Goal: Task Accomplishment & Management: Manage account settings

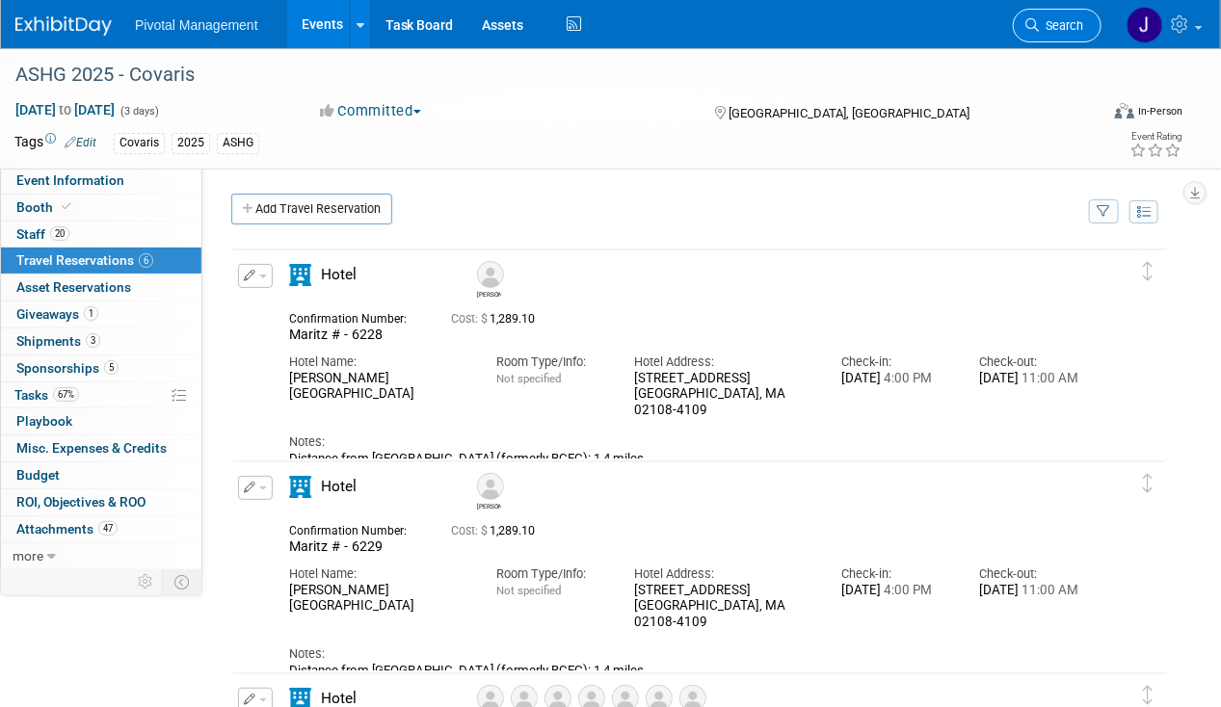
click at [1069, 18] on span "Search" at bounding box center [1061, 25] width 44 height 14
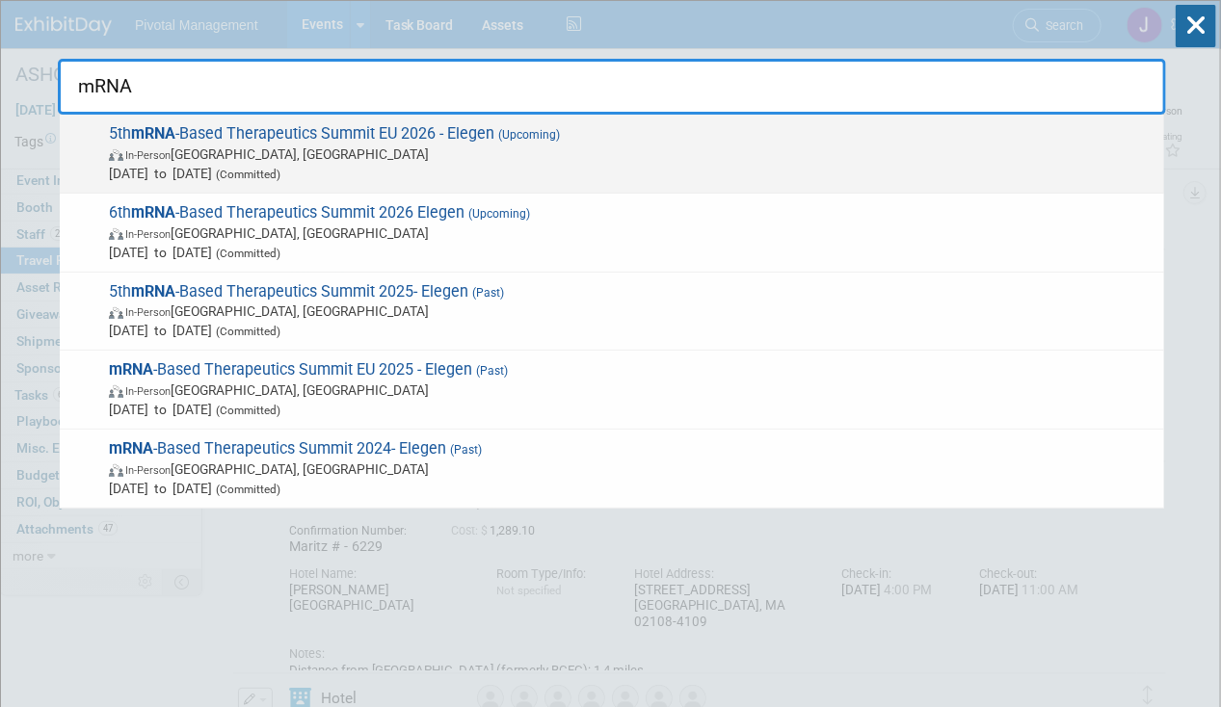
type input "mRNA"
click at [561, 167] on span "Jan 27, 2026 to Jan 29, 2026 (Committed)" at bounding box center [631, 173] width 1045 height 19
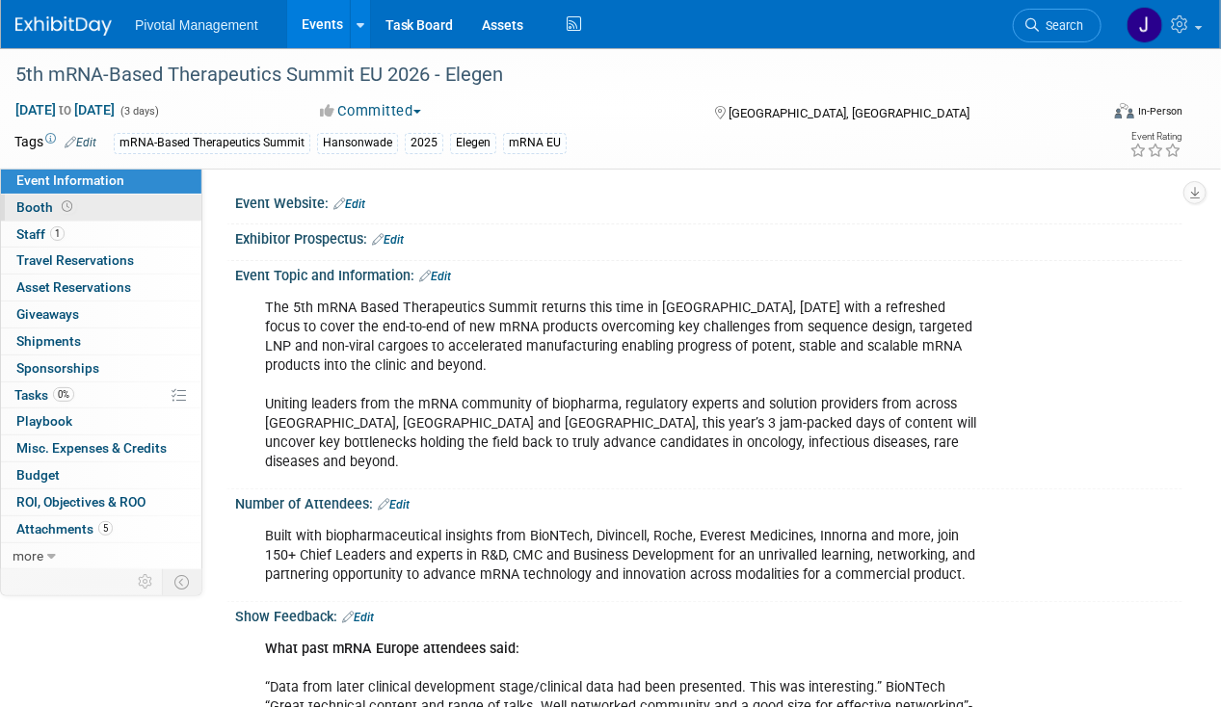
click at [86, 197] on link "Booth" at bounding box center [101, 208] width 200 height 26
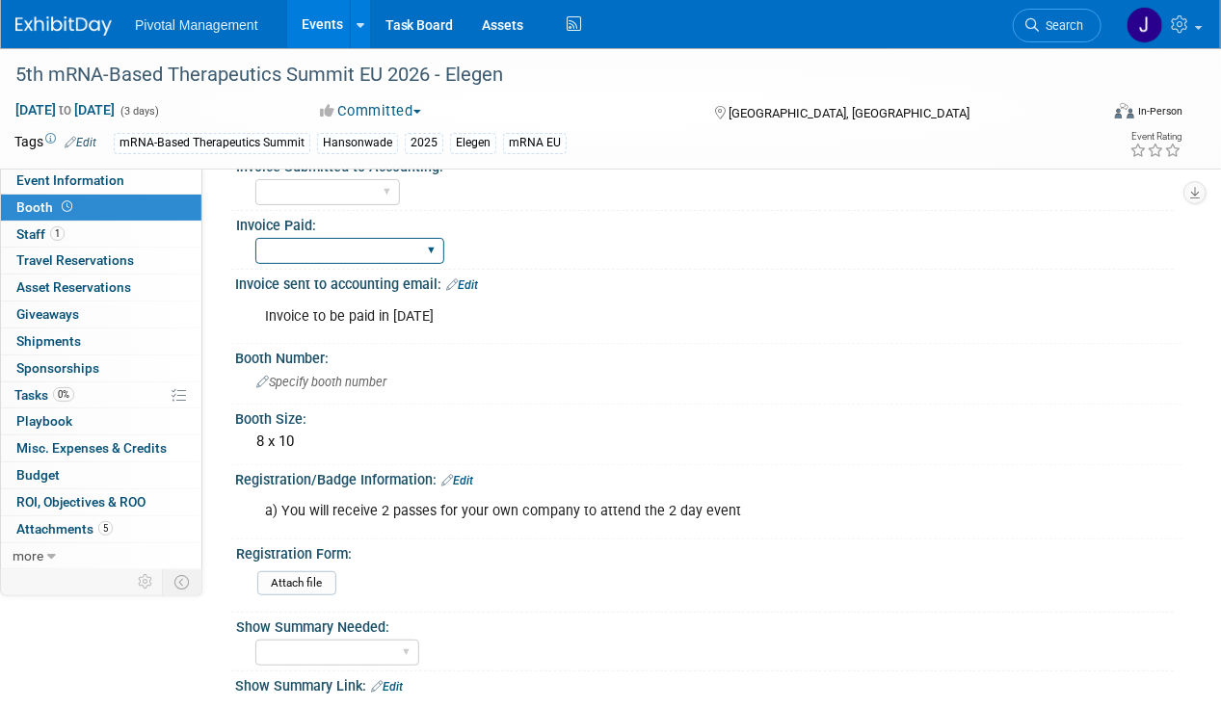
scroll to position [109, 0]
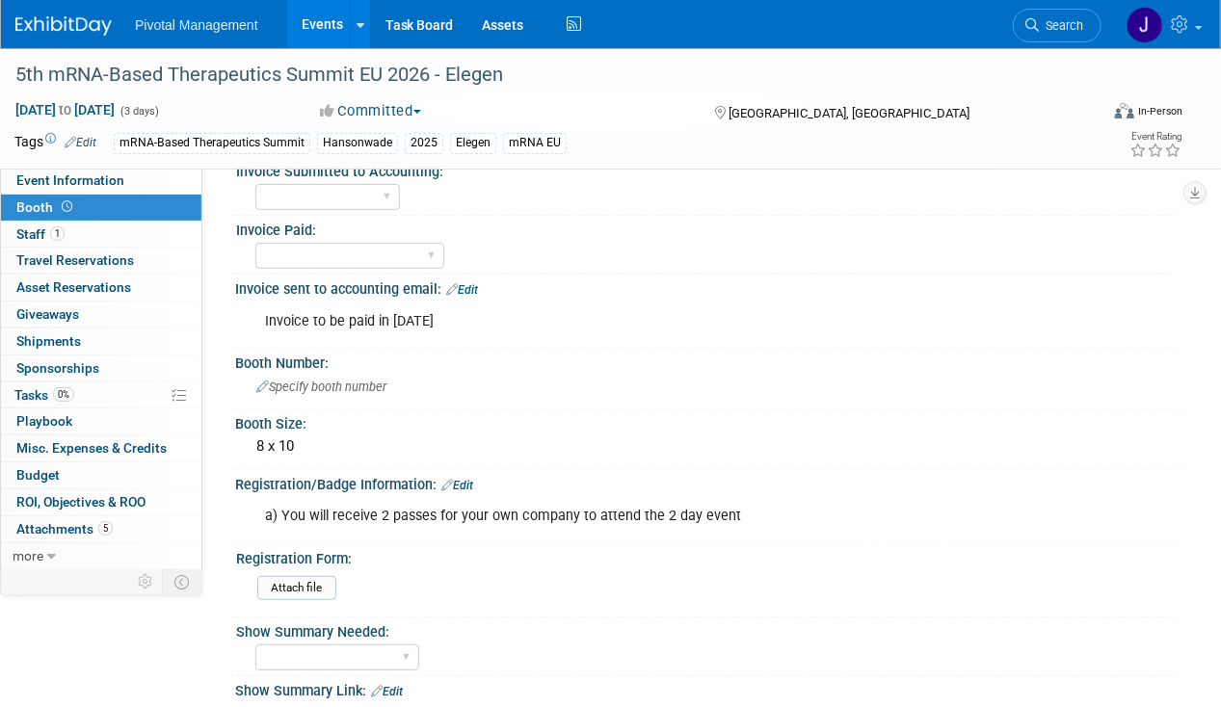
click at [326, 33] on link "Events" at bounding box center [322, 24] width 70 height 48
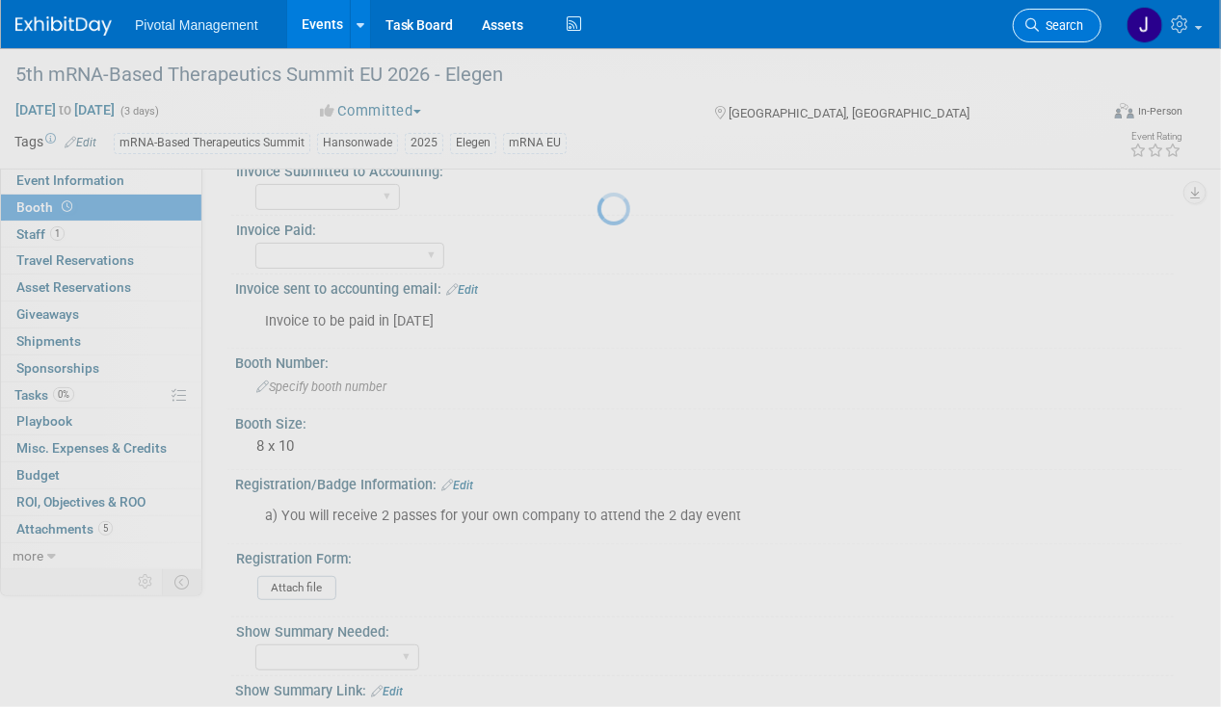
drag, startPoint x: 1014, startPoint y: 38, endPoint x: 1061, endPoint y: 34, distance: 46.4
click at [1021, 38] on li "Search" at bounding box center [1057, 23] width 89 height 47
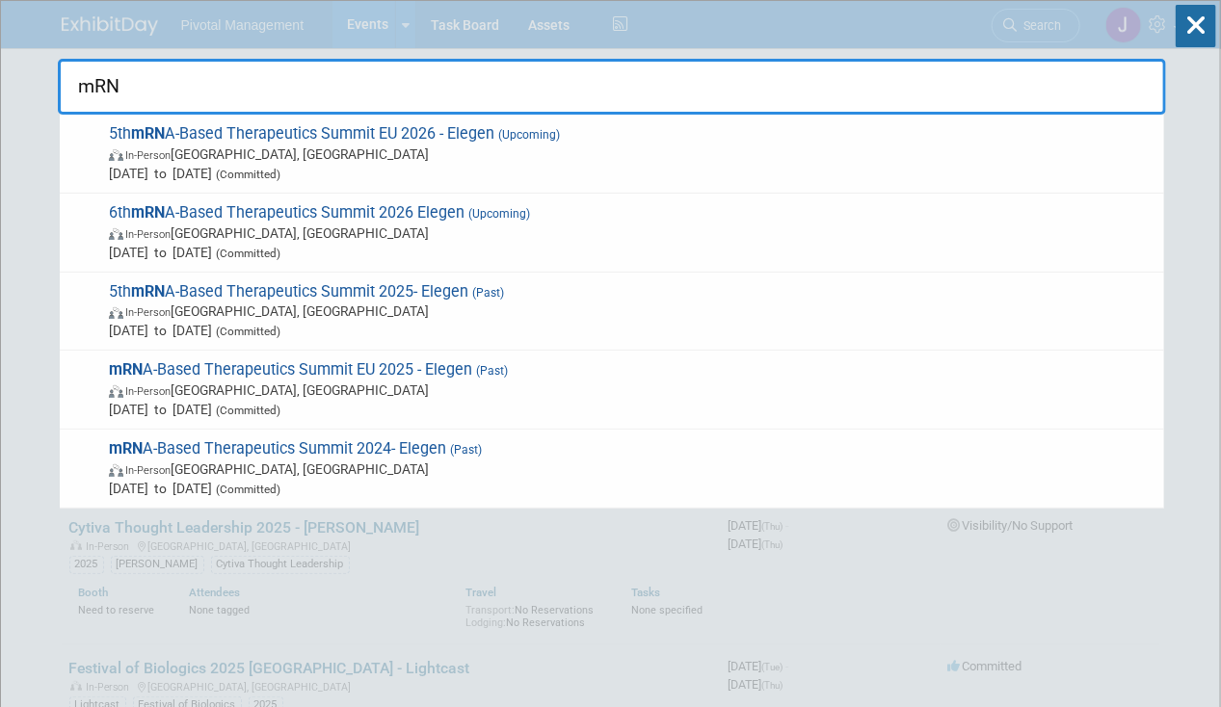
type input "mRNA"
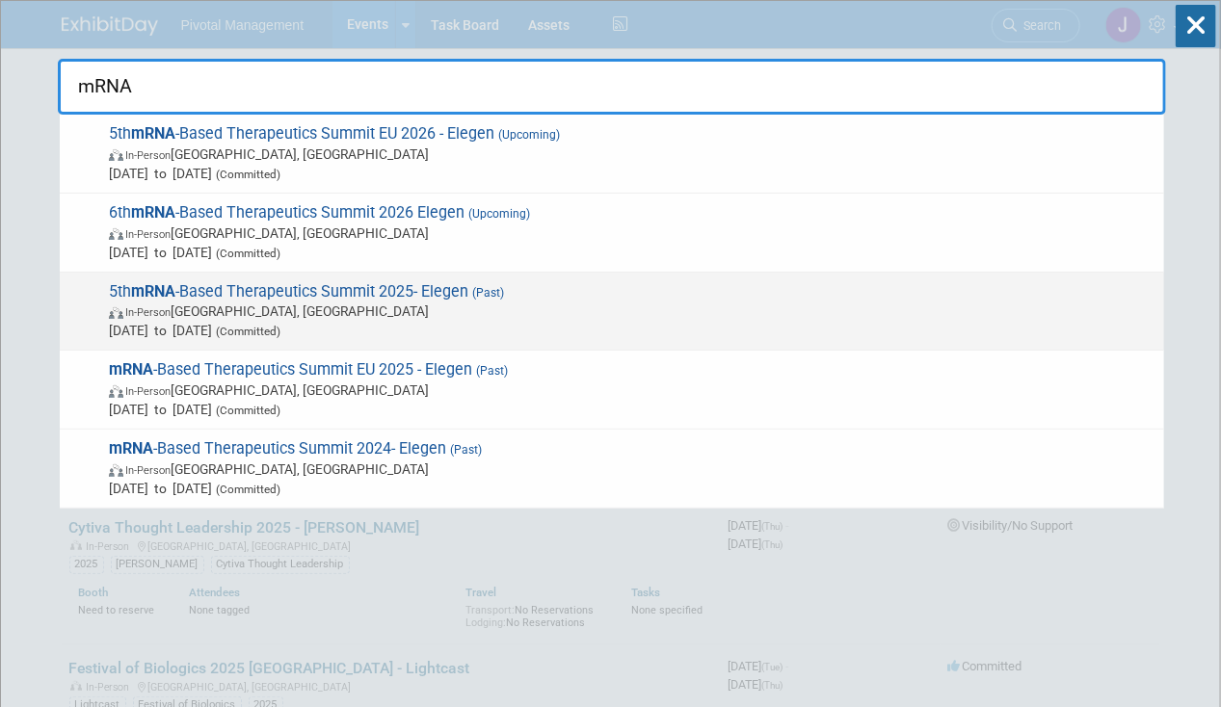
click at [593, 287] on span "5th mRNA -Based Therapeutics Summit 2025- Elegen (Past) In-Person Boston, MA Ju…" at bounding box center [628, 311] width 1051 height 59
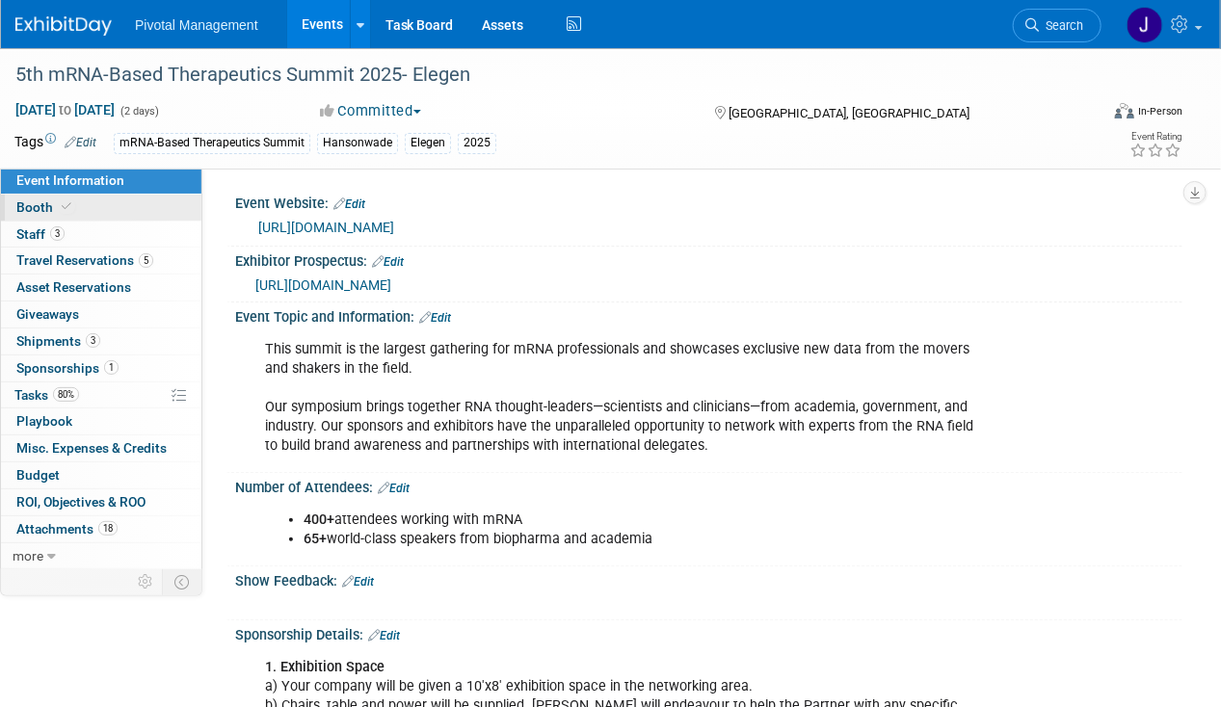
click at [86, 211] on link "Booth" at bounding box center [101, 208] width 200 height 26
select select "Yes"
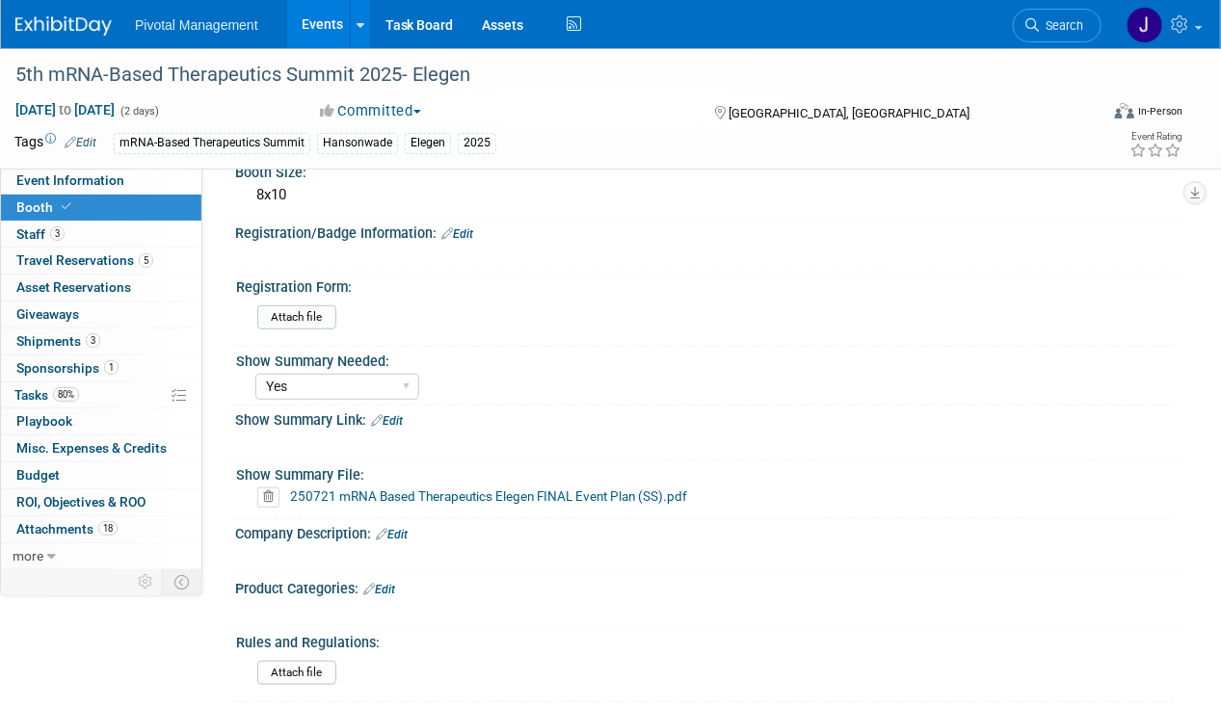
scroll to position [578, 0]
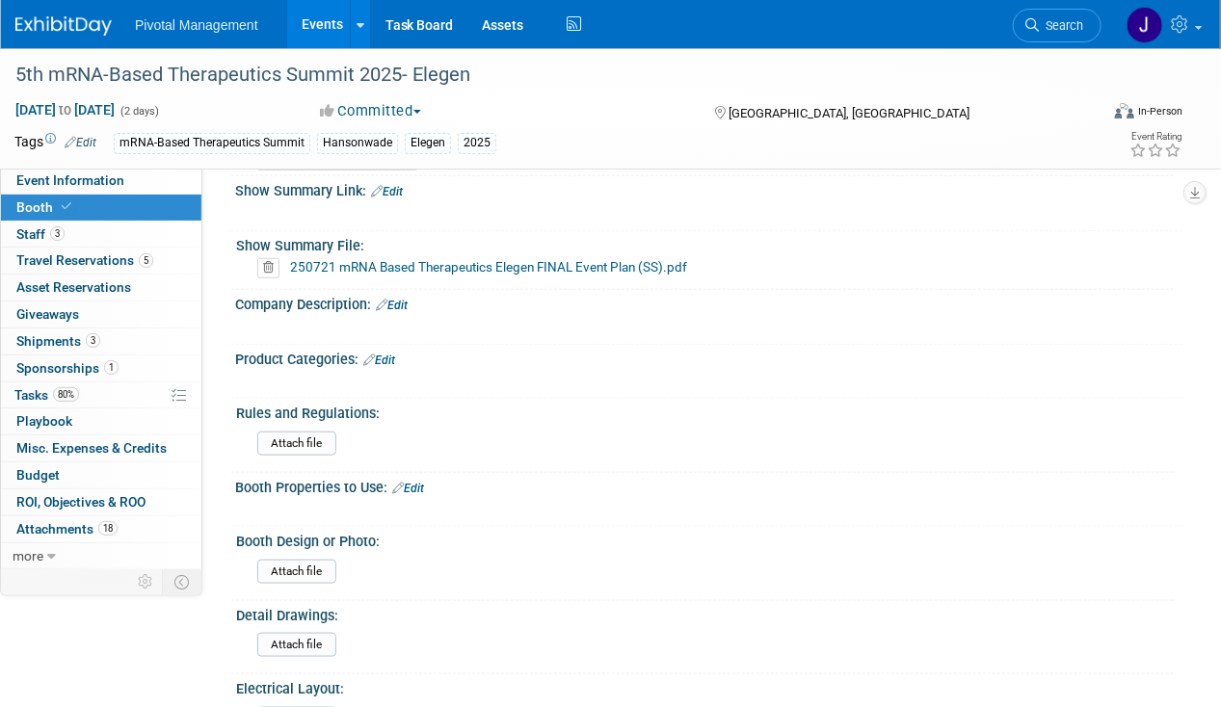
click at [497, 259] on link "250721 mRNA Based Therapeutics Elegen FINAL Event Plan (SS).pdf" at bounding box center [488, 266] width 397 height 15
click at [1071, 23] on span "Search" at bounding box center [1061, 25] width 44 height 14
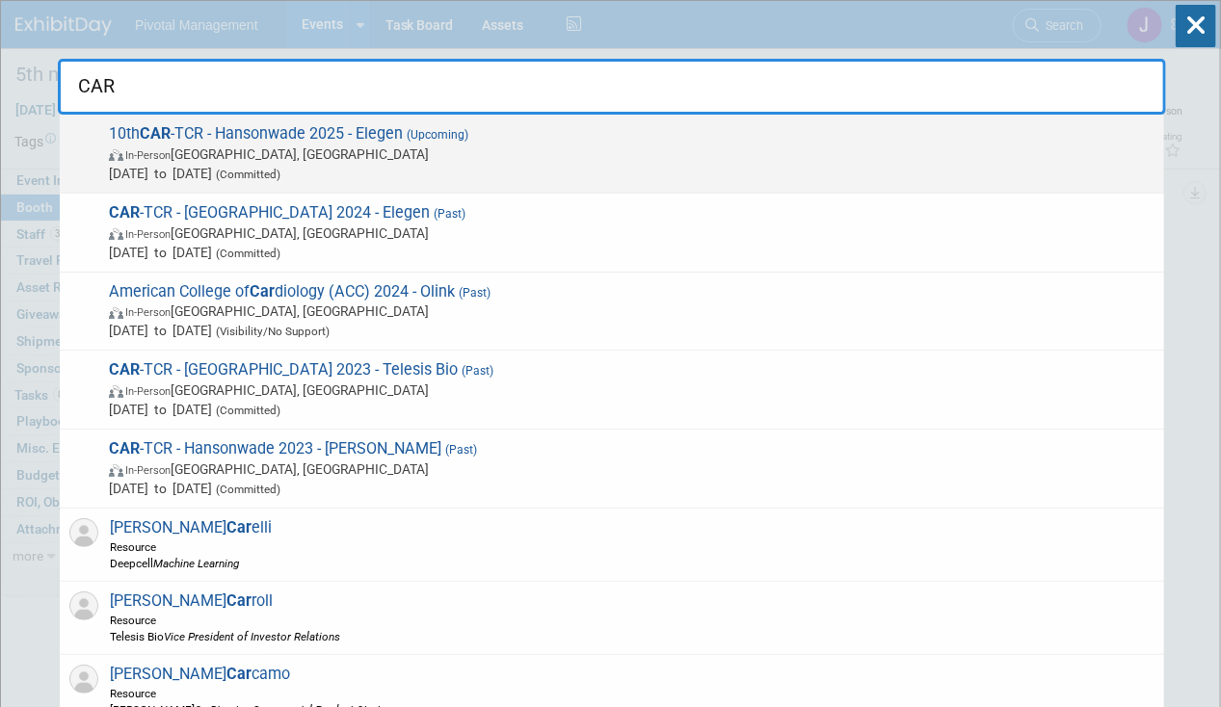
type input "CAR"
click at [413, 179] on span "Sep 24, 2025 to Sep 25, 2025 (Committed)" at bounding box center [631, 173] width 1045 height 19
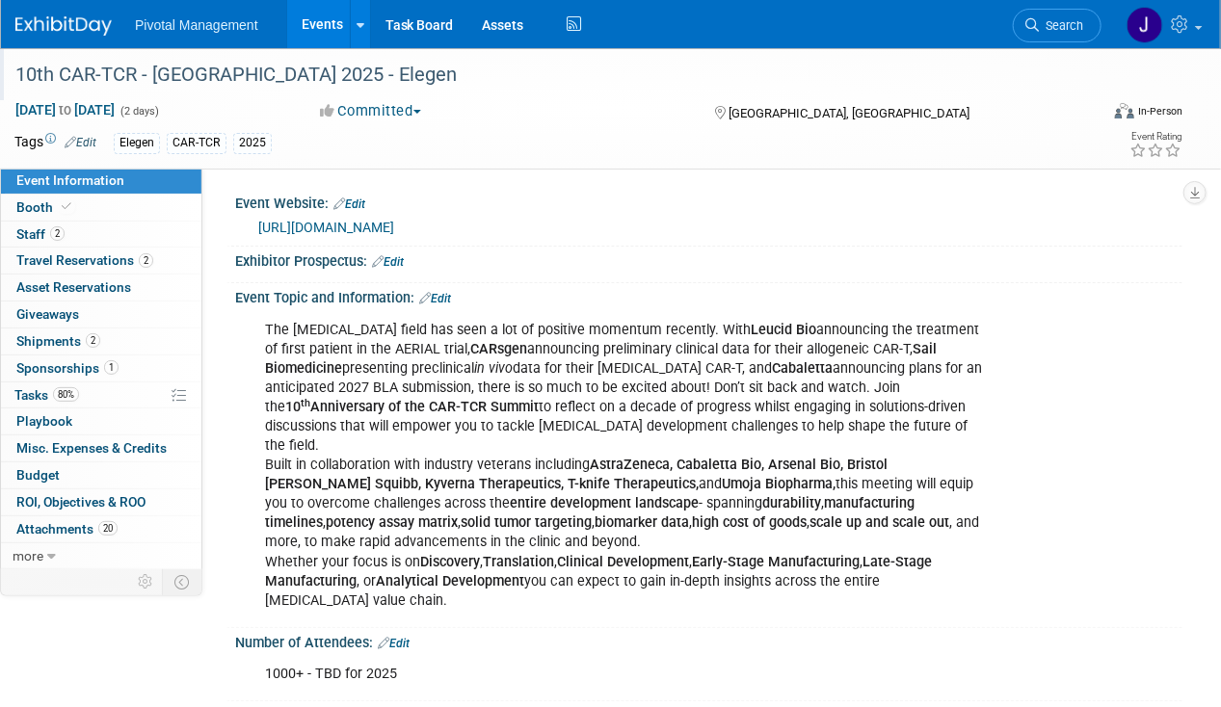
click at [19, 73] on div "10th CAR-TCR - [GEOGRAPHIC_DATA] 2025 - Elegen" at bounding box center [546, 75] width 1074 height 35
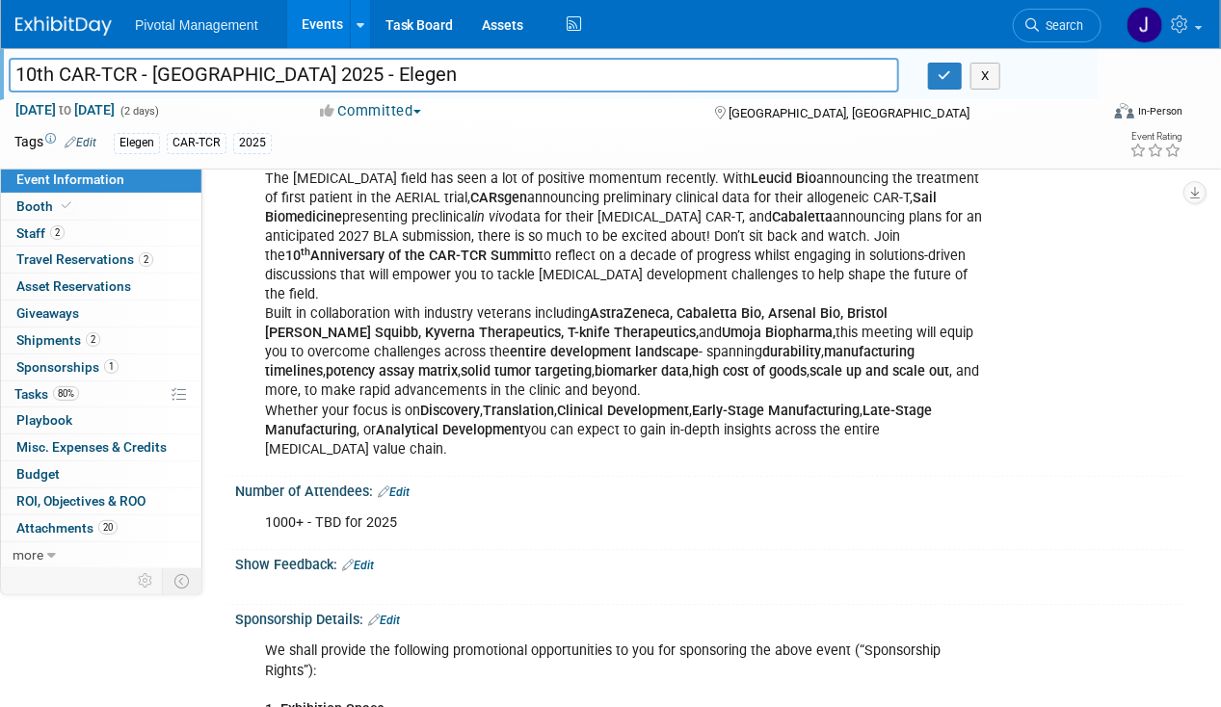
scroll to position [88, 0]
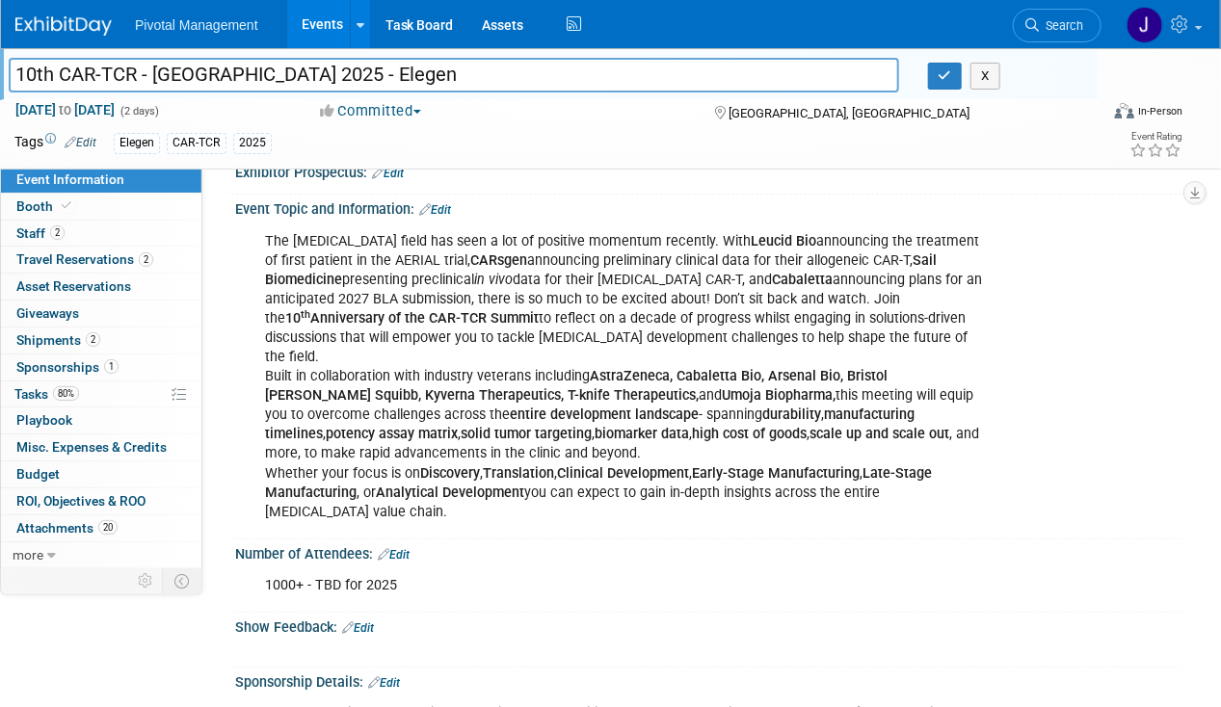
drag, startPoint x: 291, startPoint y: 315, endPoint x: 540, endPoint y: 314, distance: 249.5
click at [539, 314] on b "10 th Anniversary of the CAR-TCR Summit" at bounding box center [411, 318] width 253 height 16
copy b "10 th Anniversary of the CAR-TCR Summit"
click at [66, 211] on span at bounding box center [66, 205] width 17 height 14
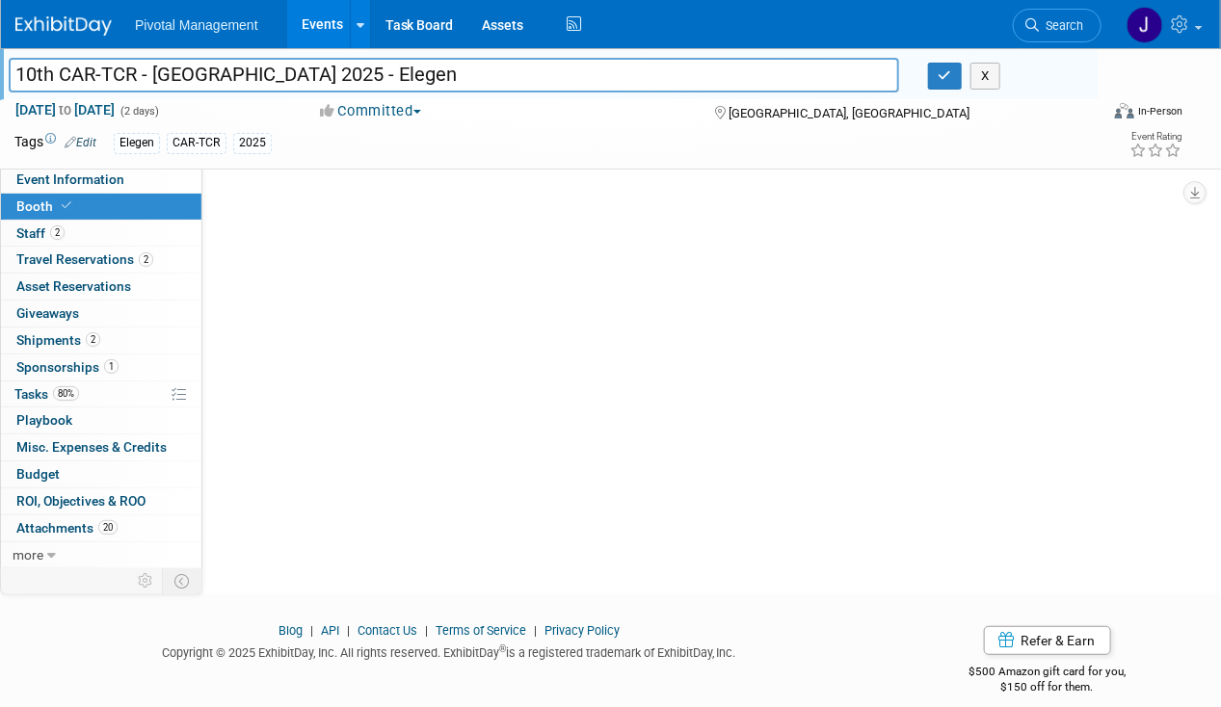
scroll to position [63, 0]
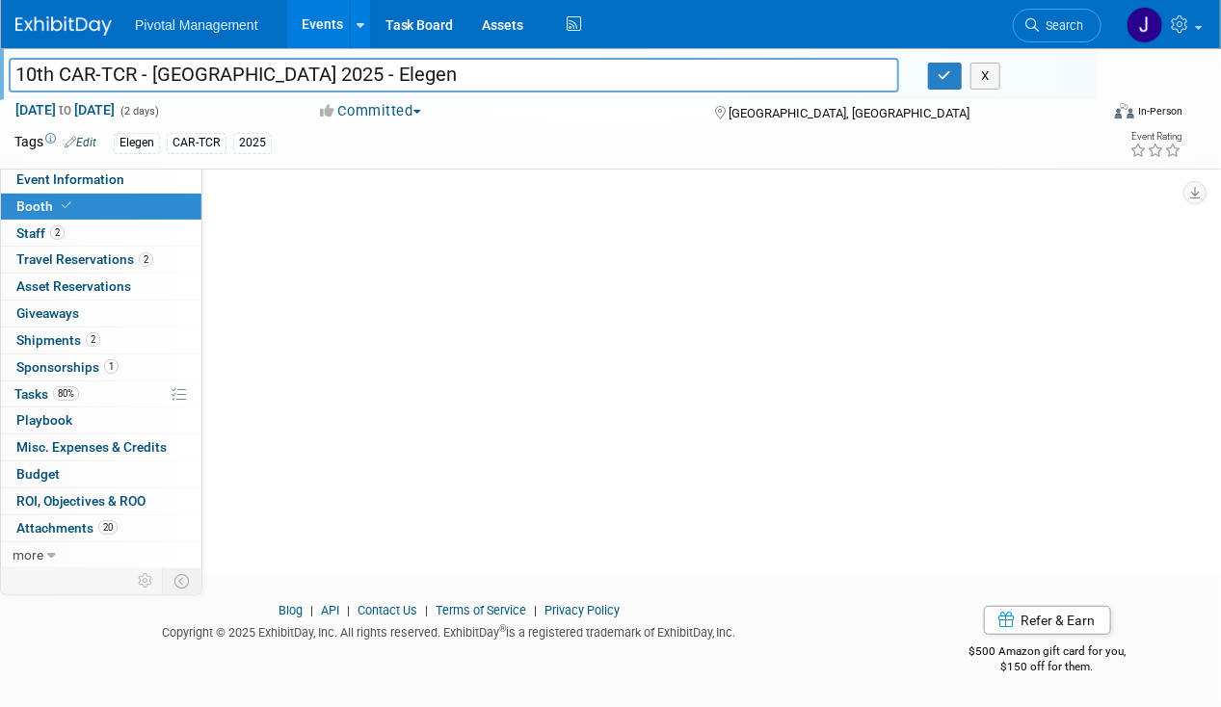
select select "Yes"
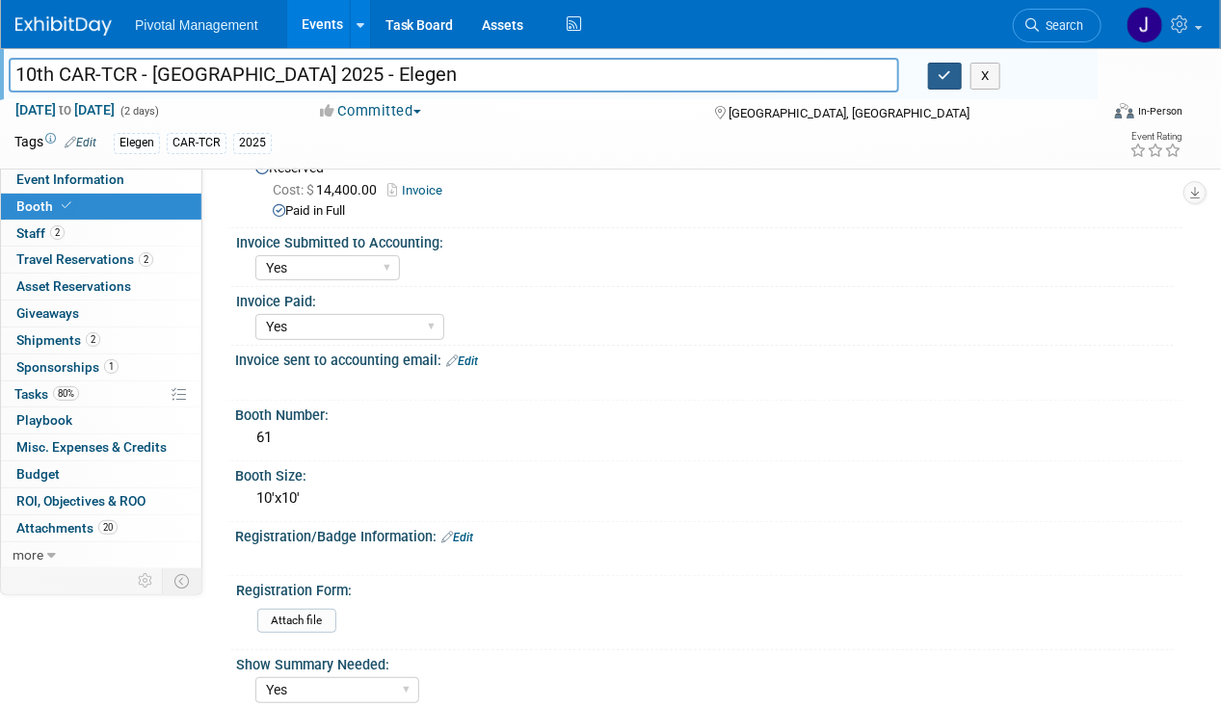
click at [941, 83] on button "button" at bounding box center [945, 76] width 35 height 27
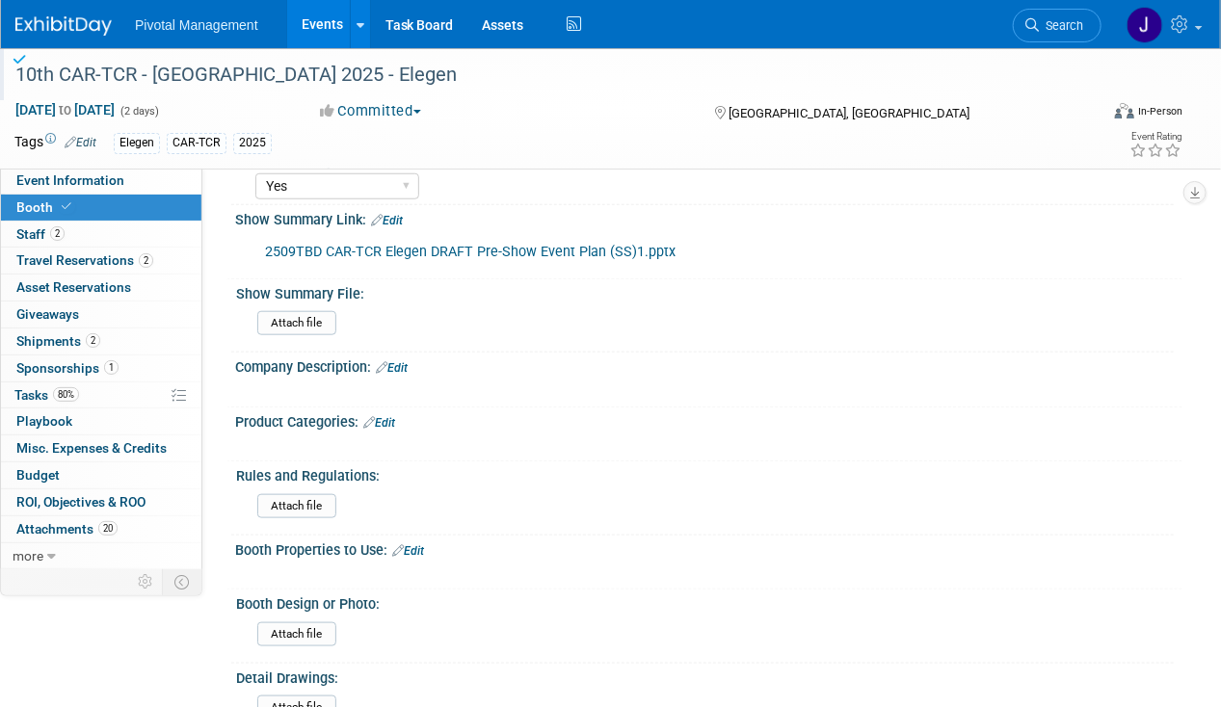
scroll to position [595, 0]
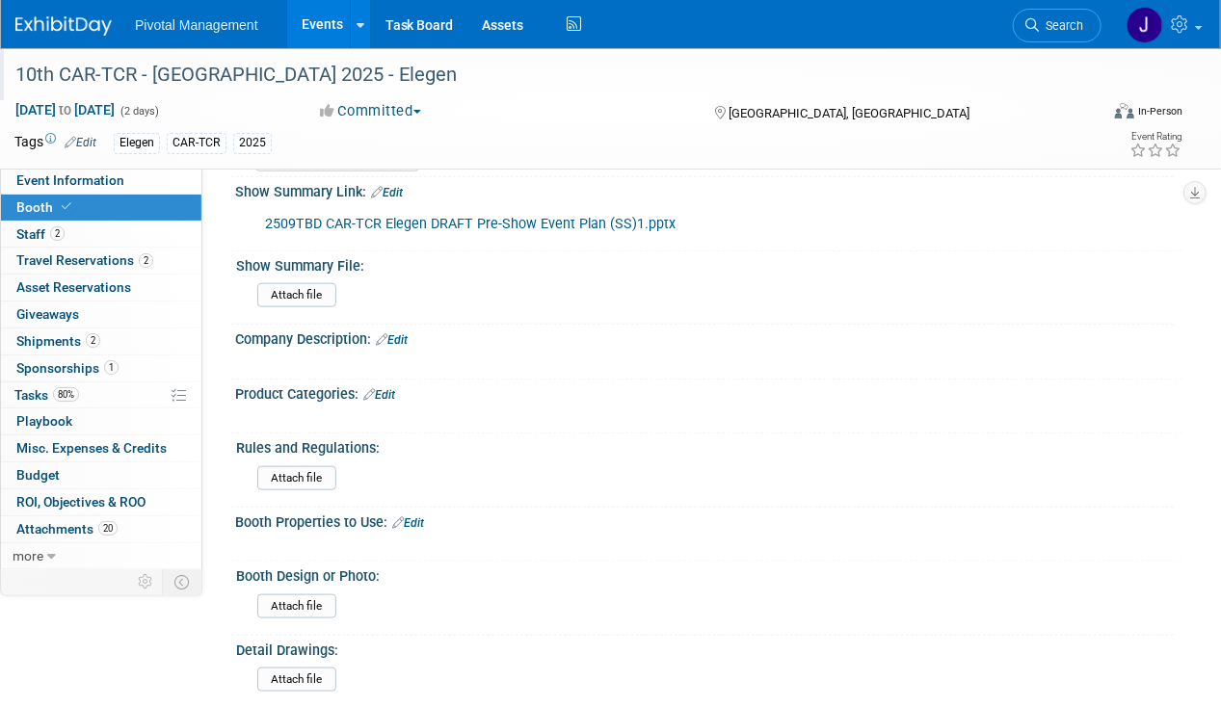
click at [400, 186] on link "Edit" at bounding box center [387, 192] width 32 height 13
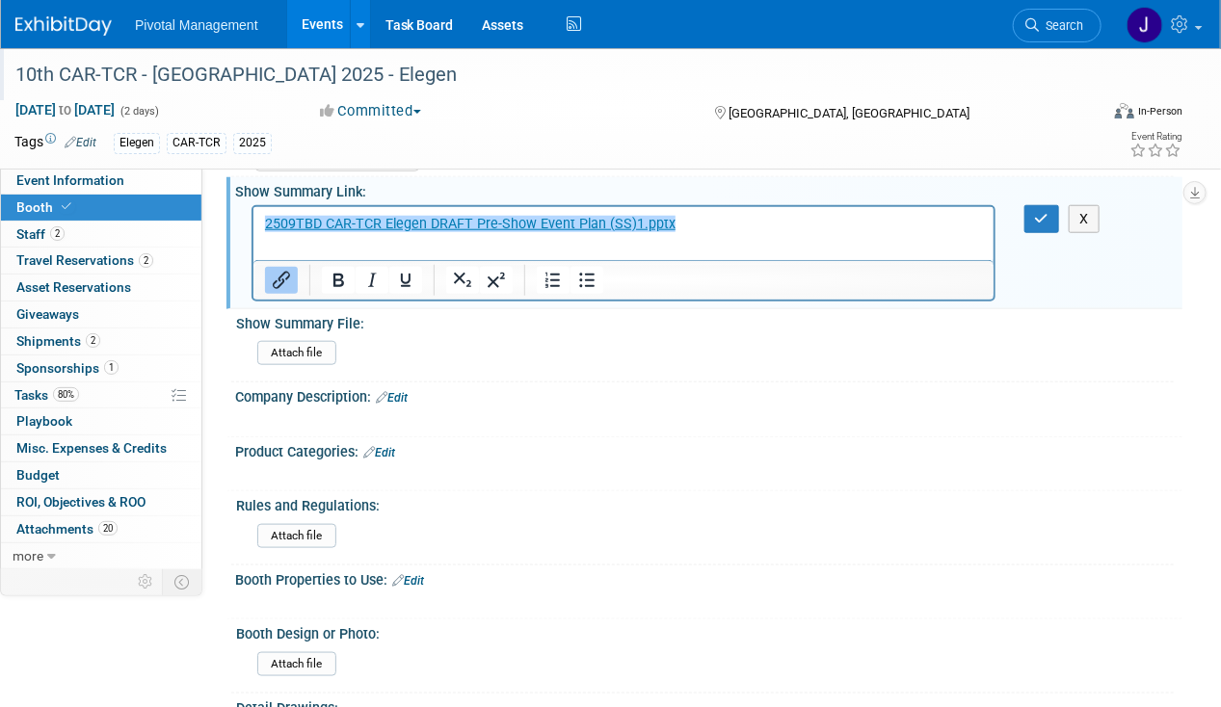
scroll to position [0, 0]
click at [678, 216] on p "﻿2509TBD CAR-TCR Elegen DRAFT Pre-Show Event Plan (SS)1.pptx" at bounding box center [623, 223] width 718 height 19
drag, startPoint x: 723, startPoint y: 224, endPoint x: 170, endPoint y: 213, distance: 553.1
click at [252, 213] on html "2509TBD CAR-TCR Elegen DRAFT Pre-Show Event Plan (SS)1.pptx﻿" at bounding box center [622, 219] width 740 height 27
paste body "Rich Text Area. Press ALT-0 for help."
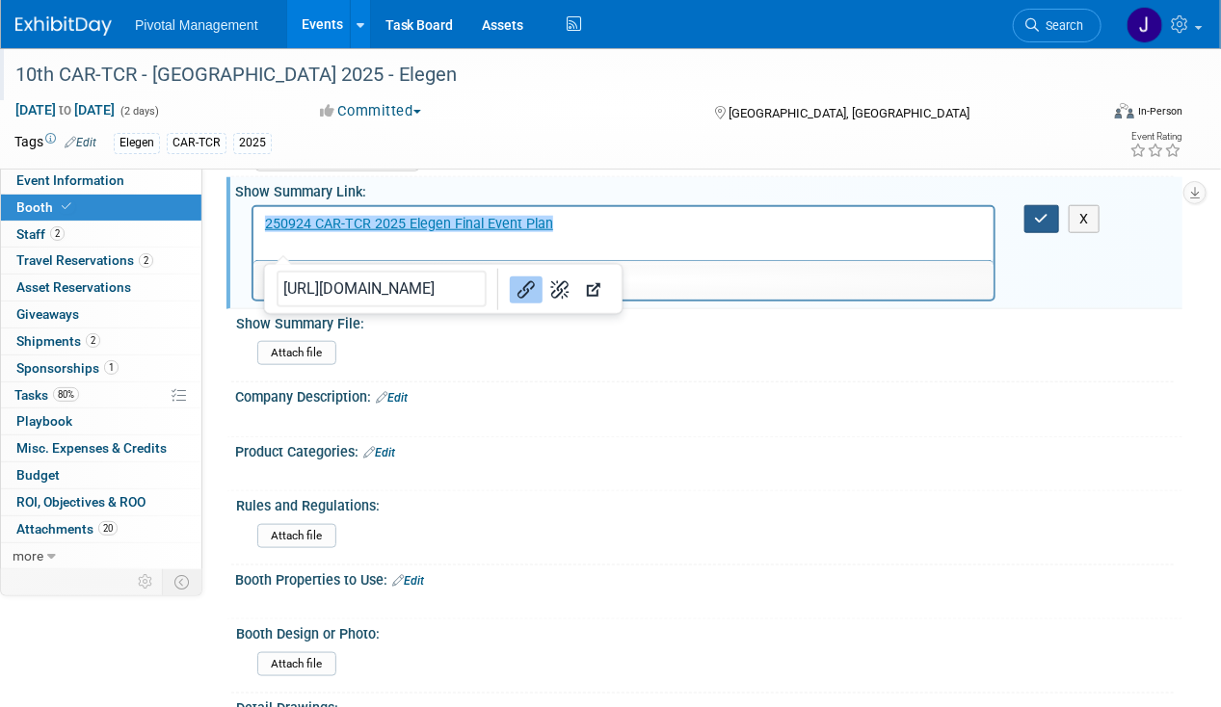
click at [1035, 213] on icon "button" at bounding box center [1042, 218] width 14 height 13
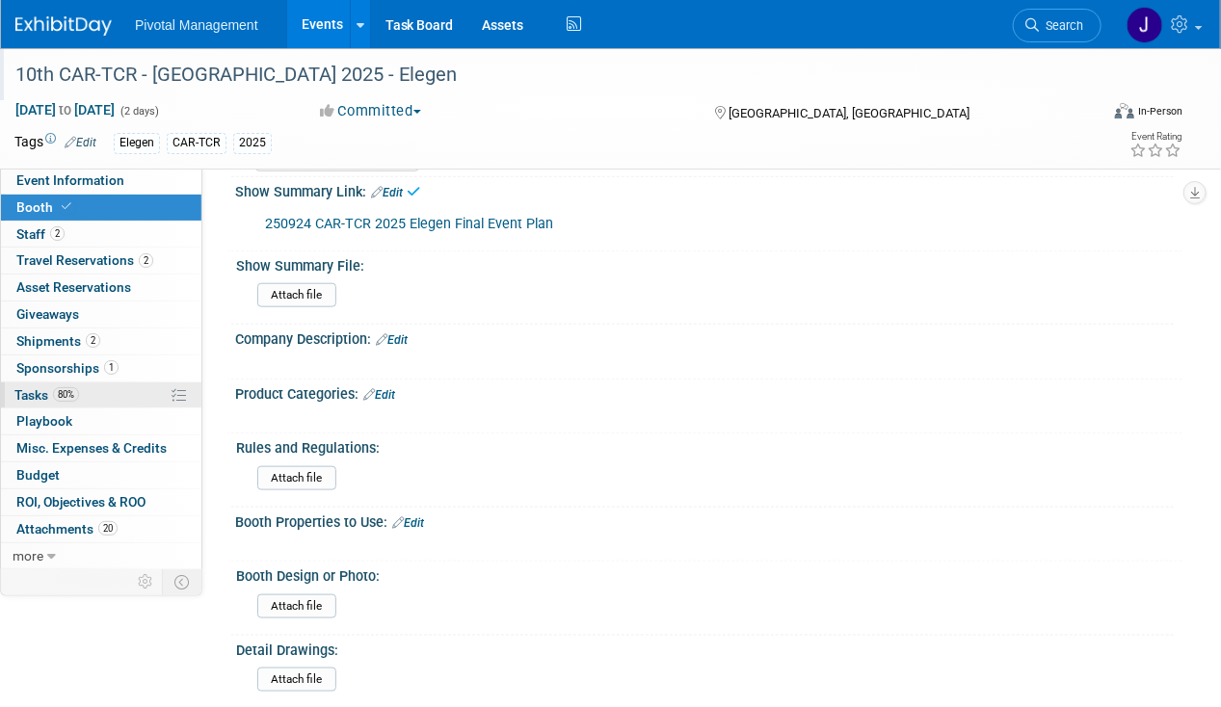
click at [113, 384] on link "80% Tasks 80%" at bounding box center [101, 395] width 200 height 26
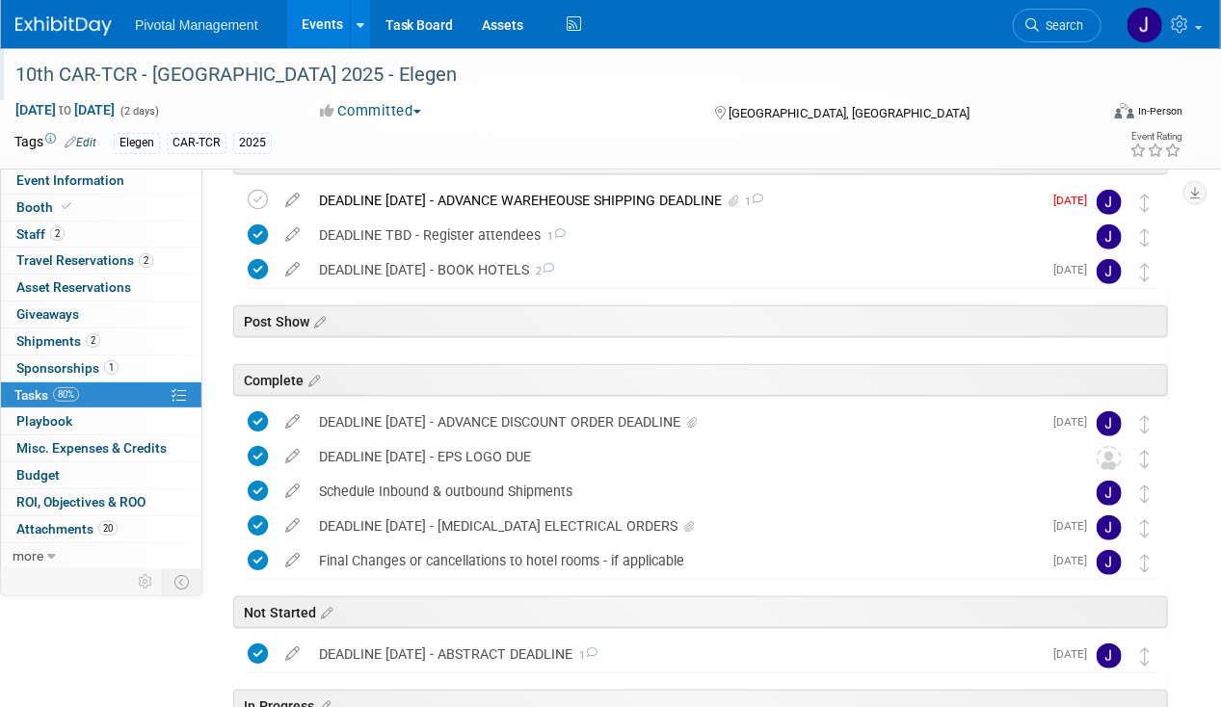
scroll to position [222, 0]
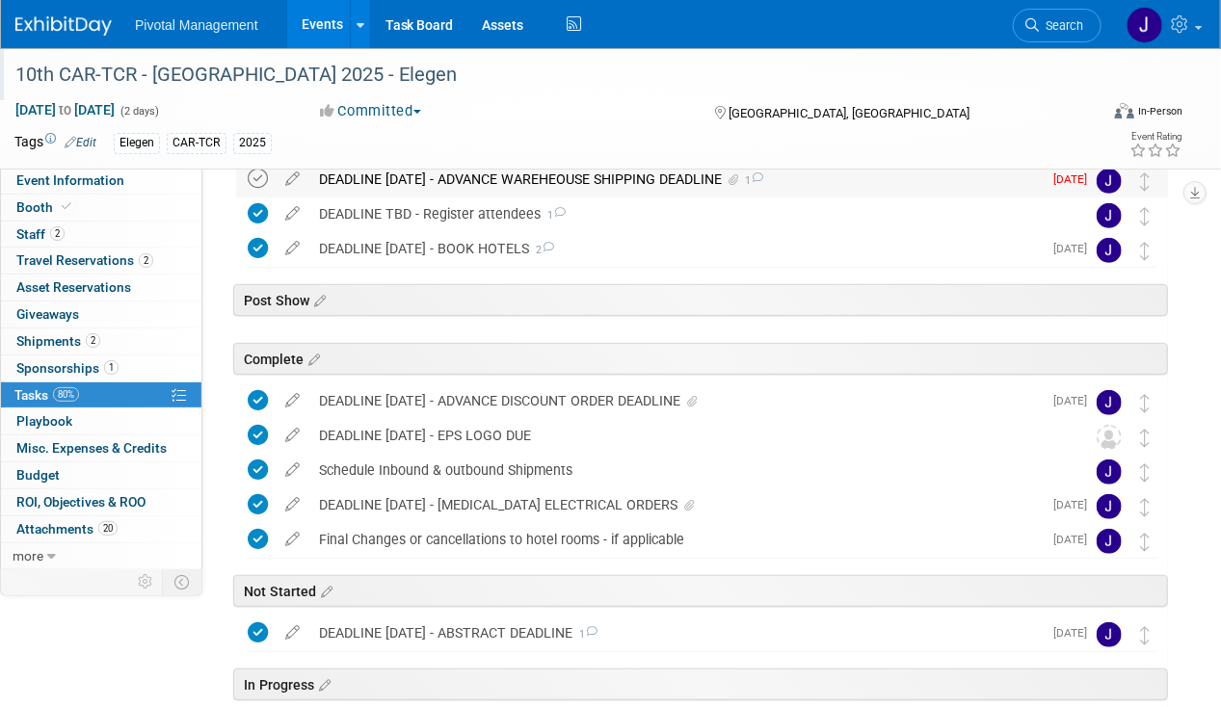
click at [260, 173] on icon at bounding box center [258, 179] width 20 height 20
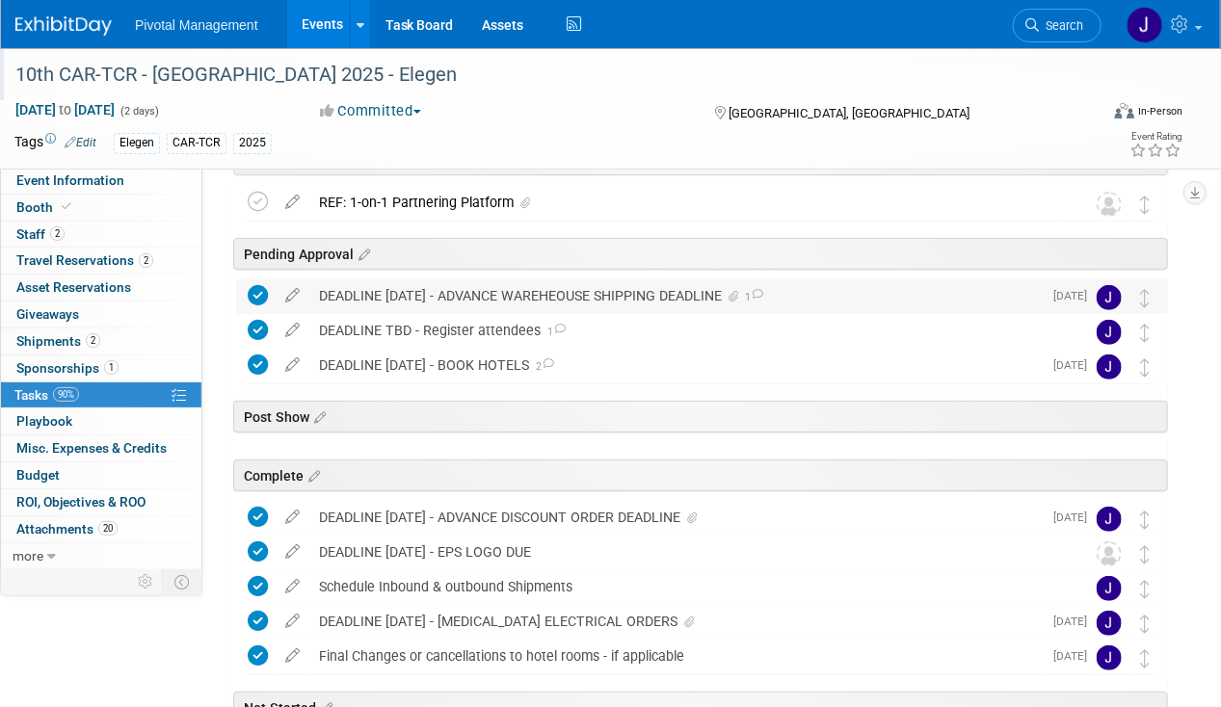
scroll to position [0, 0]
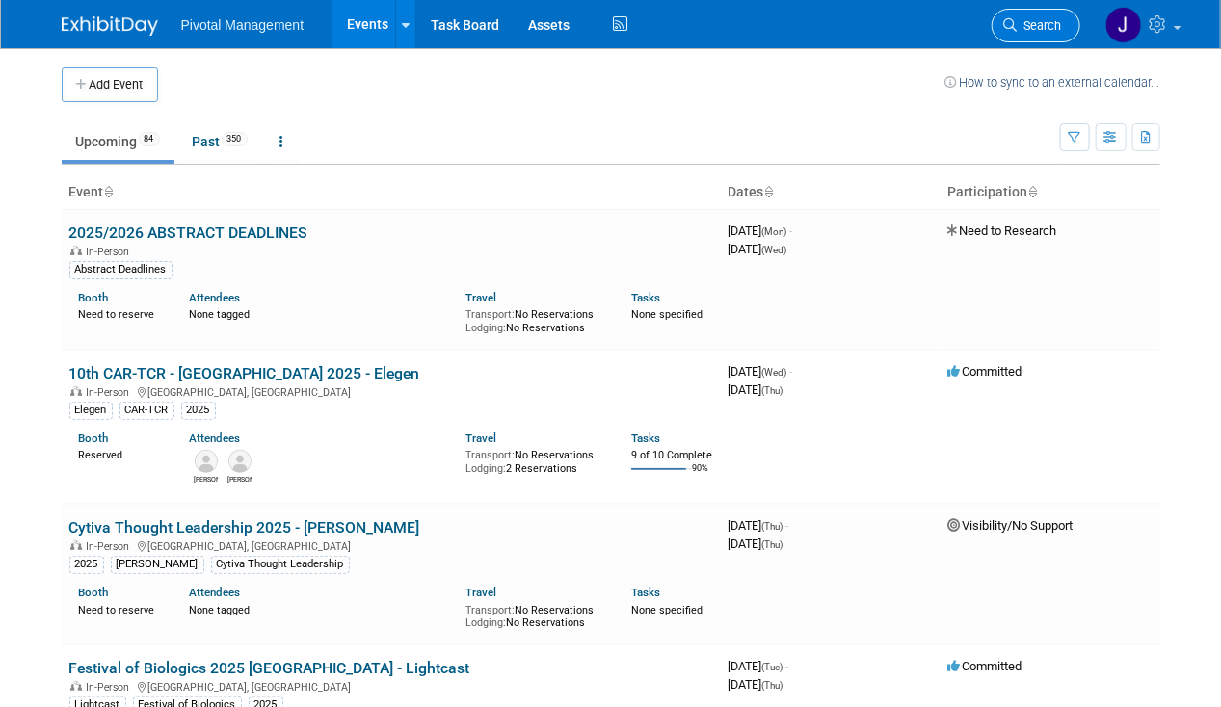
click at [1039, 31] on span "Search" at bounding box center [1039, 25] width 44 height 14
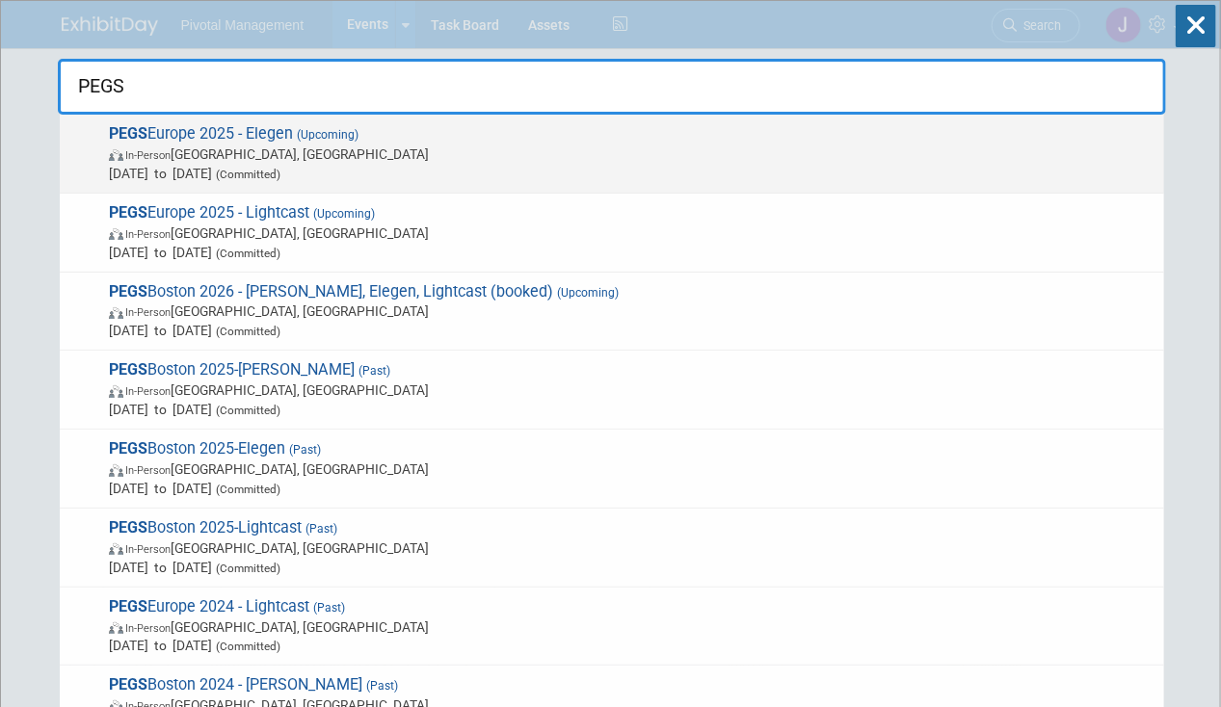
type input "PEGS"
click at [244, 145] on span "In-Person Lisboa, Portugal" at bounding box center [631, 154] width 1045 height 19
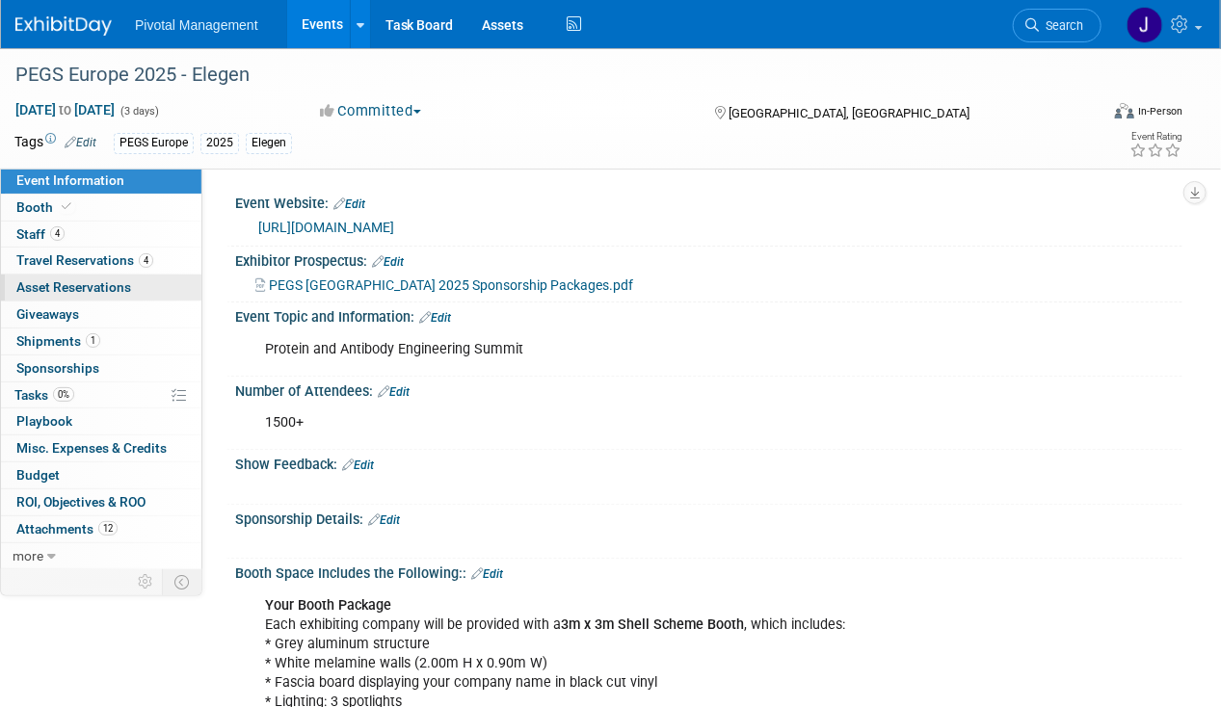
click at [95, 296] on link "0 Asset Reservations 0" at bounding box center [101, 288] width 200 height 26
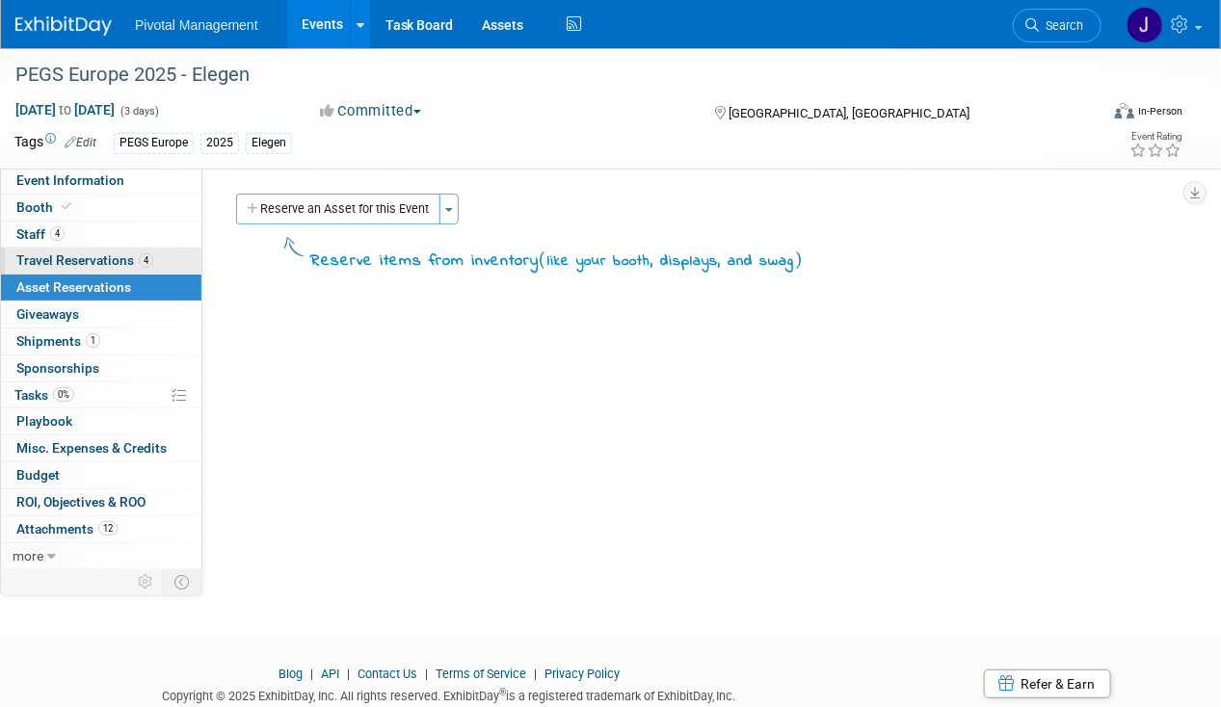
click at [103, 268] on link "4 Travel Reservations 4" at bounding box center [101, 261] width 200 height 26
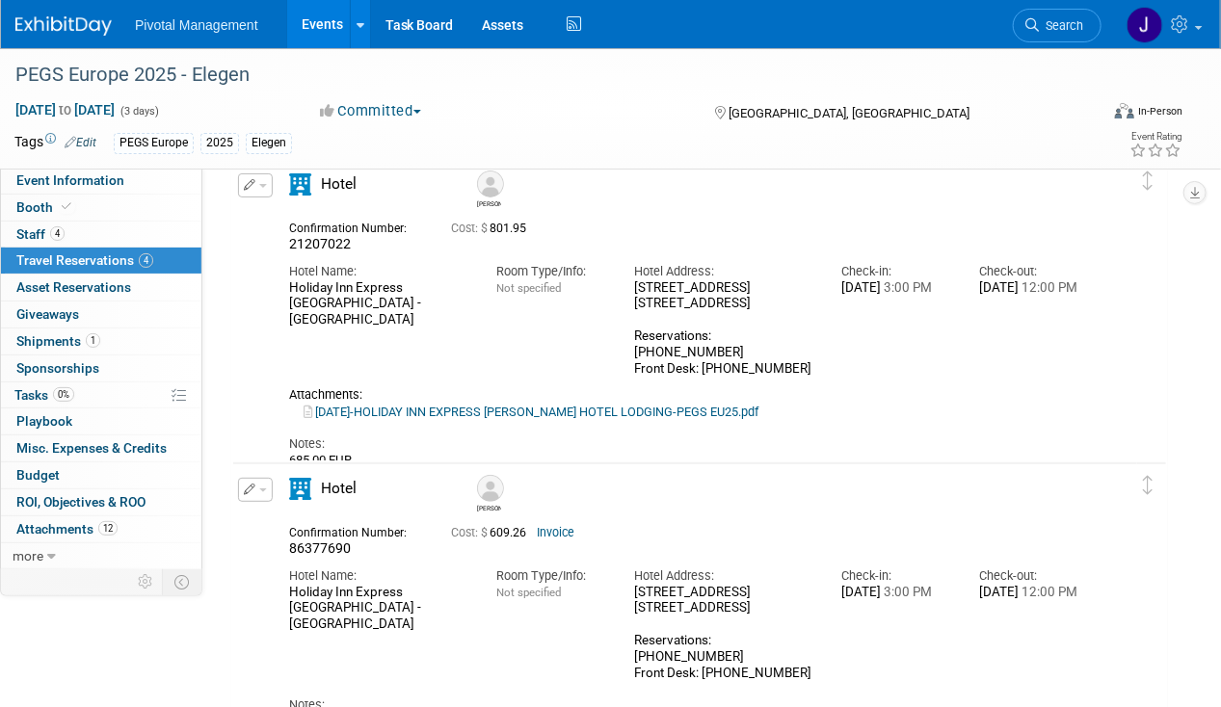
scroll to position [80, 0]
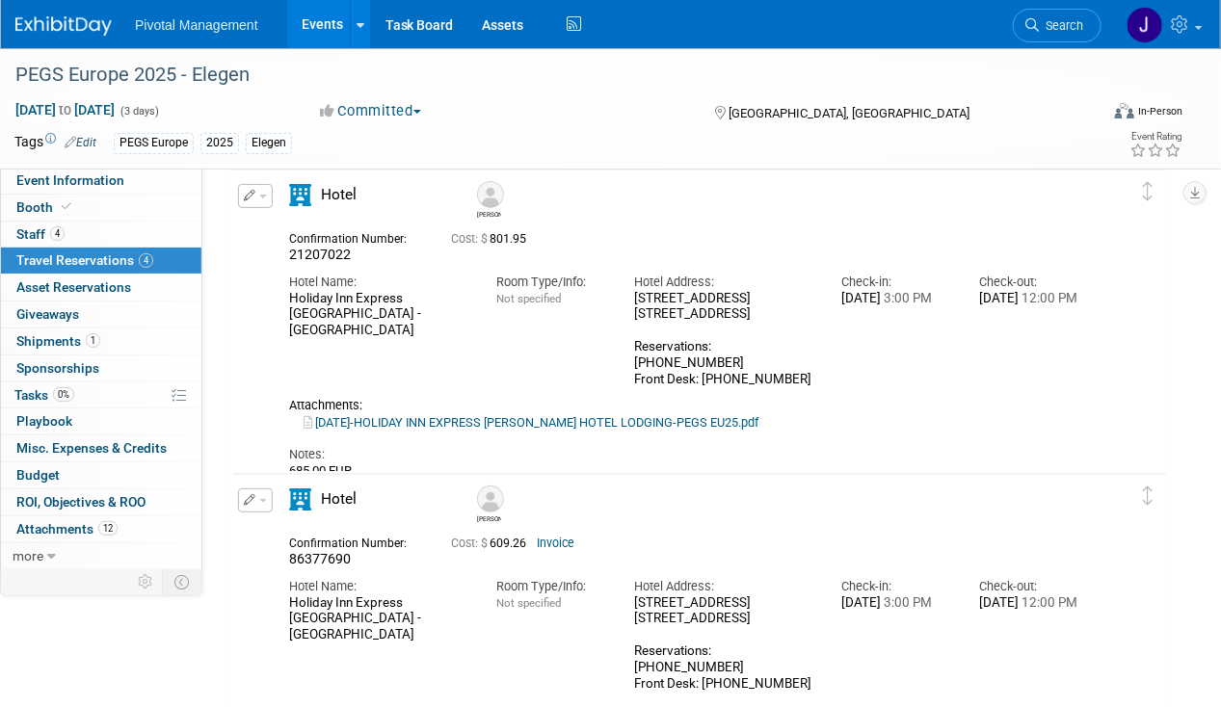
click at [249, 190] on icon "button" at bounding box center [250, 196] width 13 height 12
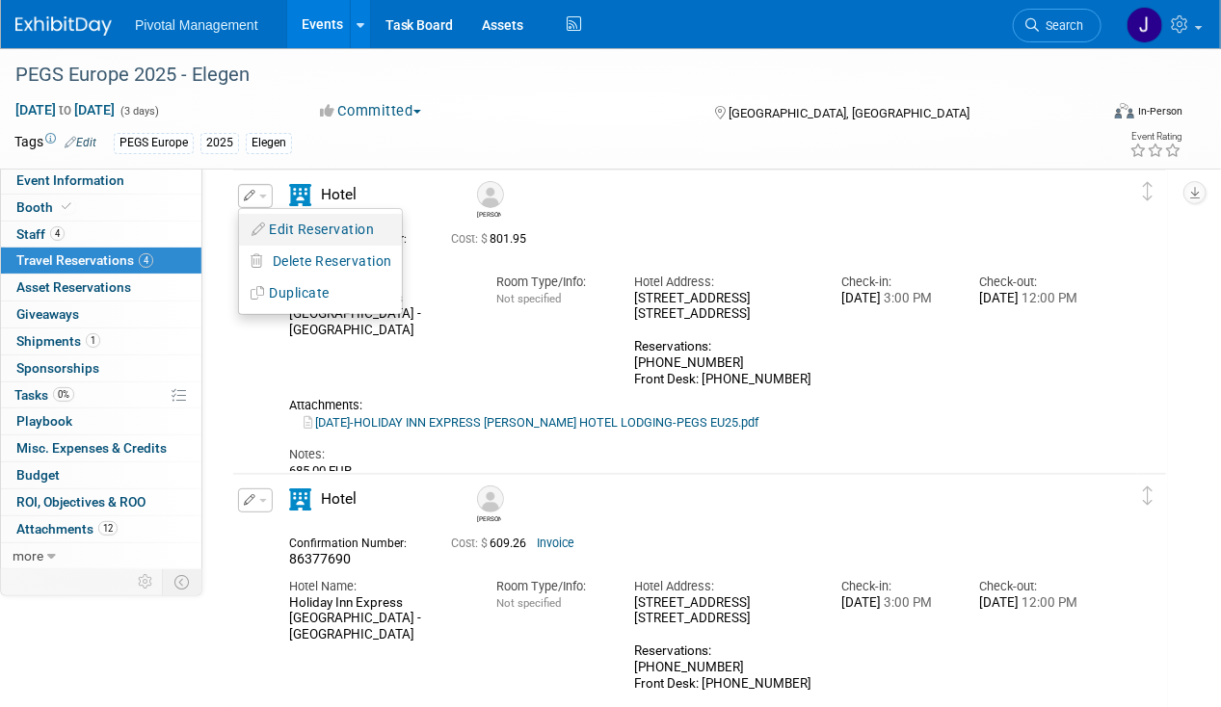
click at [283, 226] on button "Edit Reservation" at bounding box center [320, 230] width 163 height 28
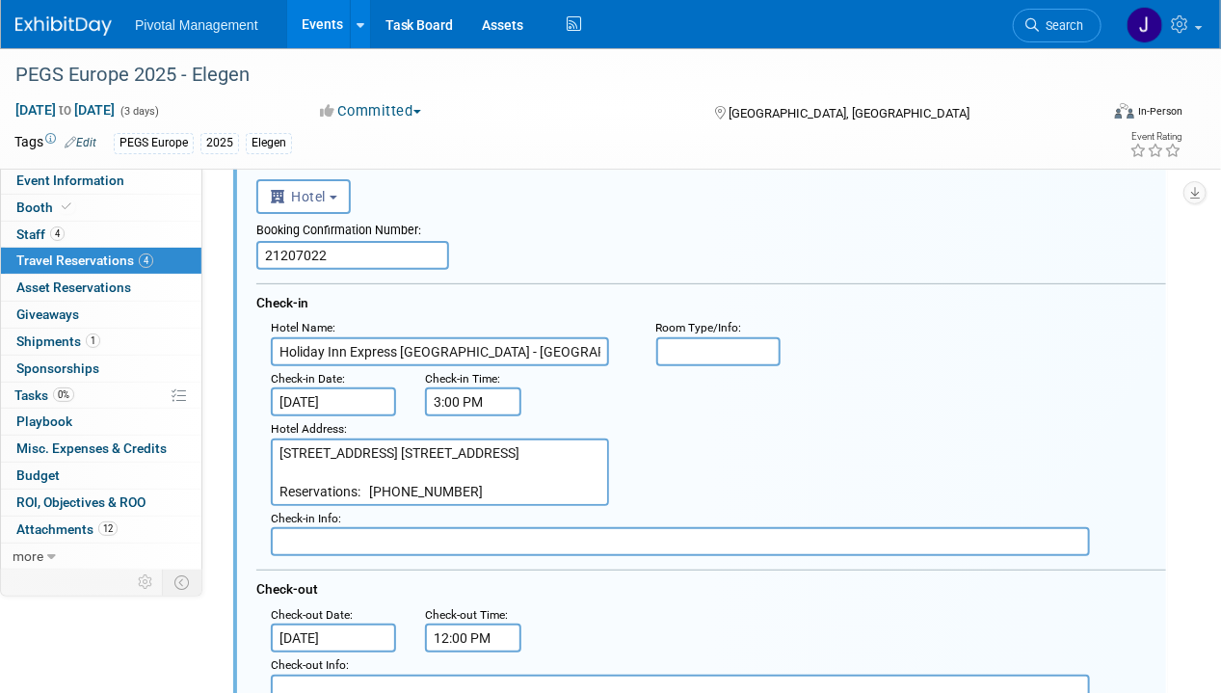
scroll to position [0, 0]
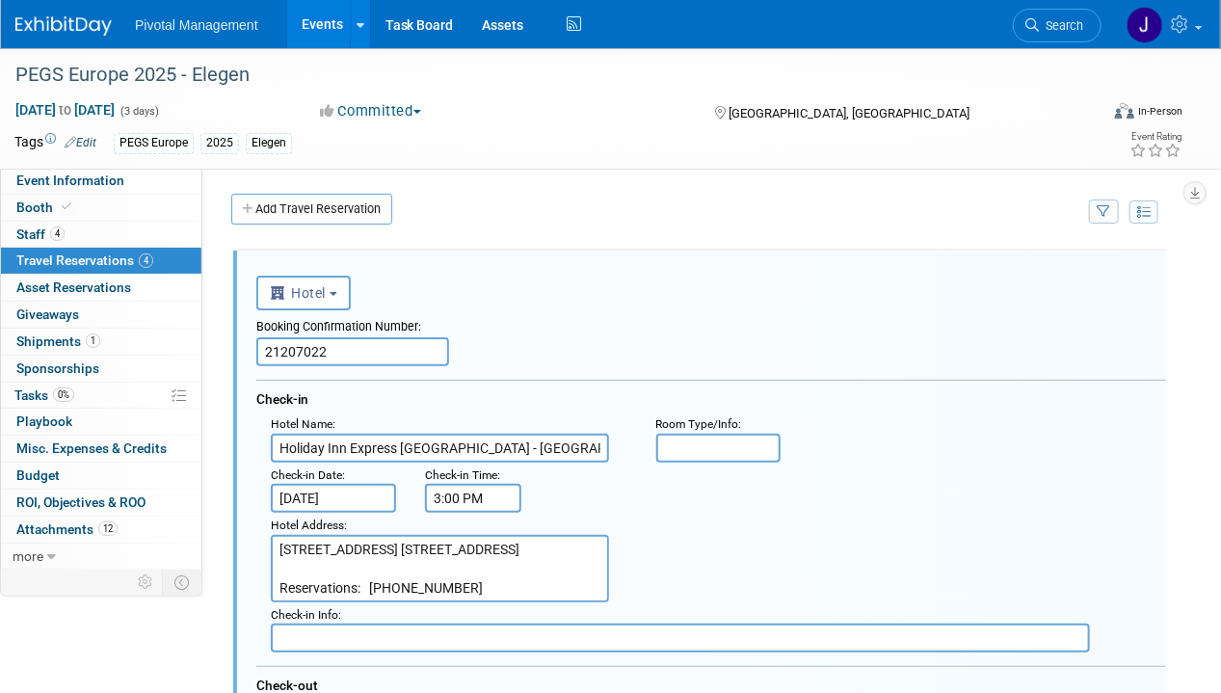
click at [376, 351] on input "21207022" at bounding box center [352, 351] width 193 height 29
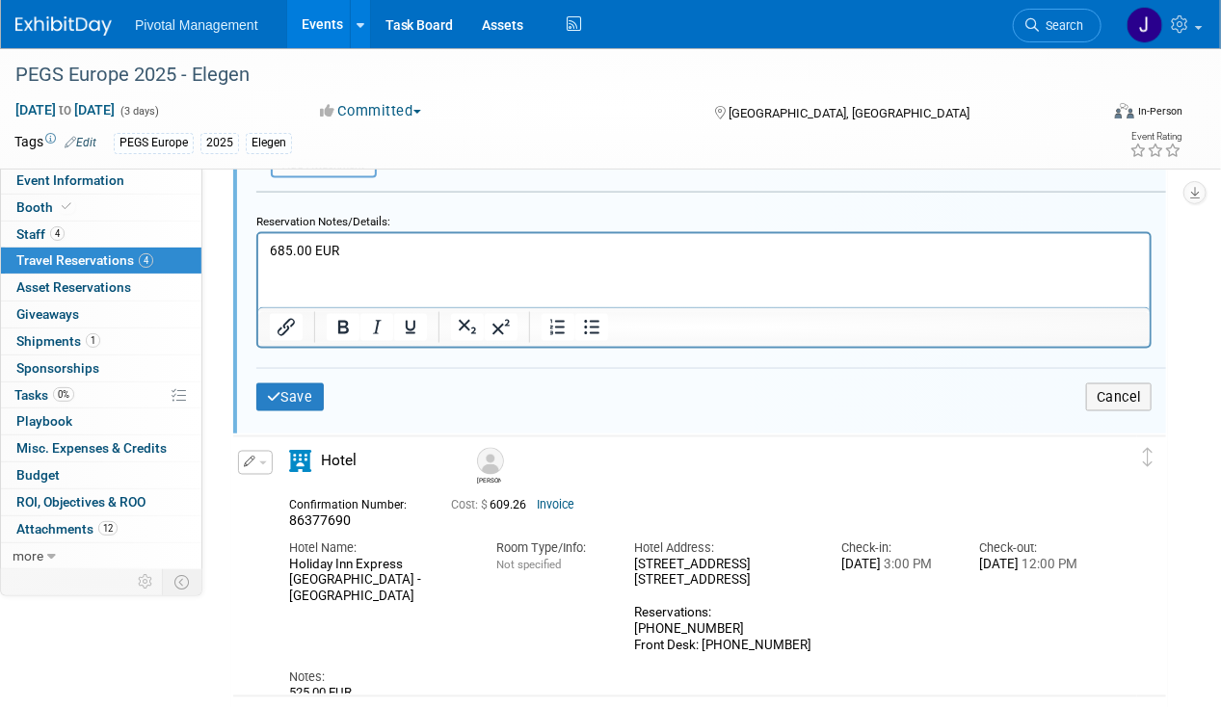
scroll to position [960, 0]
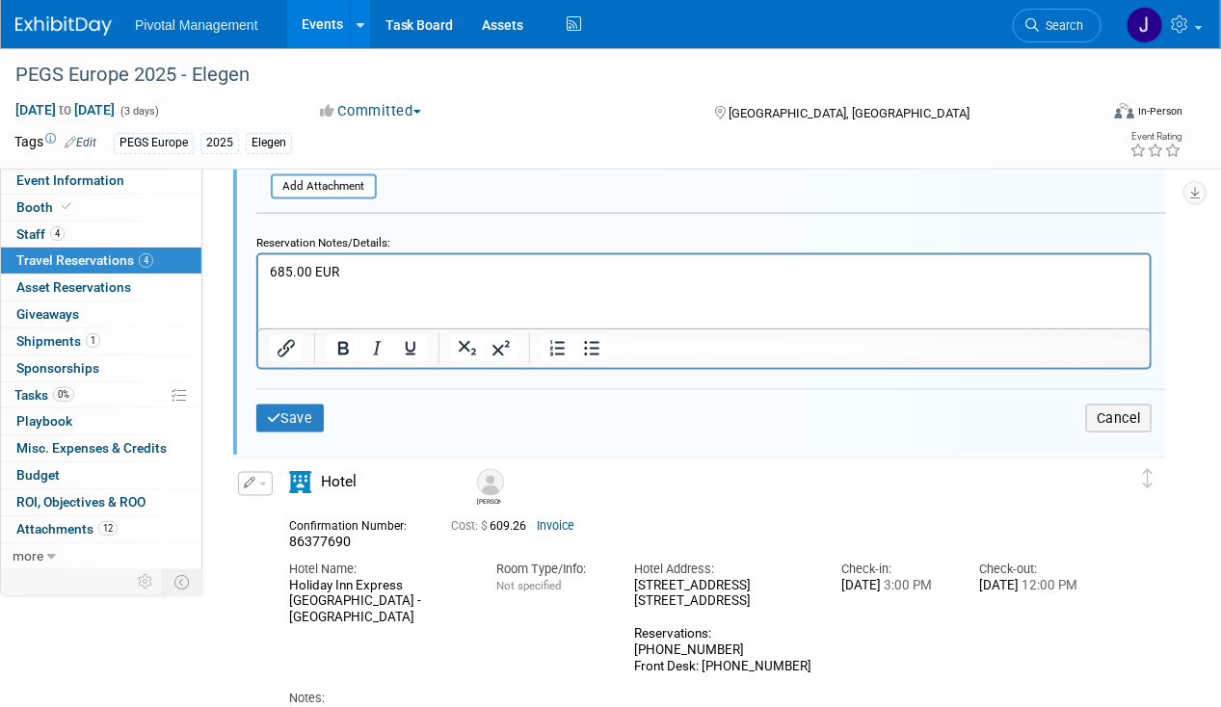
click at [365, 280] on html "685.00 EUR" at bounding box center [702, 267] width 891 height 26
drag, startPoint x: 359, startPoint y: 264, endPoint x: 220, endPoint y: 261, distance: 139.7
click at [257, 261] on html "685.00 EUR" at bounding box center [702, 267] width 891 height 26
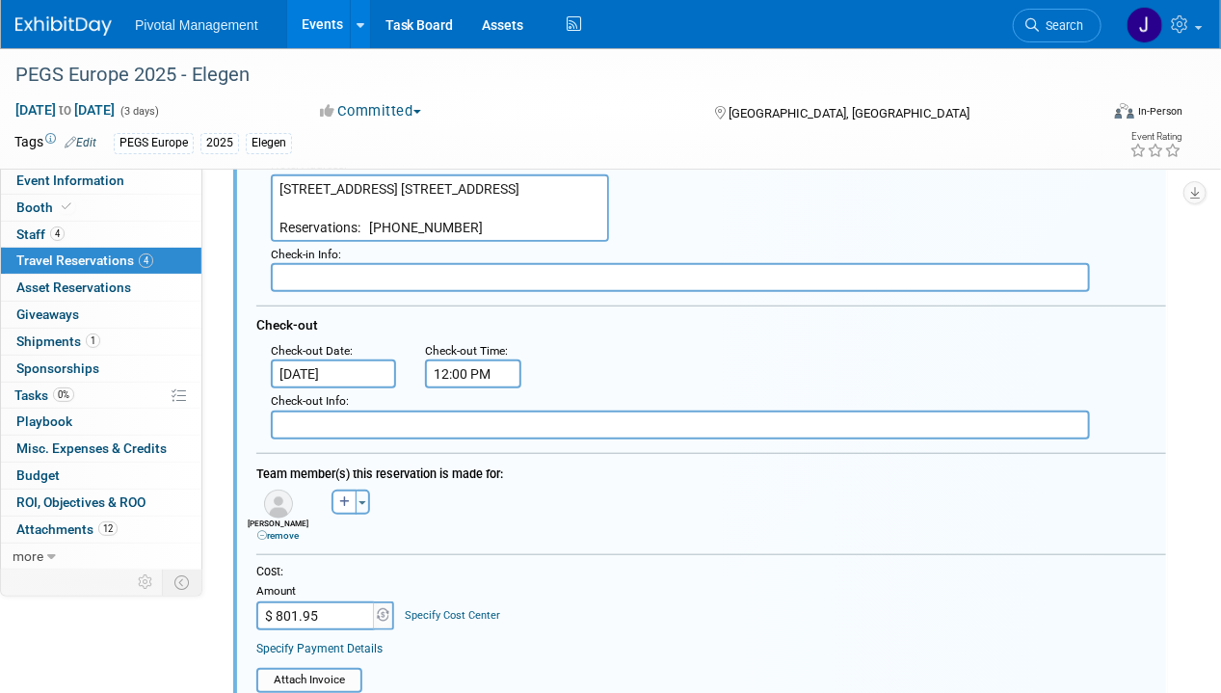
scroll to position [0, 0]
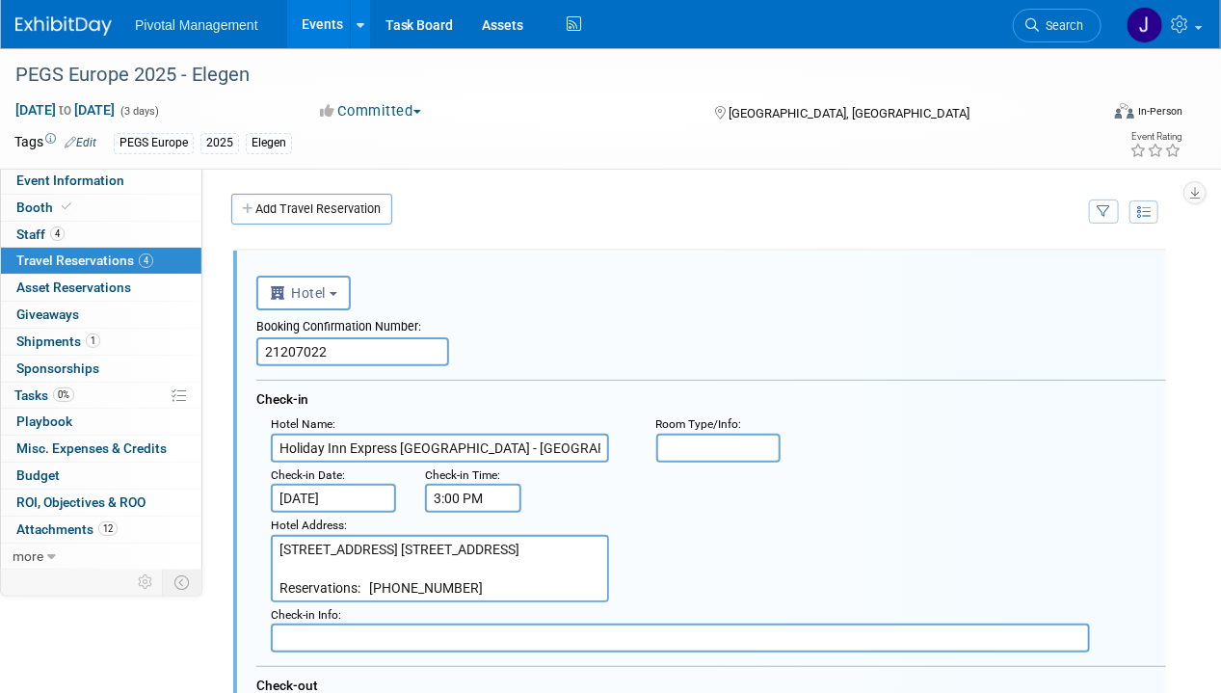
click at [327, 342] on input "21207022" at bounding box center [352, 351] width 193 height 29
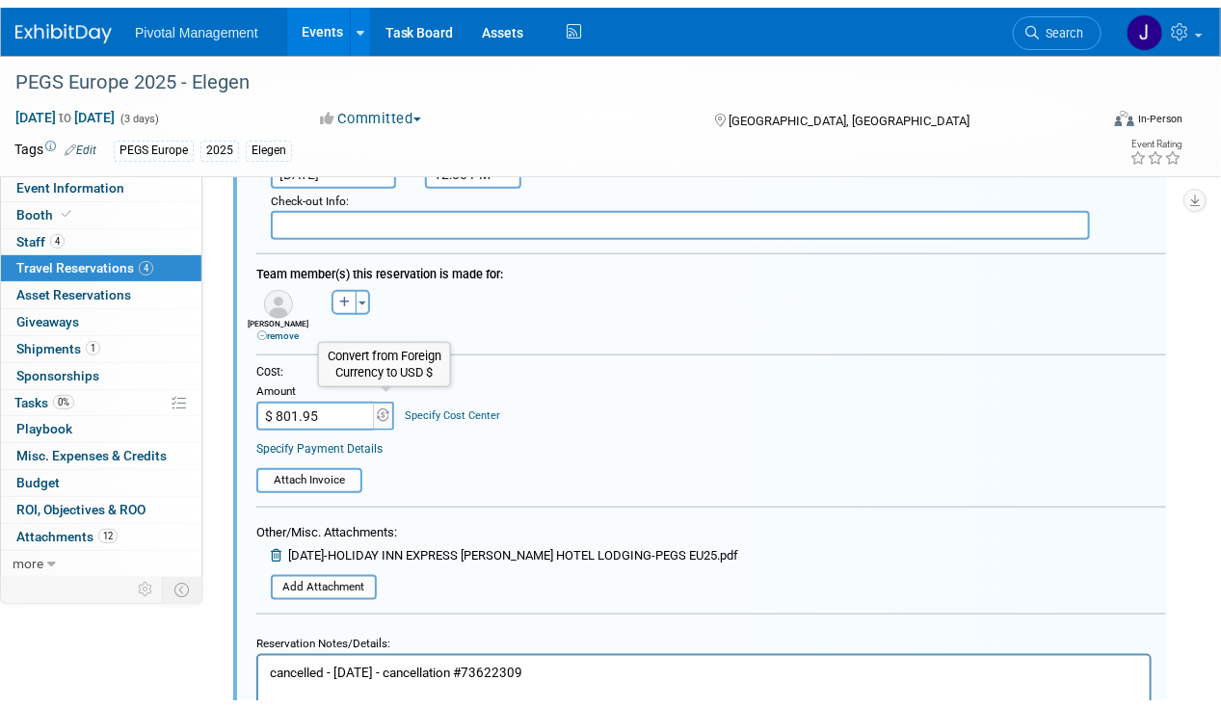
scroll to position [666, 0]
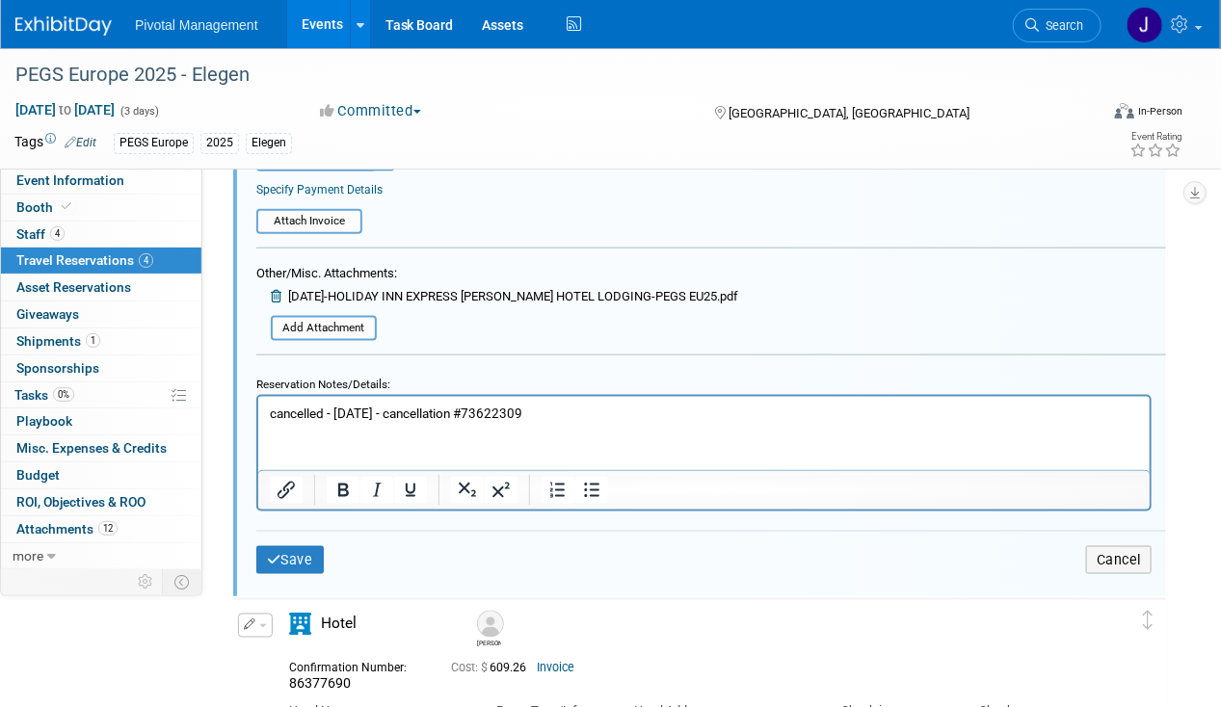
click at [515, 243] on form "<i class="fas fa-plane" style="padding: 6px 4px 6px 1px;"></i> Flight <i class=…" at bounding box center [710, 22] width 909 height 1152
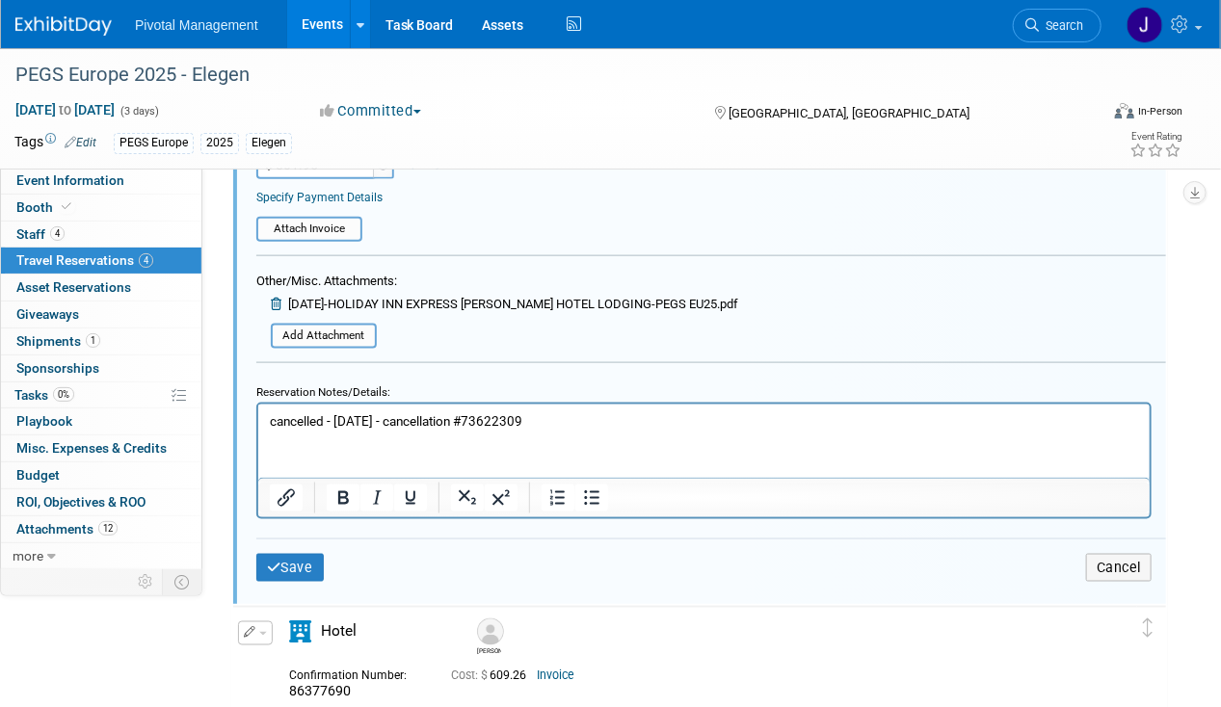
drag, startPoint x: 475, startPoint y: 447, endPoint x: 483, endPoint y: 418, distance: 29.9
click at [476, 430] on html "cancelled - 09.19.25 - cancellation #73622309" at bounding box center [702, 417] width 891 height 26
click at [483, 416] on p "cancelled - 09.19.25 - cancellation #73622309" at bounding box center [703, 420] width 869 height 18
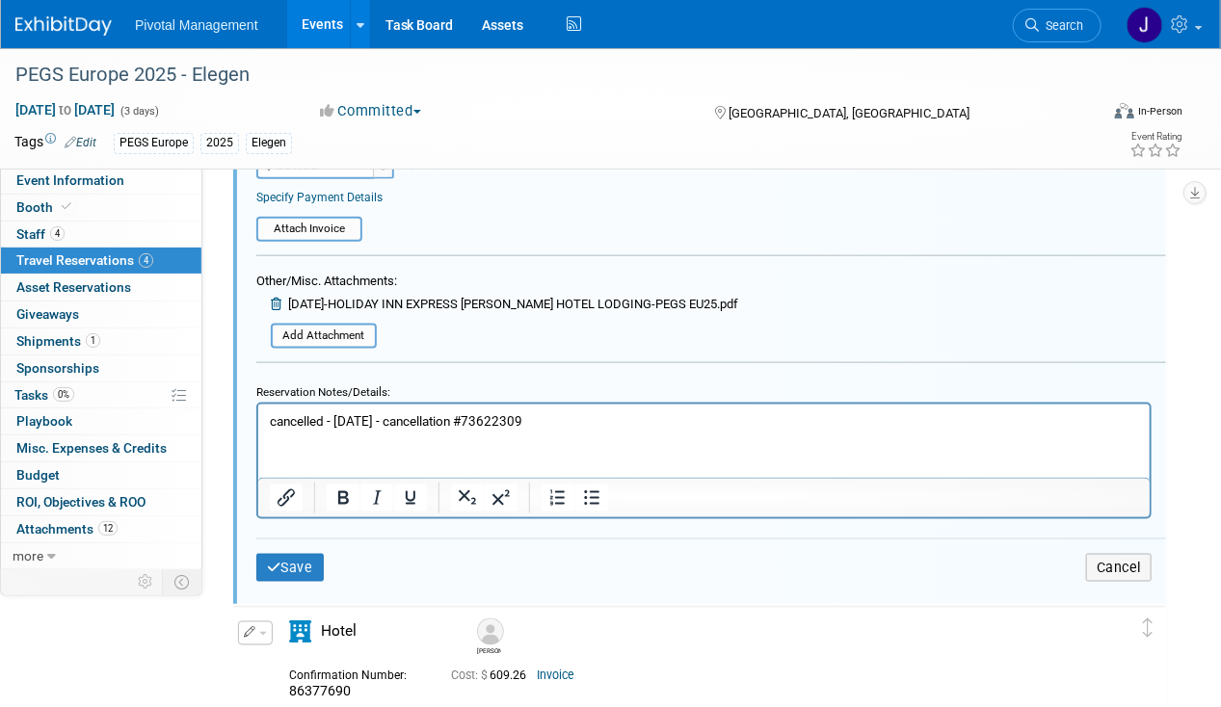
copy p "cancelled - 09.19.25 - cancellation #73622309"
click at [1114, 554] on button "Cancel" at bounding box center [1119, 568] width 66 height 28
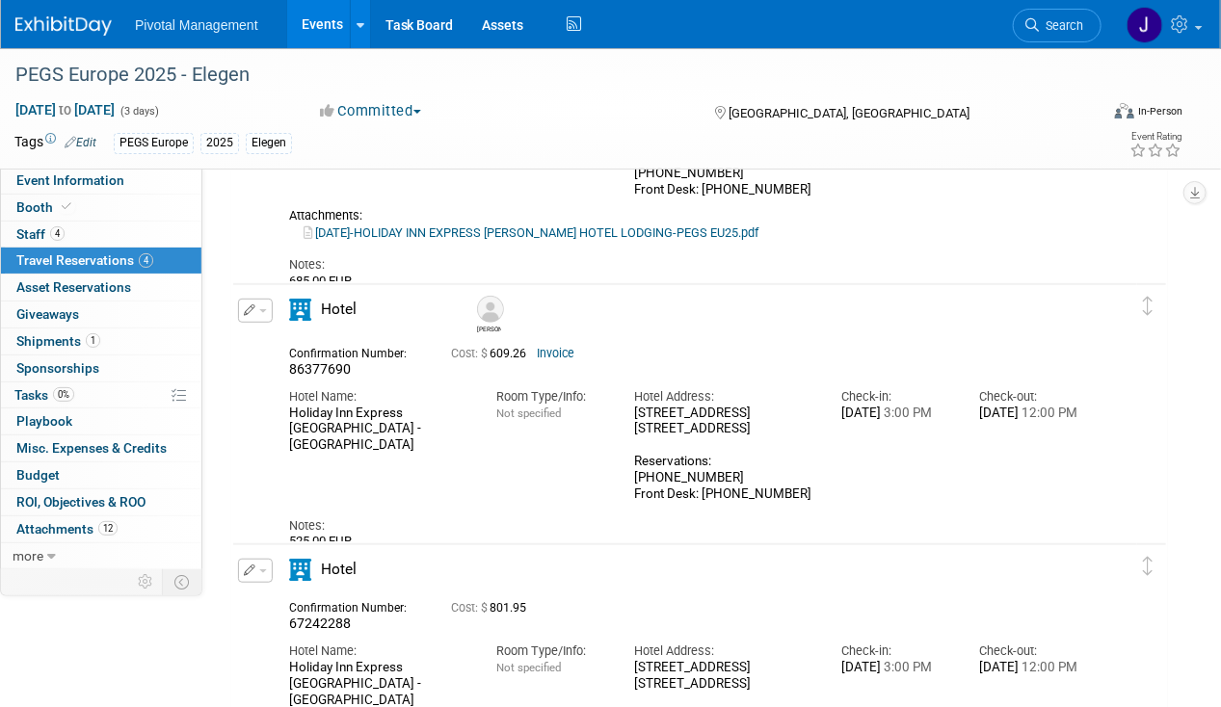
scroll to position [263, 0]
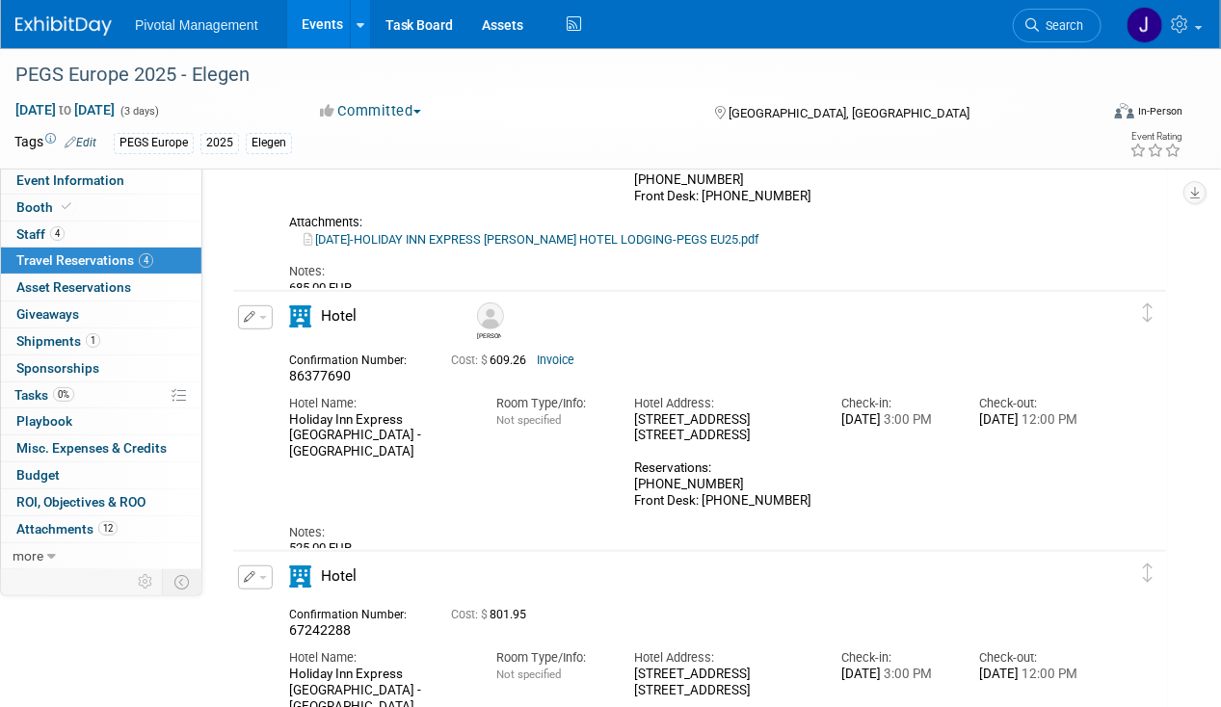
click at [275, 316] on div "Hotel" at bounding box center [371, 322] width 193 height 34
click at [229, 318] on div "Connor Randy" at bounding box center [699, 590] width 965 height 1237
click at [261, 316] on span "button" at bounding box center [263, 318] width 8 height 4
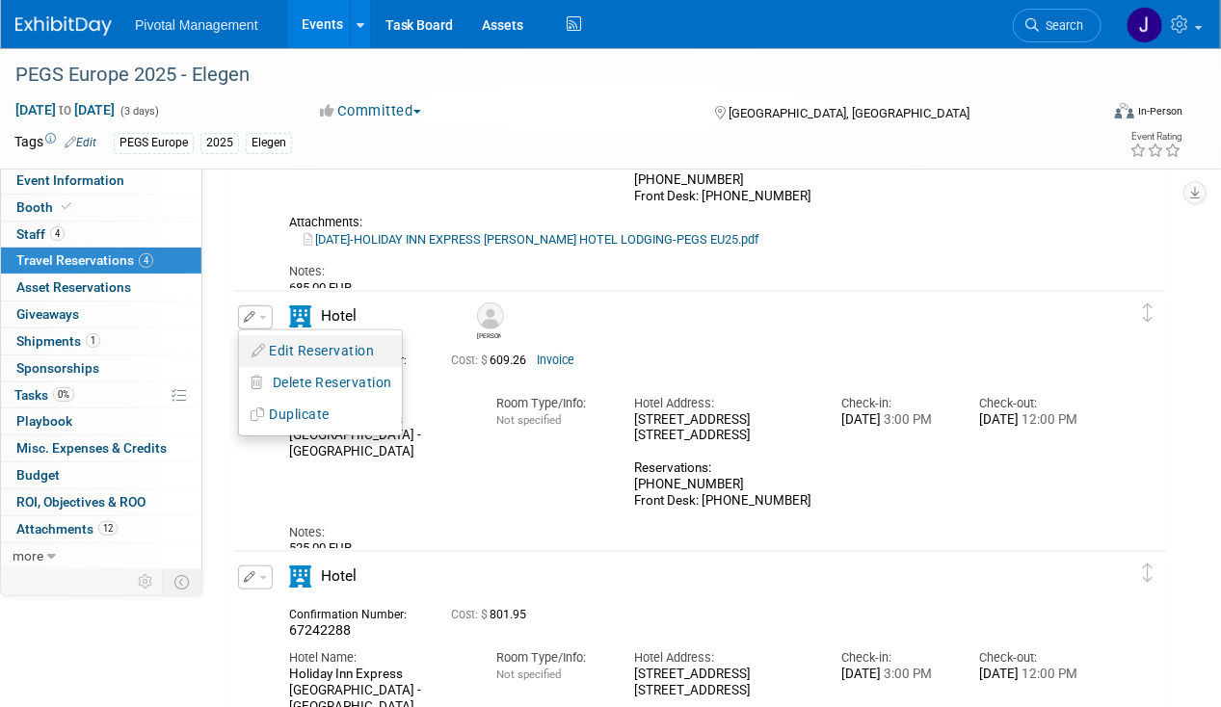
click at [291, 349] on button "Edit Reservation" at bounding box center [320, 351] width 163 height 28
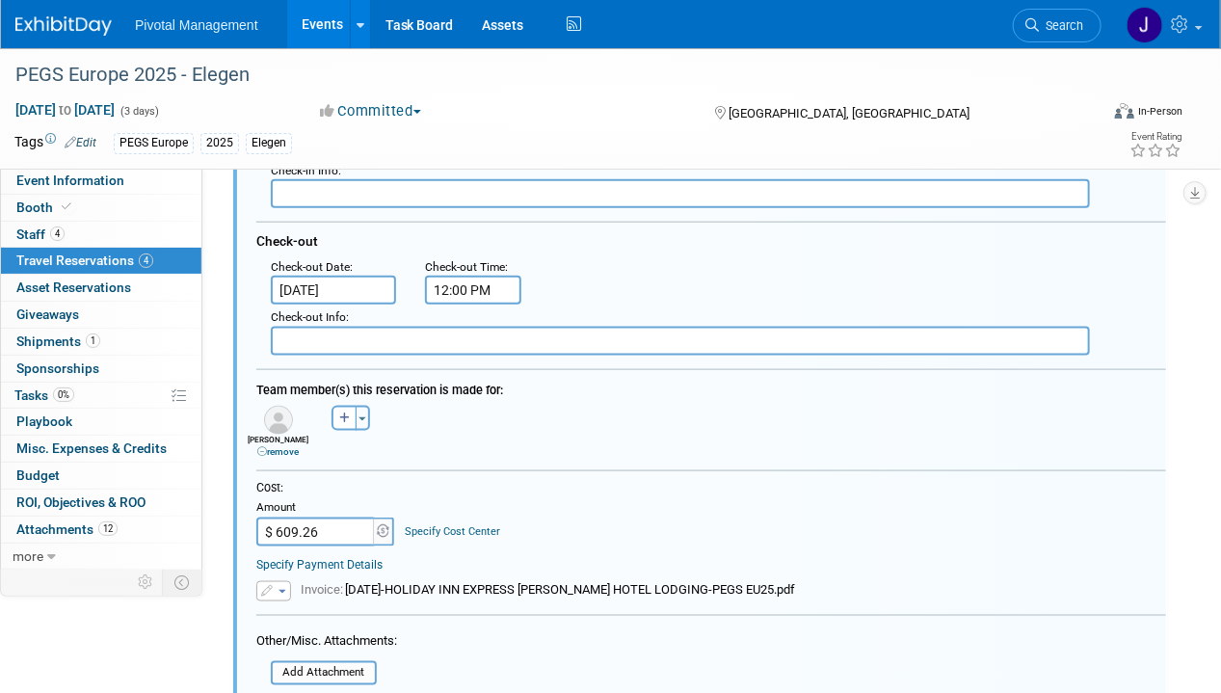
scroll to position [889, 0]
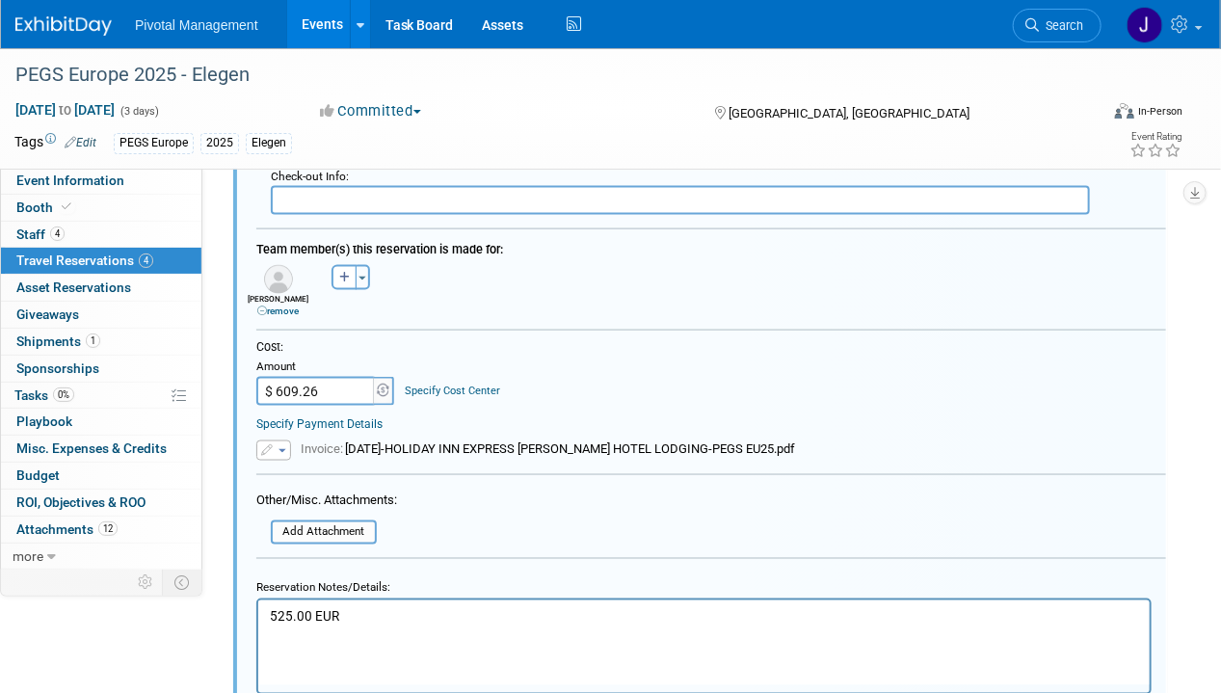
click at [283, 294] on div "Randy remove" at bounding box center [278, 305] width 63 height 23
click at [279, 305] on link "remove" at bounding box center [277, 310] width 41 height 11
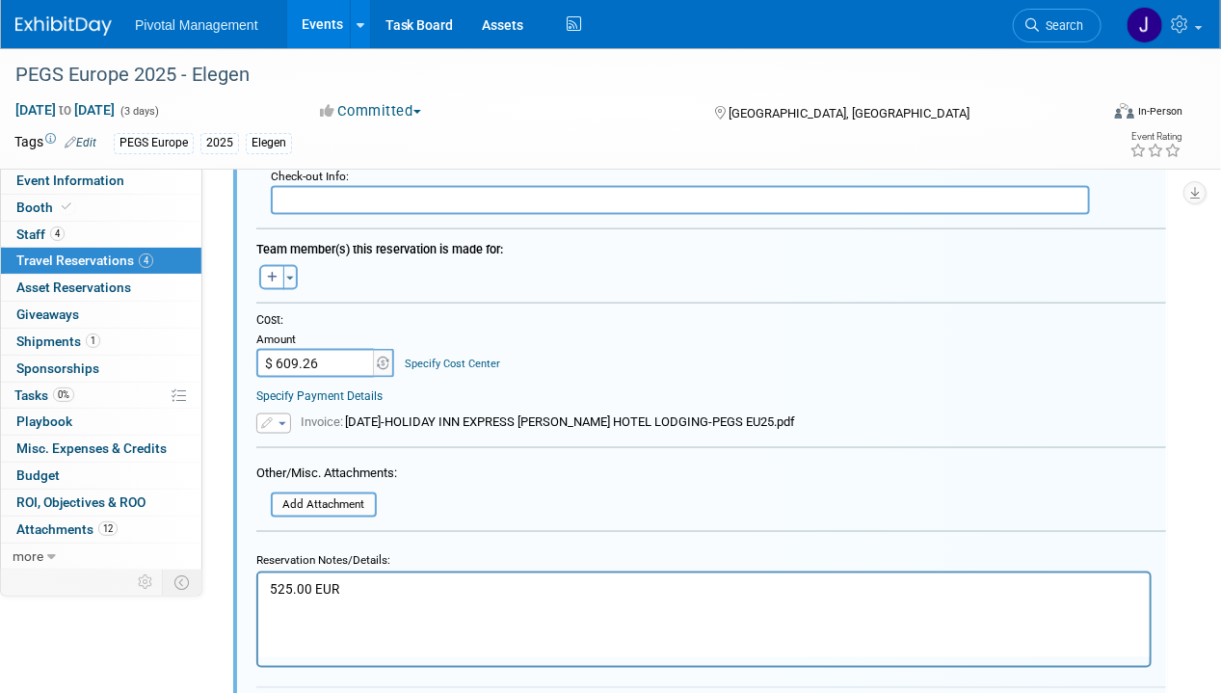
click at [305, 362] on input "$ 609.26" at bounding box center [316, 363] width 120 height 29
type input "$ 0.00"
click at [276, 415] on button "button" at bounding box center [273, 423] width 35 height 20
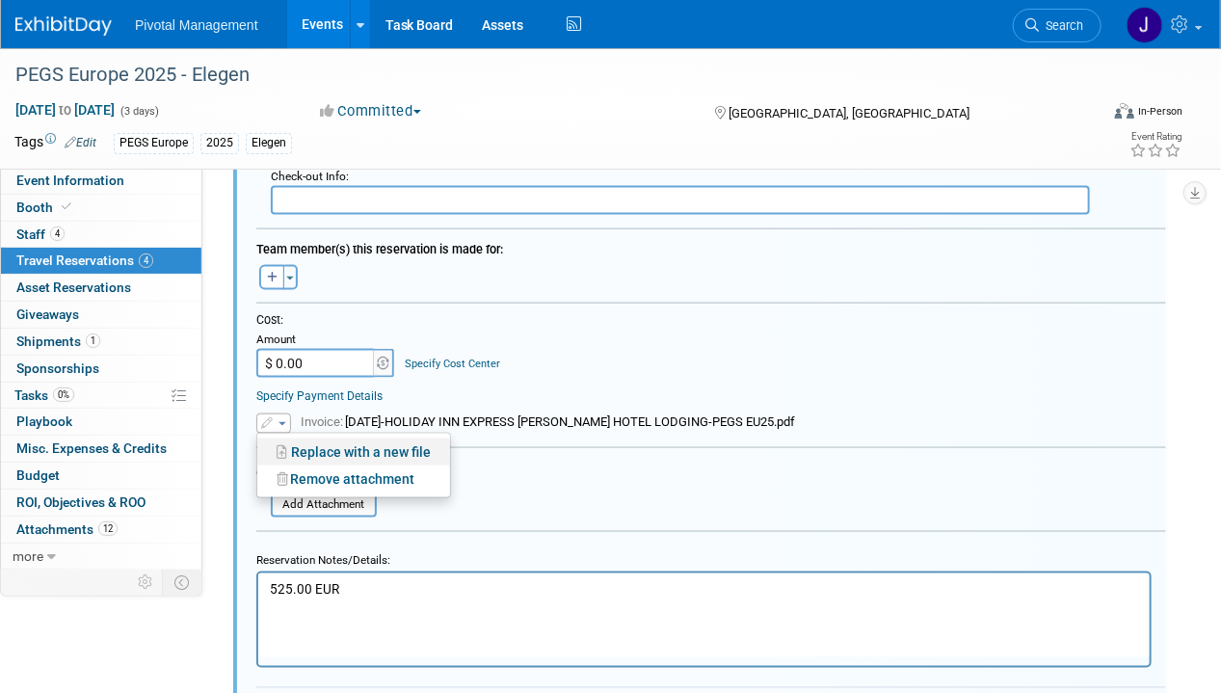
click at [305, 445] on link "Replace with a new file" at bounding box center [353, 451] width 193 height 27
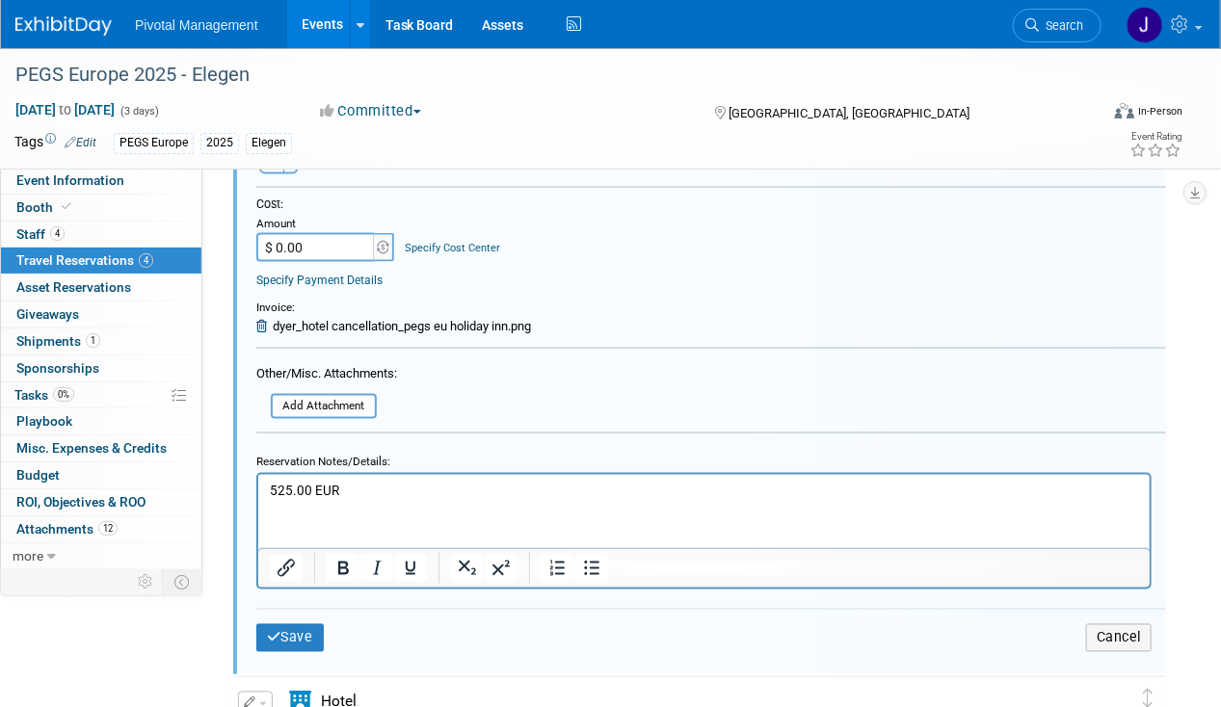
scroll to position [1012, 0]
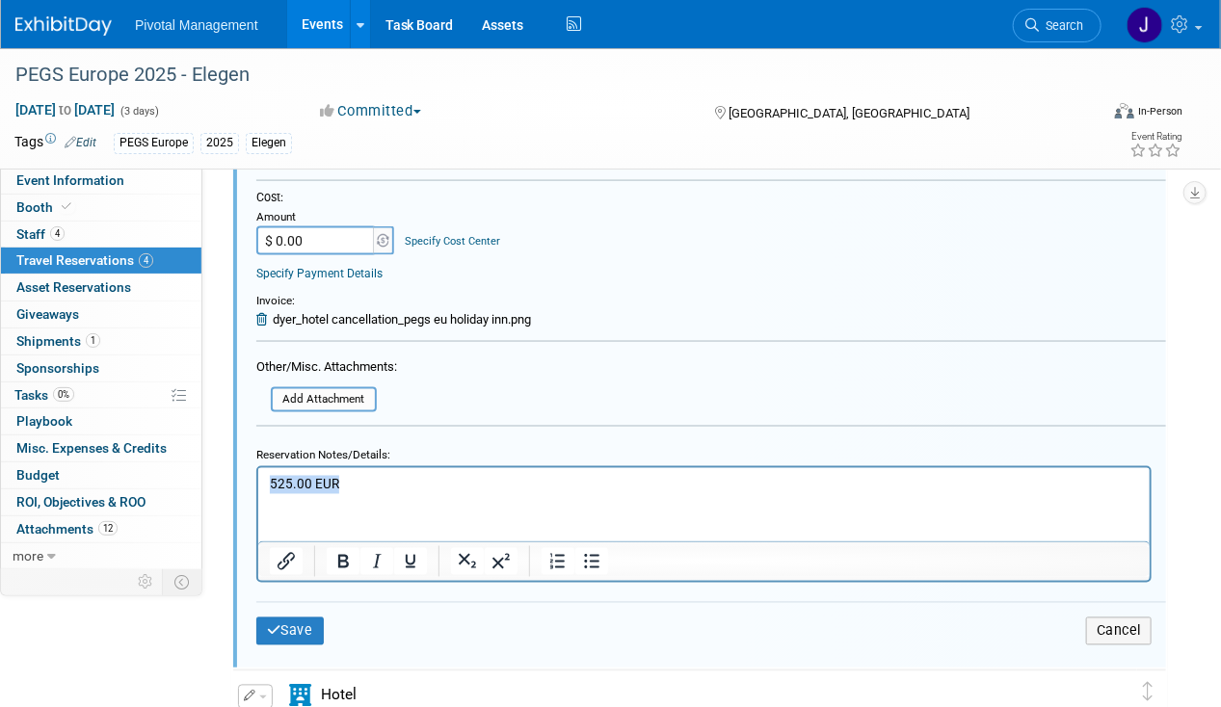
drag, startPoint x: 389, startPoint y: 485, endPoint x: 227, endPoint y: 480, distance: 161.9
click at [257, 480] on html "525.00 EUR" at bounding box center [702, 480] width 891 height 26
paste body "Rich Text Area. Press ALT-0 for help."
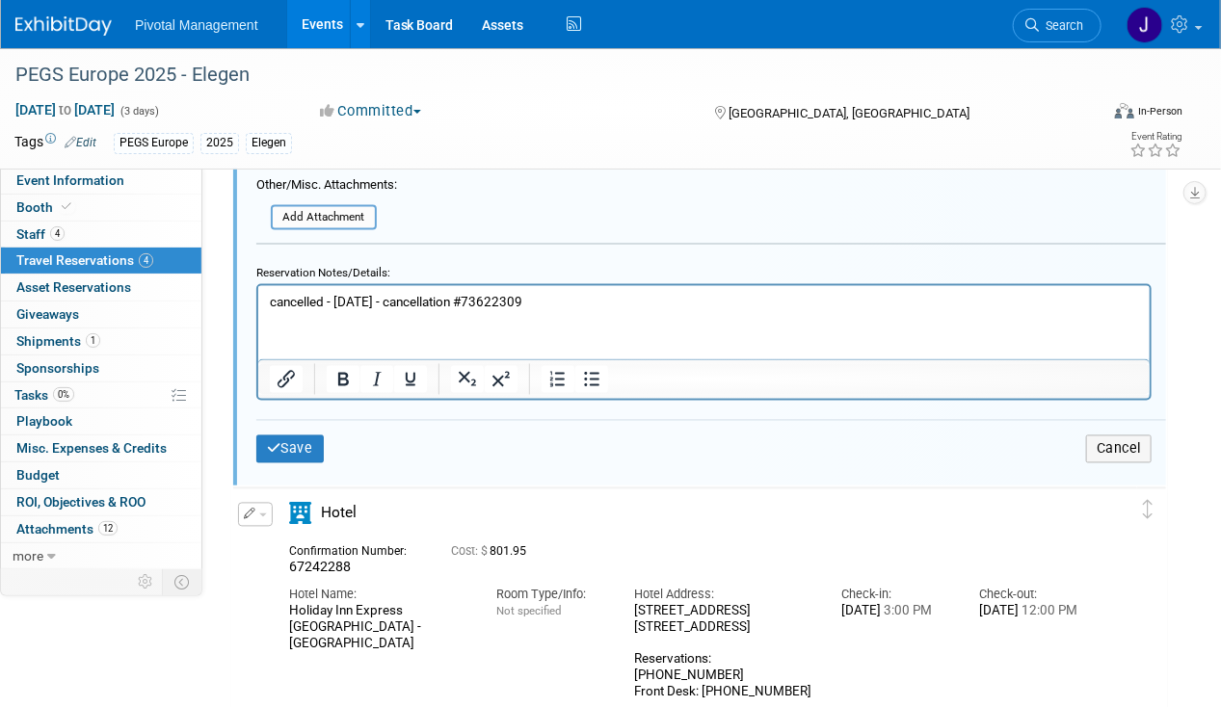
scroll to position [1197, 0]
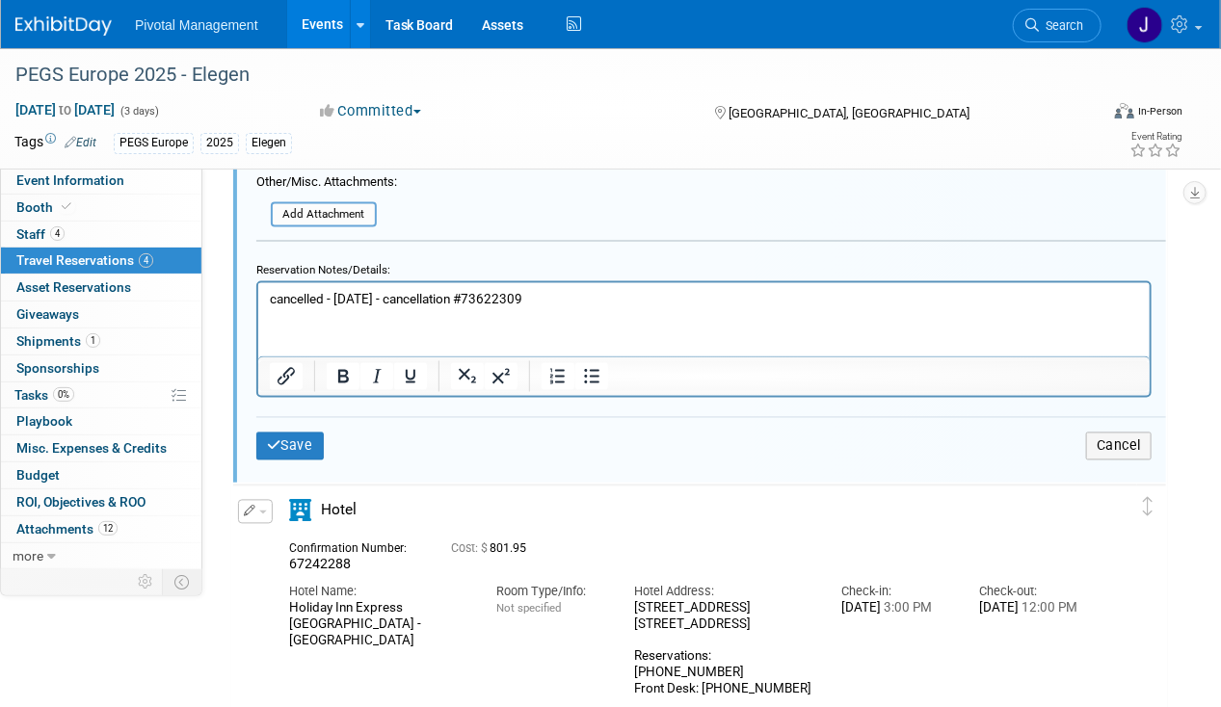
click at [276, 300] on p "cancelled - 09.19.25 - cancellation #73622309" at bounding box center [703, 299] width 869 height 18
click at [297, 437] on button "Save" at bounding box center [289, 447] width 67 height 28
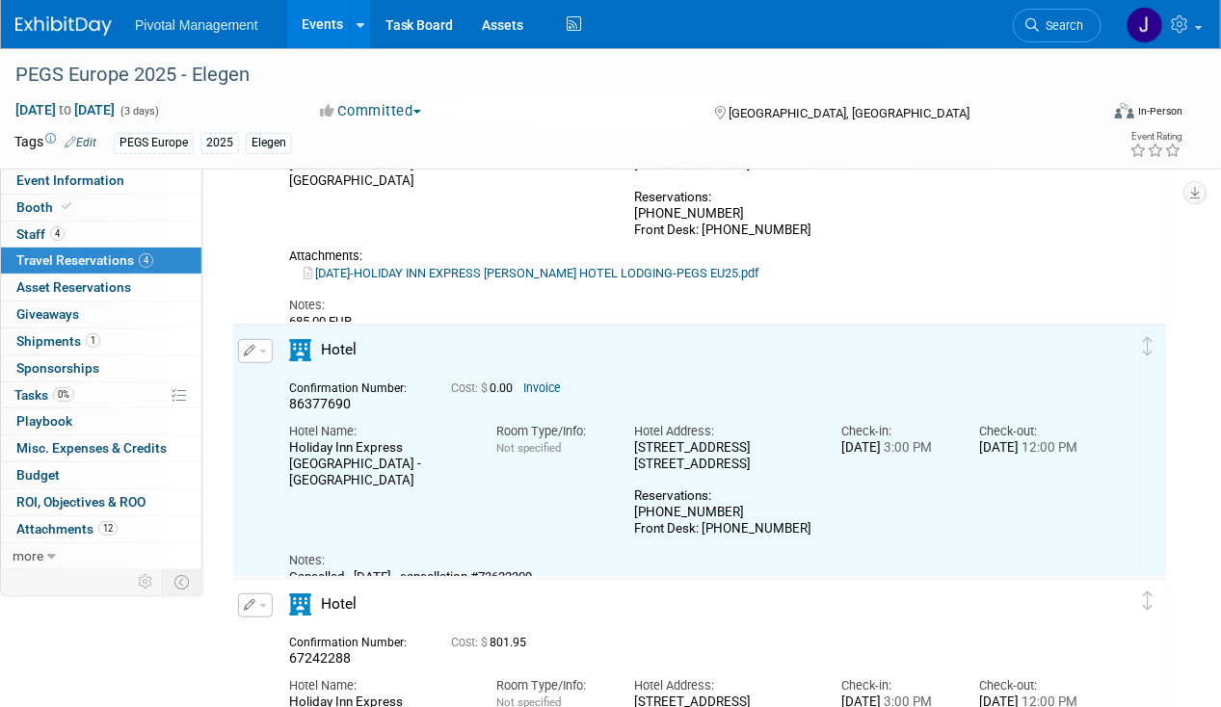
scroll to position [321, 0]
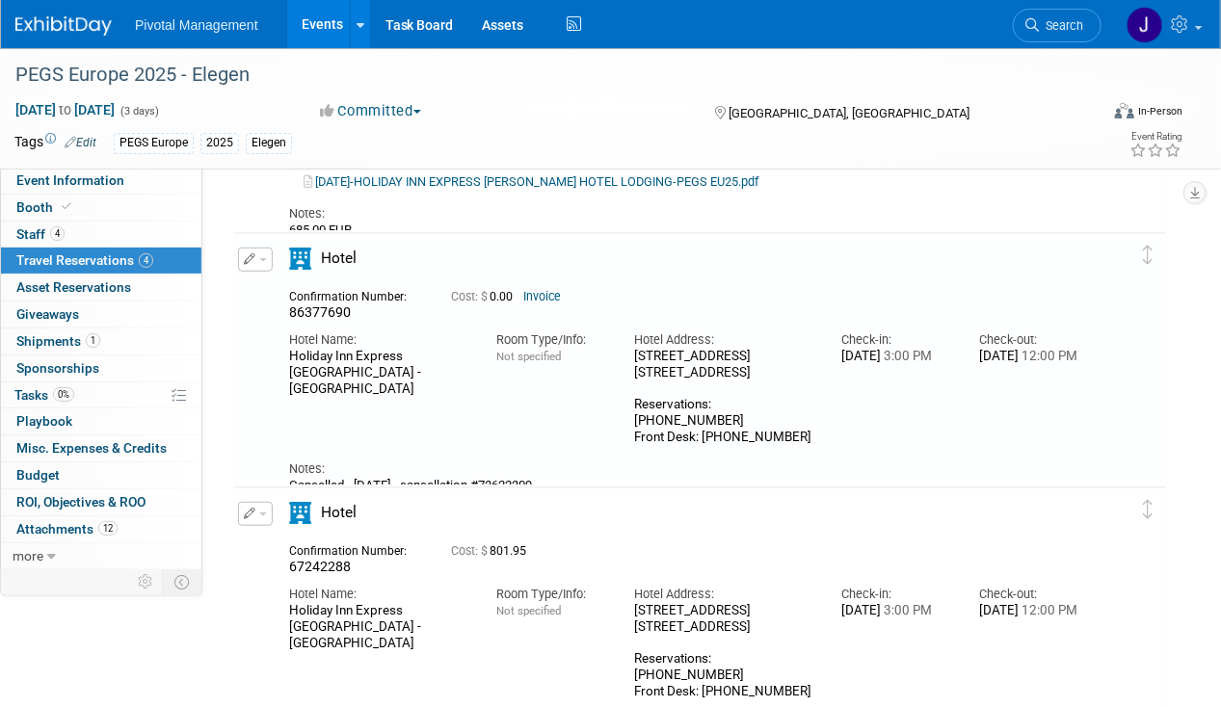
drag, startPoint x: 560, startPoint y: 464, endPoint x: 414, endPoint y: 461, distance: 145.5
click at [414, 478] on div "Cancelled - 09.19.25 - cancellation #73622309" at bounding box center [689, 485] width 800 height 15
copy div "cancellation #73622309"
click at [420, 349] on div "Holiday Inn Express Lisbon - Alfragide" at bounding box center [378, 373] width 178 height 48
click at [249, 258] on icon "button" at bounding box center [250, 259] width 13 height 12
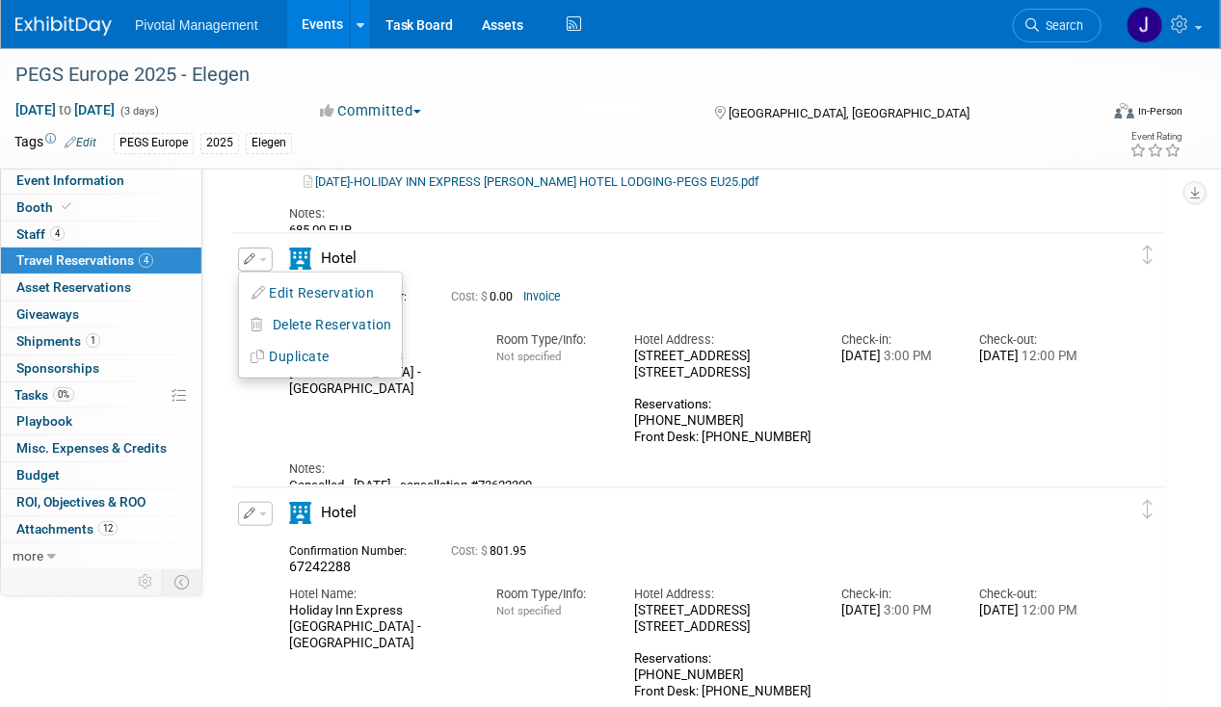
click at [690, 265] on div "Hotel" at bounding box center [689, 265] width 829 height 34
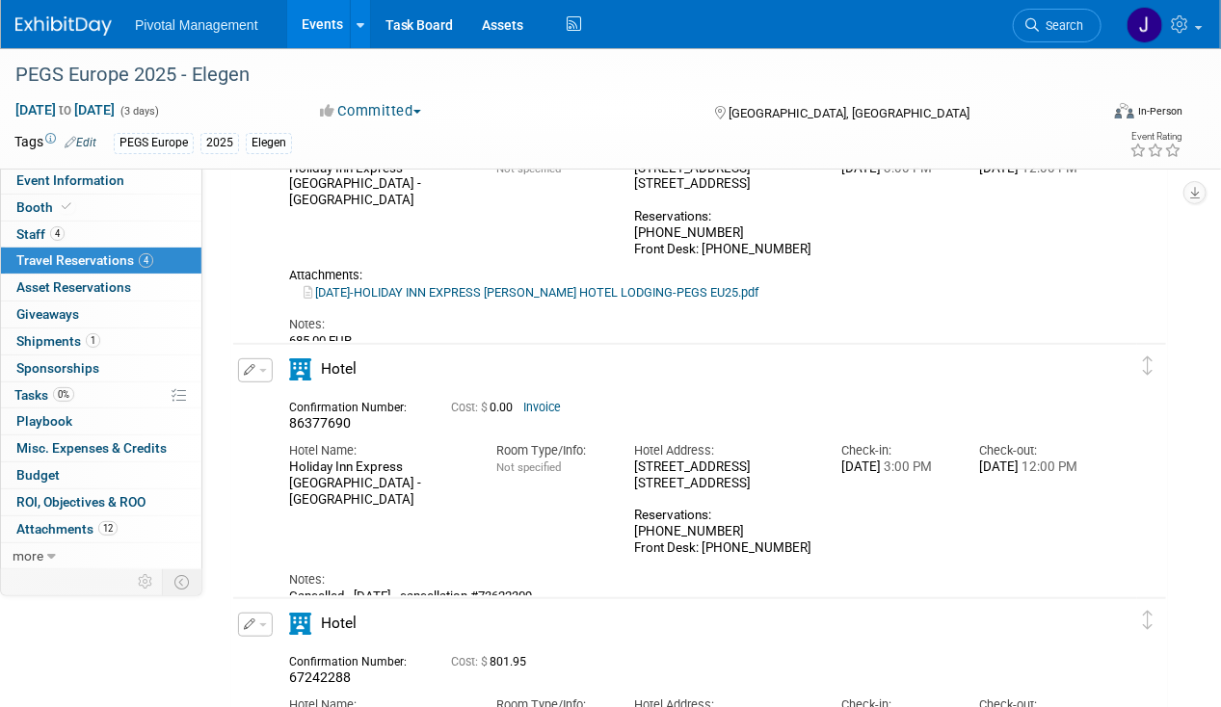
scroll to position [214, 0]
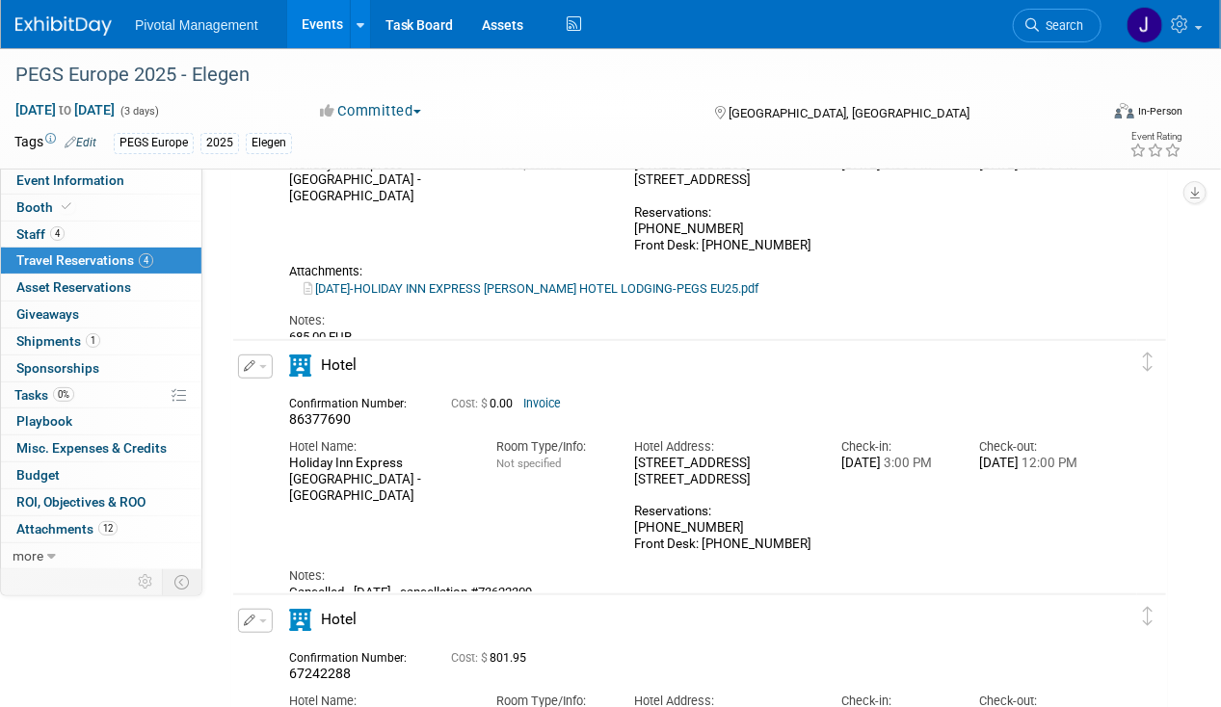
click at [262, 370] on button "button" at bounding box center [255, 367] width 35 height 24
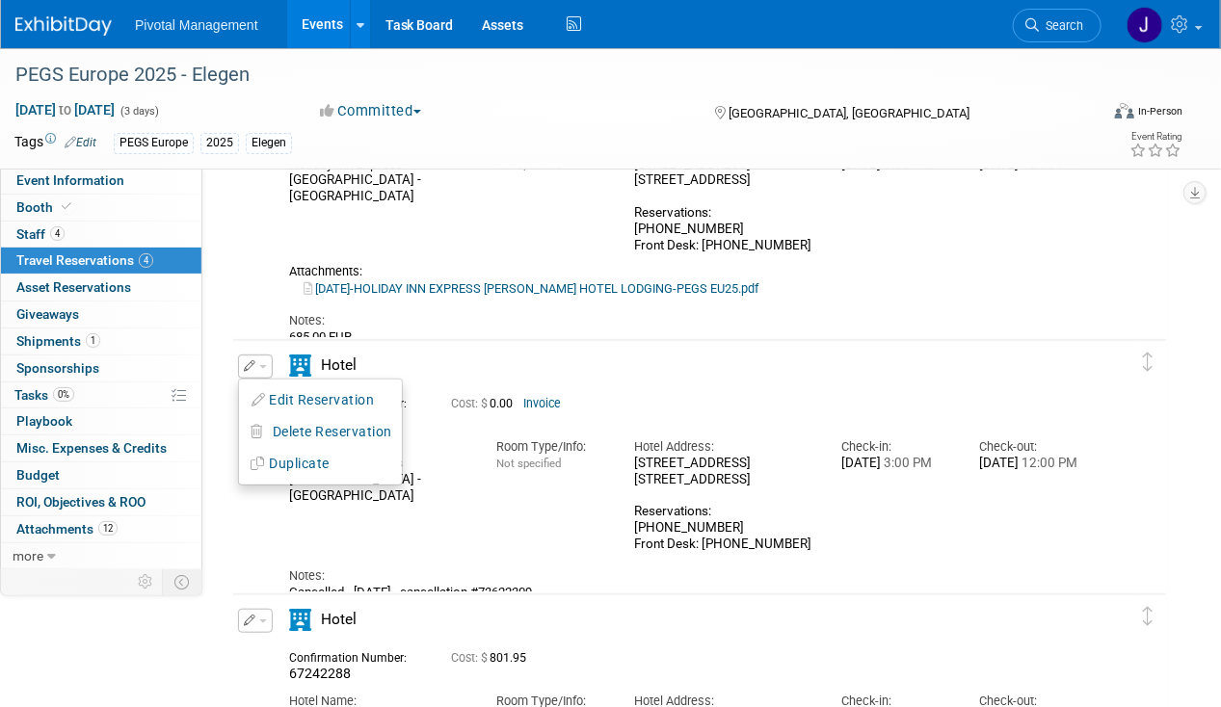
click at [289, 397] on button "Edit Reservation" at bounding box center [320, 400] width 163 height 28
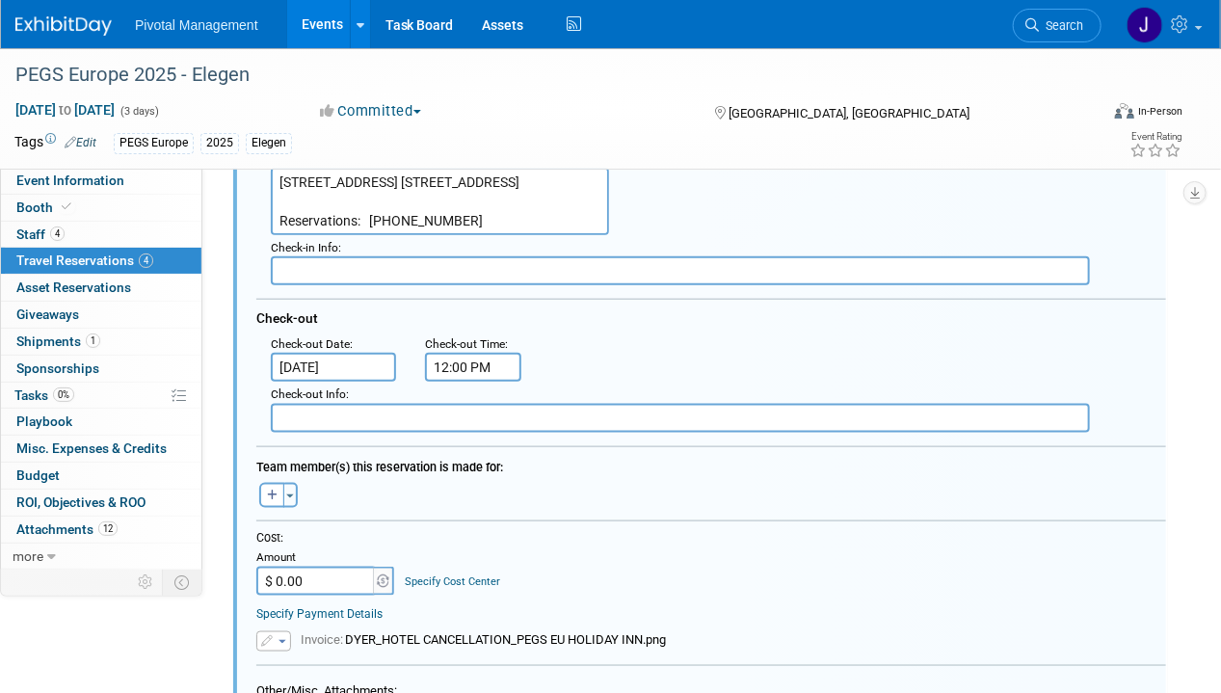
scroll to position [671, 0]
click at [271, 635] on icon "button" at bounding box center [268, 641] width 14 height 12
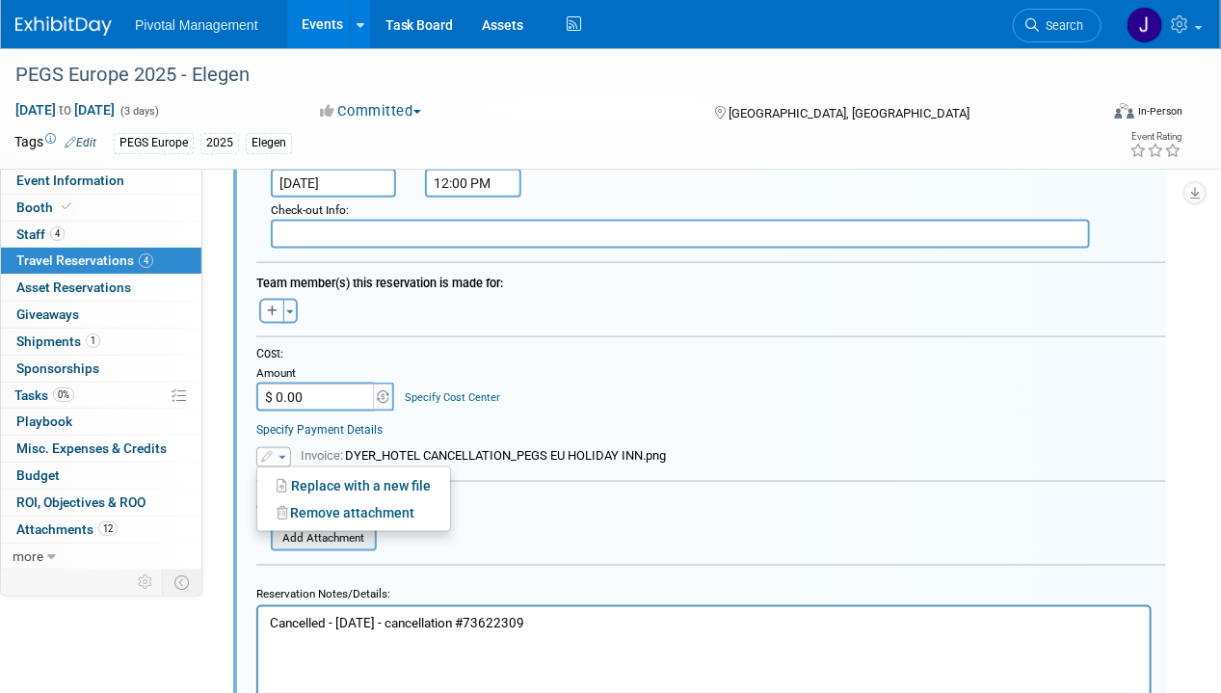
scroll to position [857, 0]
click at [317, 500] on link "Remove attachment" at bounding box center [353, 510] width 193 height 27
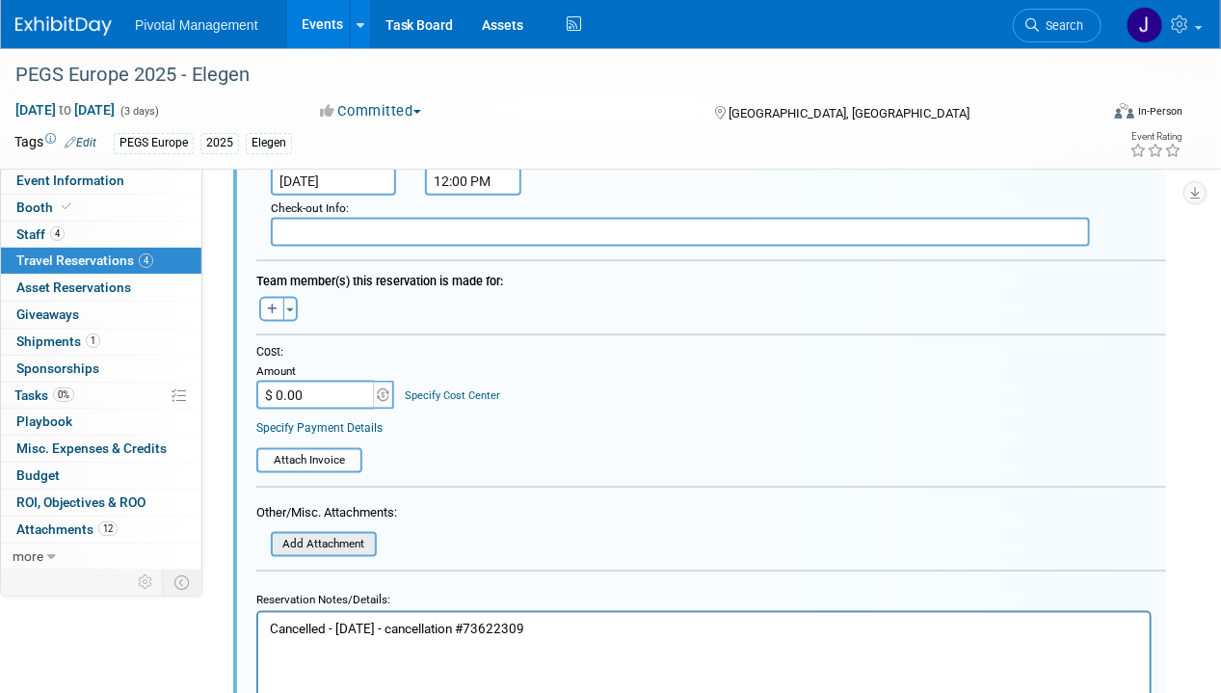
click at [322, 532] on div "Add Attachment" at bounding box center [324, 544] width 106 height 25
click at [317, 534] on input "file" at bounding box center [259, 544] width 229 height 21
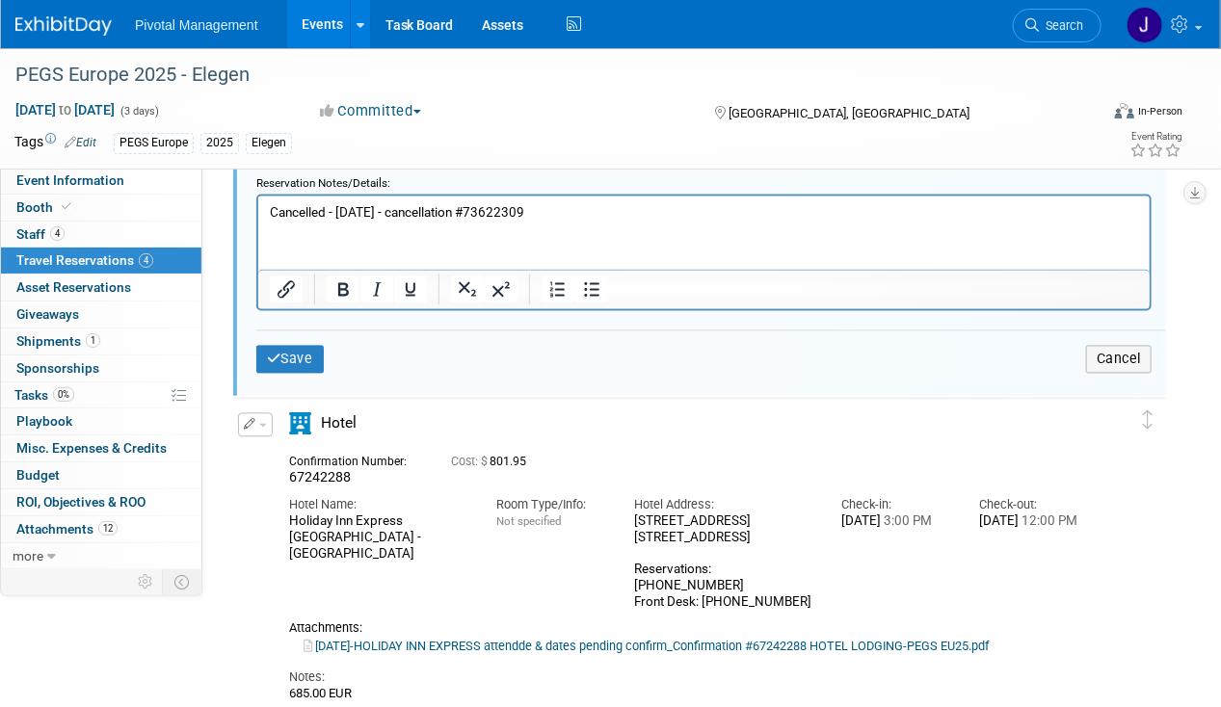
scroll to position [1284, 0]
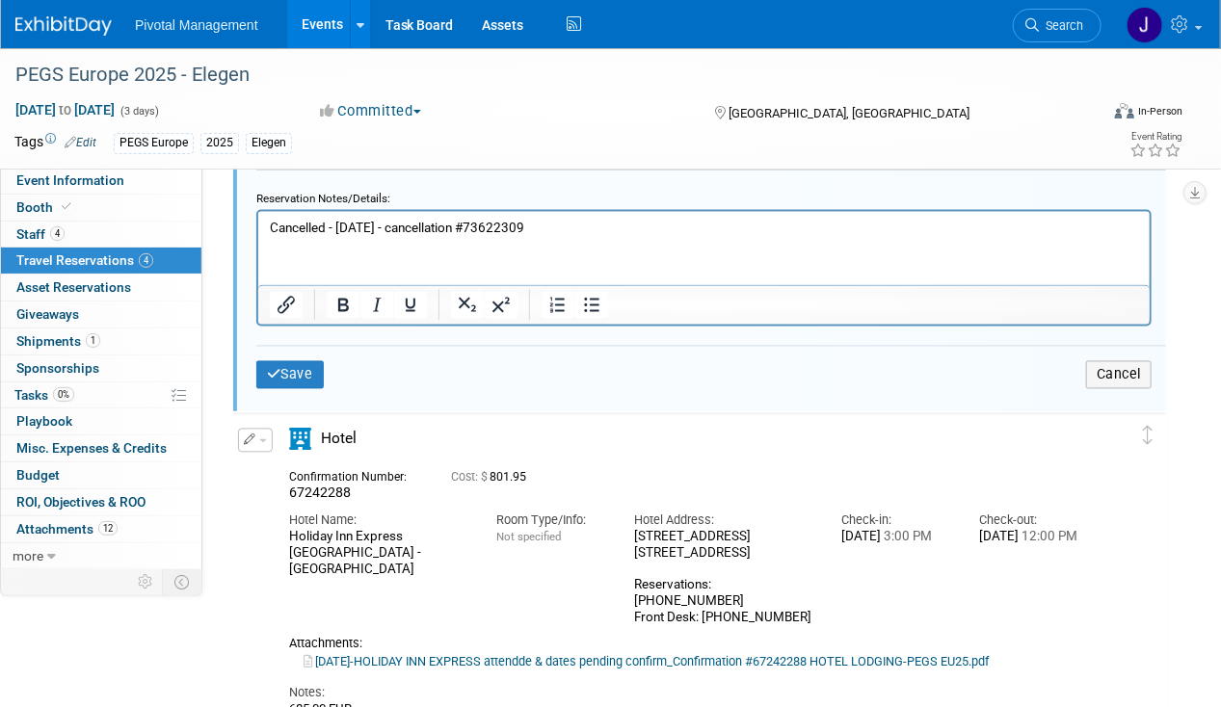
click at [260, 361] on button "Save" at bounding box center [289, 375] width 67 height 28
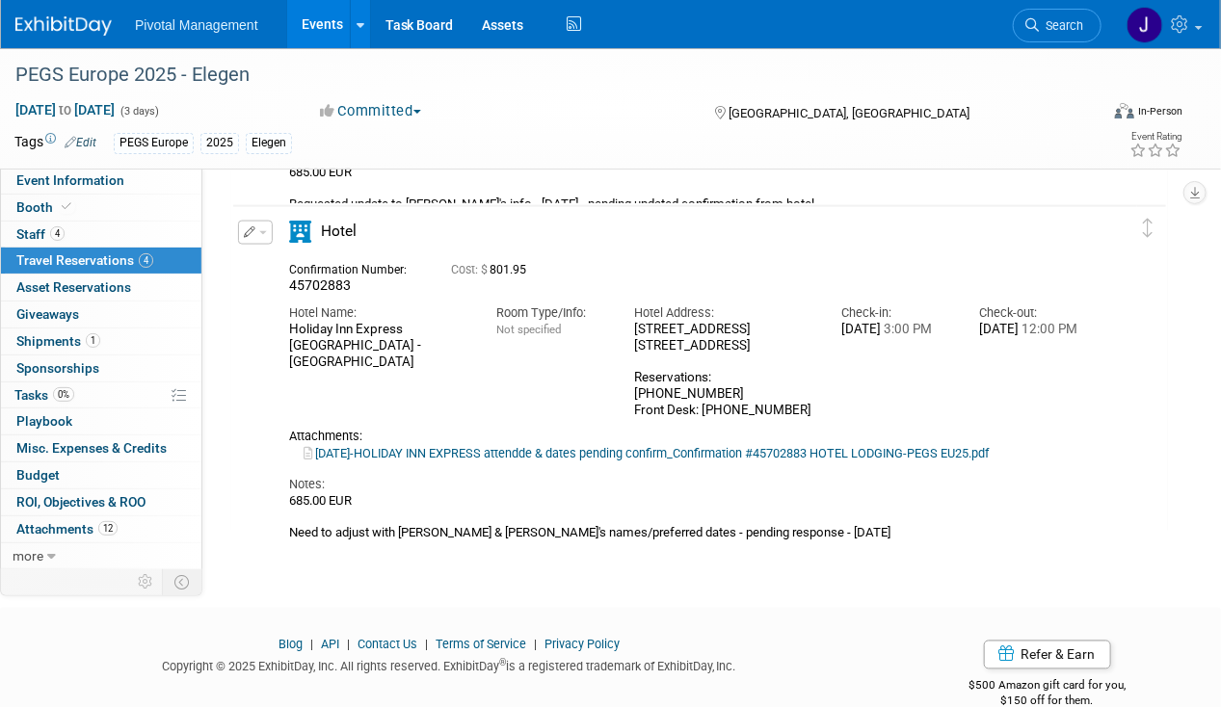
scroll to position [985, 0]
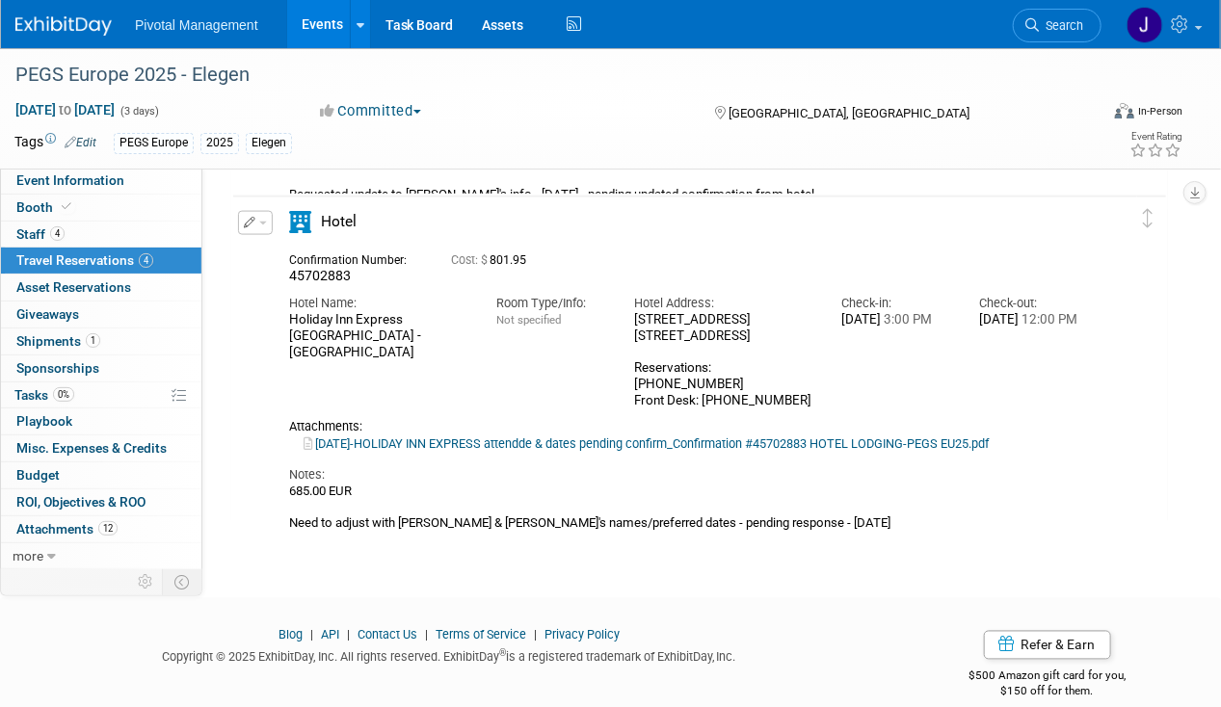
click at [244, 222] on icon "button" at bounding box center [250, 223] width 13 height 12
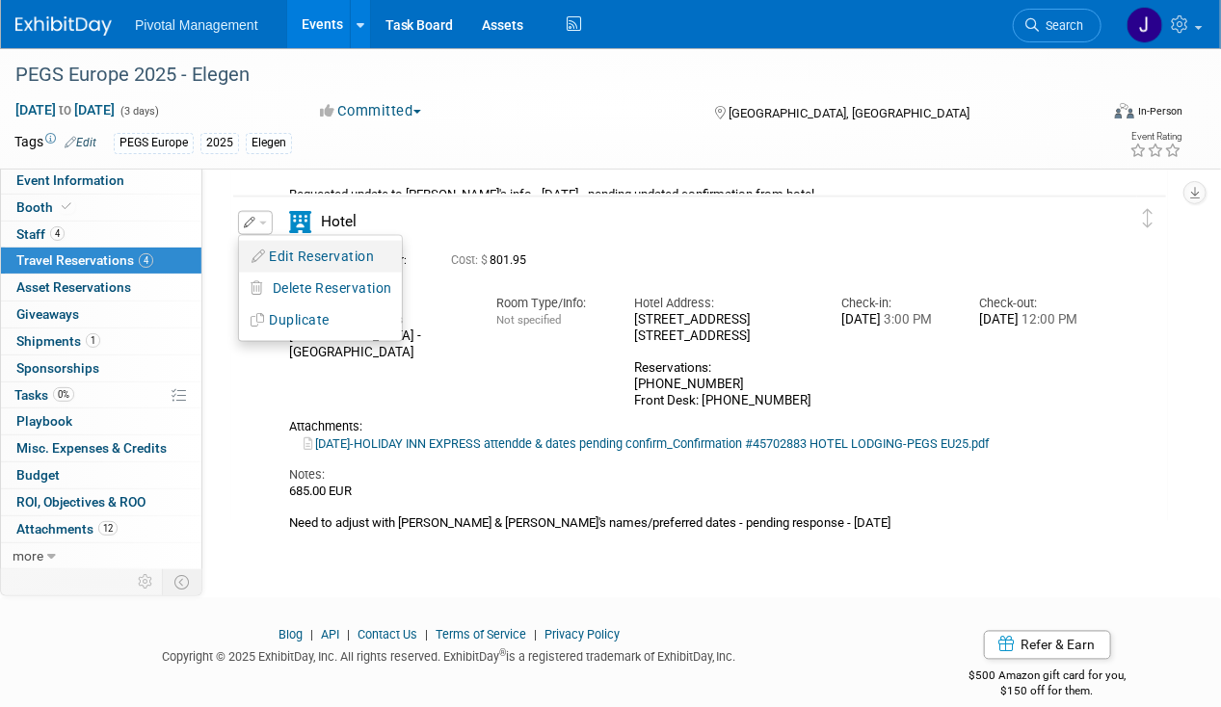
click at [284, 254] on button "Edit Reservation" at bounding box center [320, 257] width 163 height 28
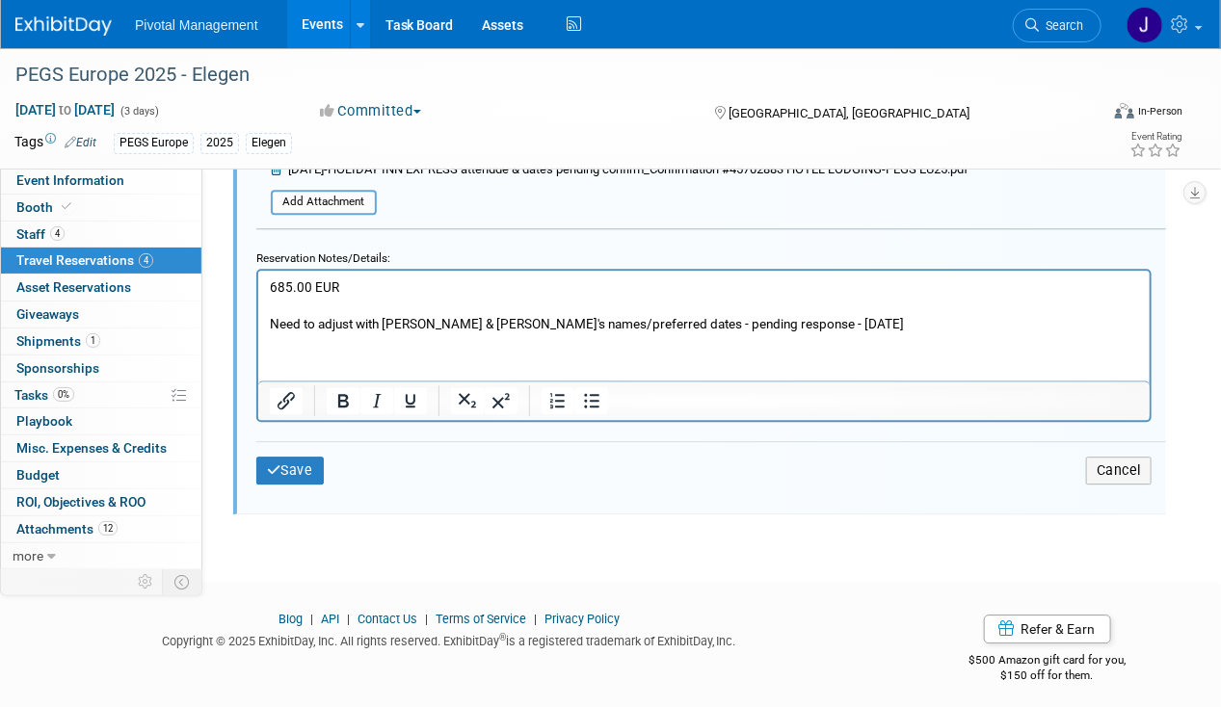
scroll to position [1851, 0]
click at [679, 329] on p "685.00 EUR Need to adjust with Ross & Galit's names/preferred dates - pending r…" at bounding box center [703, 303] width 869 height 55
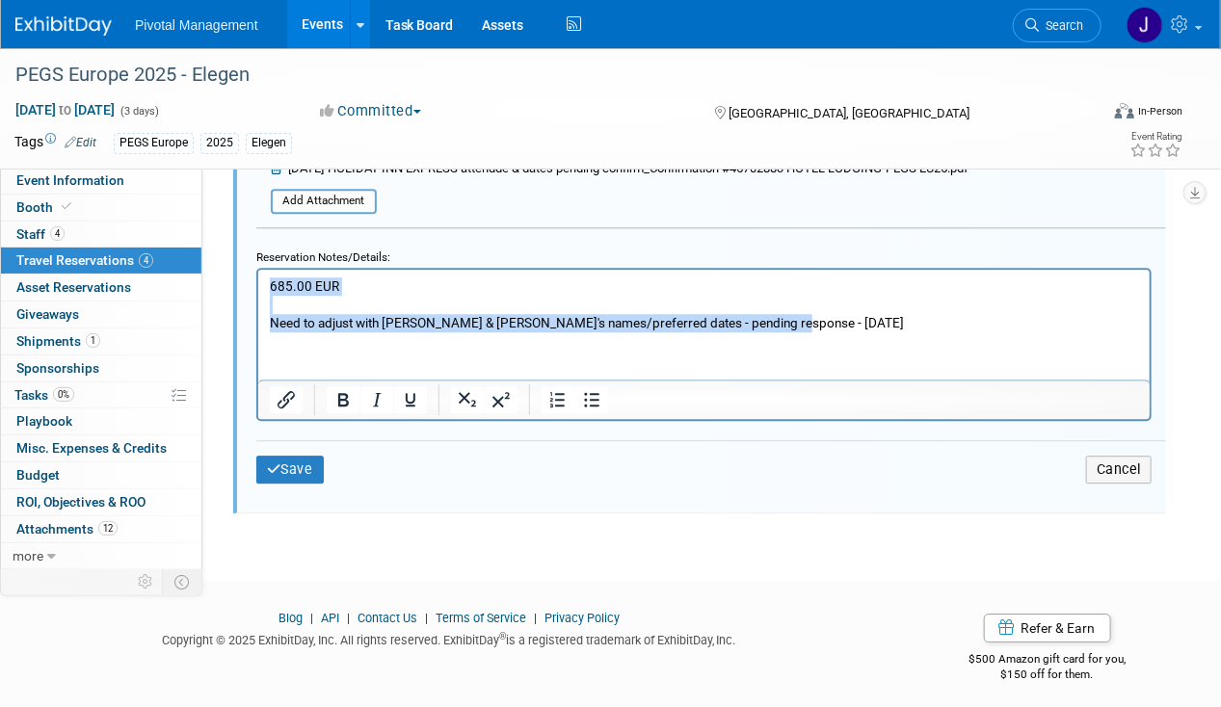
drag, startPoint x: 802, startPoint y: 320, endPoint x: 31, endPoint y: 272, distance: 773.2
click at [257, 272] on html "685.00 EUR Need to adjust with Ross & Galit's names/preferred dates - pending r…" at bounding box center [702, 300] width 891 height 63
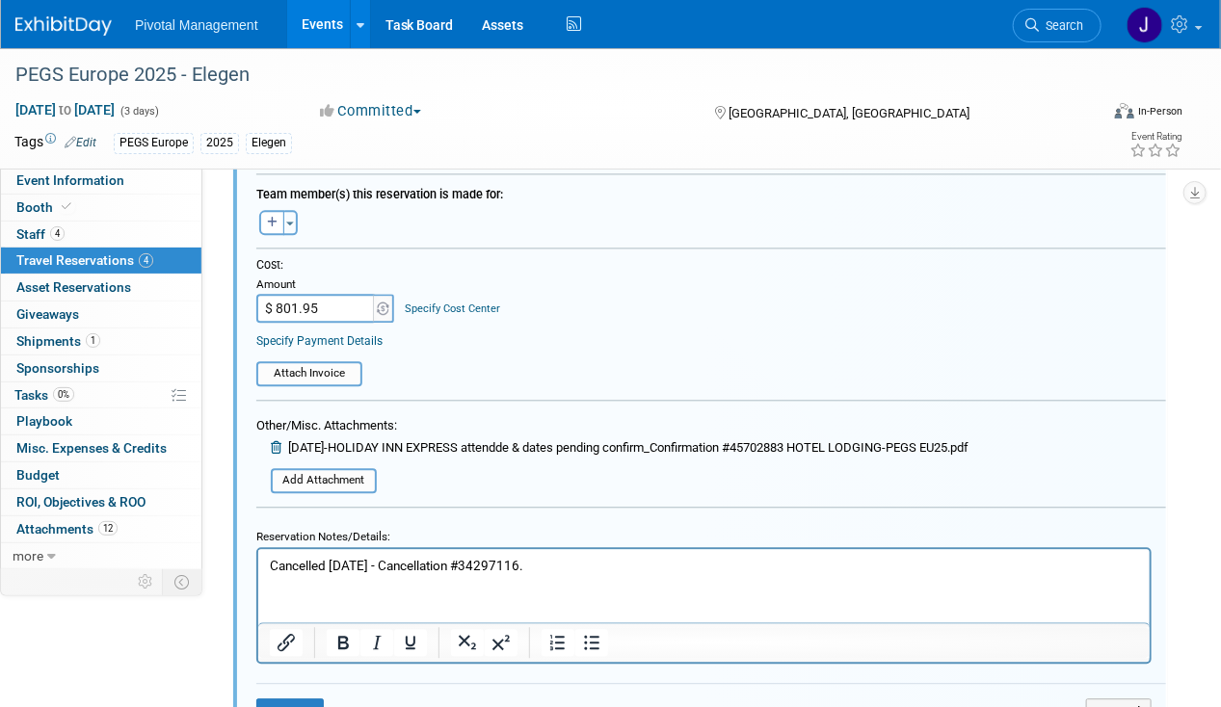
scroll to position [1567, 0]
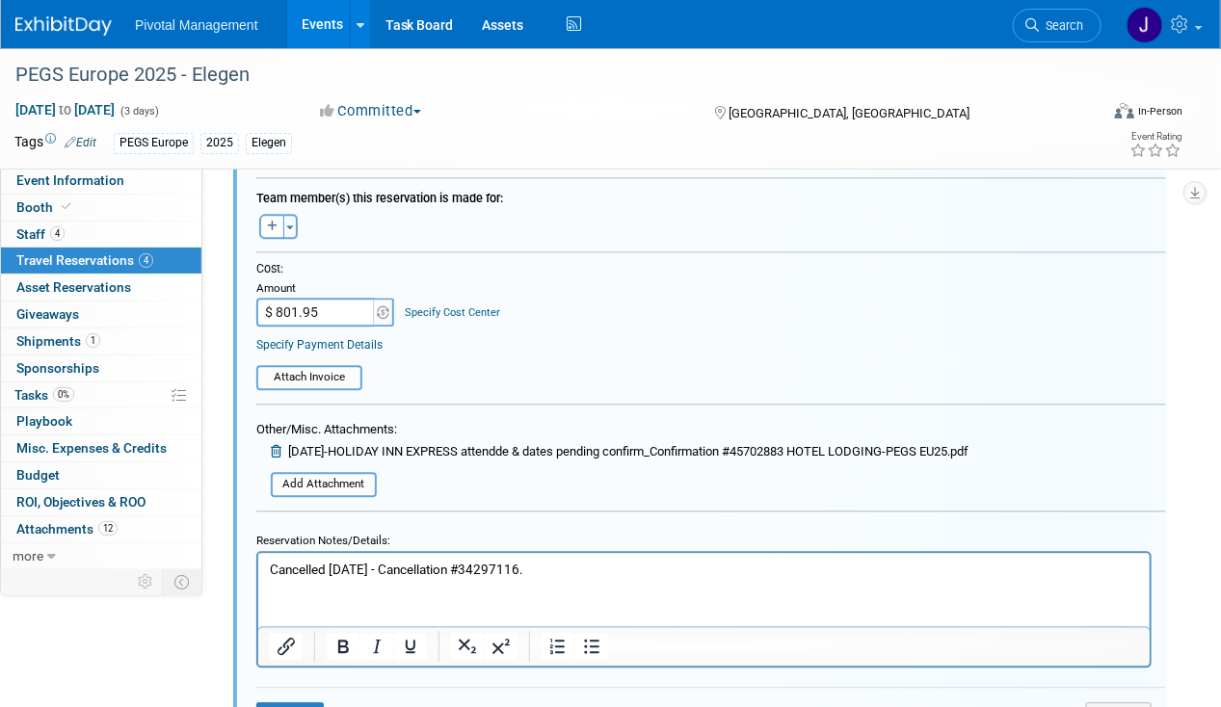
click at [275, 442] on div "2025-08-13-HOLIDAY INN EXPRESS attendde & dates pending confirm_Confirmation #4…" at bounding box center [612, 453] width 712 height 23
click at [278, 445] on icon at bounding box center [278, 451] width 14 height 13
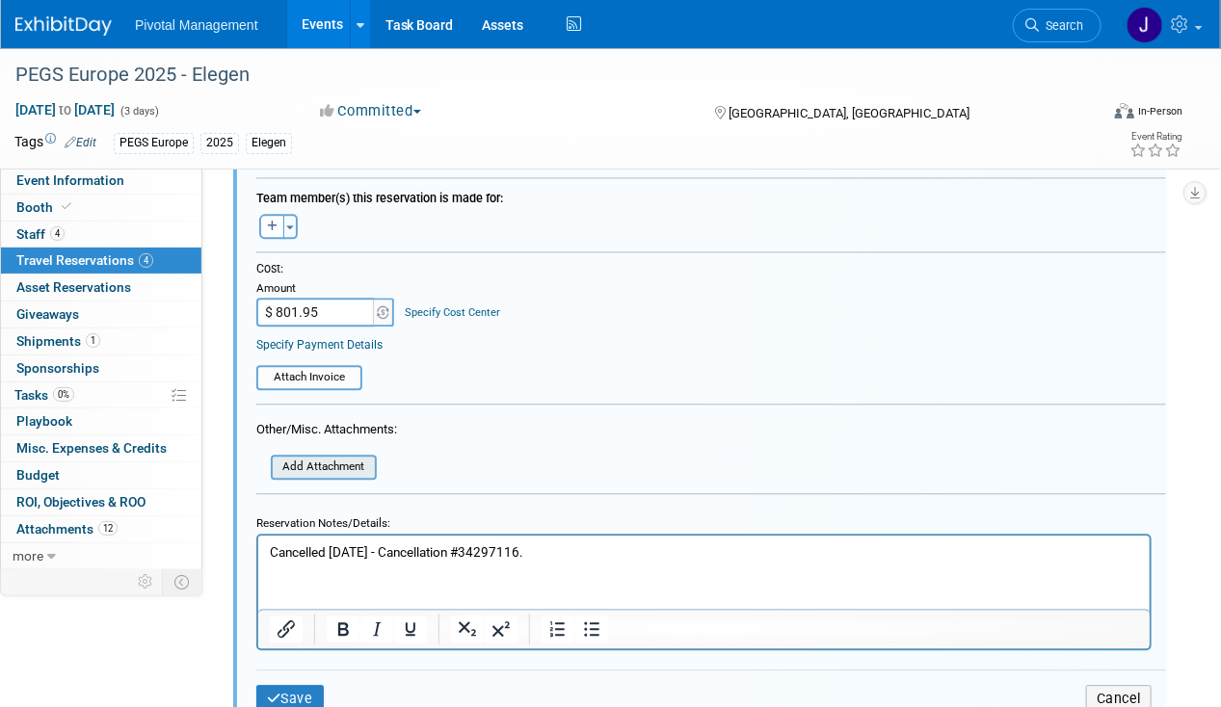
click at [315, 457] on input "file" at bounding box center [259, 467] width 229 height 21
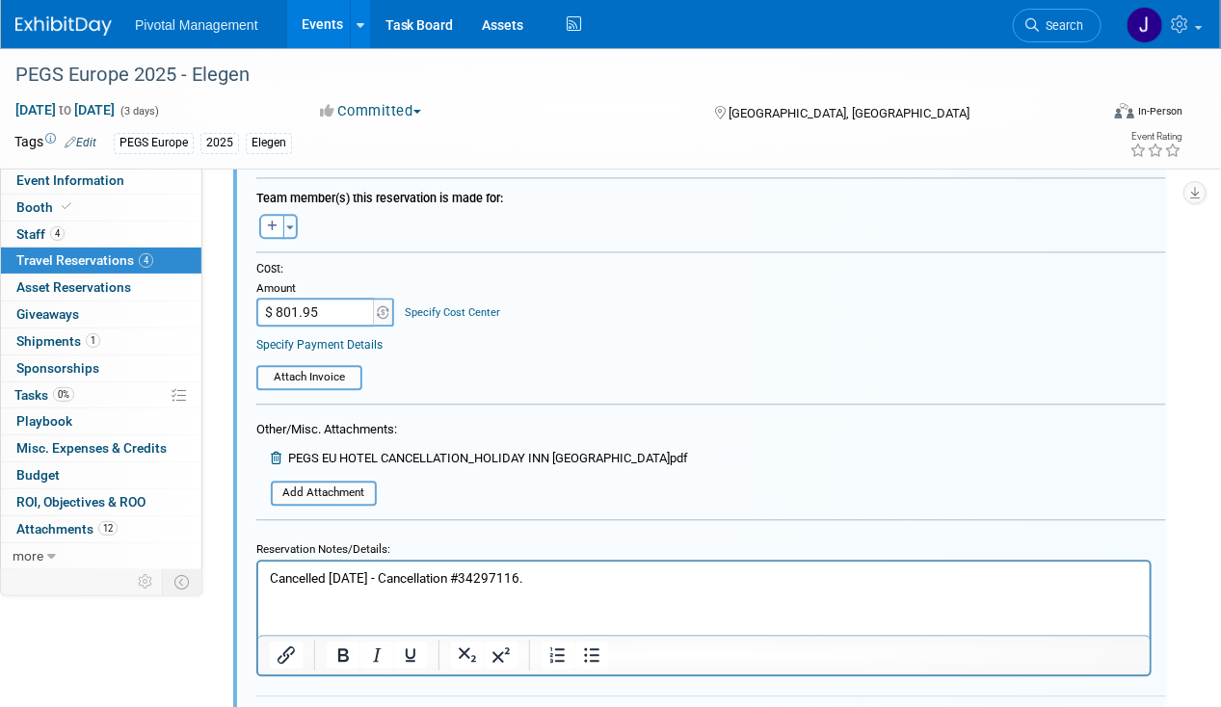
drag, startPoint x: 322, startPoint y: 304, endPoint x: 254, endPoint y: 297, distance: 67.9
click at [254, 297] on div "Cost: Amount $ 801.95 Specify Cost Center Cost Center -- Not Specified --" at bounding box center [711, 325] width 938 height 129
click at [276, 299] on input "$801.95" at bounding box center [316, 312] width 120 height 29
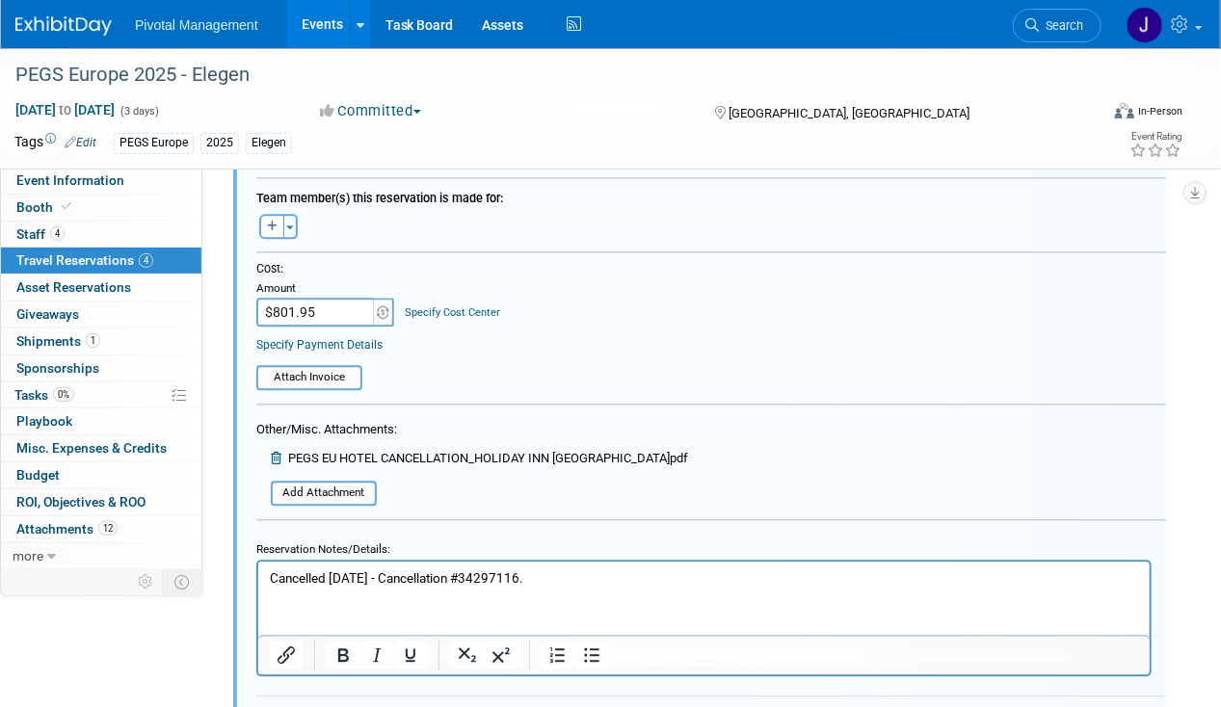
click at [276, 299] on input "$801.95" at bounding box center [316, 312] width 120 height 29
click at [276, 301] on input "$801.95" at bounding box center [316, 312] width 120 height 29
click at [277, 301] on input "$ 01.95" at bounding box center [316, 312] width 120 height 29
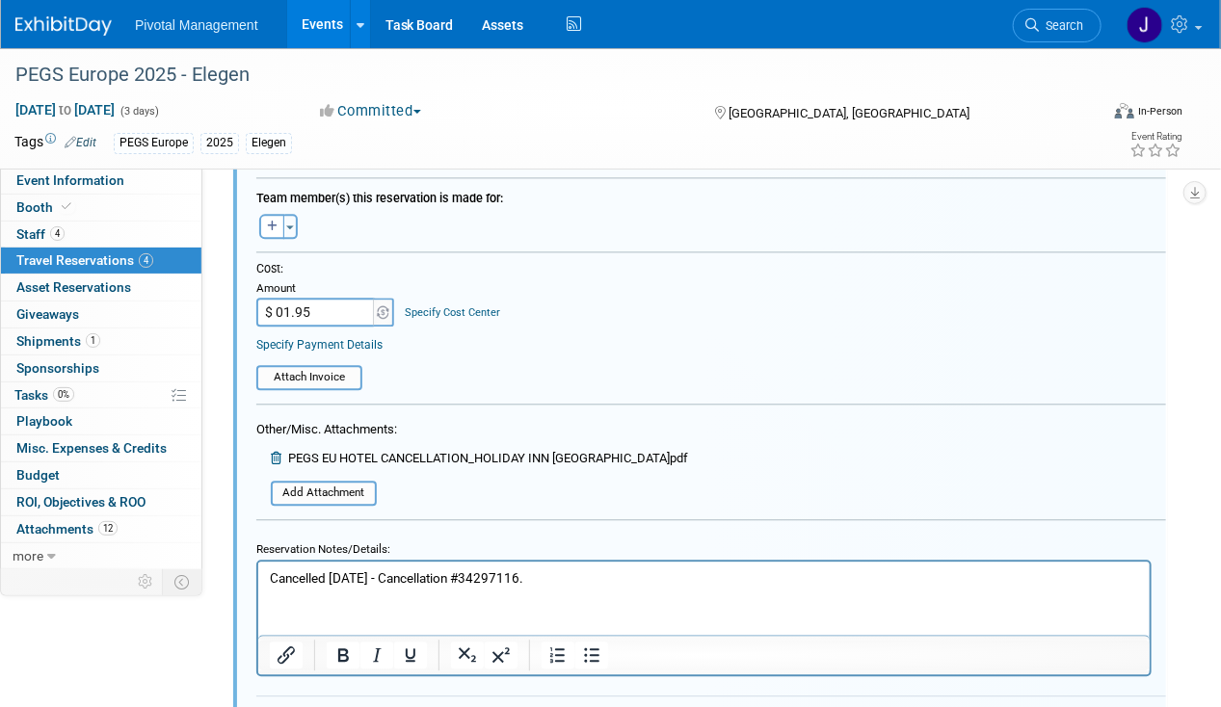
click at [276, 301] on input "$ 01.95" at bounding box center [316, 312] width 120 height 29
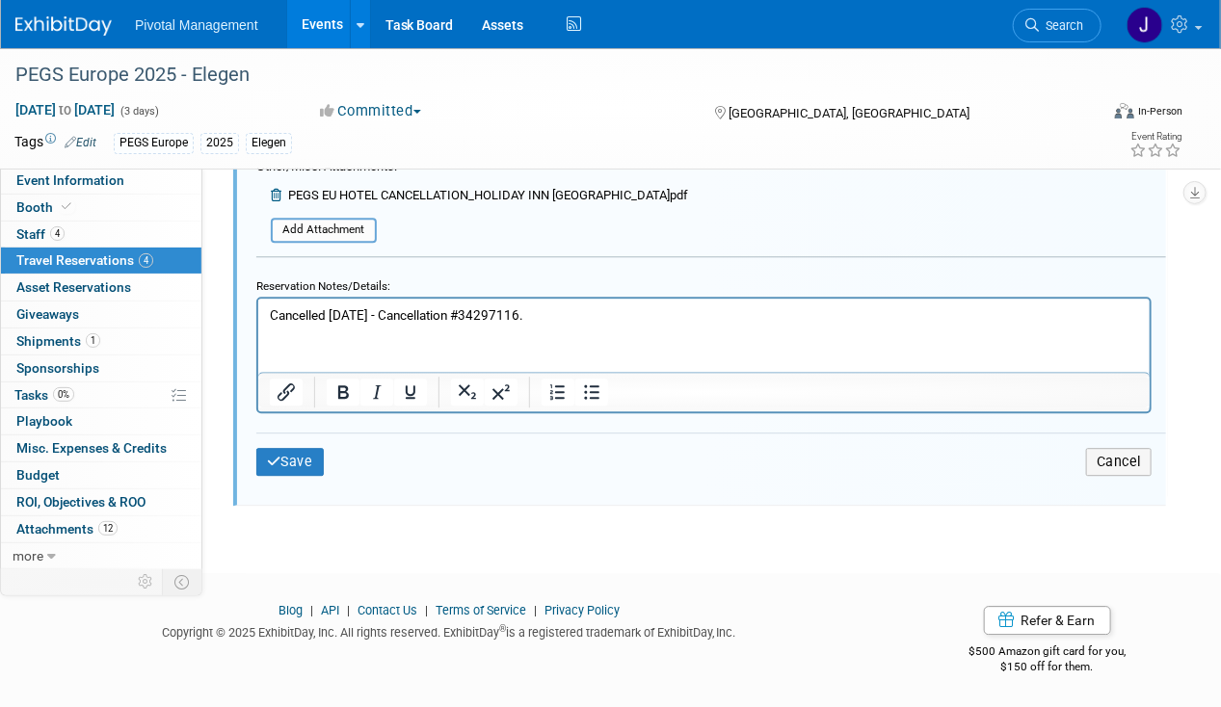
type input "$ 0.00"
click at [288, 469] on div "Save Cancel" at bounding box center [710, 462] width 909 height 58
click at [326, 470] on div "Save Cancel" at bounding box center [710, 462] width 909 height 58
click at [314, 460] on button "Save" at bounding box center [289, 462] width 67 height 28
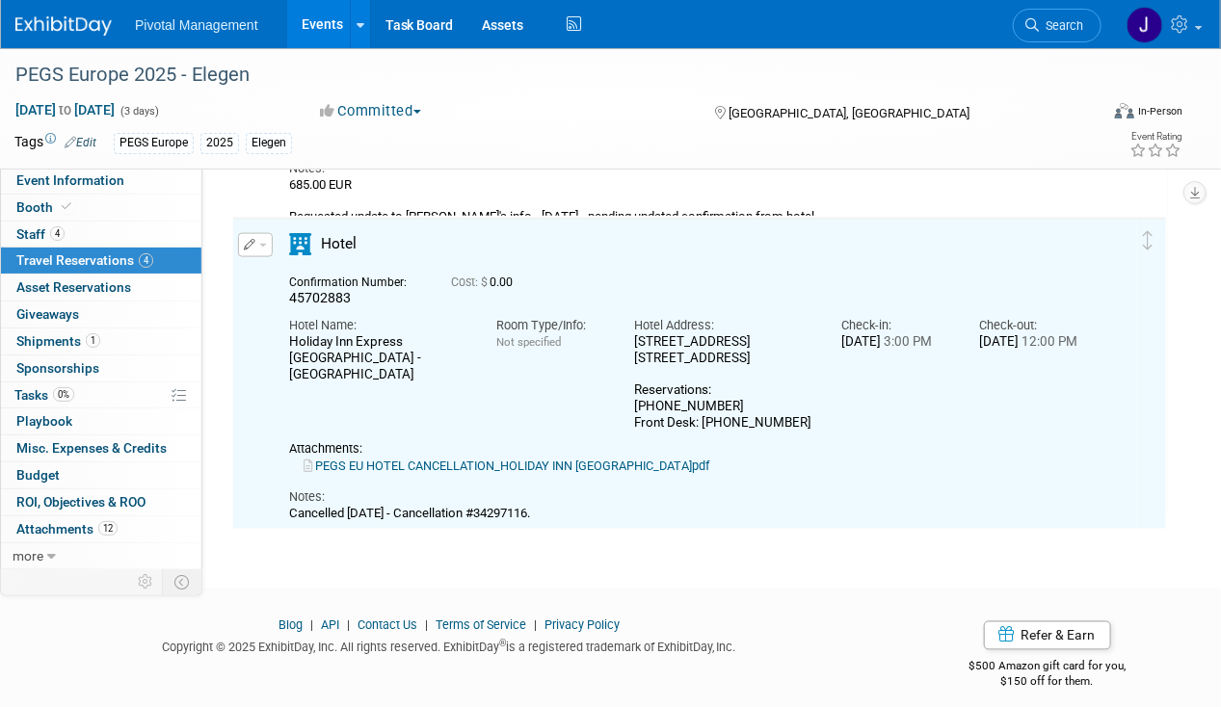
scroll to position [961, 0]
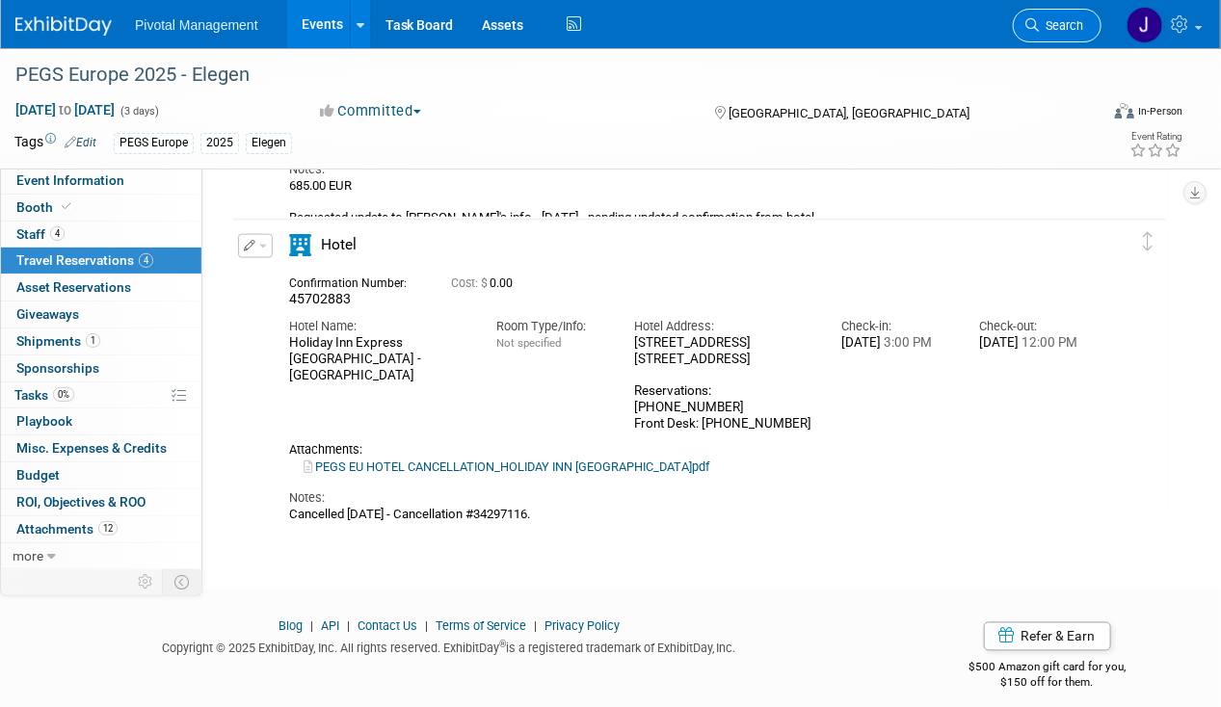
click at [1047, 18] on span "Search" at bounding box center [1061, 25] width 44 height 14
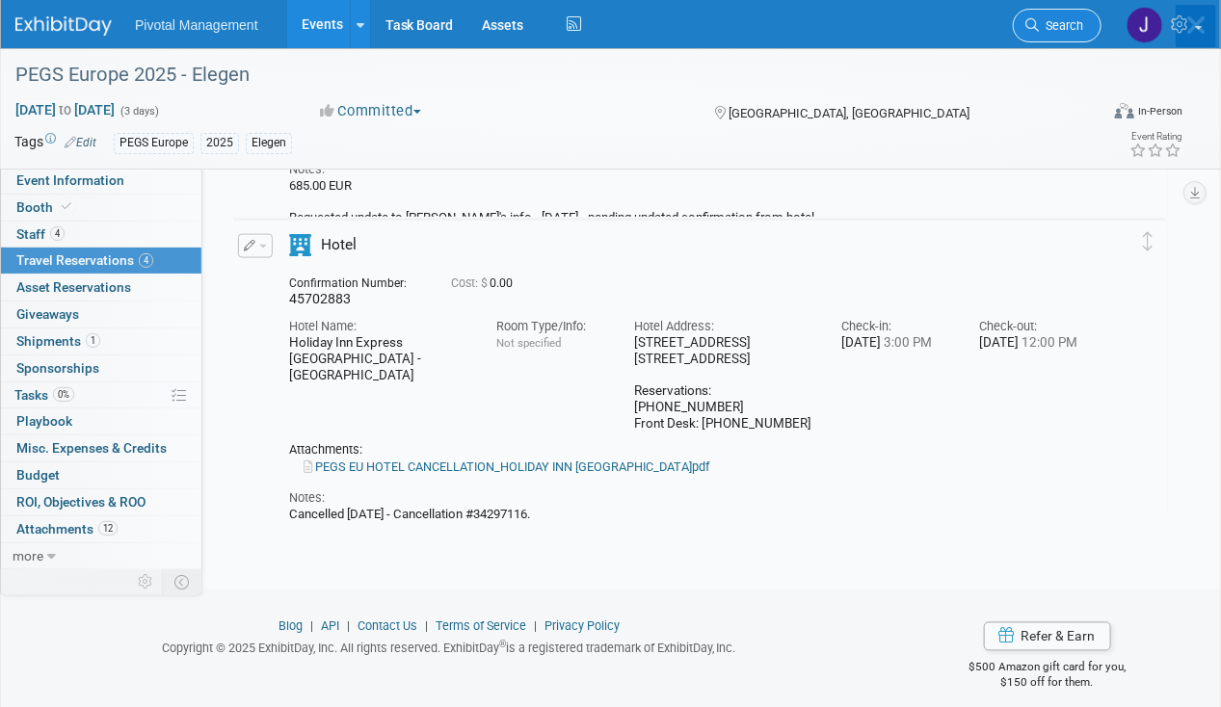
scroll to position [0, 0]
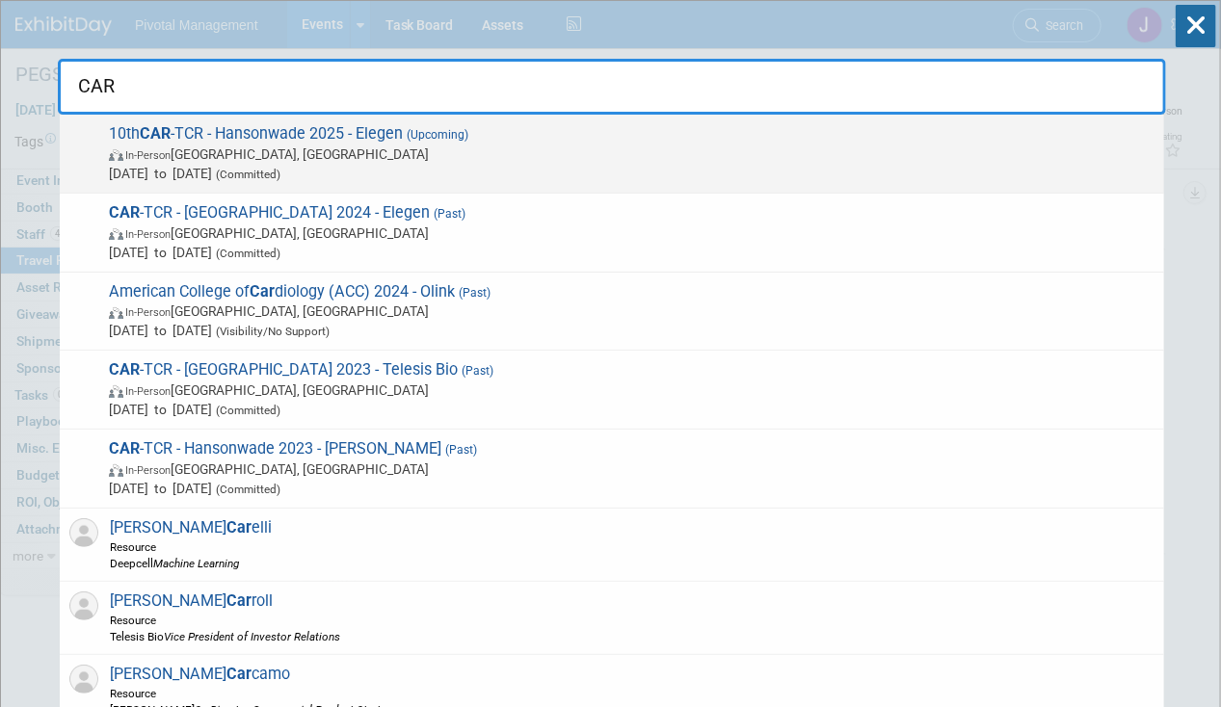
type input "CAR"
click at [434, 157] on span "In-Person Boston, MA" at bounding box center [631, 154] width 1045 height 19
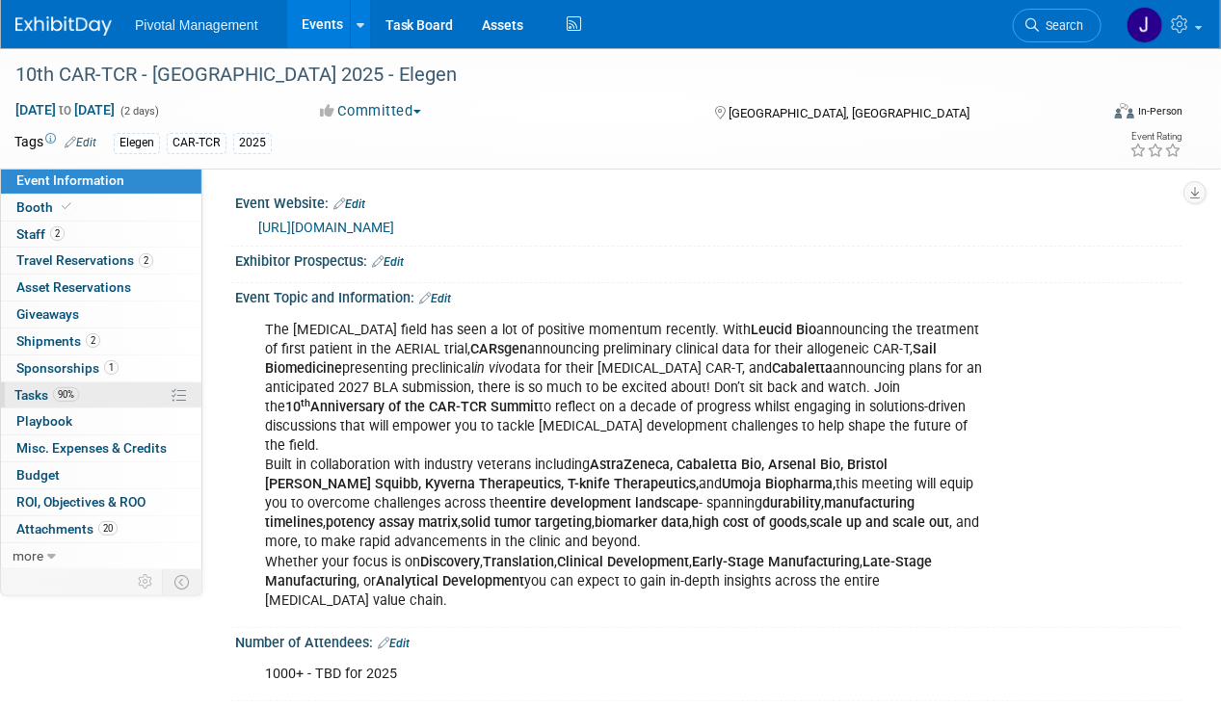
click at [30, 400] on span "Tasks 90%" at bounding box center [46, 394] width 65 height 15
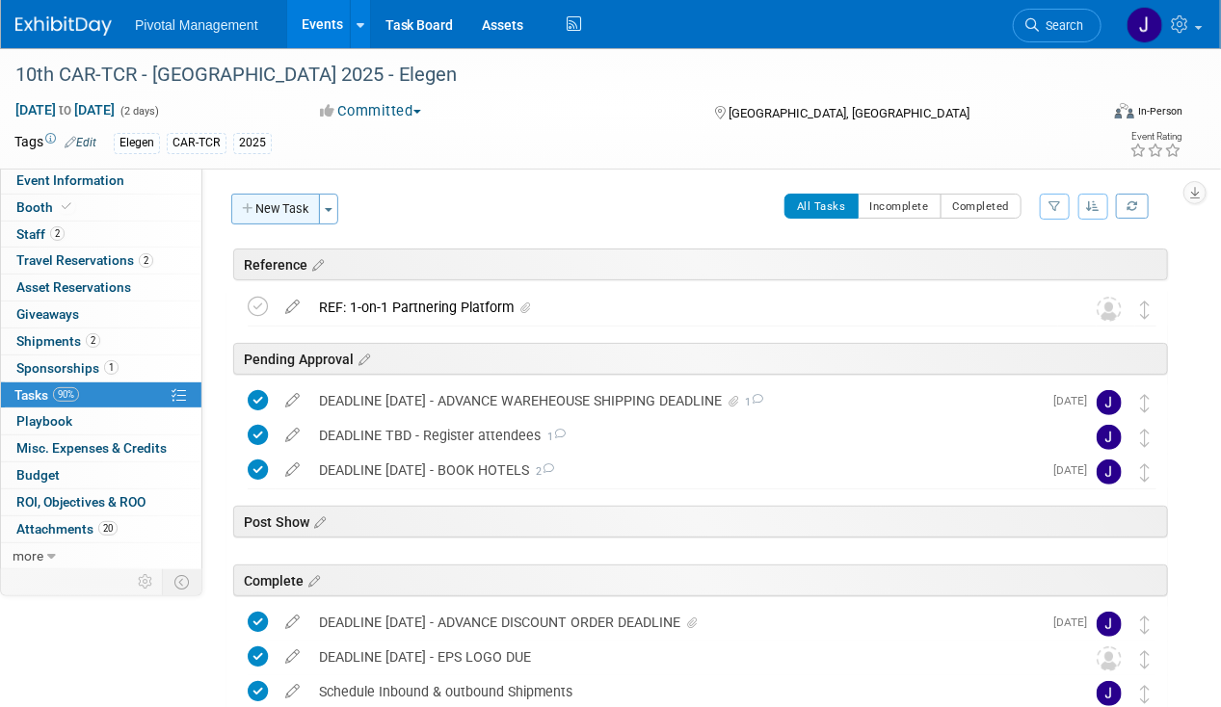
click at [282, 200] on button "New Task" at bounding box center [275, 209] width 89 height 31
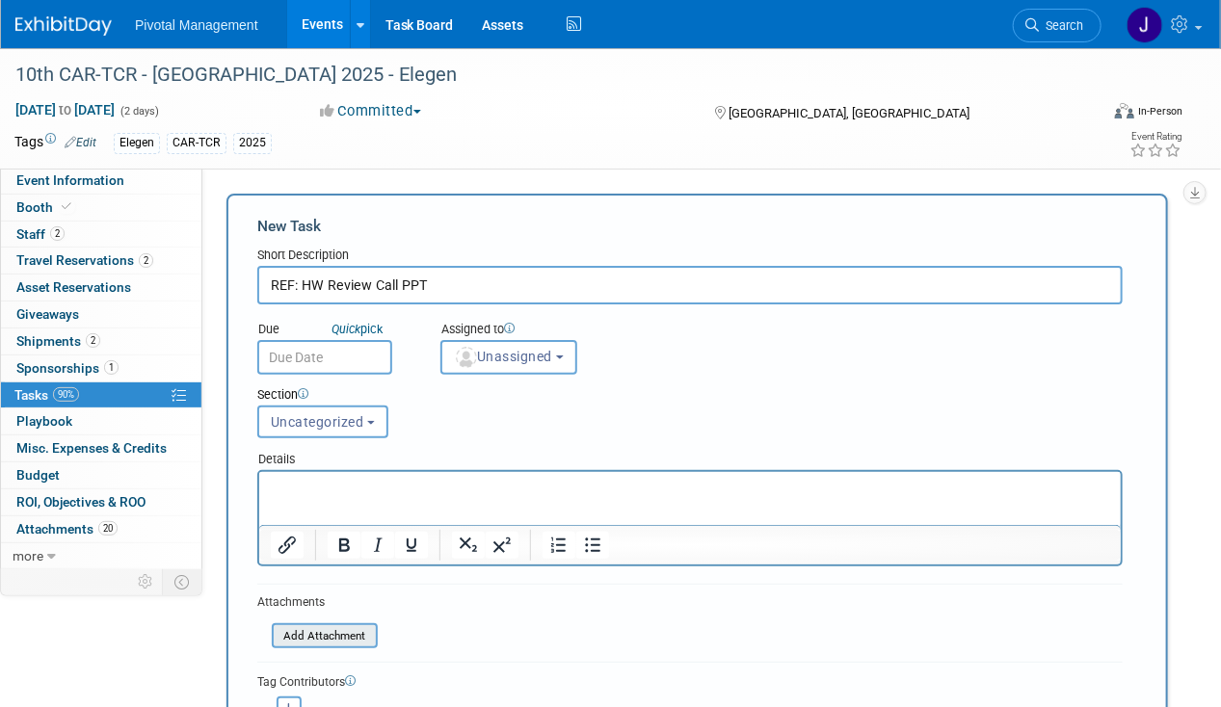
type input "REF: HW Review Call PPT"
click at [338, 631] on input "file" at bounding box center [260, 636] width 229 height 22
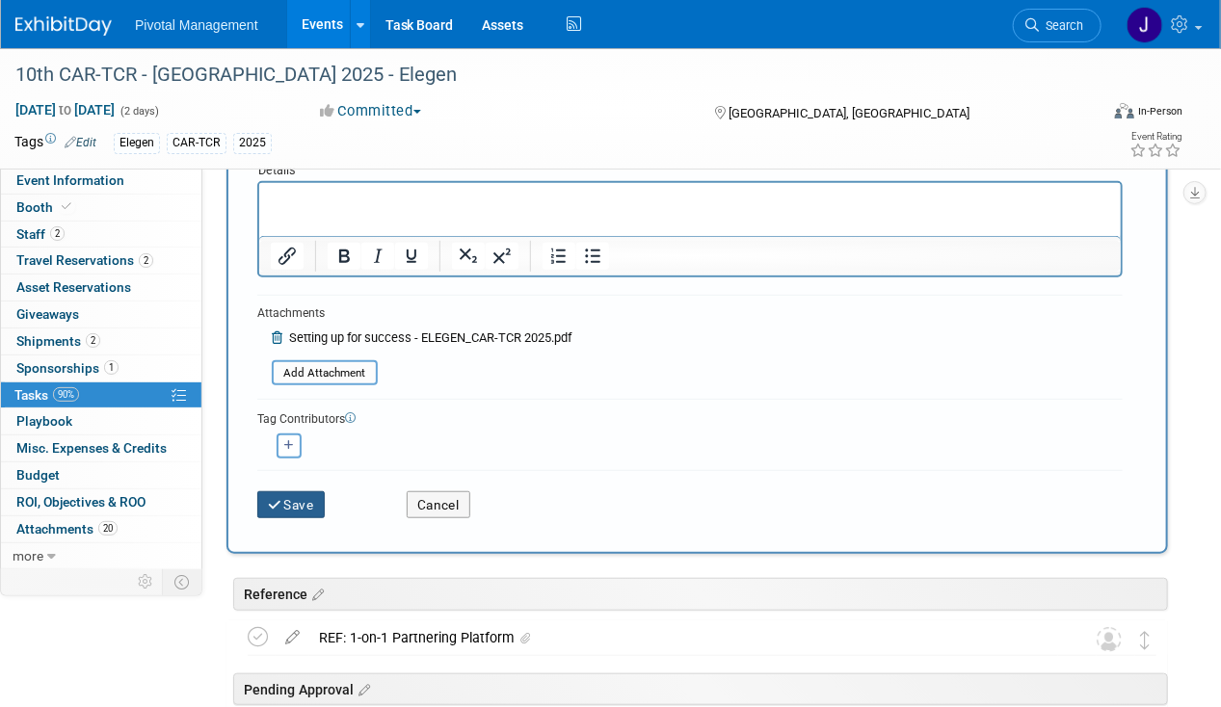
click at [310, 507] on button "Save" at bounding box center [290, 504] width 67 height 27
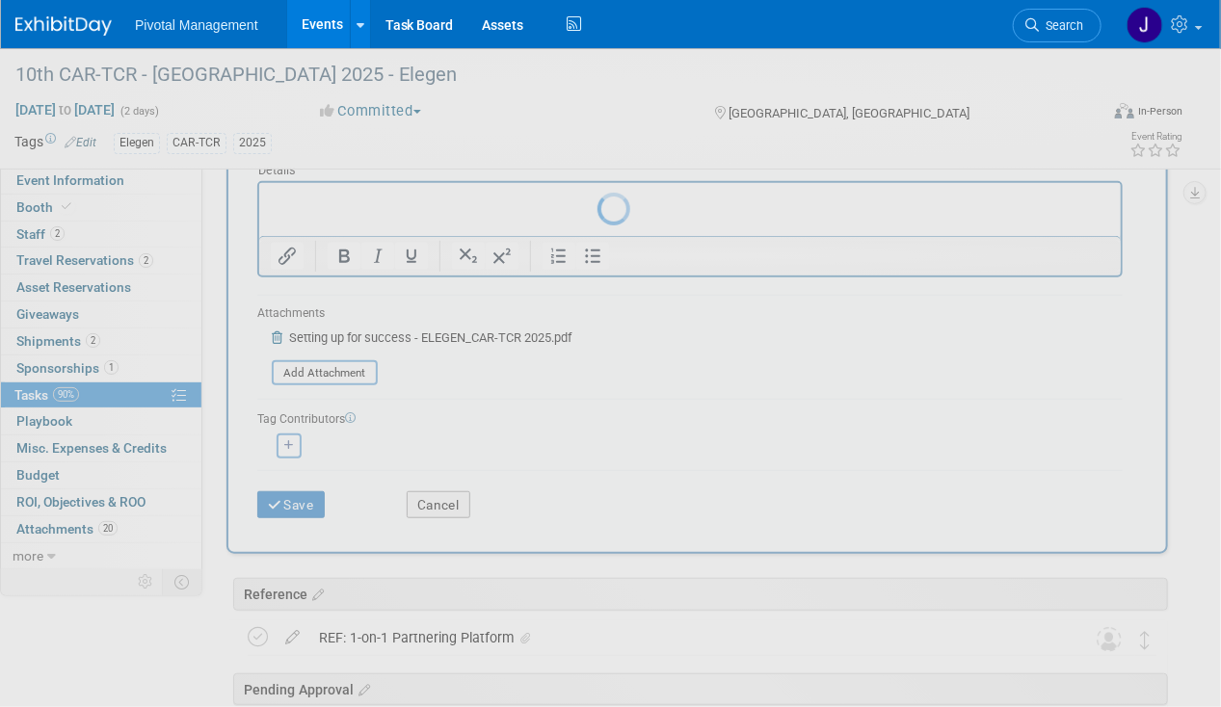
scroll to position [0, 0]
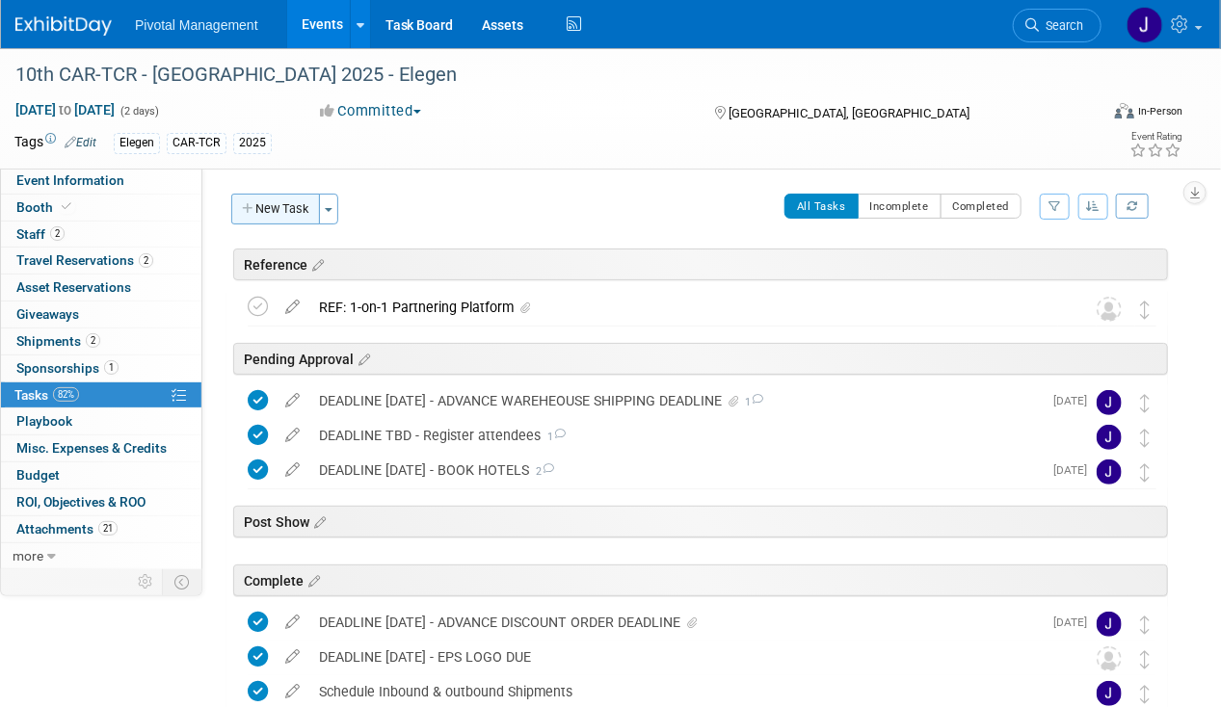
click at [274, 202] on button "New Task" at bounding box center [275, 209] width 89 height 31
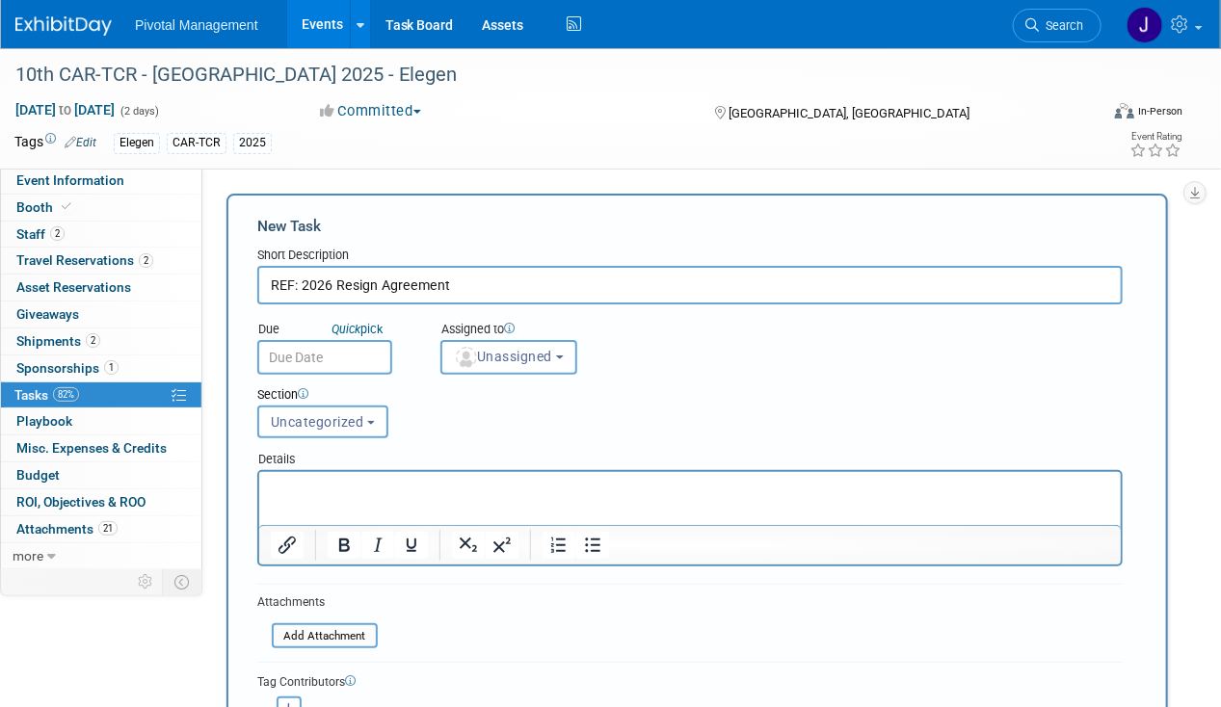
type input "REF: 2026 Resign Agreement"
click at [309, 496] on p "Rich Text Area. Press ALT-0 for help." at bounding box center [689, 488] width 839 height 19
click at [311, 638] on input "file" at bounding box center [260, 636] width 229 height 22
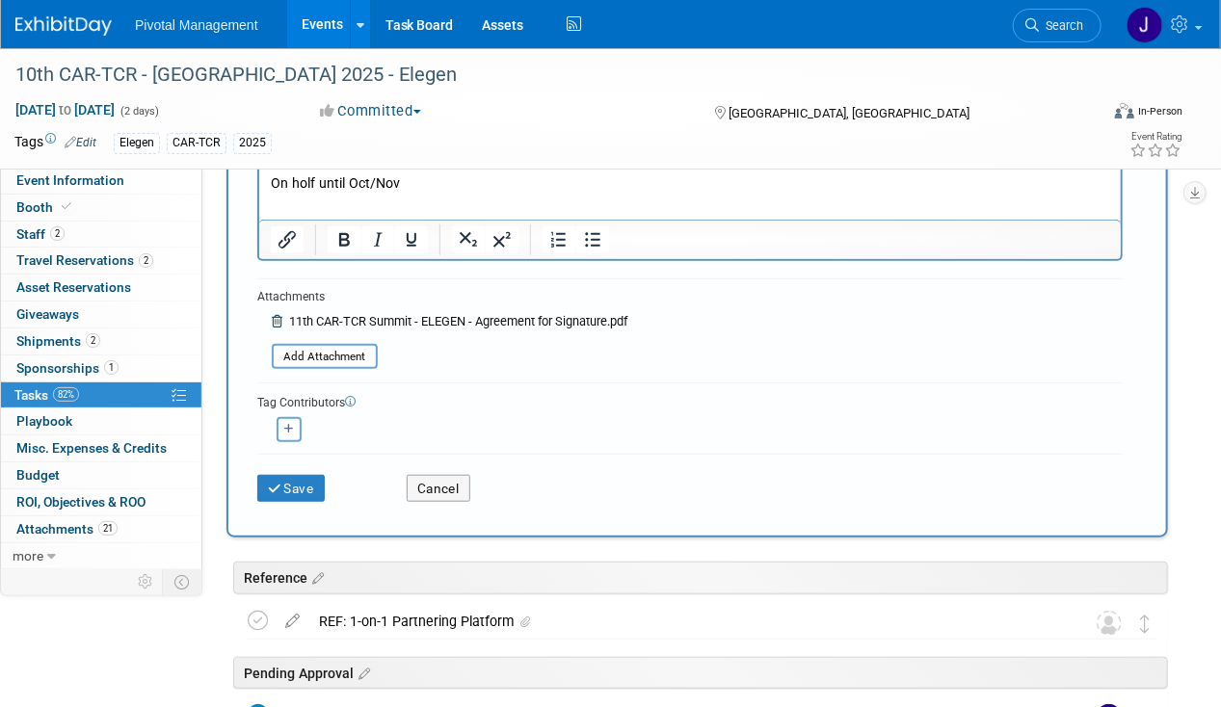
scroll to position [387, 0]
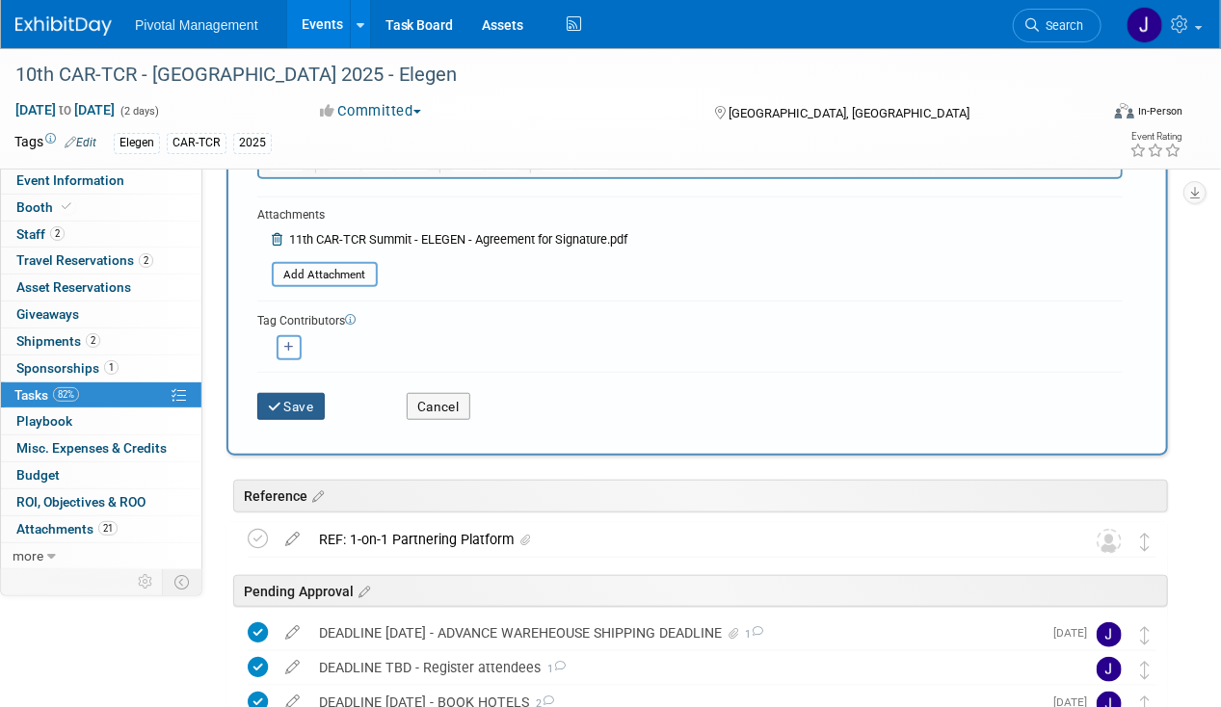
click at [282, 410] on button "Save" at bounding box center [290, 406] width 67 height 27
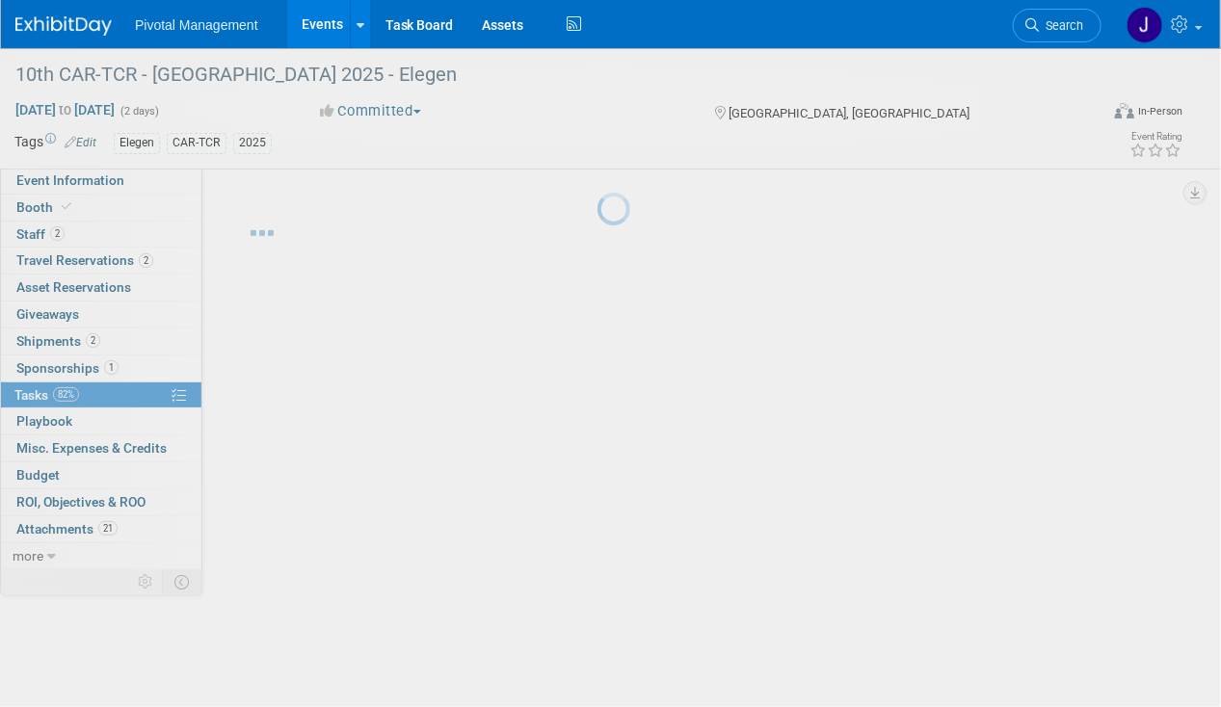
scroll to position [0, 0]
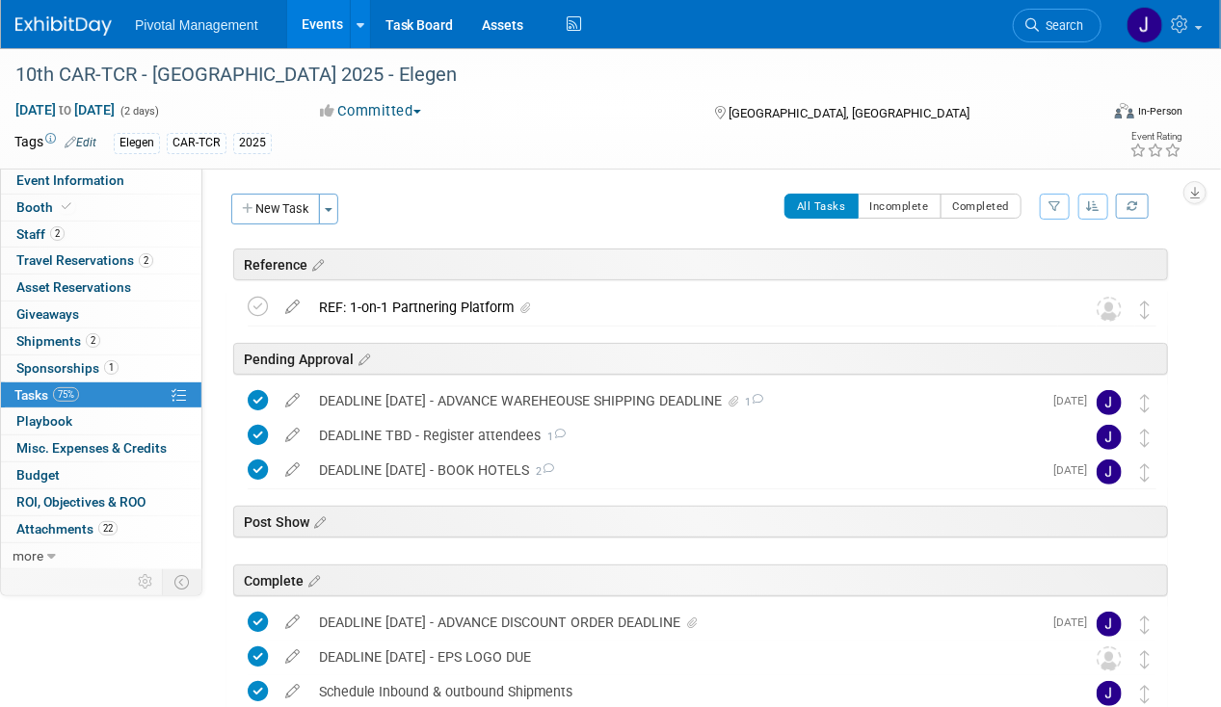
click at [298, 40] on link "Events" at bounding box center [322, 24] width 70 height 48
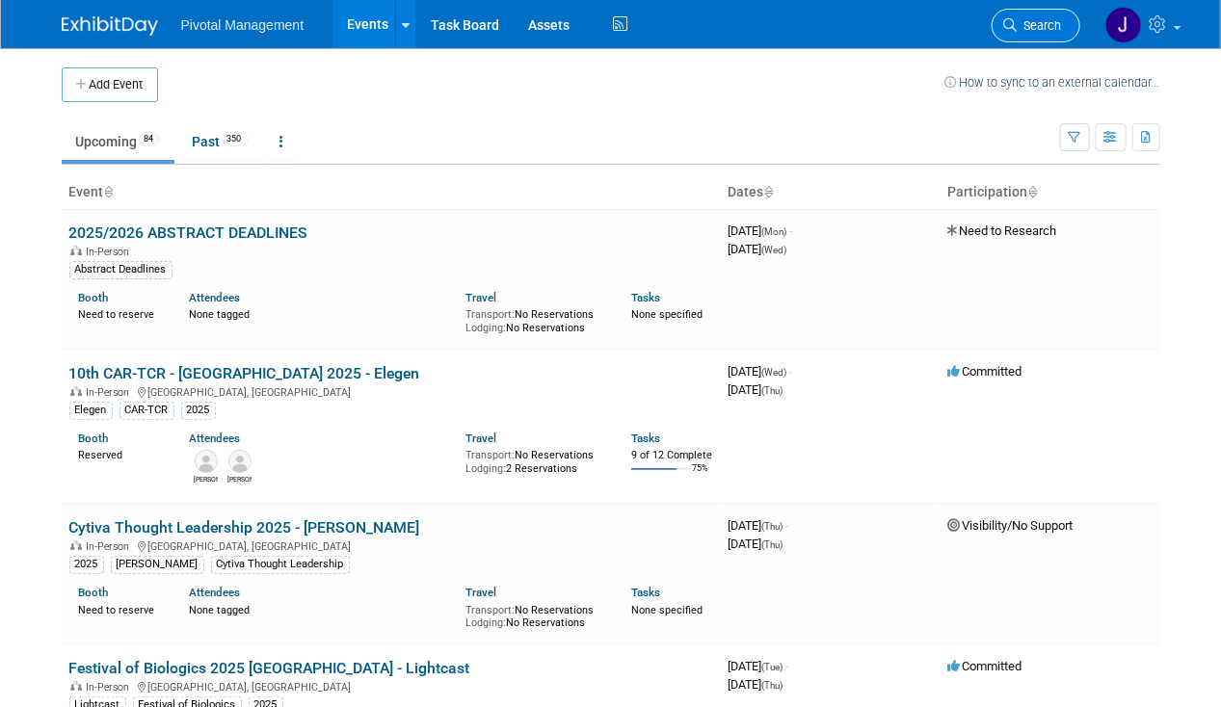
click at [1008, 25] on icon at bounding box center [1010, 24] width 13 height 13
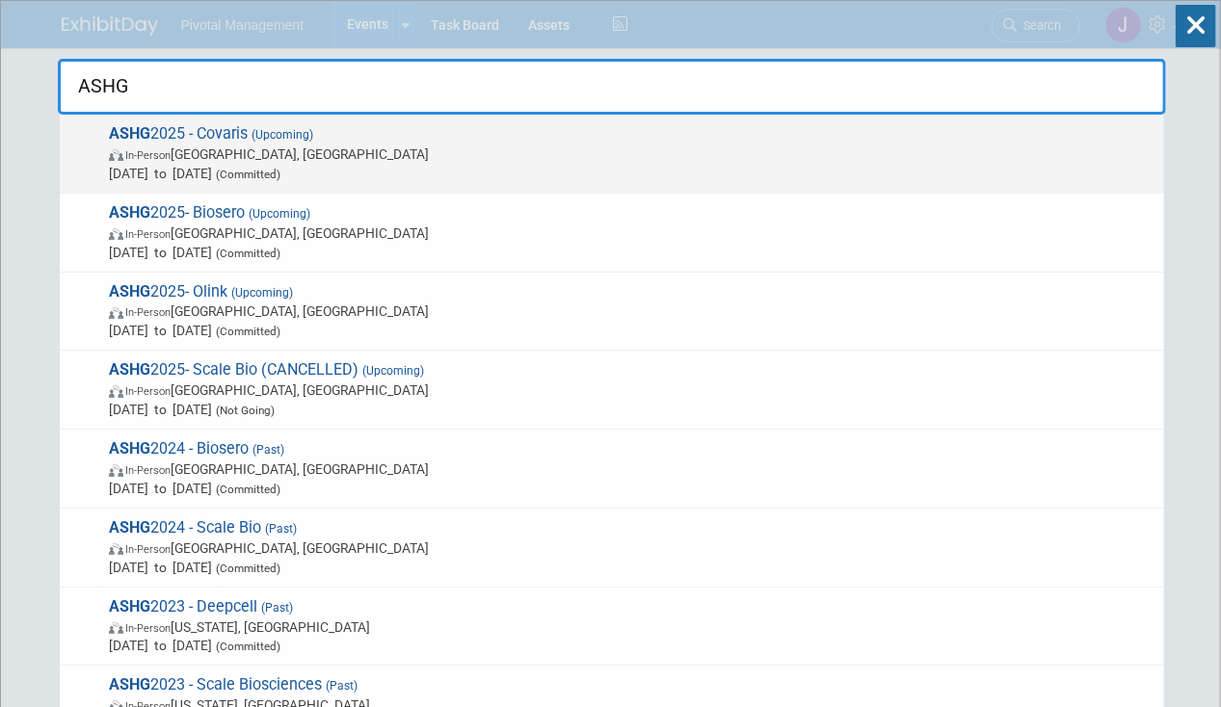
type input "ASHG"
click at [329, 150] on span "In-Person Boston, MA" at bounding box center [631, 154] width 1045 height 19
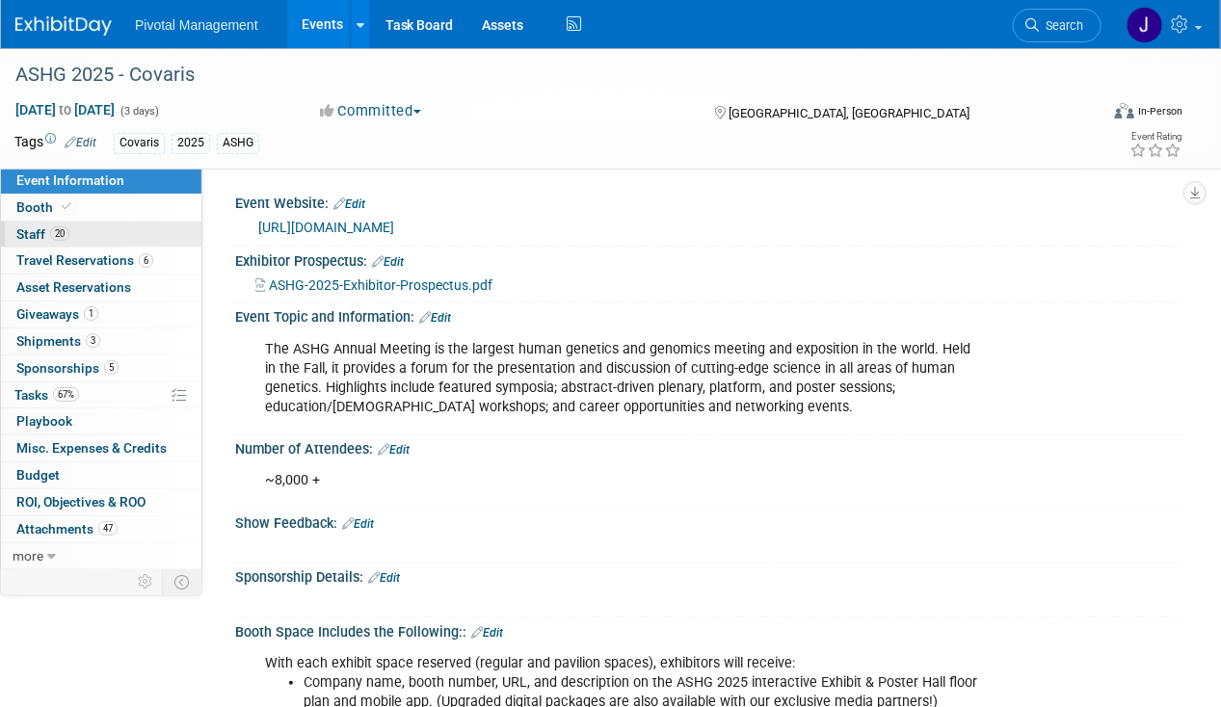
click at [50, 233] on span "20" at bounding box center [59, 233] width 19 height 14
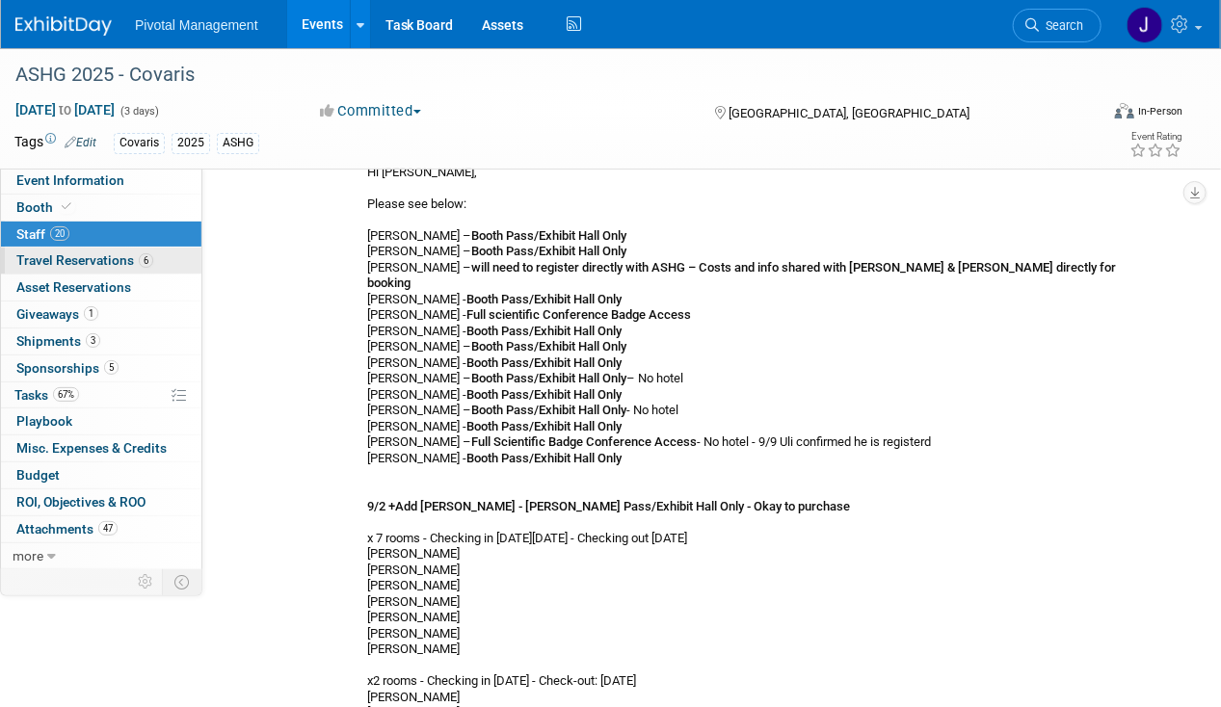
scroll to position [310, 0]
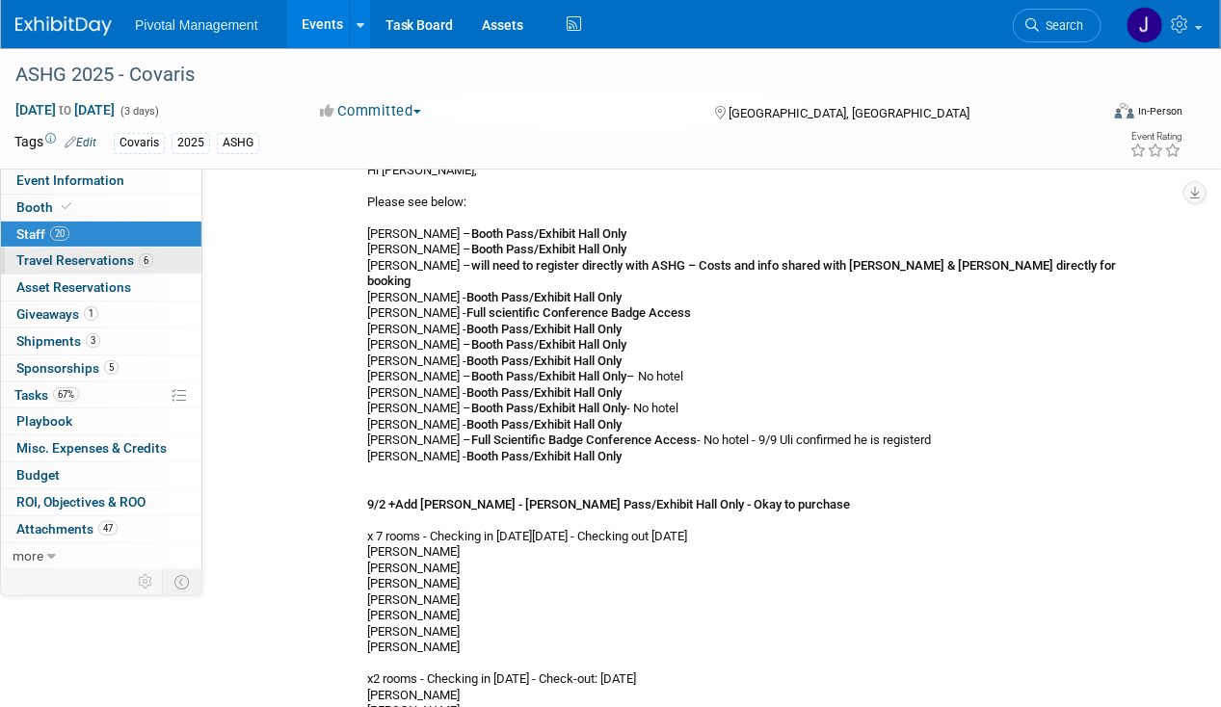
click at [93, 250] on link "6 Travel Reservations 6" at bounding box center [101, 261] width 200 height 26
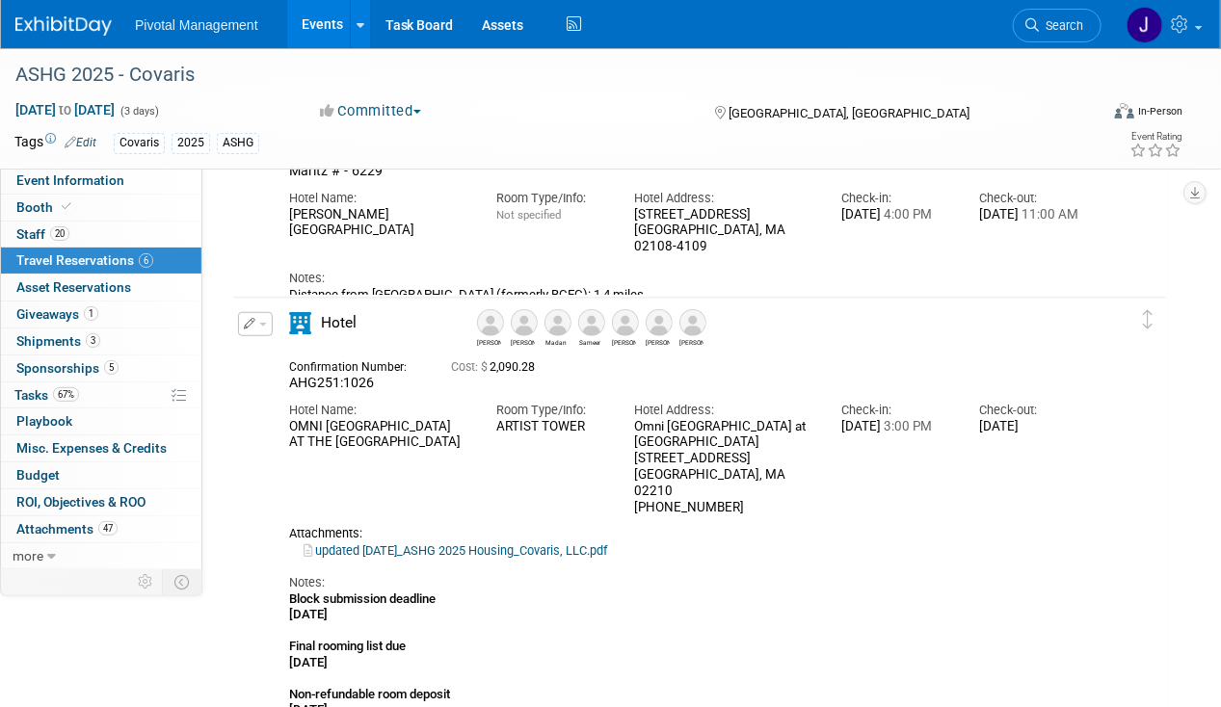
scroll to position [378, 0]
click at [633, 312] on img at bounding box center [625, 320] width 27 height 27
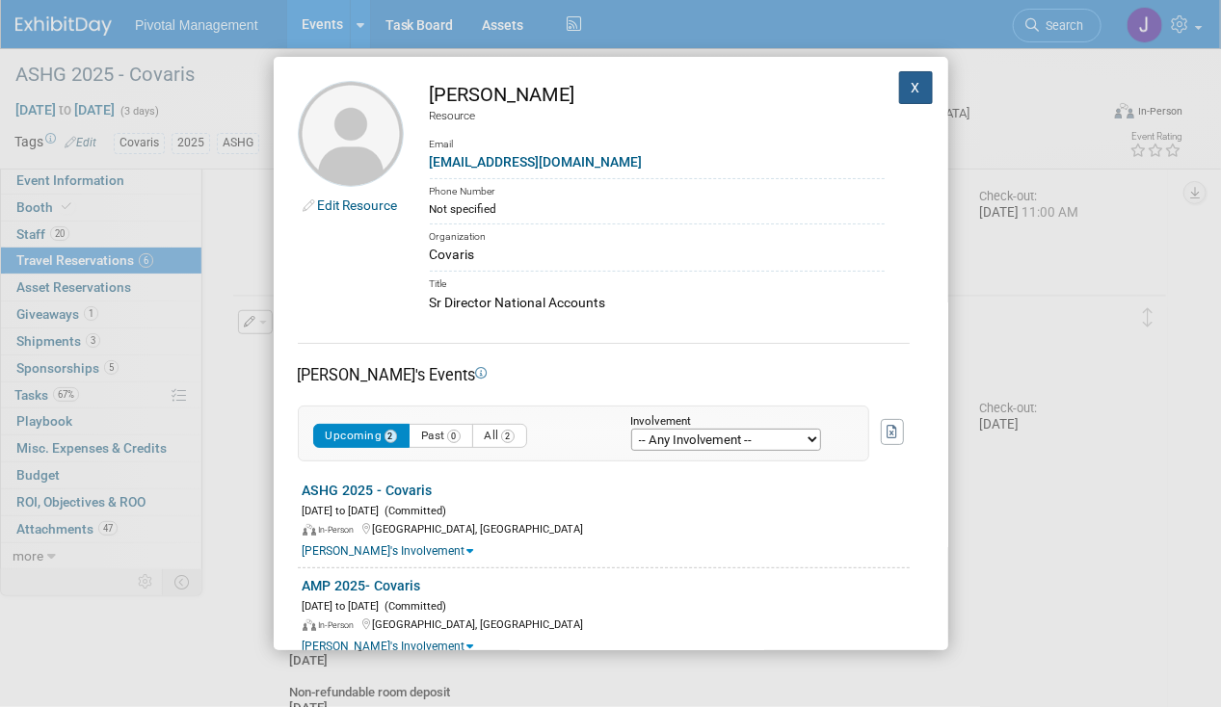
click at [900, 96] on button "X" at bounding box center [916, 87] width 35 height 33
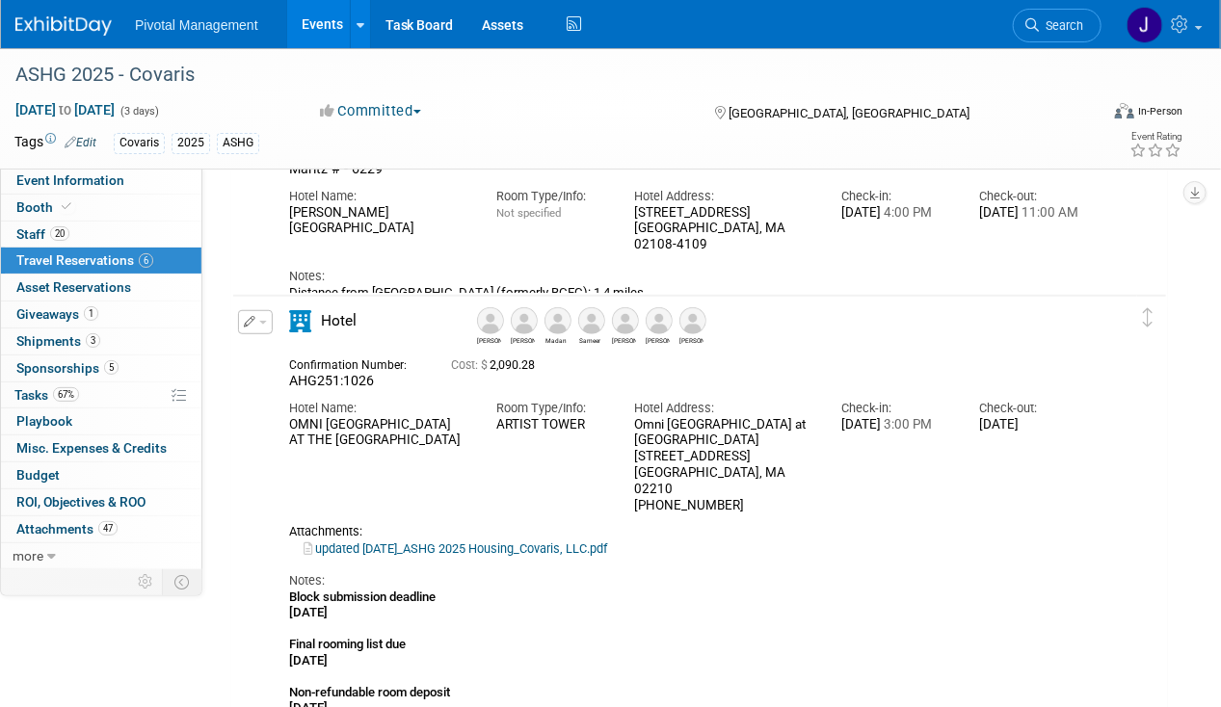
click at [697, 324] on img at bounding box center [692, 320] width 27 height 27
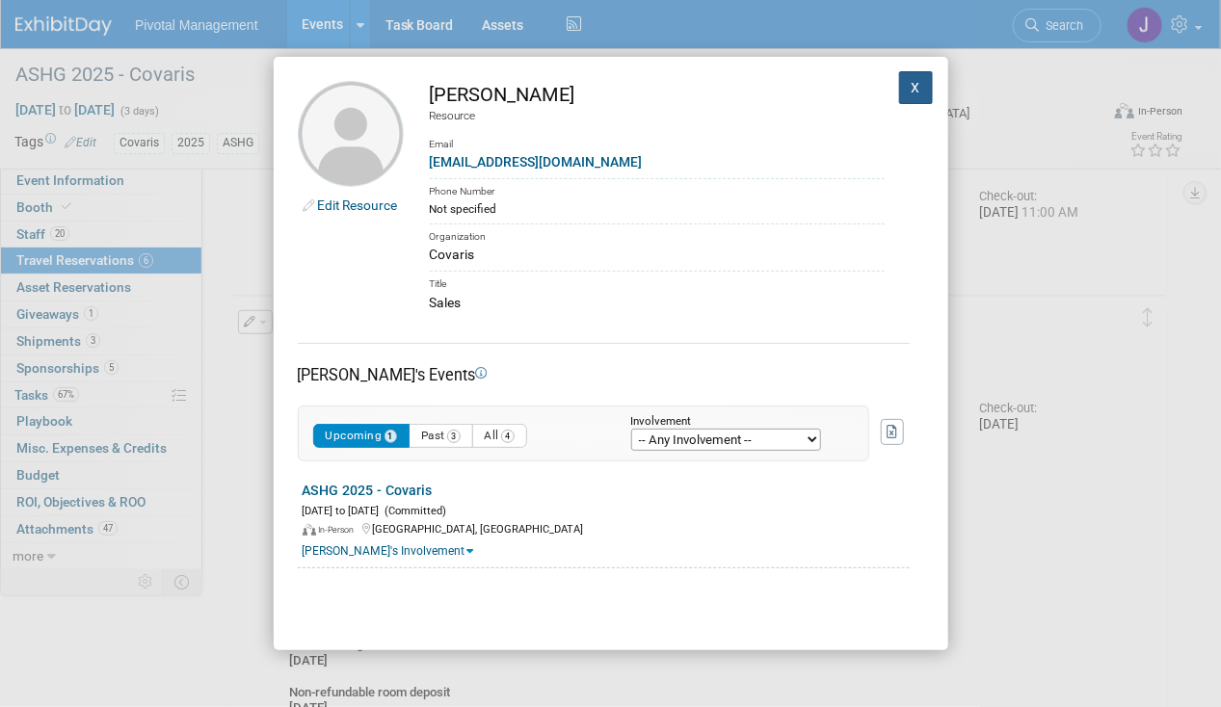
click at [899, 81] on button "X" at bounding box center [916, 87] width 35 height 33
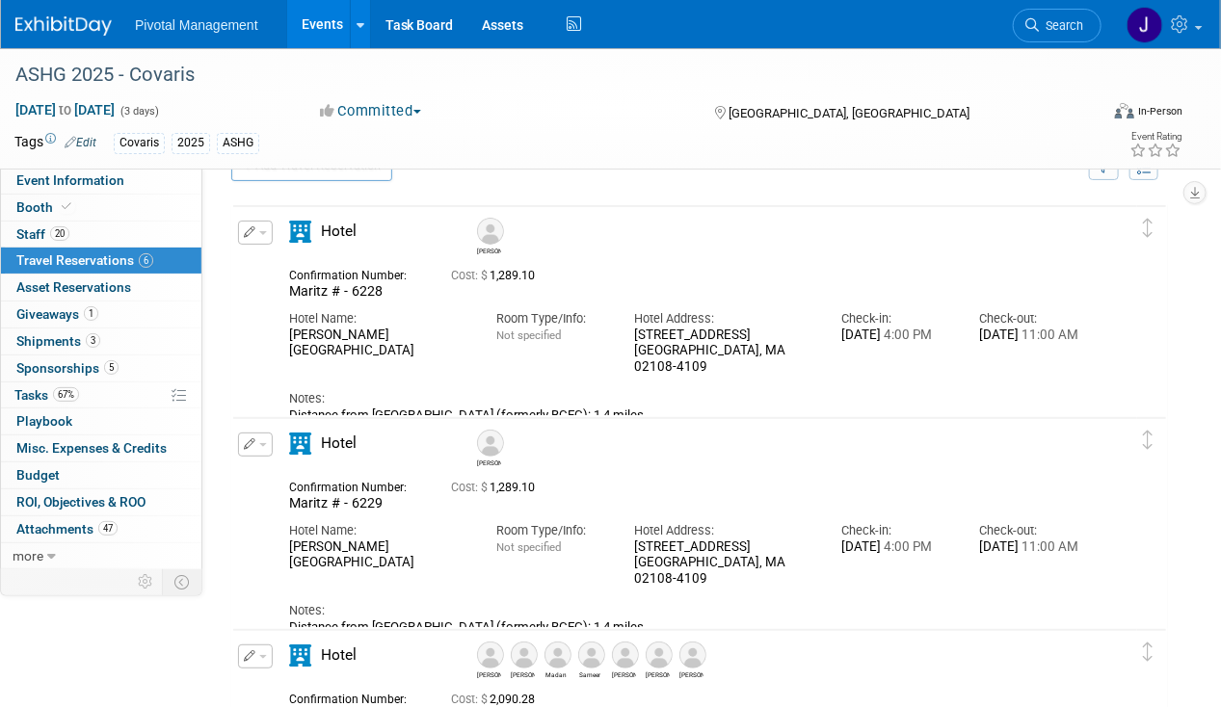
scroll to position [40, 0]
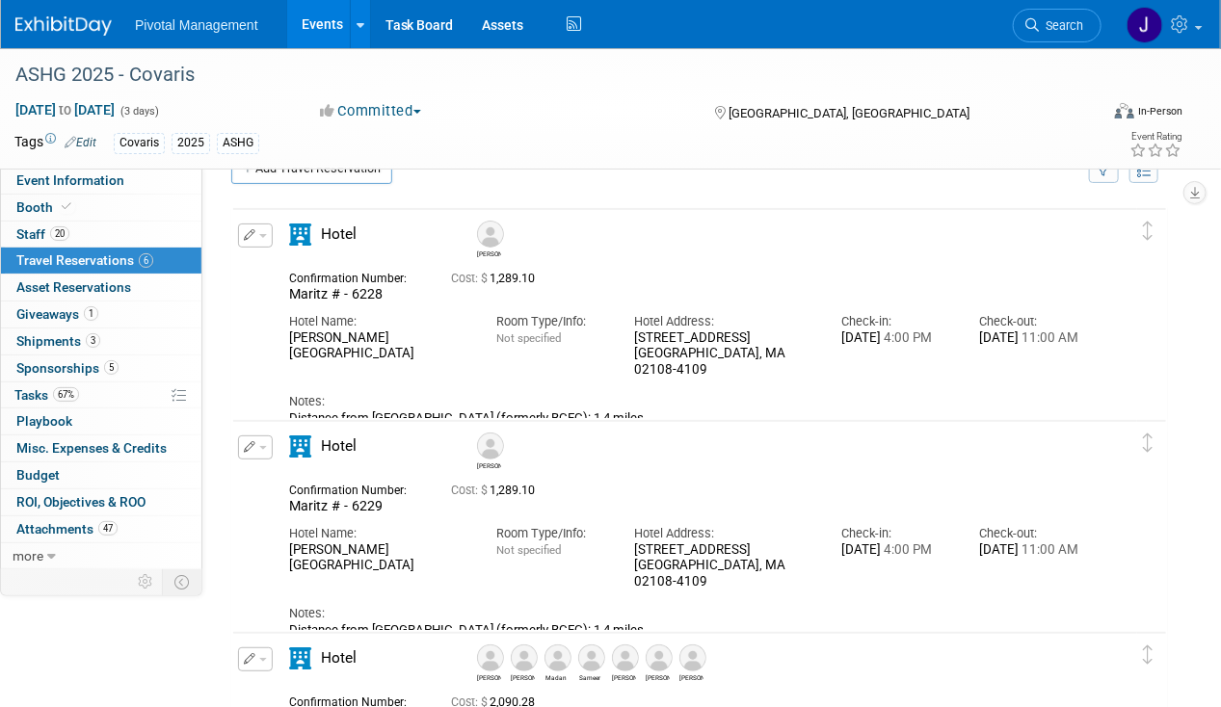
click at [495, 242] on img at bounding box center [490, 234] width 27 height 27
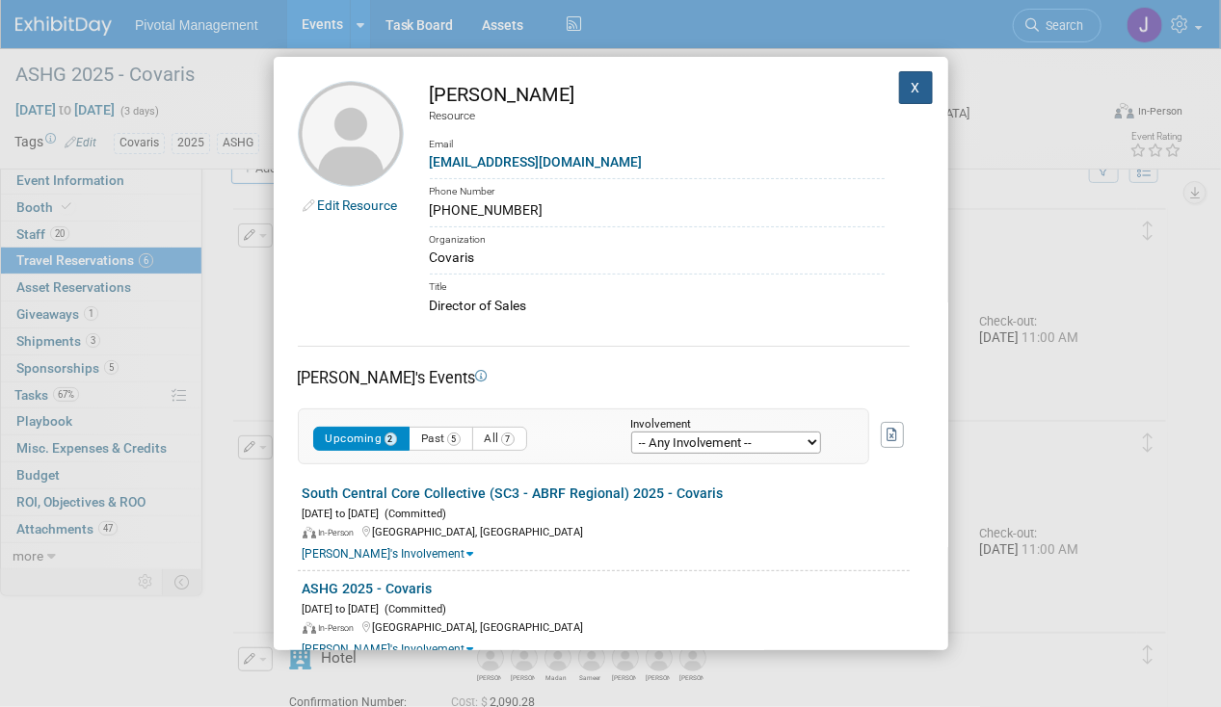
click at [908, 90] on button "X" at bounding box center [916, 87] width 35 height 33
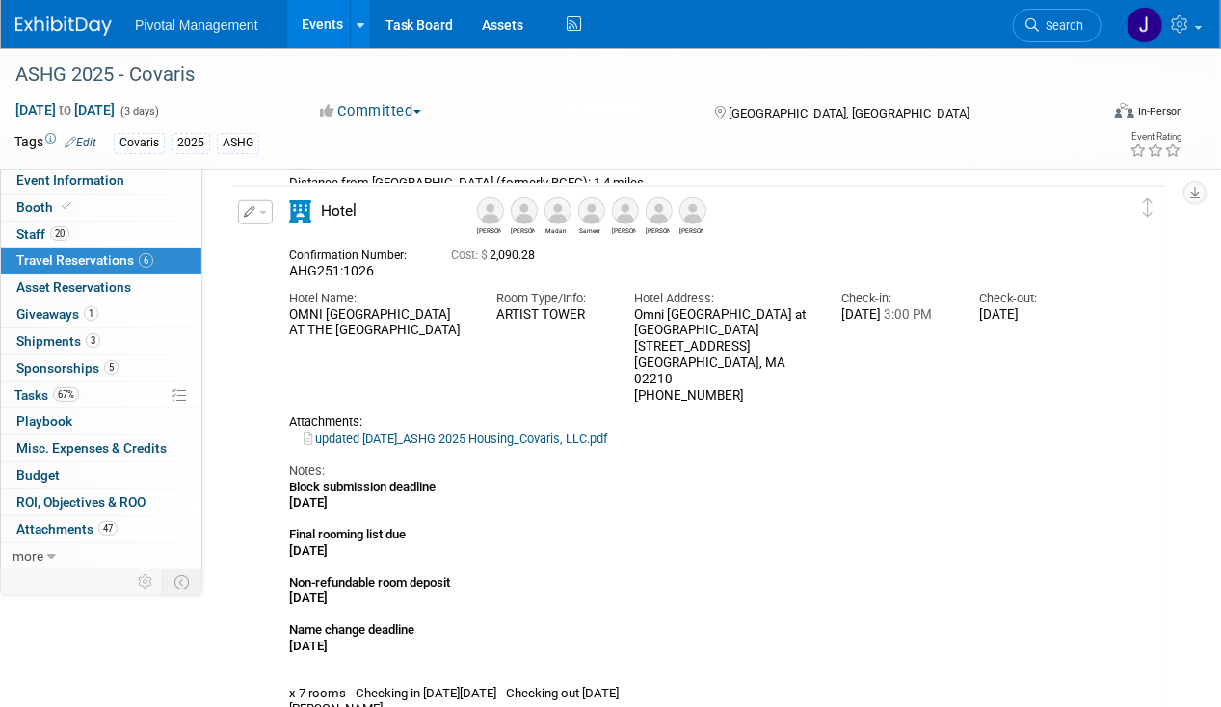
scroll to position [491, 0]
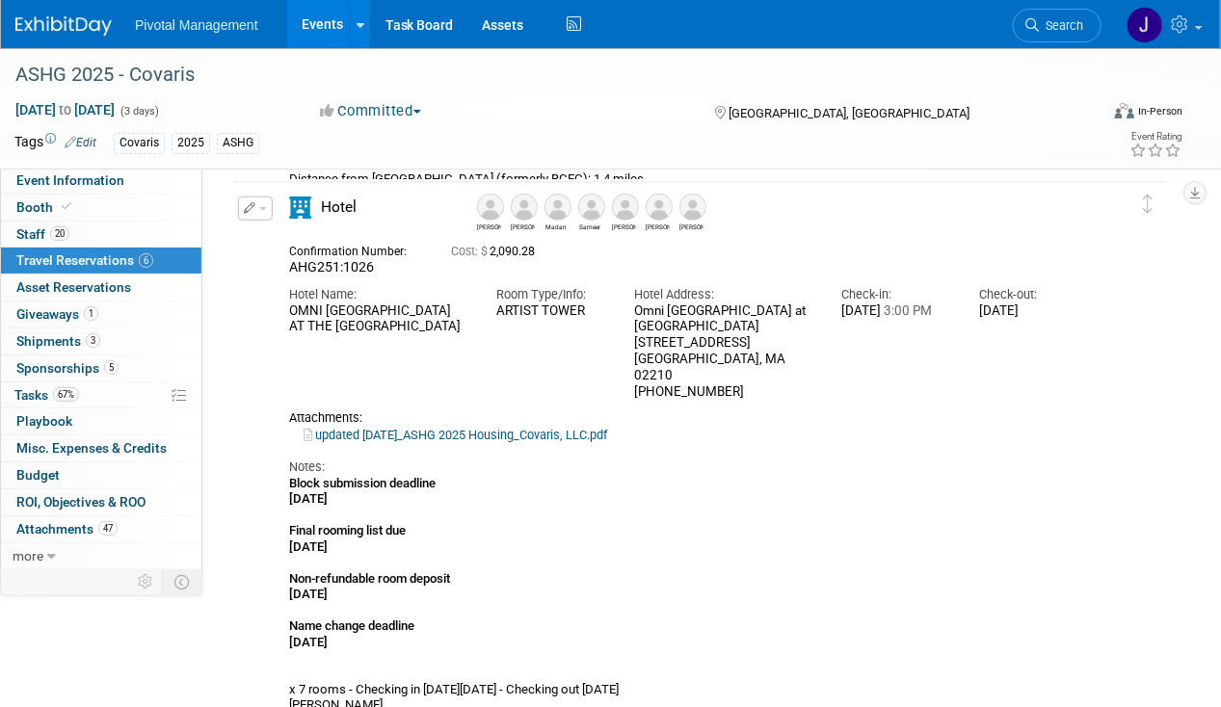
click at [242, 202] on button "button" at bounding box center [255, 209] width 35 height 24
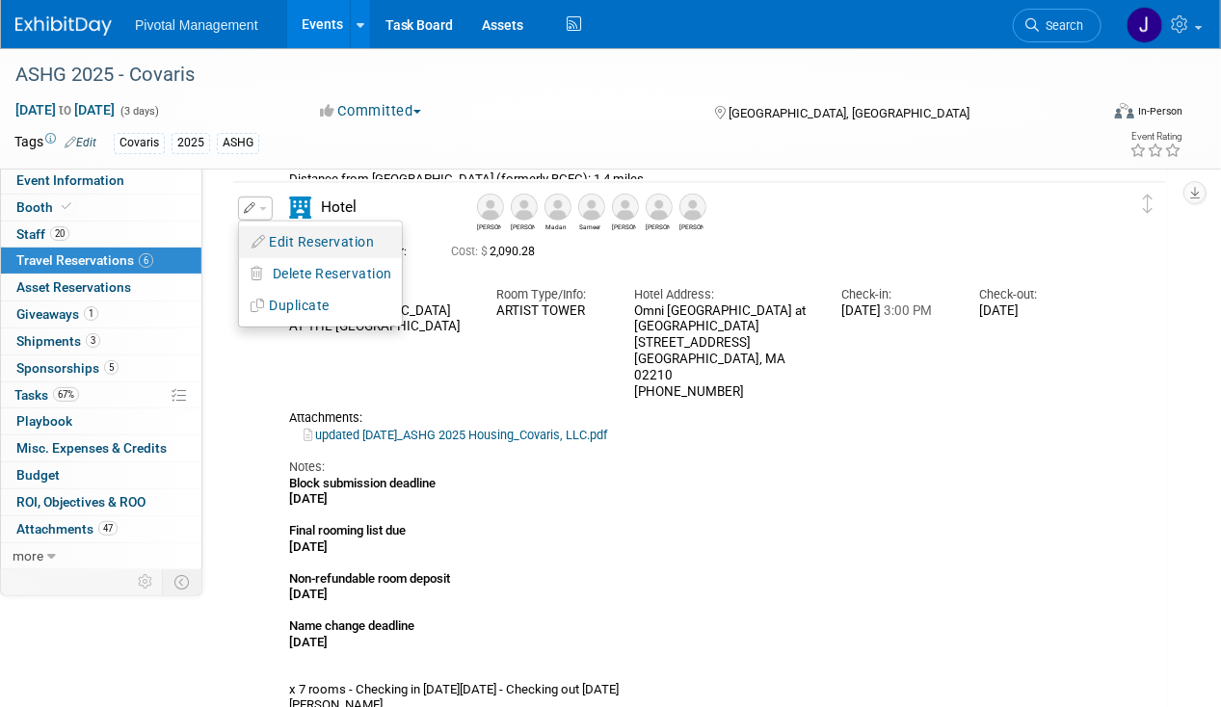
click at [324, 242] on button "Edit Reservation" at bounding box center [320, 242] width 163 height 28
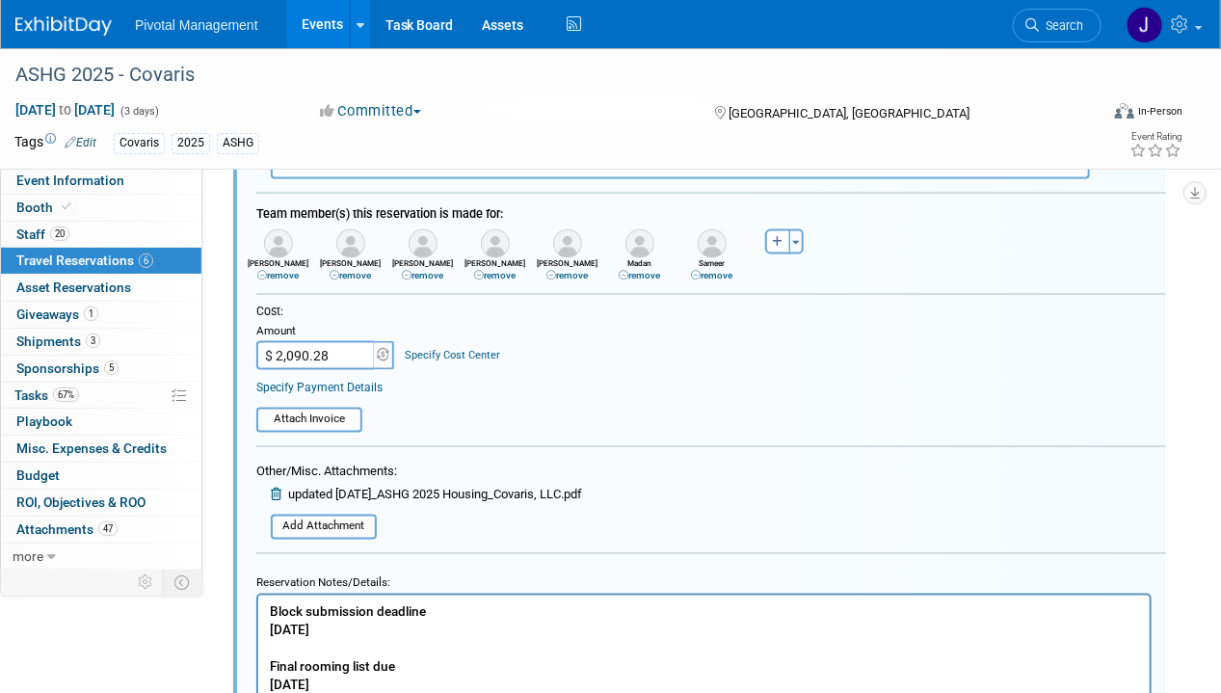
scroll to position [1053, 0]
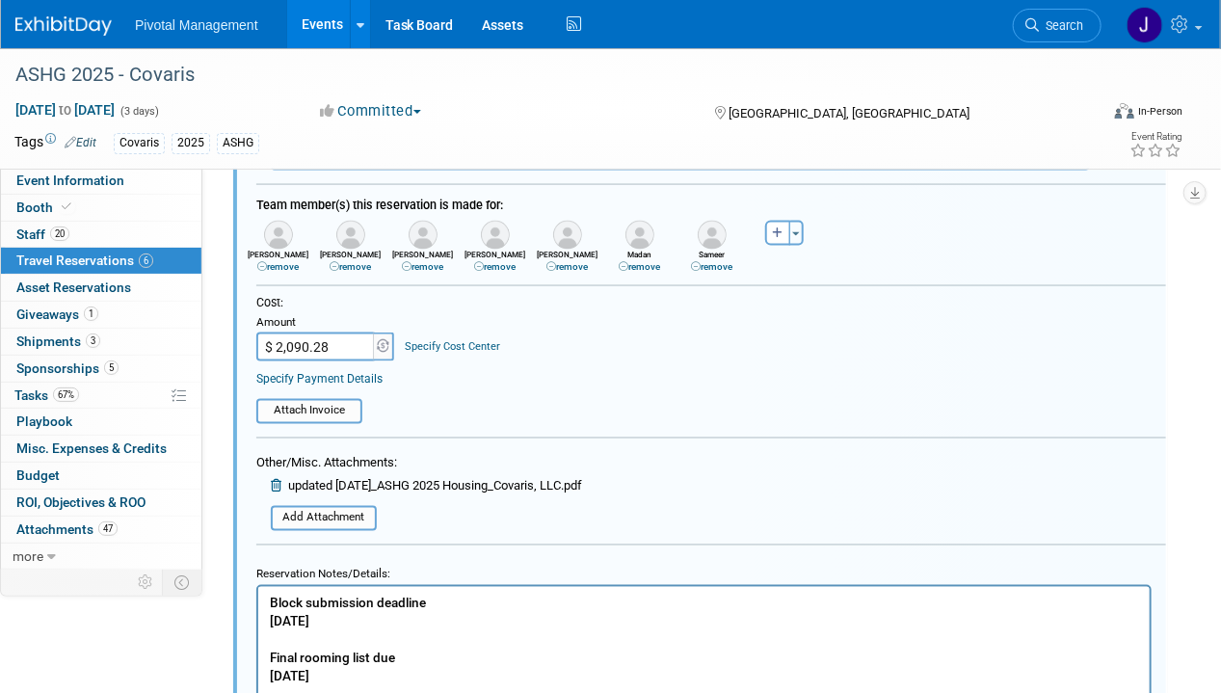
drag, startPoint x: 270, startPoint y: 471, endPoint x: 285, endPoint y: 477, distance: 16.5
click at [271, 480] on icon at bounding box center [278, 486] width 14 height 13
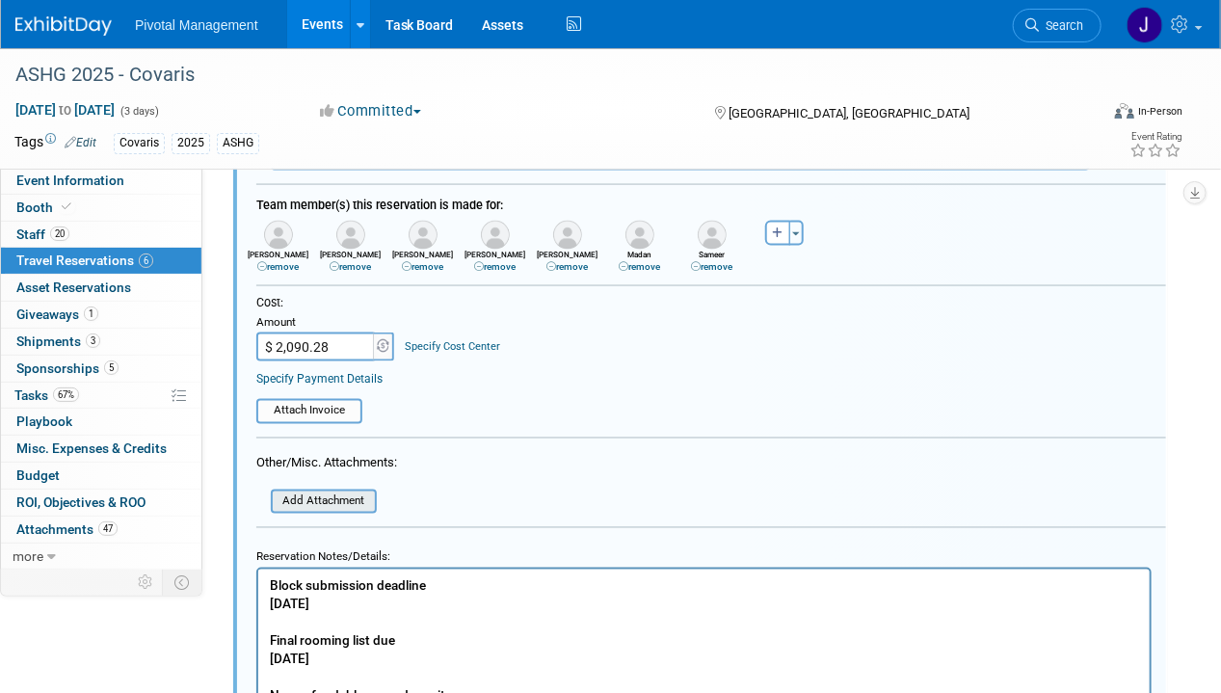
click at [321, 493] on input "file" at bounding box center [259, 501] width 229 height 21
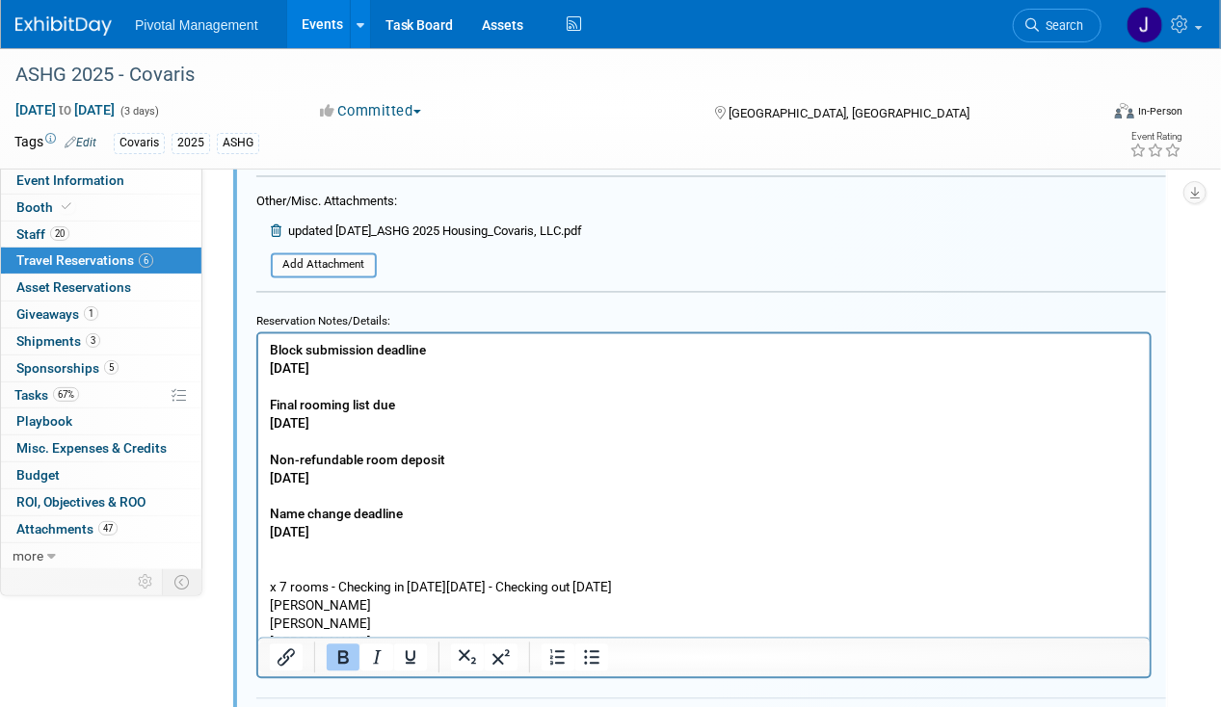
scroll to position [1419, 0]
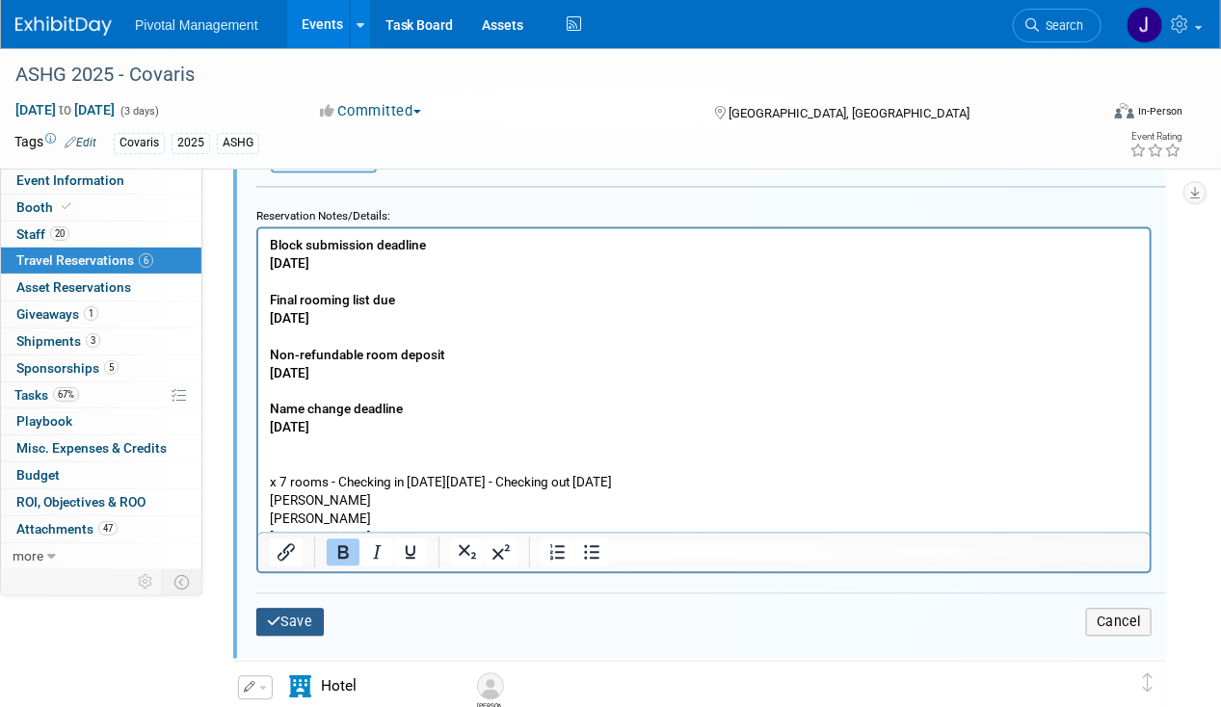
click at [282, 612] on button "Save" at bounding box center [289, 623] width 67 height 28
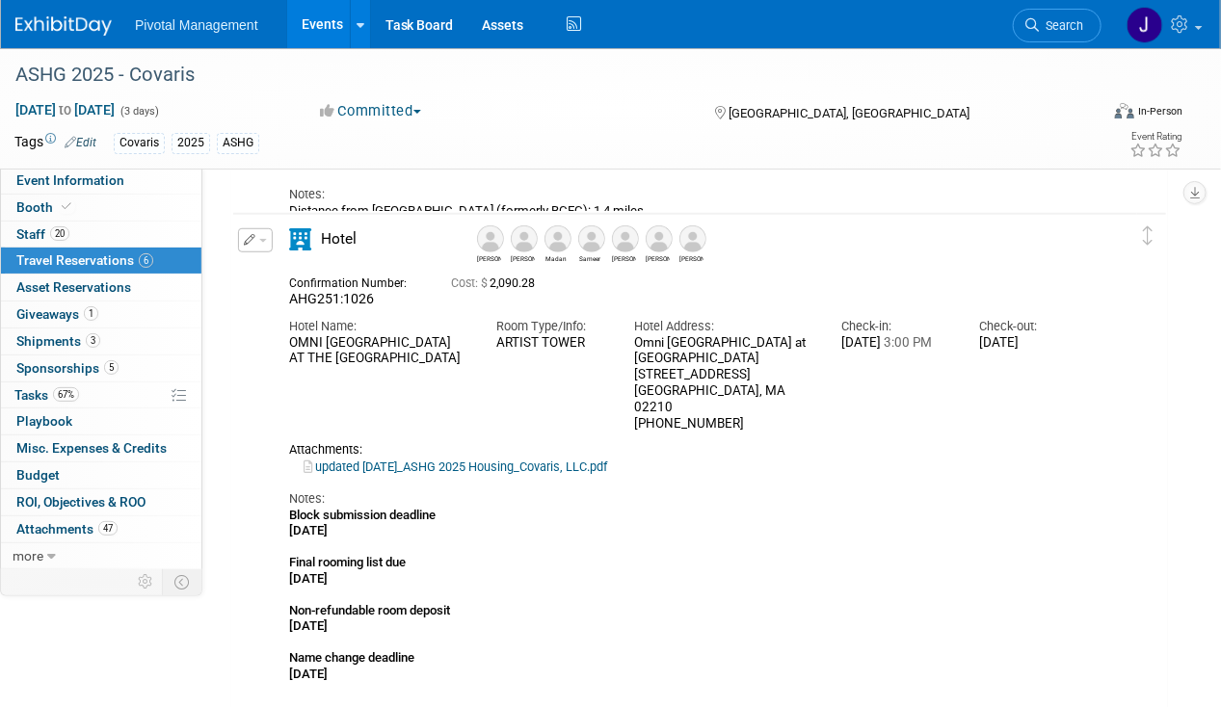
scroll to position [298, 0]
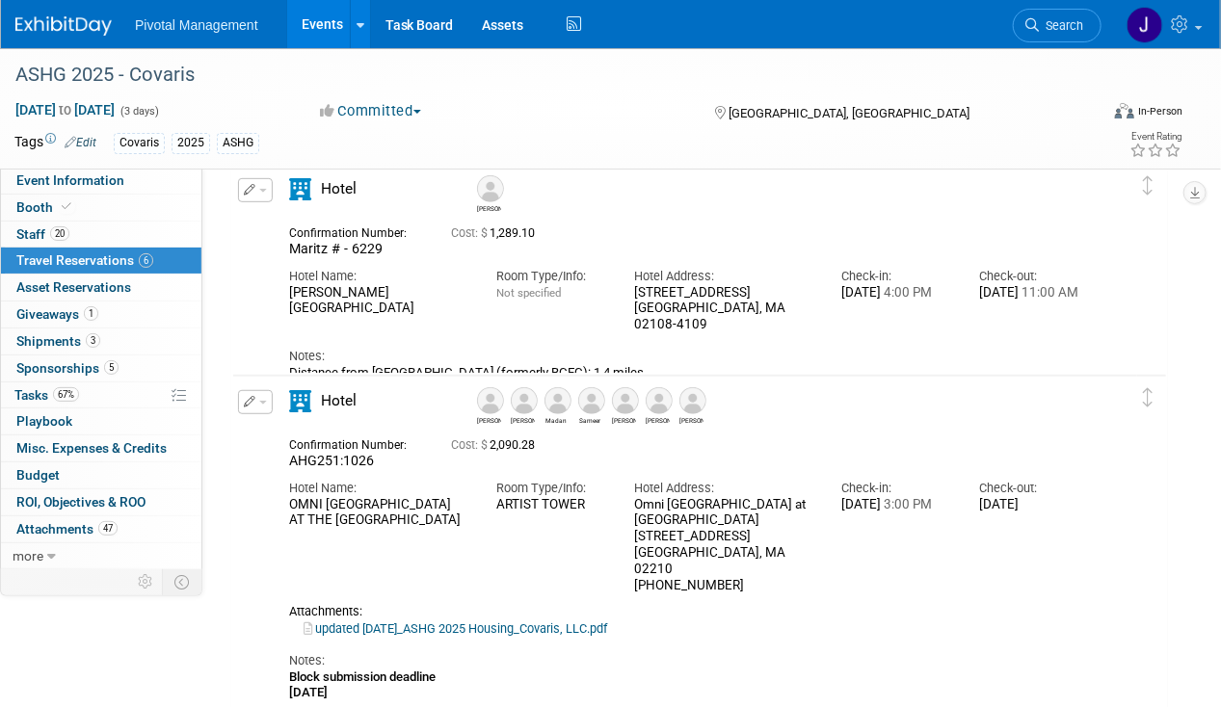
click at [249, 392] on button "button" at bounding box center [255, 402] width 35 height 24
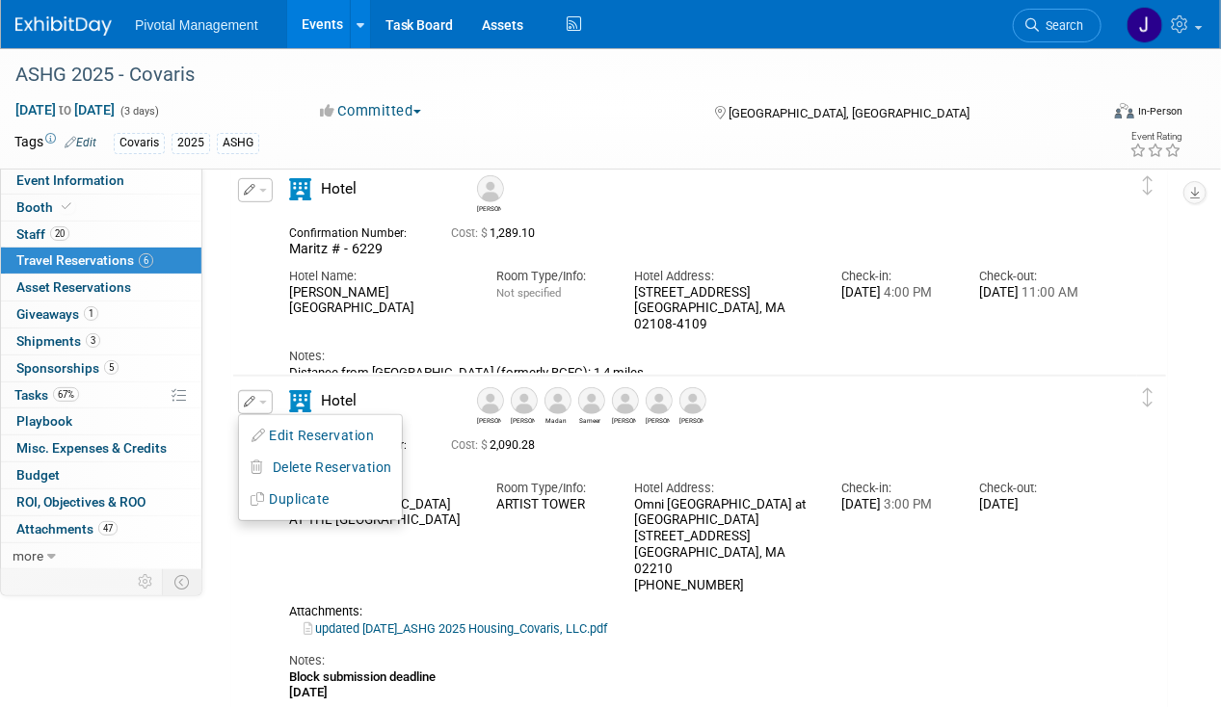
click at [289, 424] on button "Edit Reservation" at bounding box center [320, 436] width 163 height 28
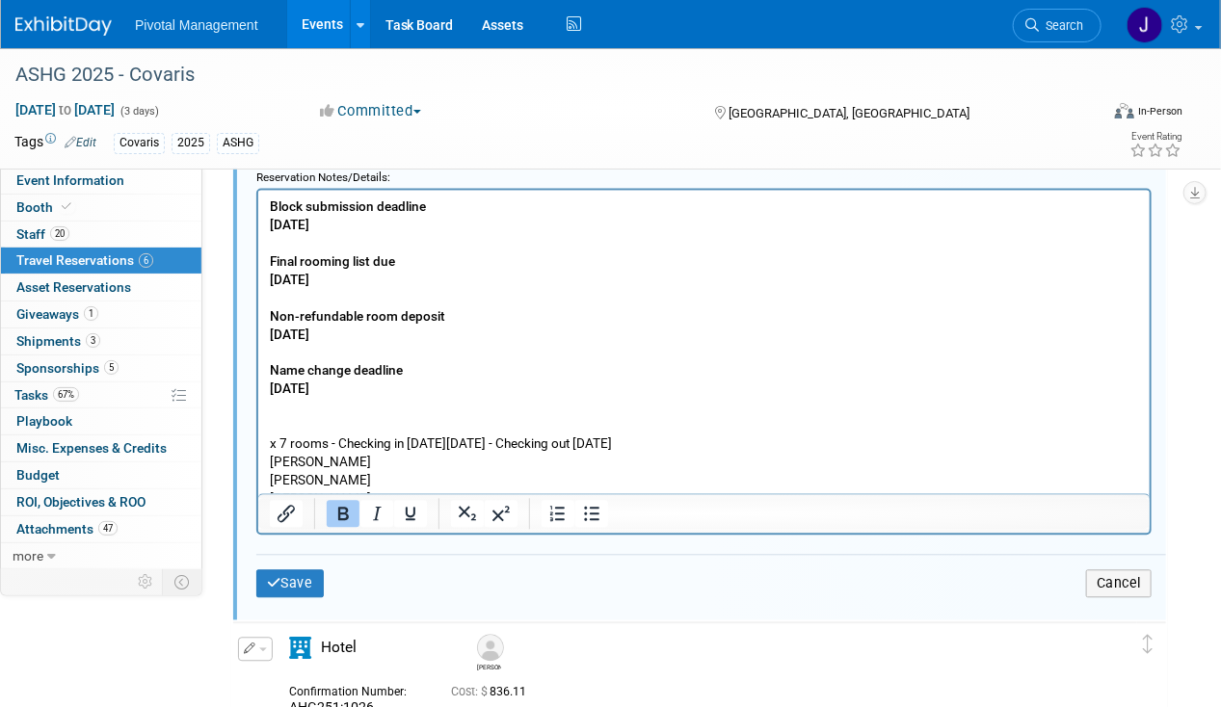
scroll to position [1449, 0]
click at [404, 313] on b "Block submission deadline [DATE] Final rooming list due [DATE] Non-refundable r…" at bounding box center [356, 296] width 175 height 197
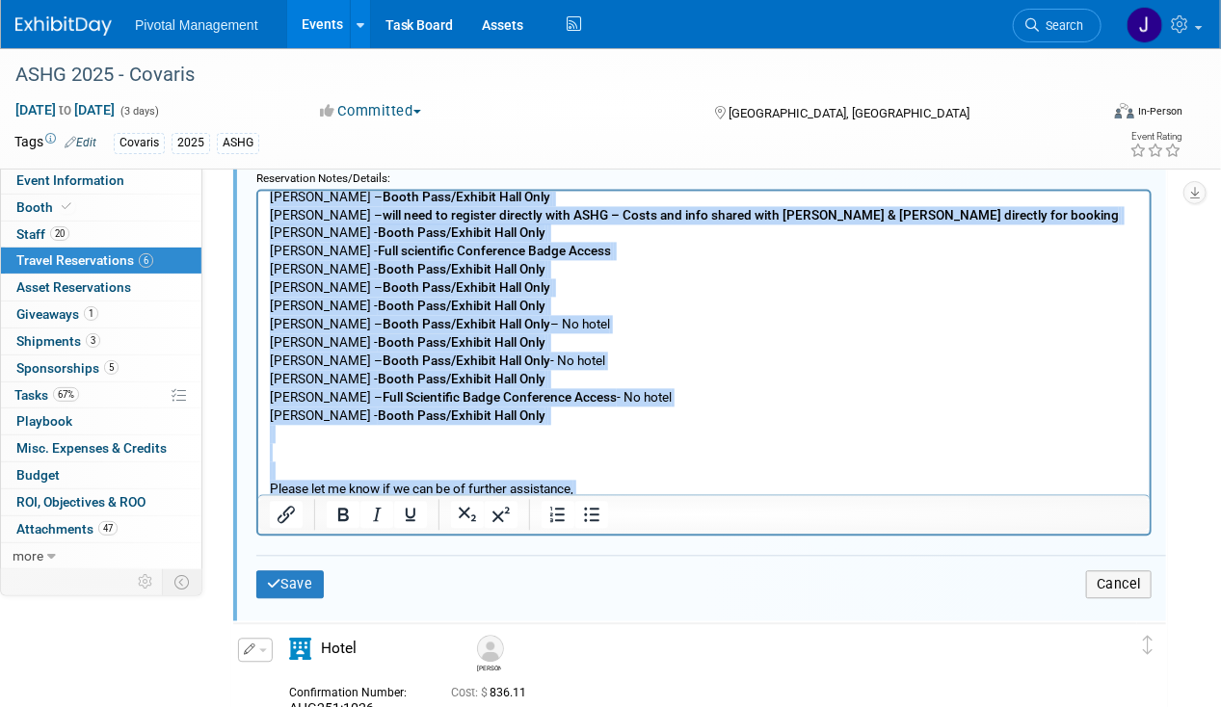
scroll to position [1071, 0]
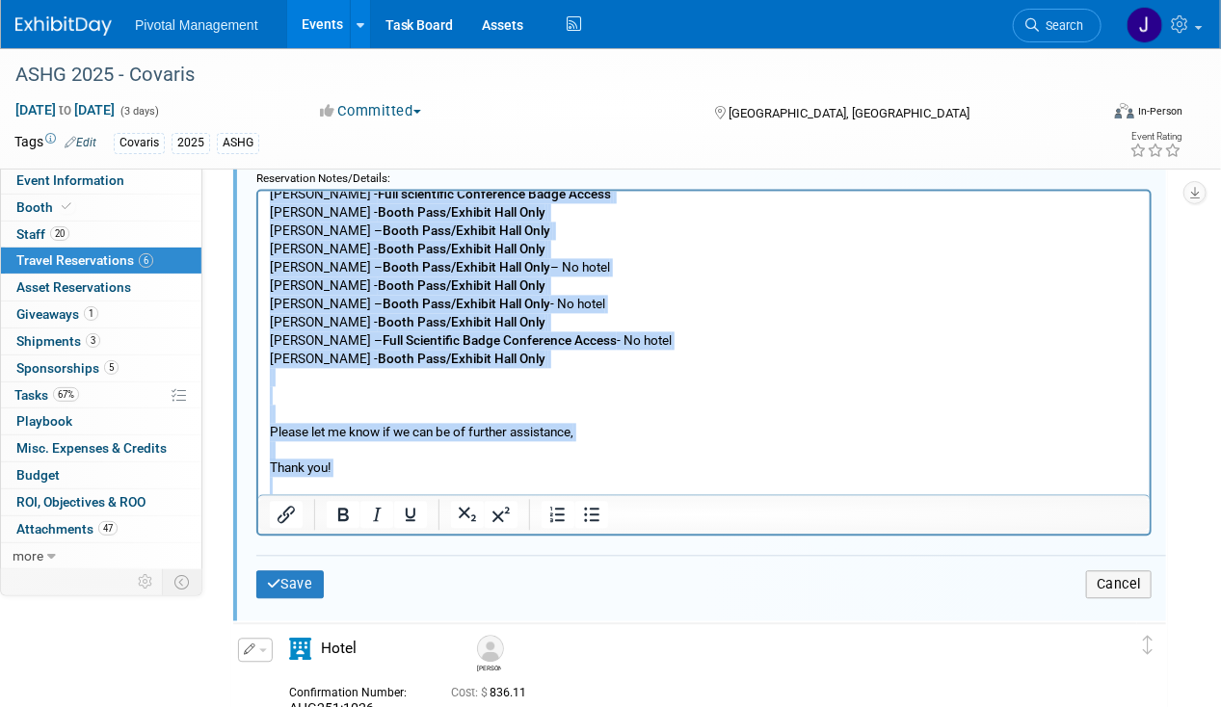
drag, startPoint x: 270, startPoint y: 434, endPoint x: 723, endPoint y: 520, distance: 461.8
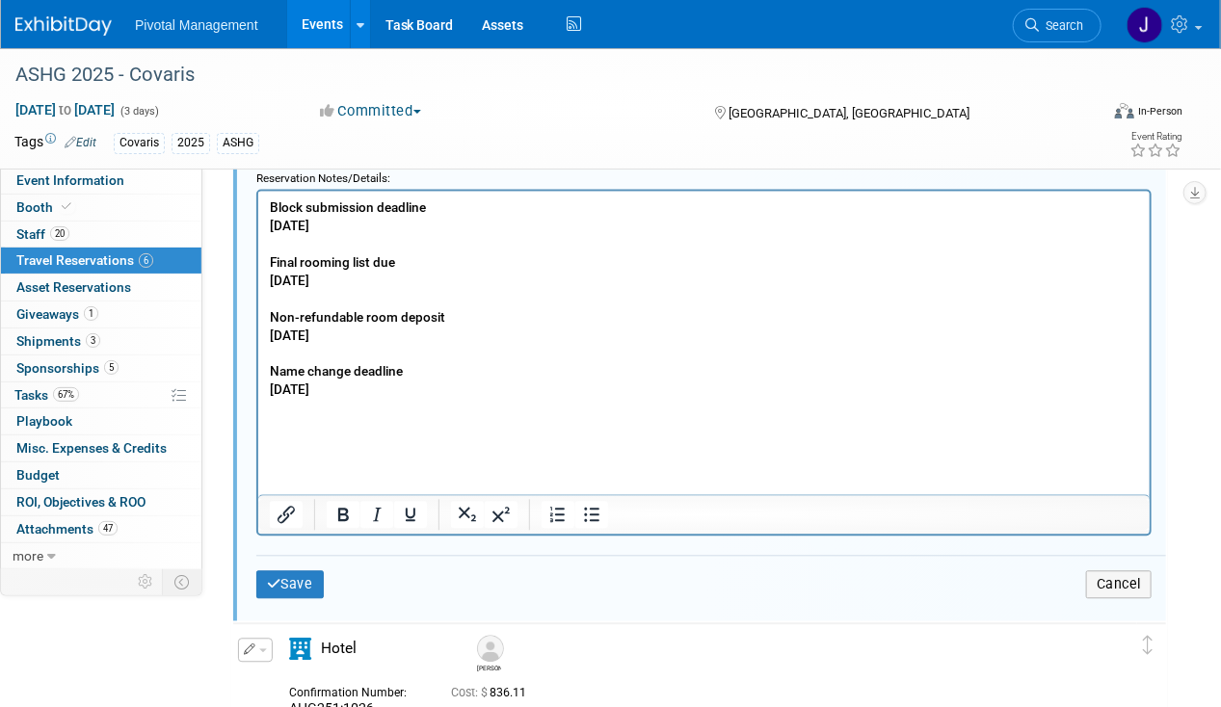
scroll to position [0, 0]
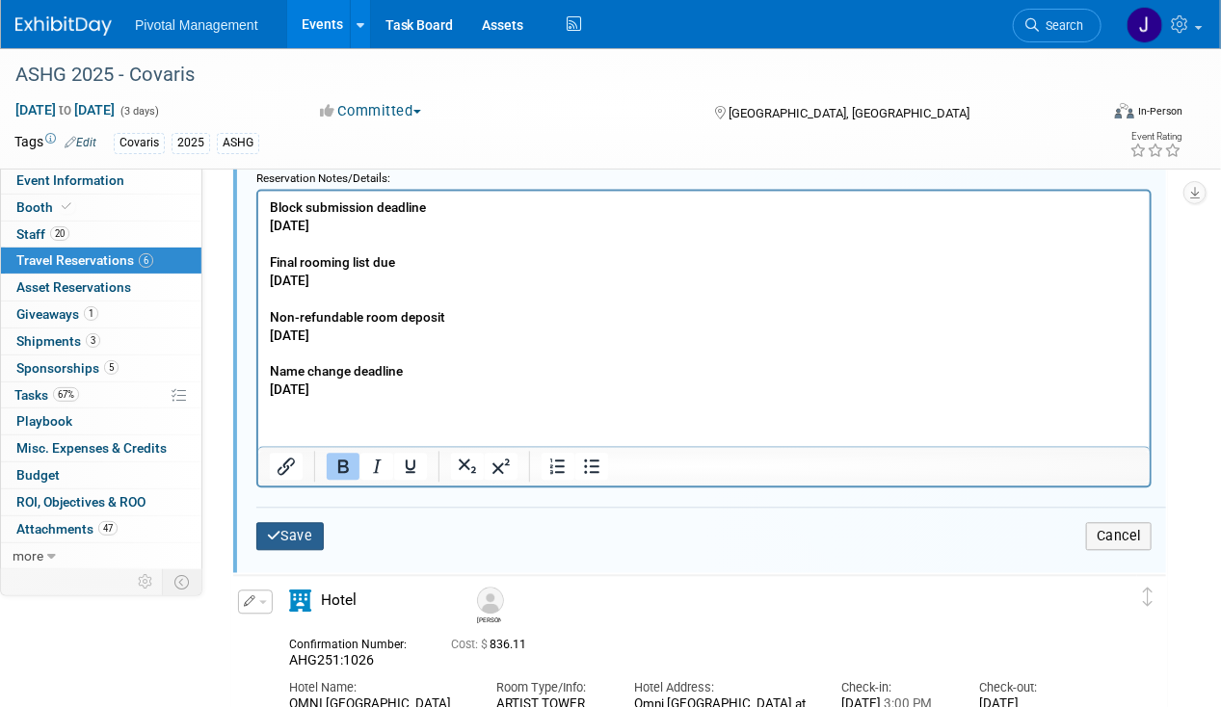
click at [299, 522] on button "Save" at bounding box center [289, 536] width 67 height 28
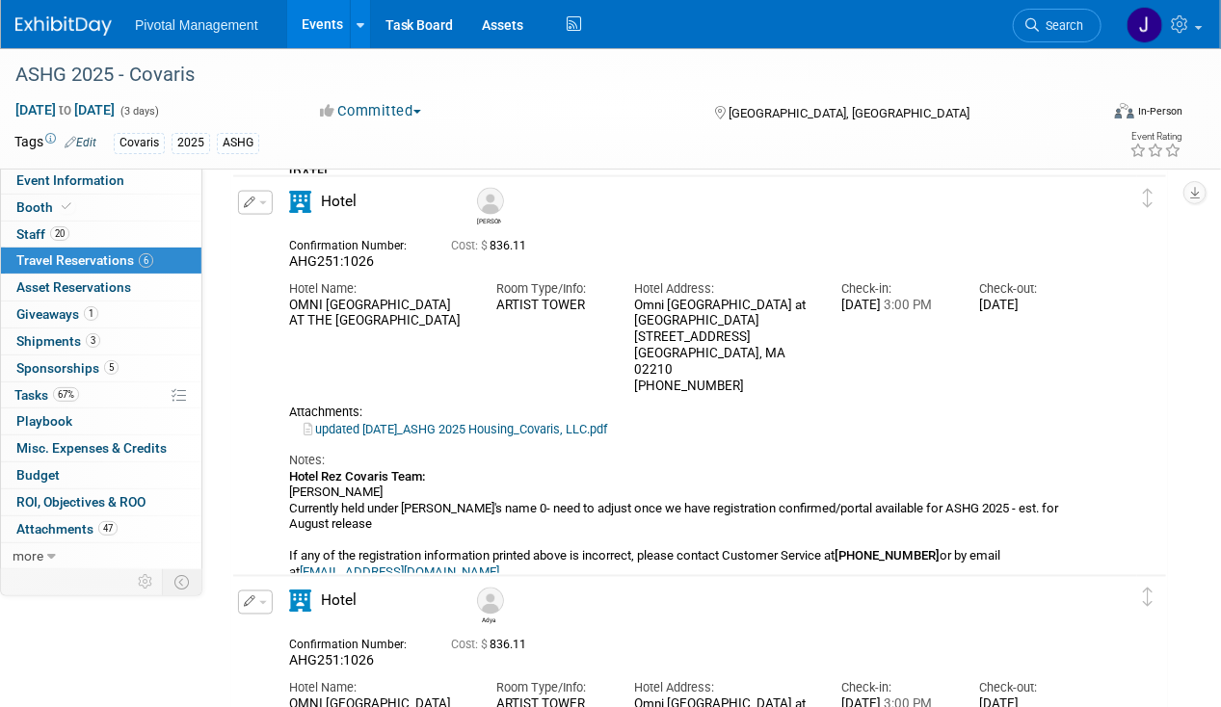
scroll to position [955, 0]
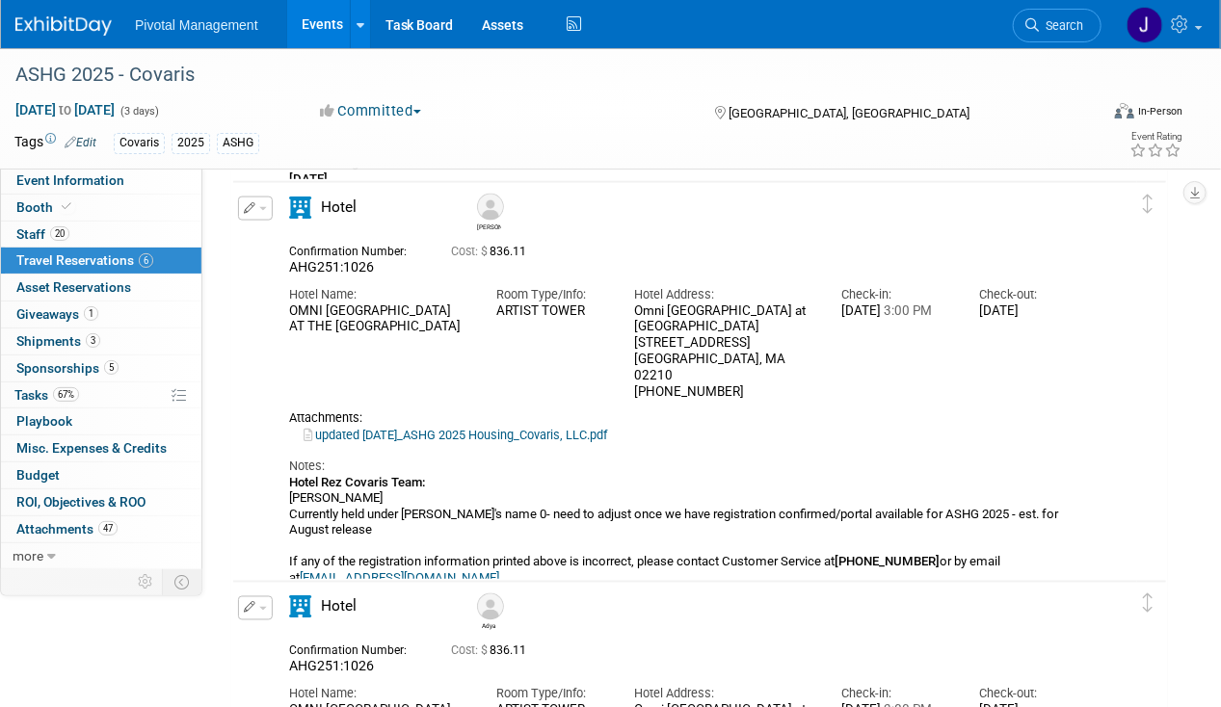
click at [245, 203] on icon "button" at bounding box center [250, 208] width 13 height 12
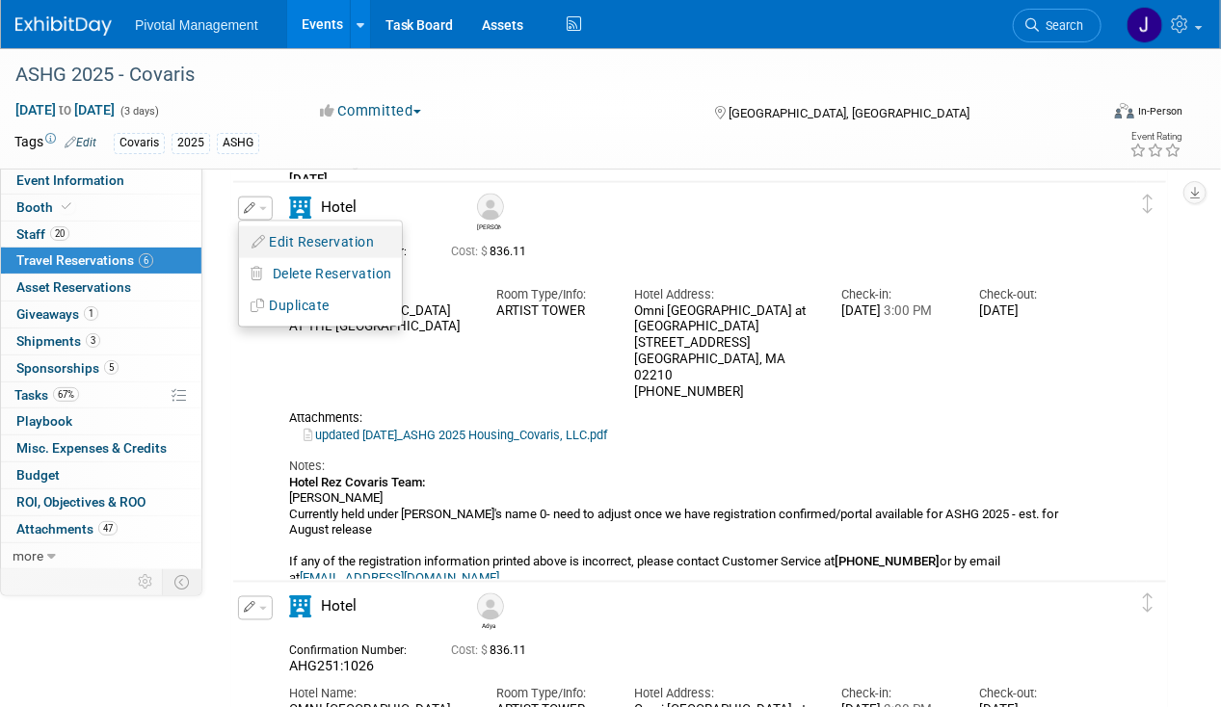
click at [262, 235] on icon "button" at bounding box center [258, 241] width 15 height 13
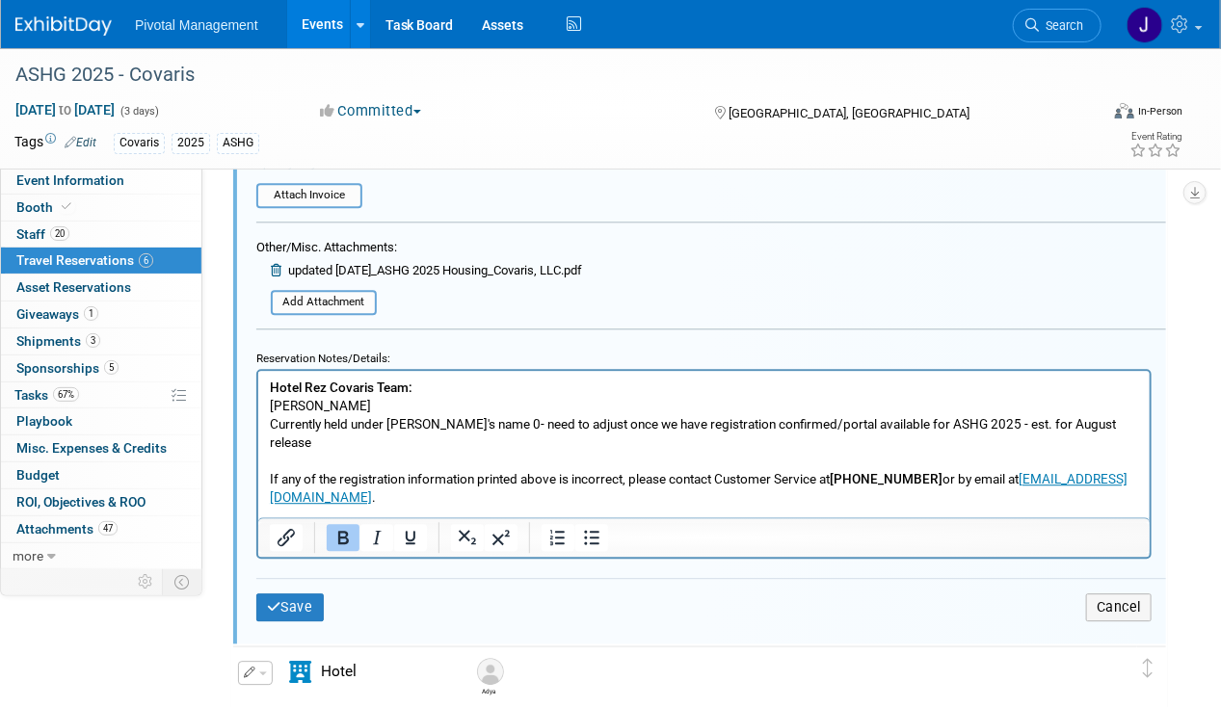
scroll to position [1748, 0]
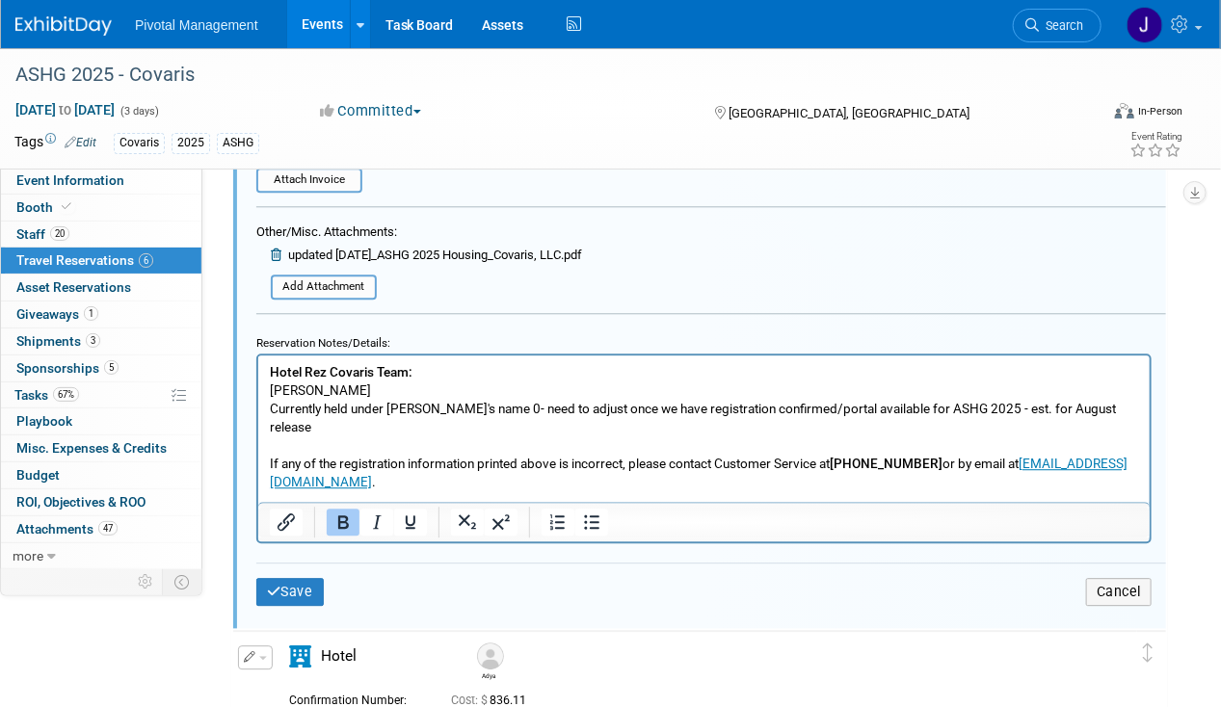
click at [280, 249] on icon at bounding box center [278, 255] width 14 height 13
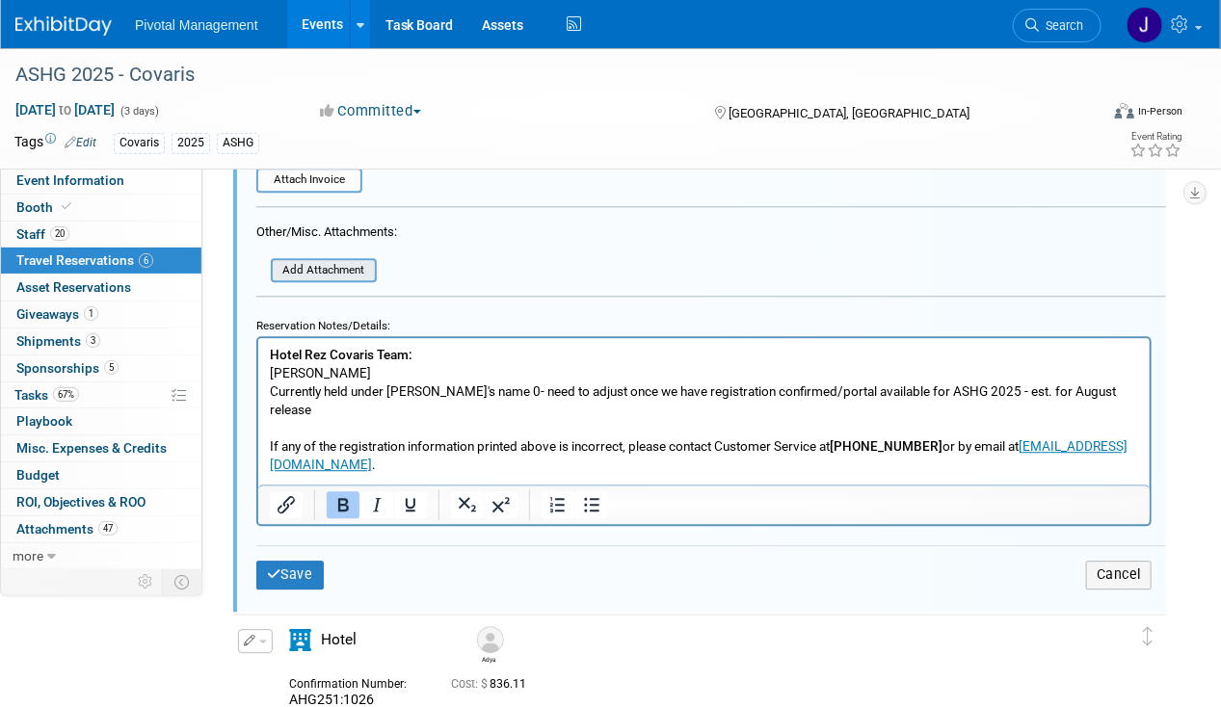
click at [321, 264] on input "file" at bounding box center [259, 270] width 229 height 21
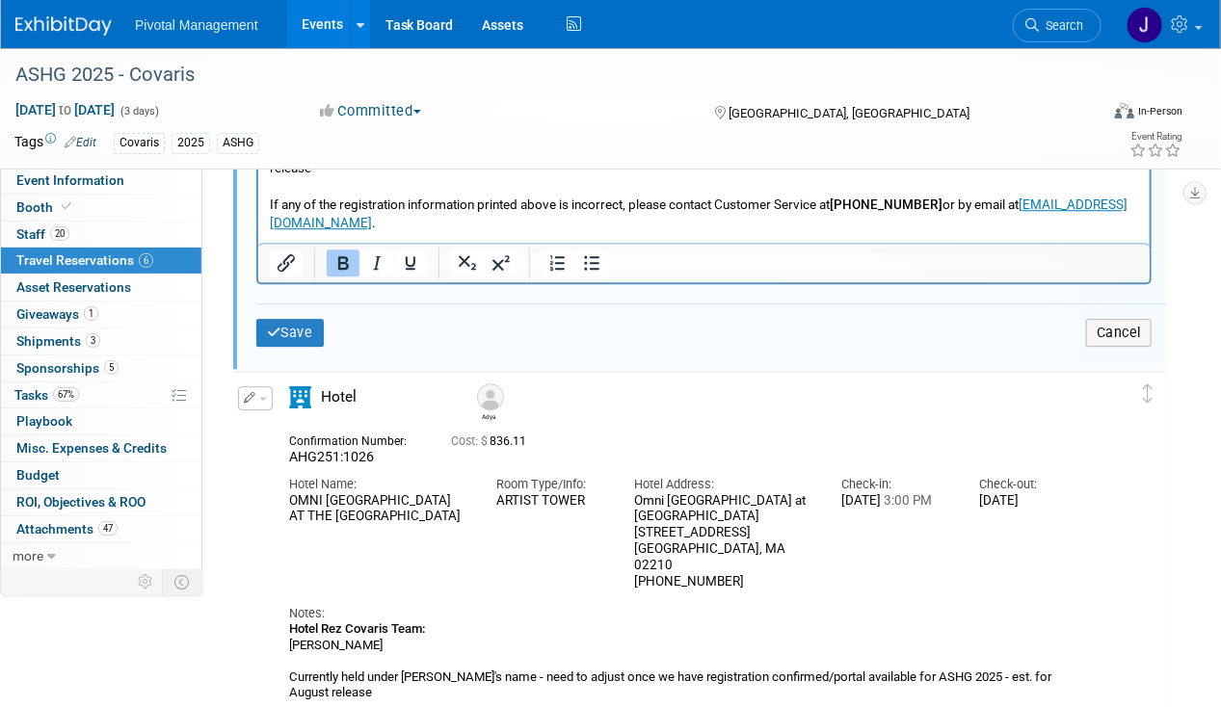
scroll to position [2019, 0]
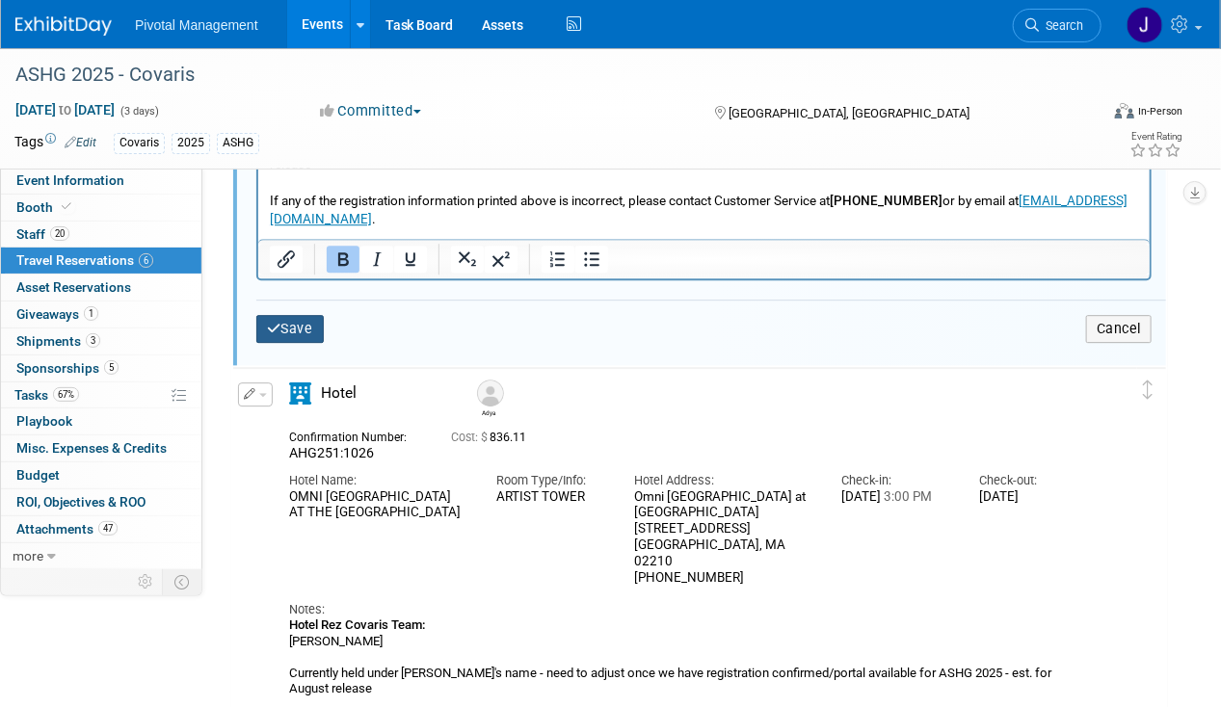
click at [283, 316] on button "Save" at bounding box center [289, 329] width 67 height 28
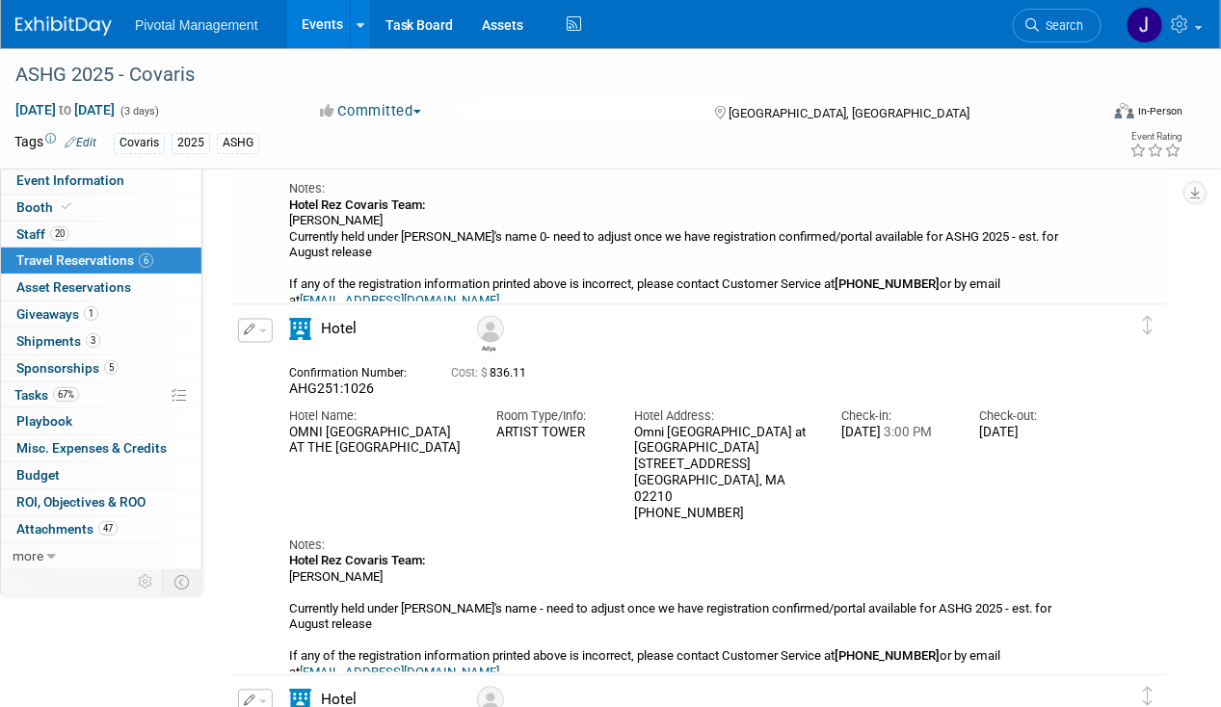
scroll to position [1301, 0]
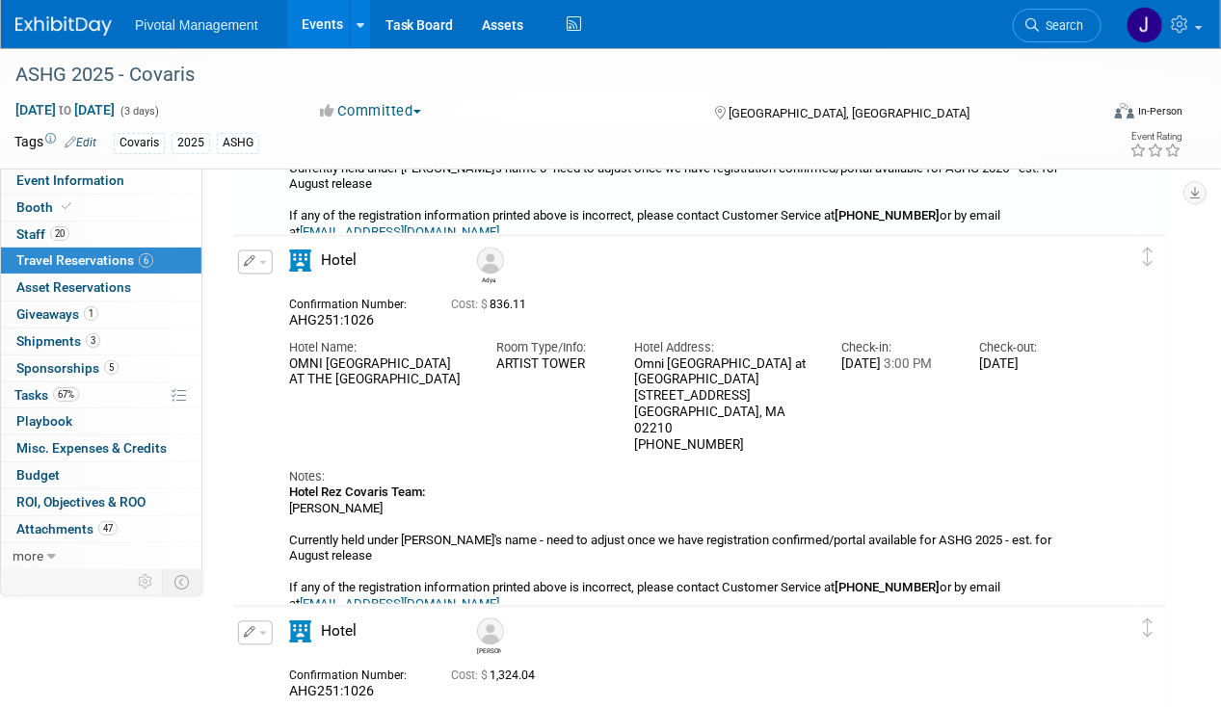
click at [243, 245] on td "Delete Reservation Adya AHG251:1026 Cost: $ 836.11 ." at bounding box center [685, 427] width 904 height 382
click at [250, 257] on icon "button" at bounding box center [250, 262] width 13 height 12
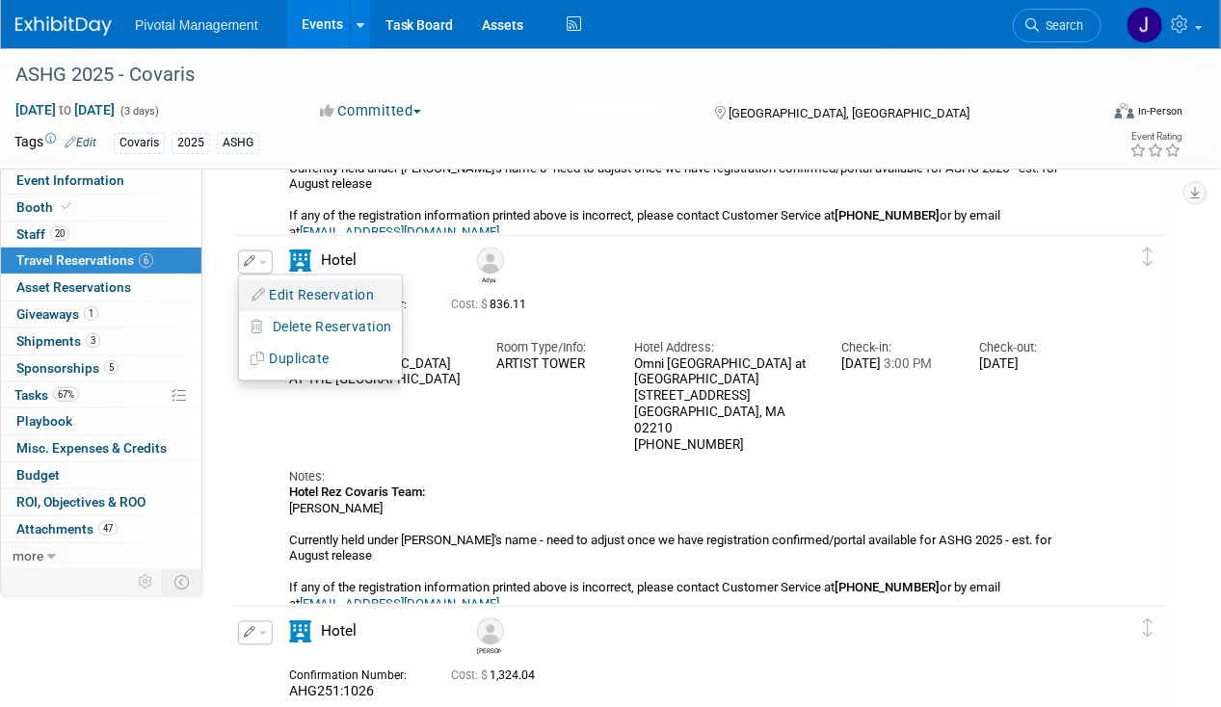
click at [287, 284] on button "Edit Reservation" at bounding box center [320, 296] width 163 height 28
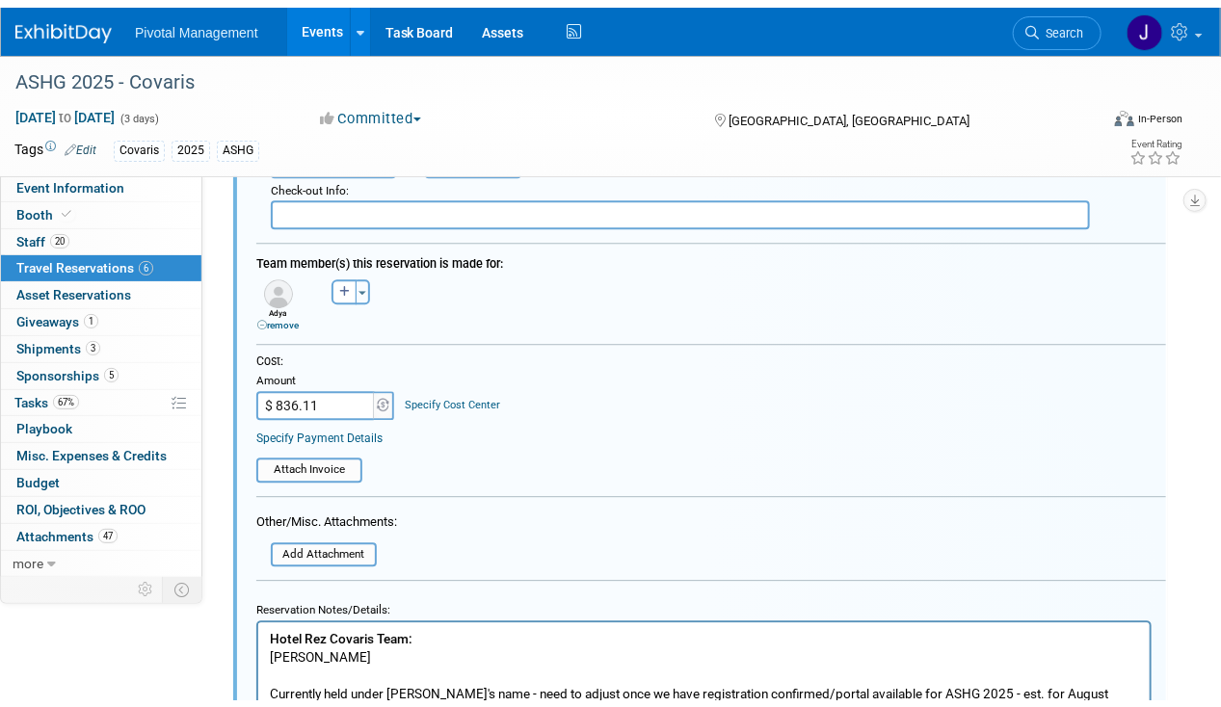
scroll to position [2038, 0]
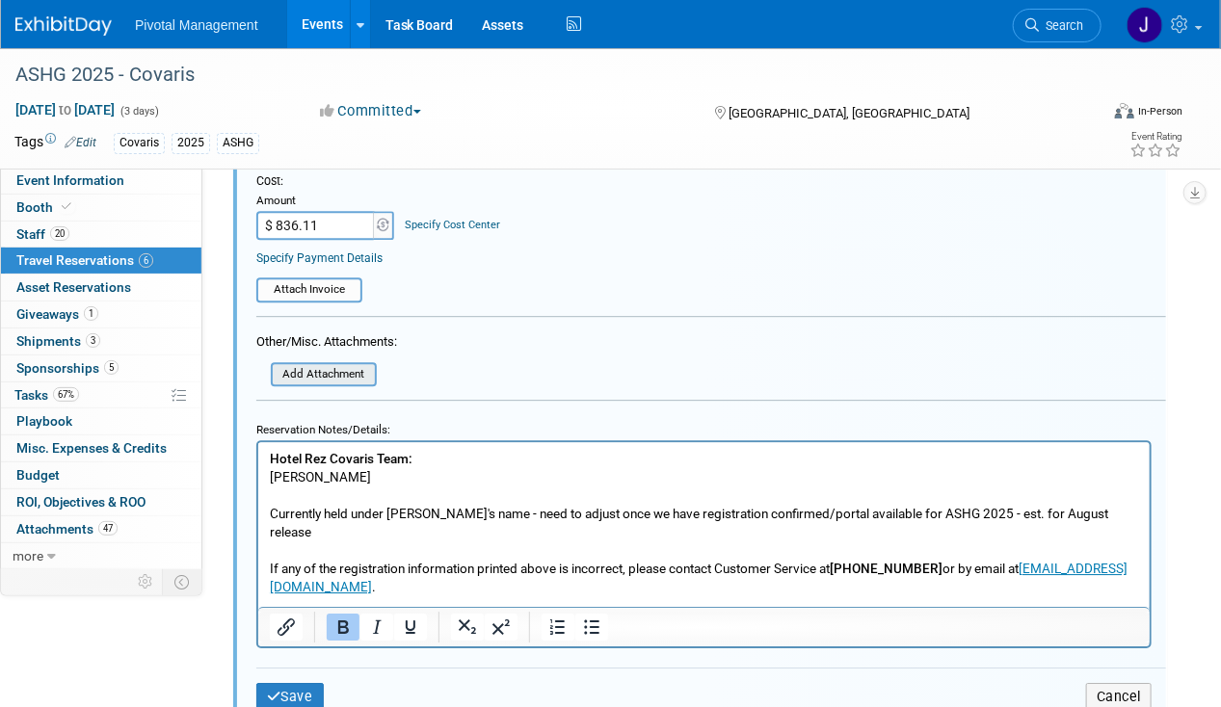
click at [351, 364] on input "file" at bounding box center [259, 374] width 229 height 21
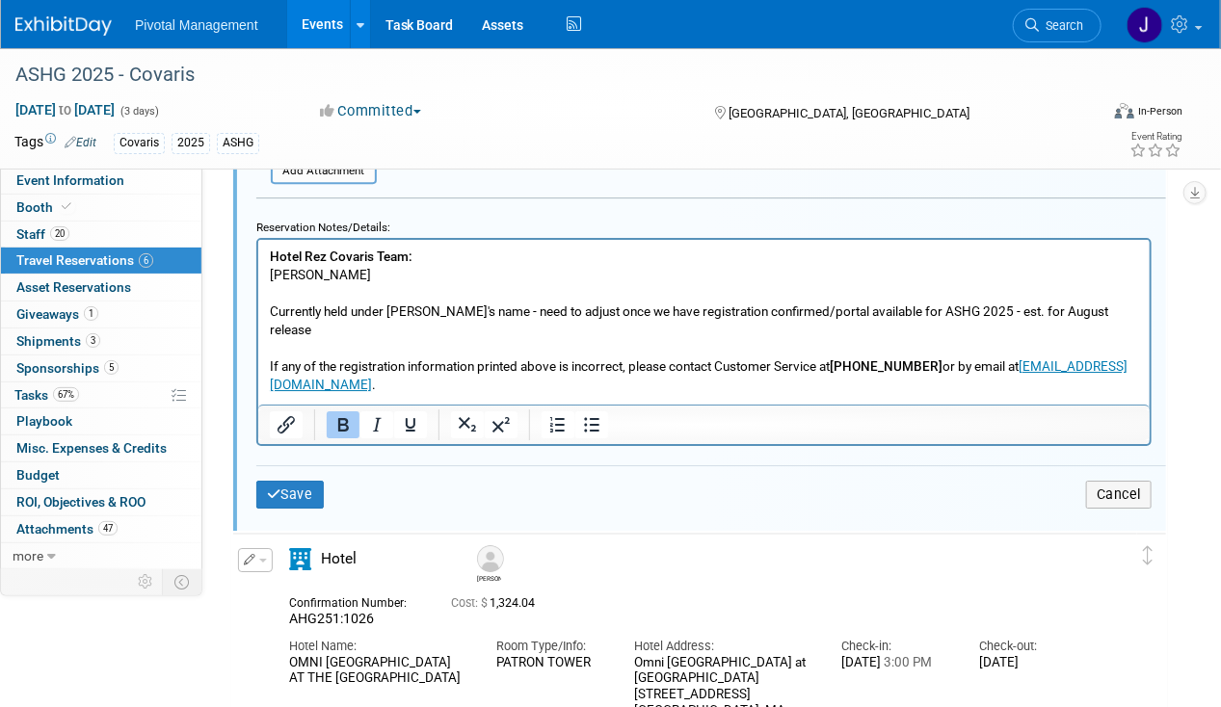
scroll to position [2277, 0]
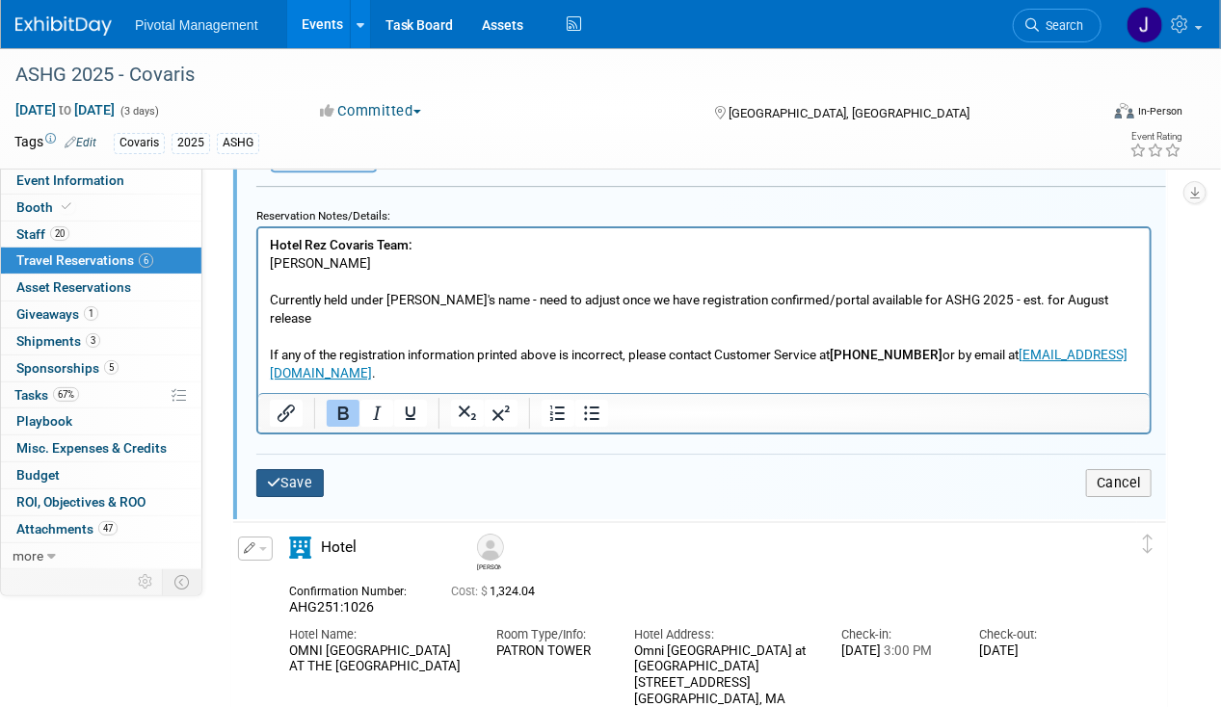
click at [289, 469] on button "Save" at bounding box center [289, 483] width 67 height 28
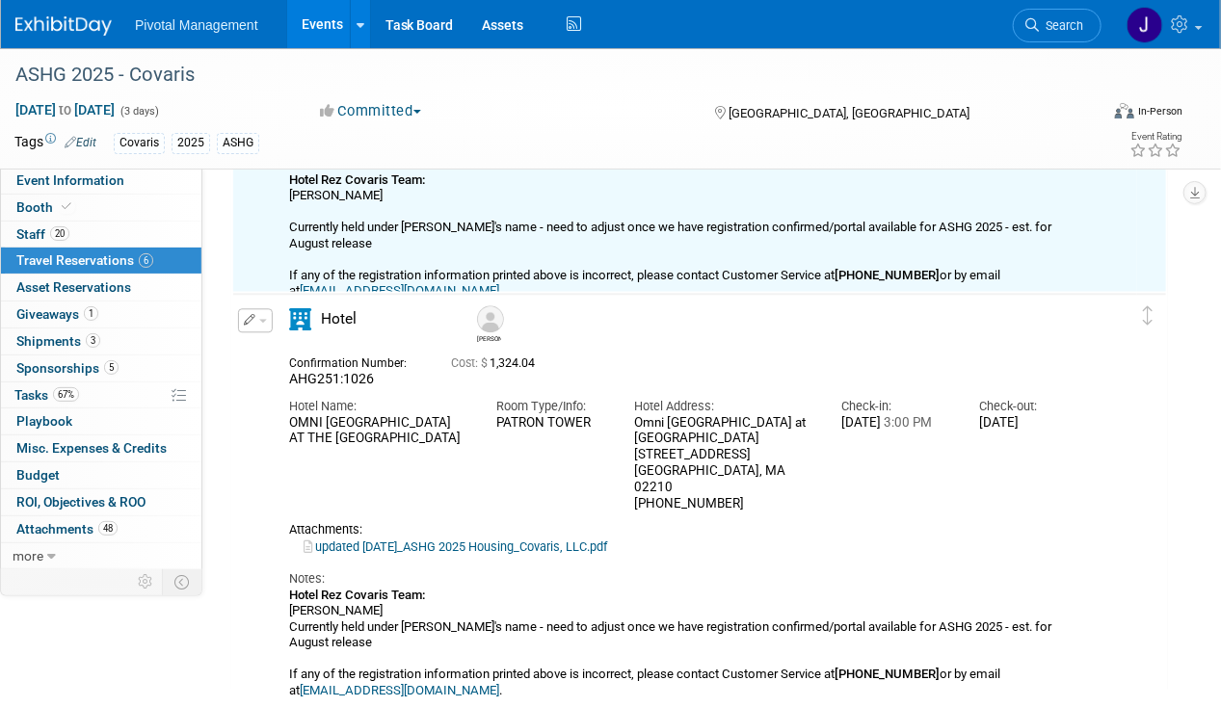
scroll to position [1761, 0]
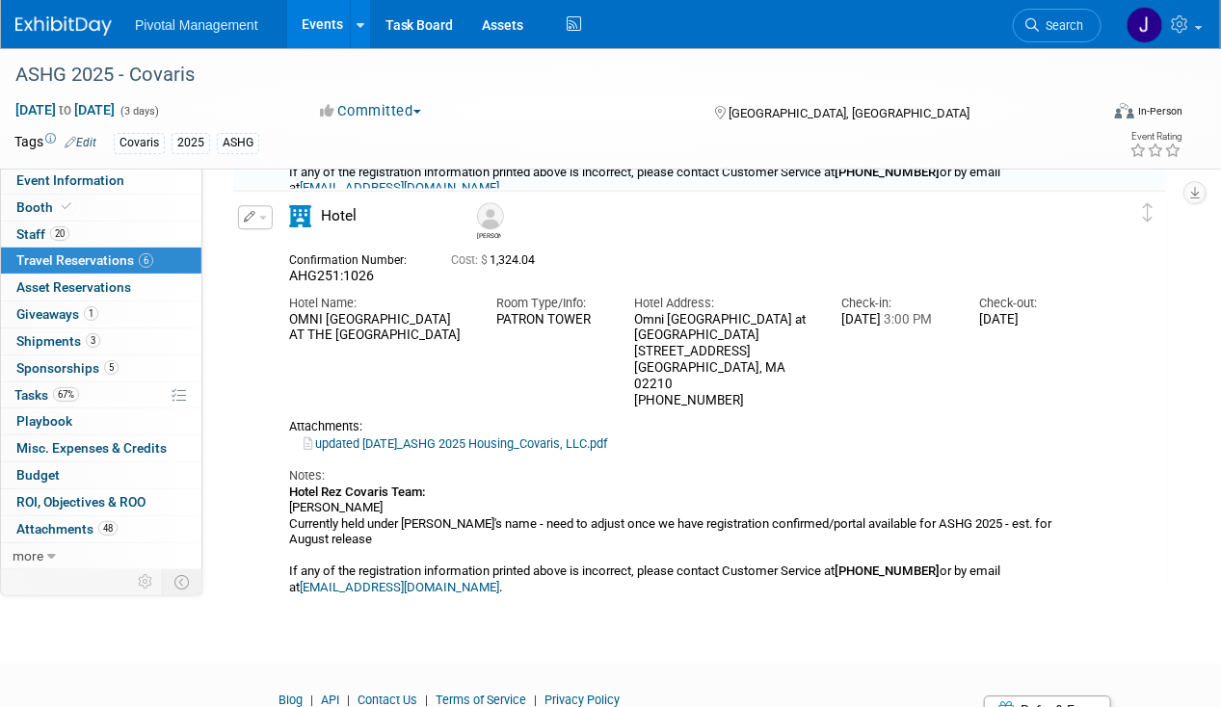
click at [252, 216] on icon "button" at bounding box center [250, 217] width 13 height 12
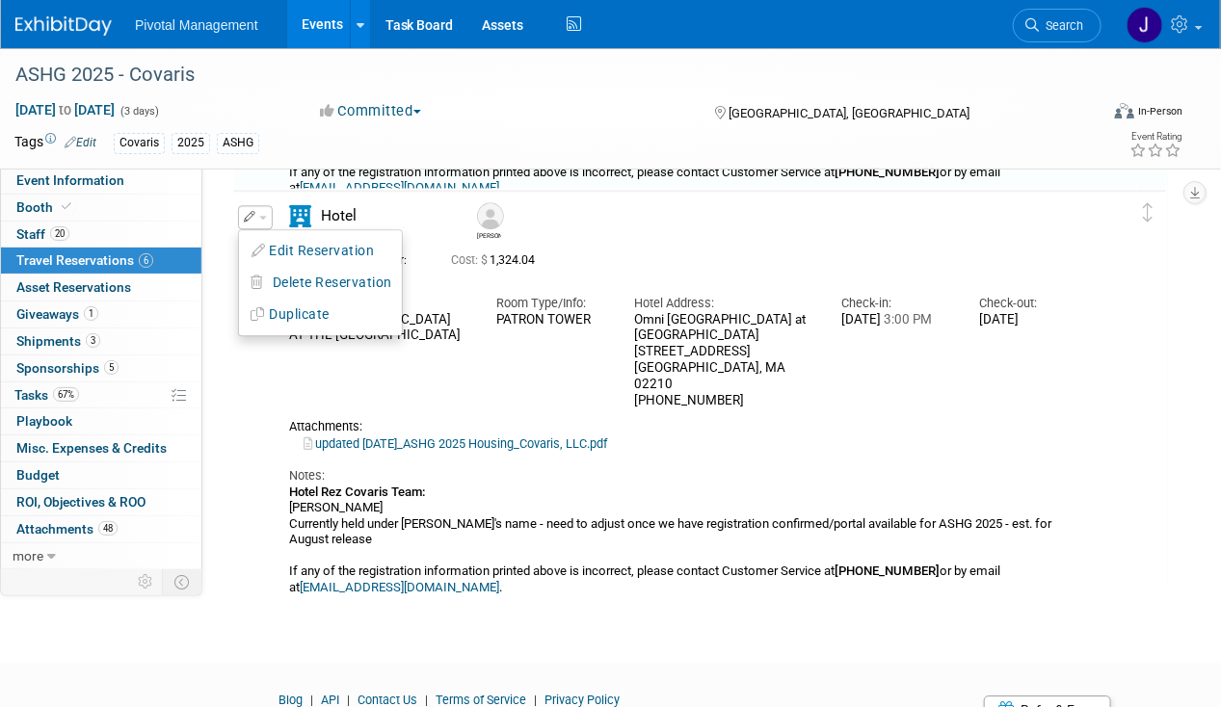
click at [282, 244] on button "Edit Reservation" at bounding box center [320, 251] width 163 height 28
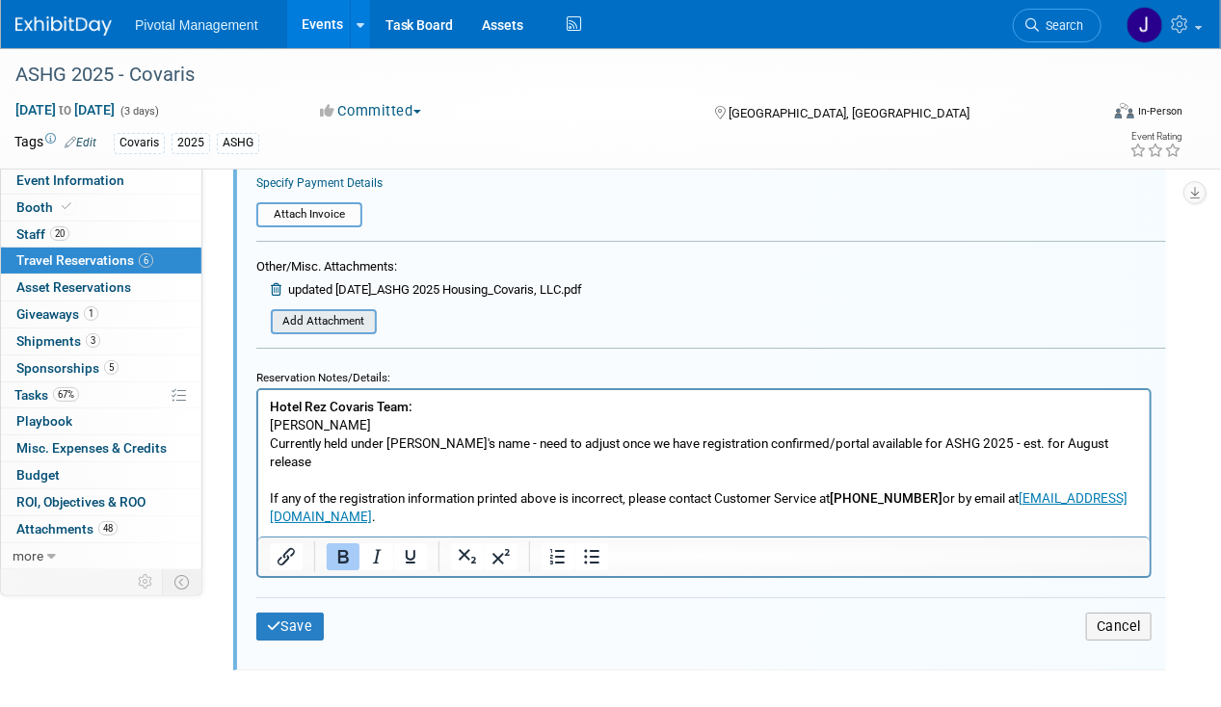
scroll to position [2531, 0]
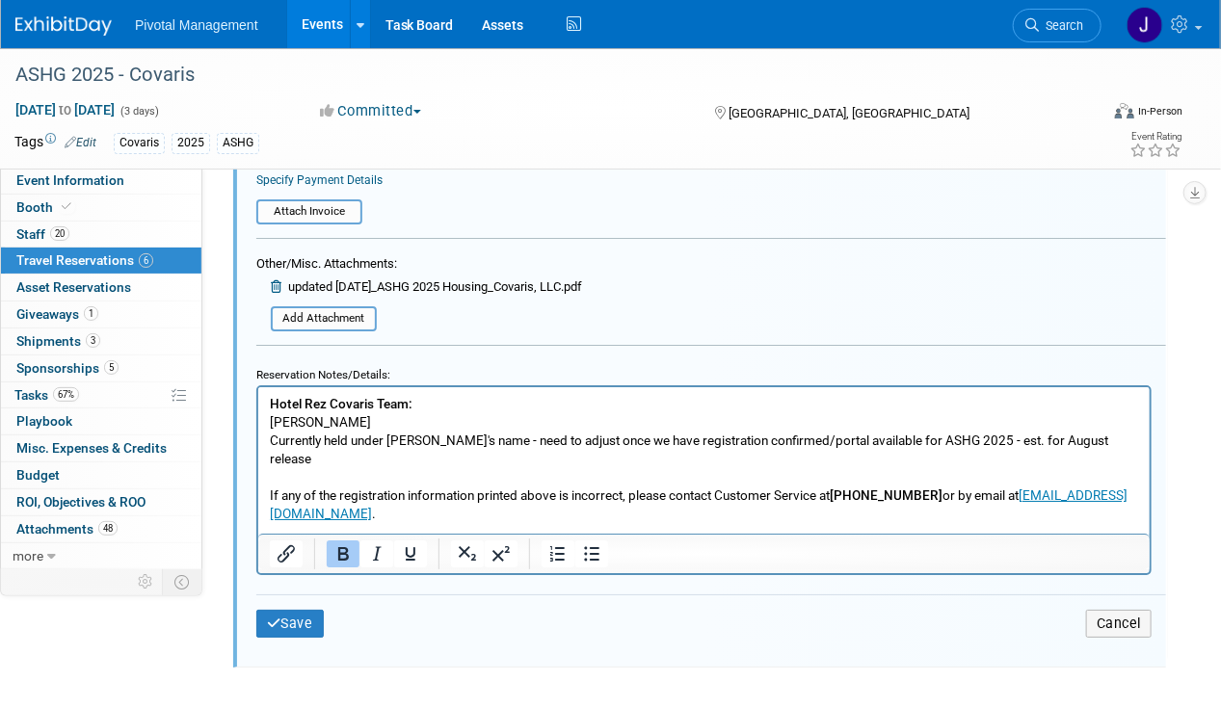
click at [286, 279] on link at bounding box center [279, 286] width 17 height 14
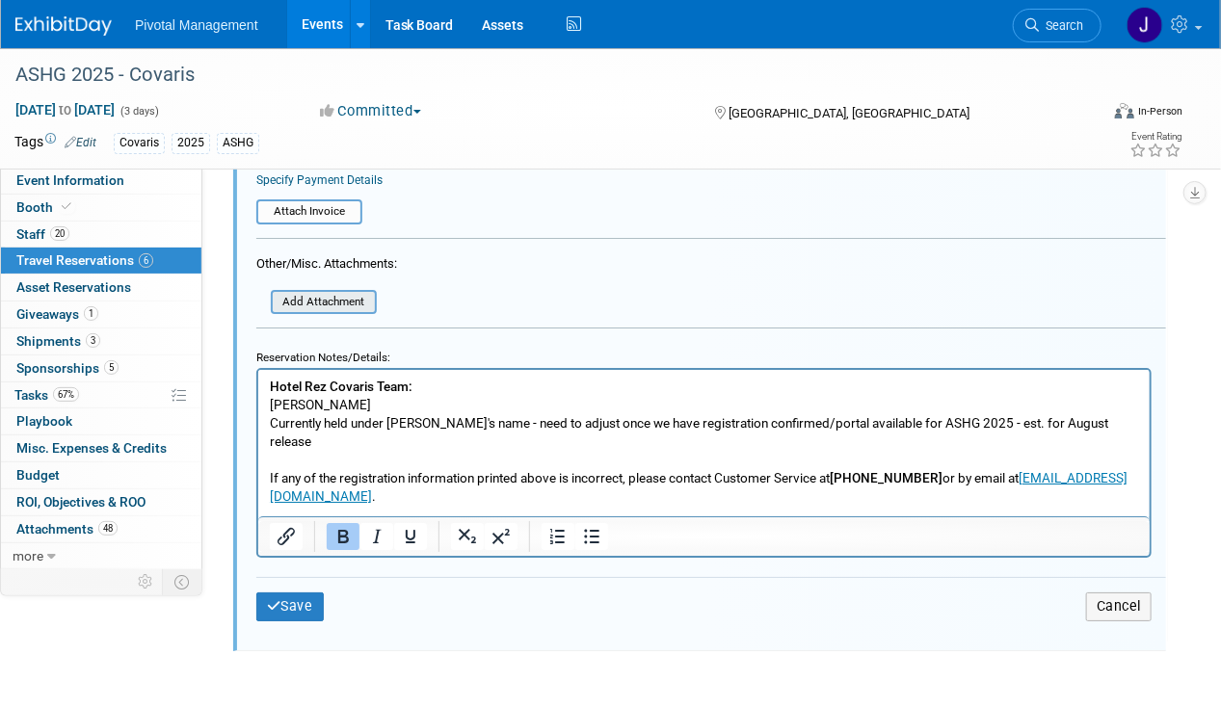
click at [327, 293] on input "file" at bounding box center [259, 302] width 229 height 21
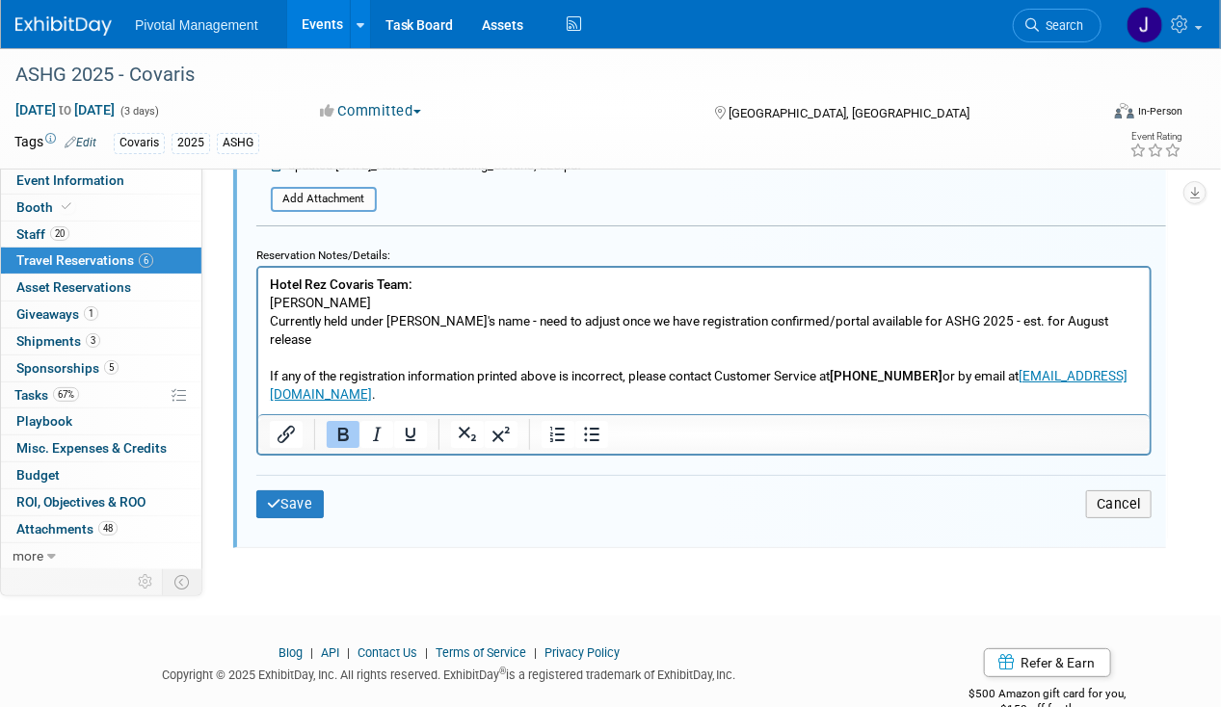
scroll to position [2701, 0]
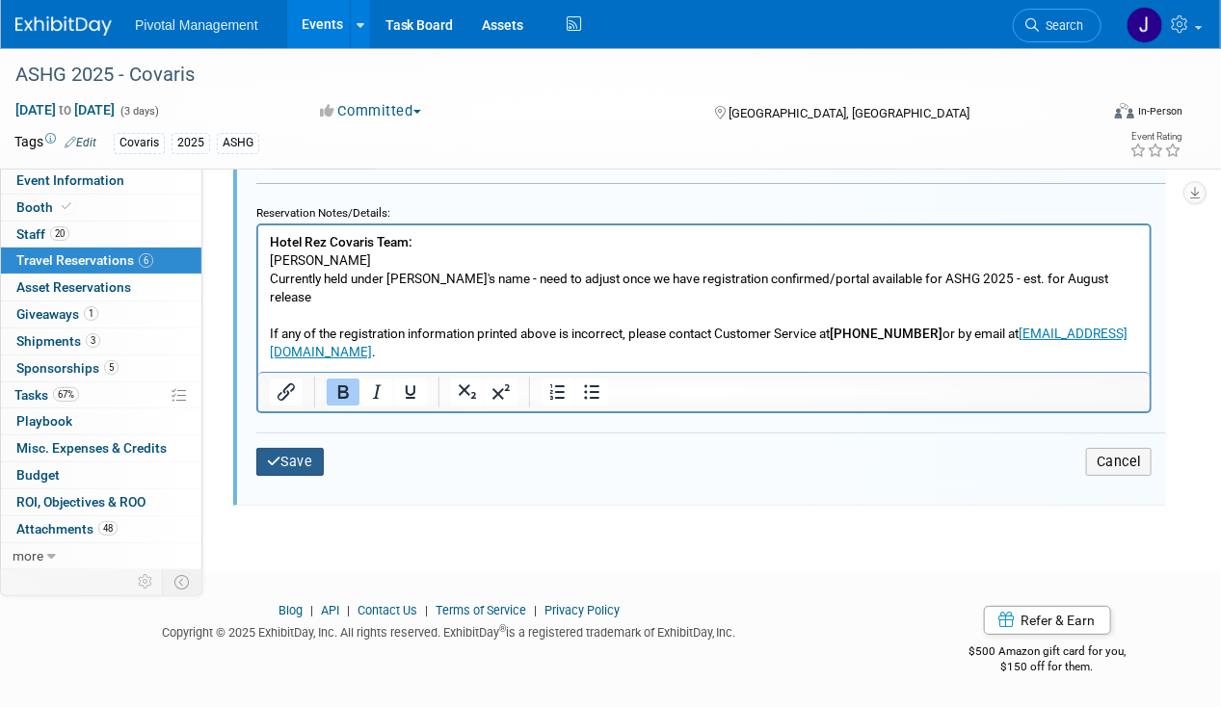
click at [301, 452] on button "Save" at bounding box center [289, 462] width 67 height 28
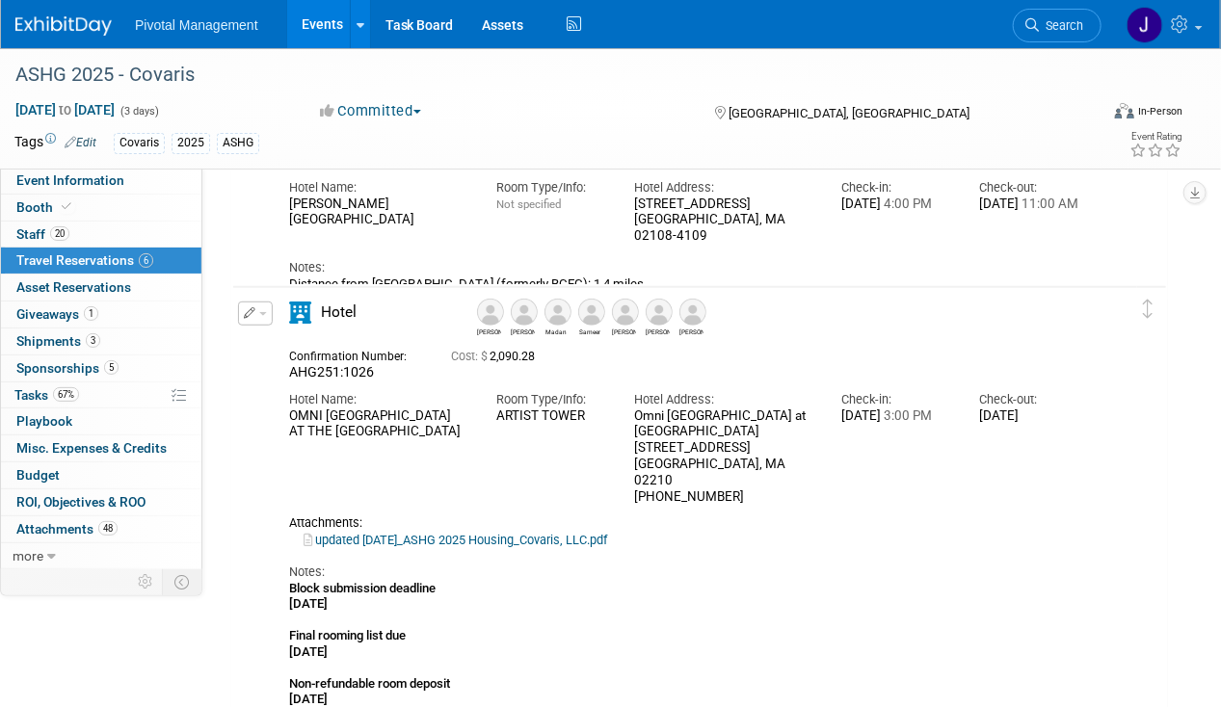
scroll to position [491, 0]
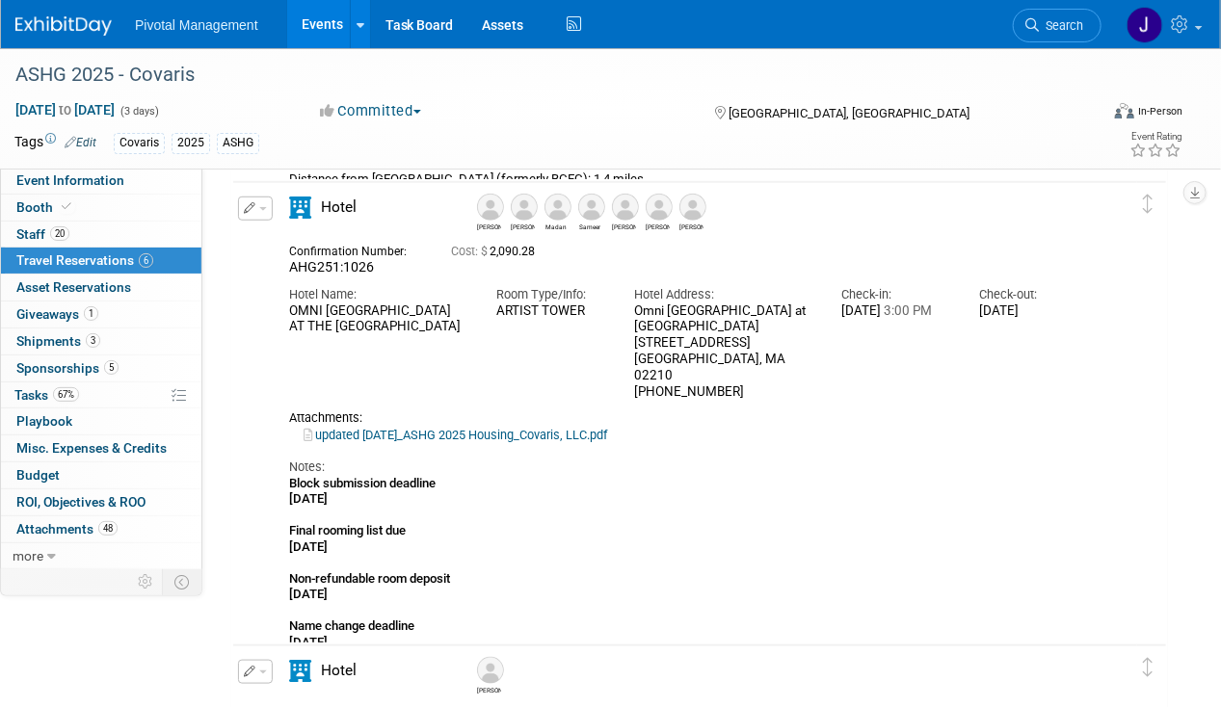
click at [494, 211] on img at bounding box center [490, 207] width 27 height 27
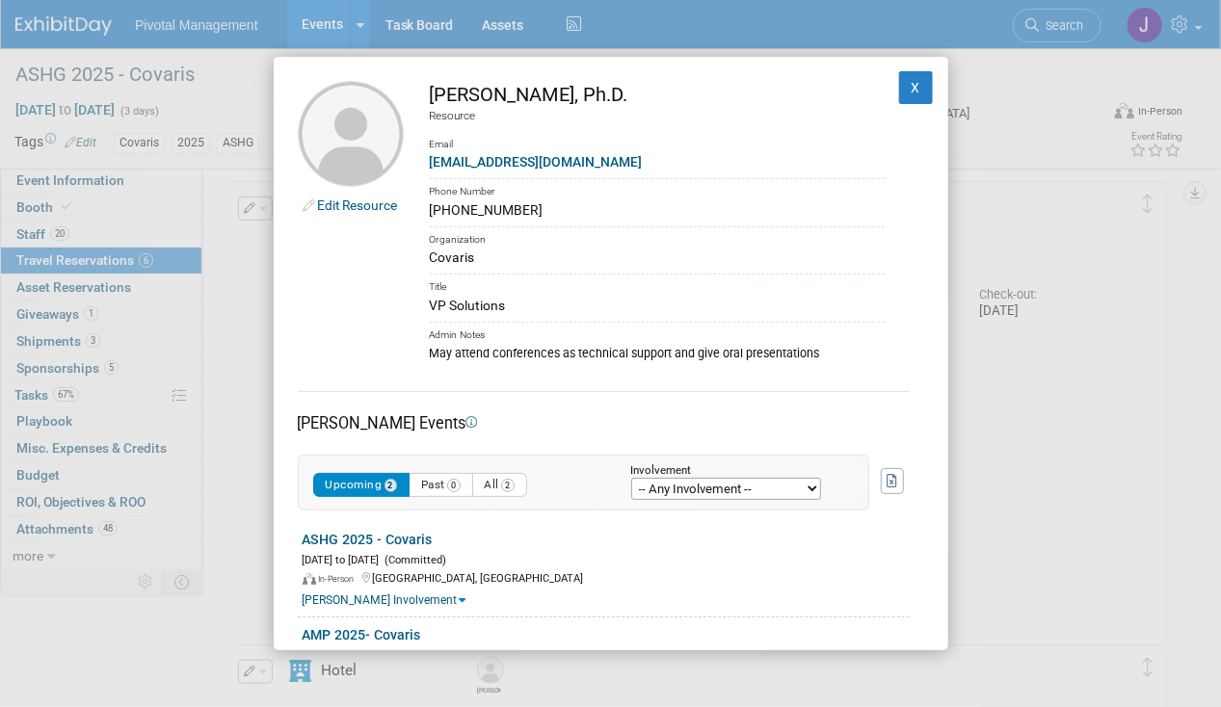
drag, startPoint x: 563, startPoint y: 93, endPoint x: 429, endPoint y: 92, distance: 133.9
click at [429, 92] on td "[PERSON_NAME], Ph.D. Resource Email [EMAIL_ADDRESS][DOMAIN_NAME] Phone Number […" at bounding box center [644, 221] width 481 height 281
copy div "[PERSON_NAME]"
click at [908, 77] on button "X" at bounding box center [916, 87] width 35 height 33
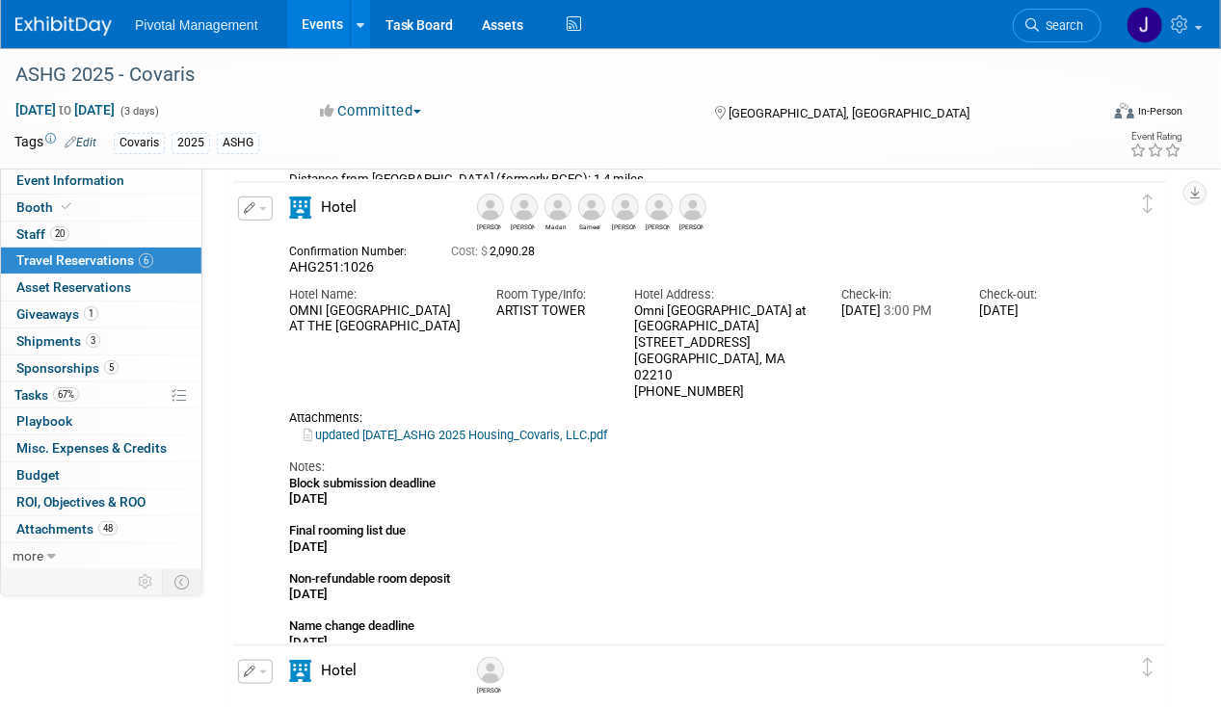
click at [526, 207] on img at bounding box center [524, 207] width 27 height 27
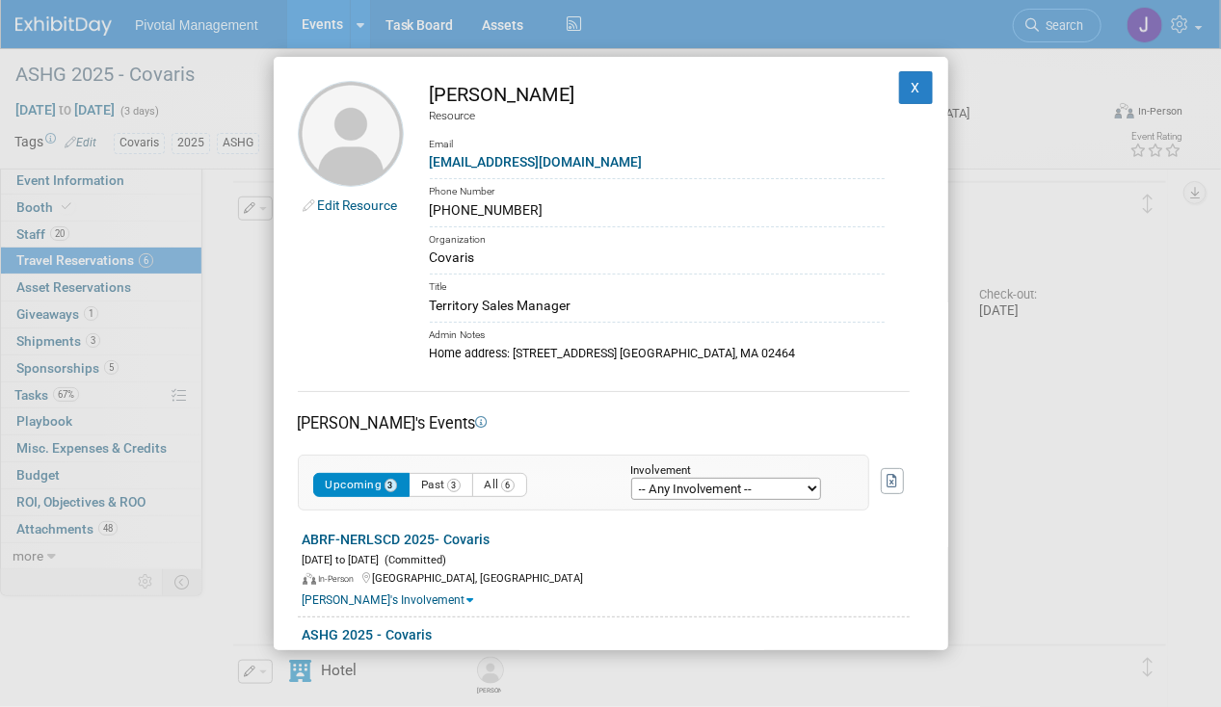
drag, startPoint x: 484, startPoint y: 95, endPoint x: 434, endPoint y: 94, distance: 50.1
click at [434, 94] on div "[PERSON_NAME]" at bounding box center [657, 95] width 455 height 28
copy div "[PERSON_NAME]"
click at [899, 89] on button "X" at bounding box center [916, 87] width 35 height 33
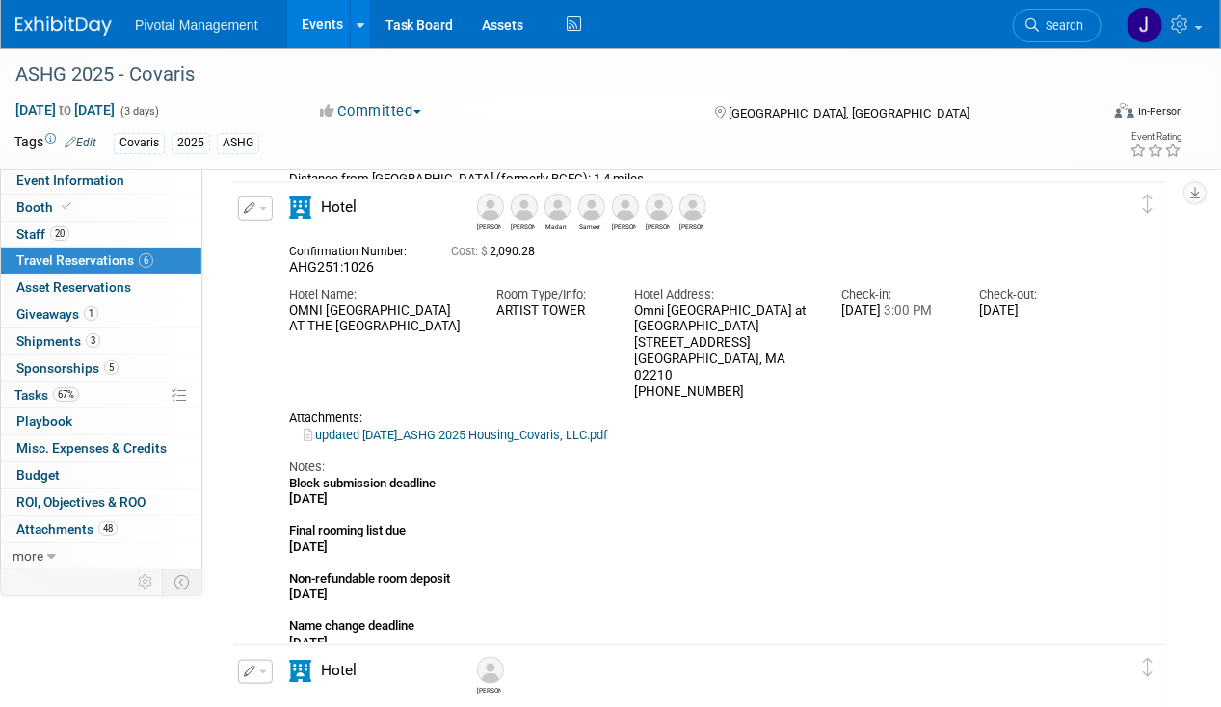
click at [555, 204] on img at bounding box center [557, 207] width 27 height 27
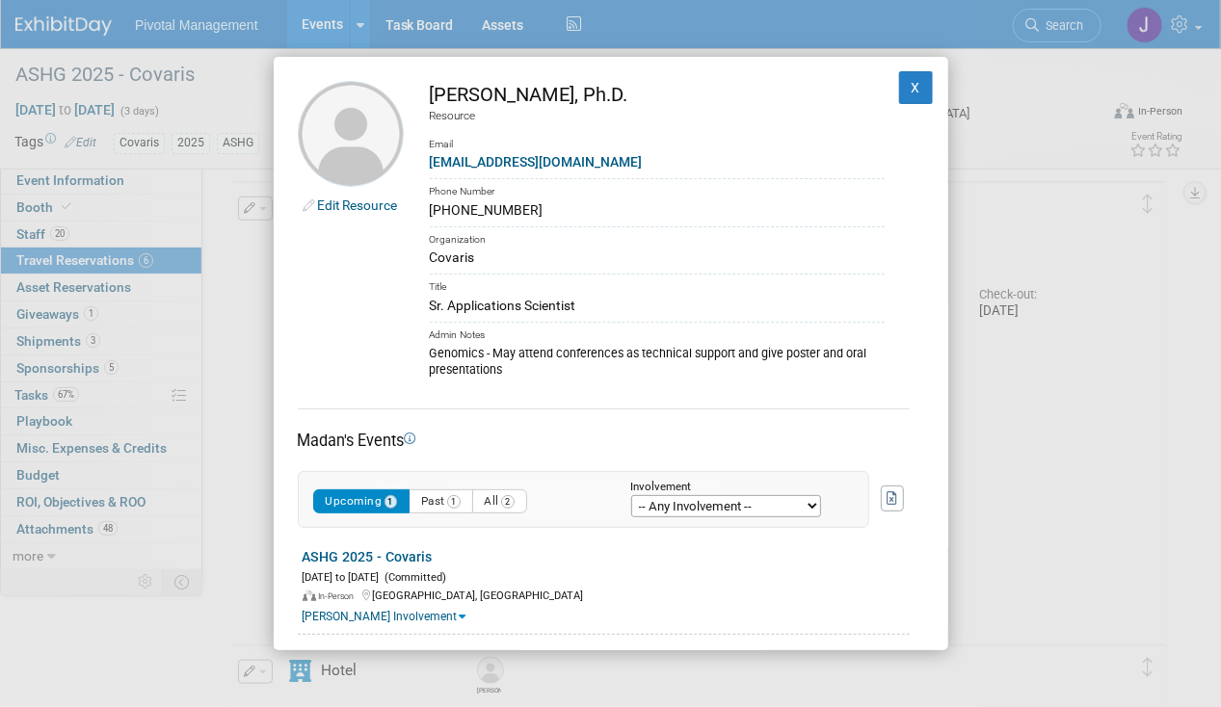
drag, startPoint x: 429, startPoint y: 93, endPoint x: 592, endPoint y: 92, distance: 162.8
click at [592, 92] on td "[PERSON_NAME], Ph.D. Resource Email [EMAIL_ADDRESS][DOMAIN_NAME] Phone Number […" at bounding box center [644, 230] width 481 height 299
copy div "[PERSON_NAME]"
click at [899, 81] on button "X" at bounding box center [916, 87] width 35 height 33
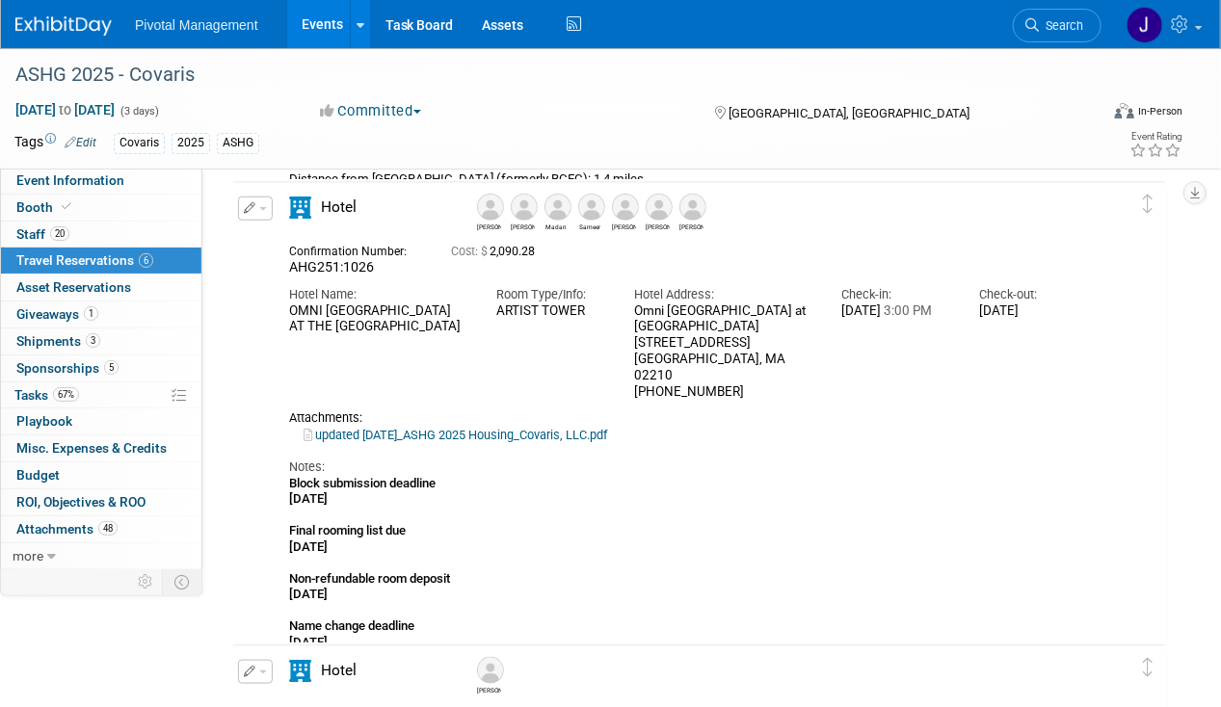
click at [583, 202] on img at bounding box center [591, 207] width 27 height 27
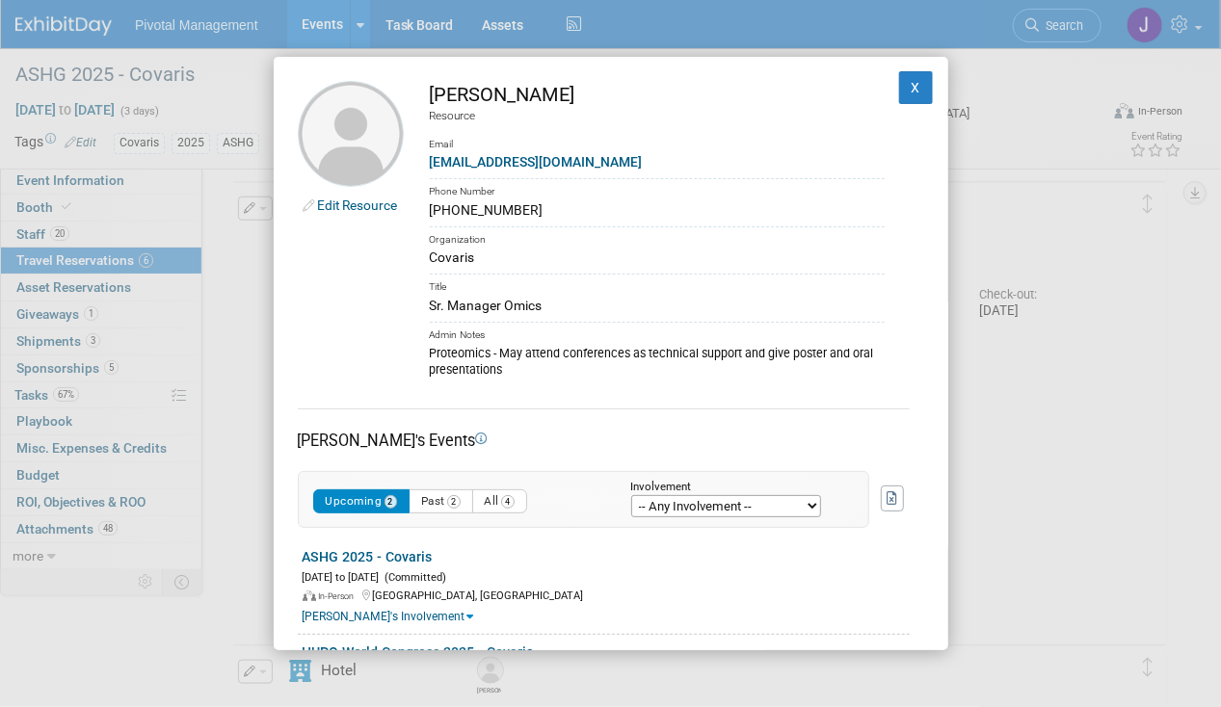
drag, startPoint x: 434, startPoint y: 90, endPoint x: 653, endPoint y: 91, distance: 219.7
click at [653, 91] on div "[PERSON_NAME]" at bounding box center [657, 95] width 455 height 28
copy div "[PERSON_NAME]"
click at [899, 95] on button "X" at bounding box center [916, 87] width 35 height 33
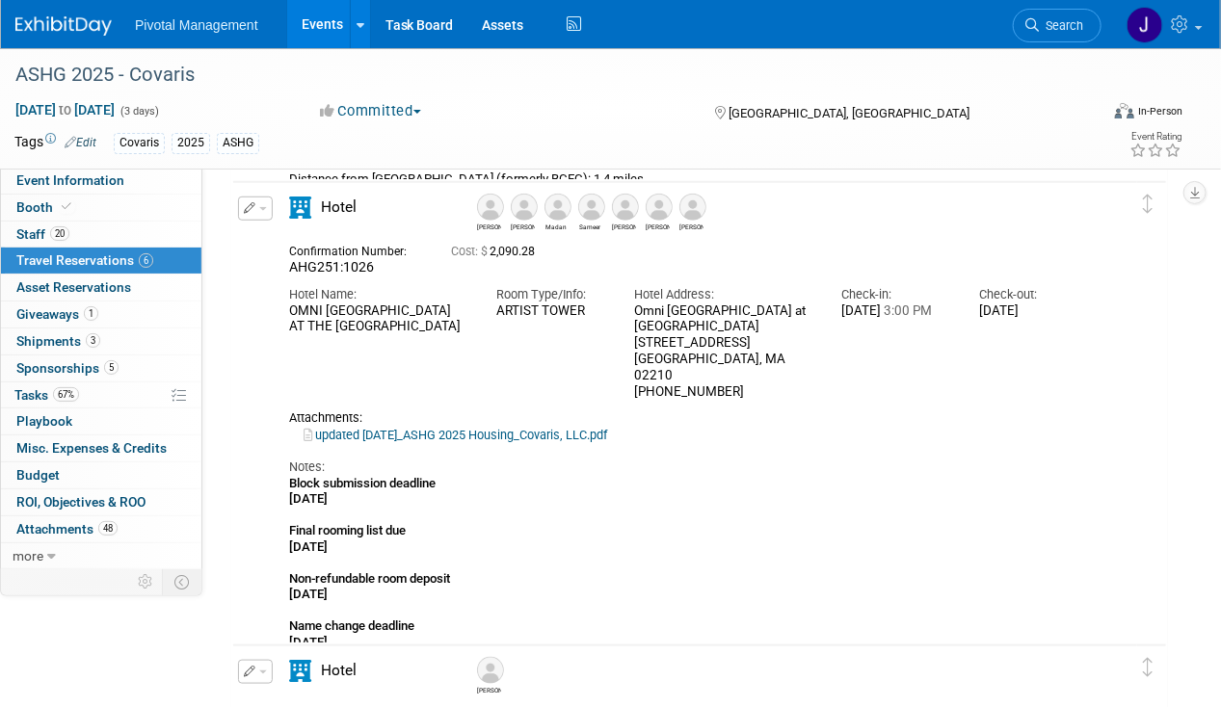
click at [631, 206] on img at bounding box center [625, 207] width 27 height 27
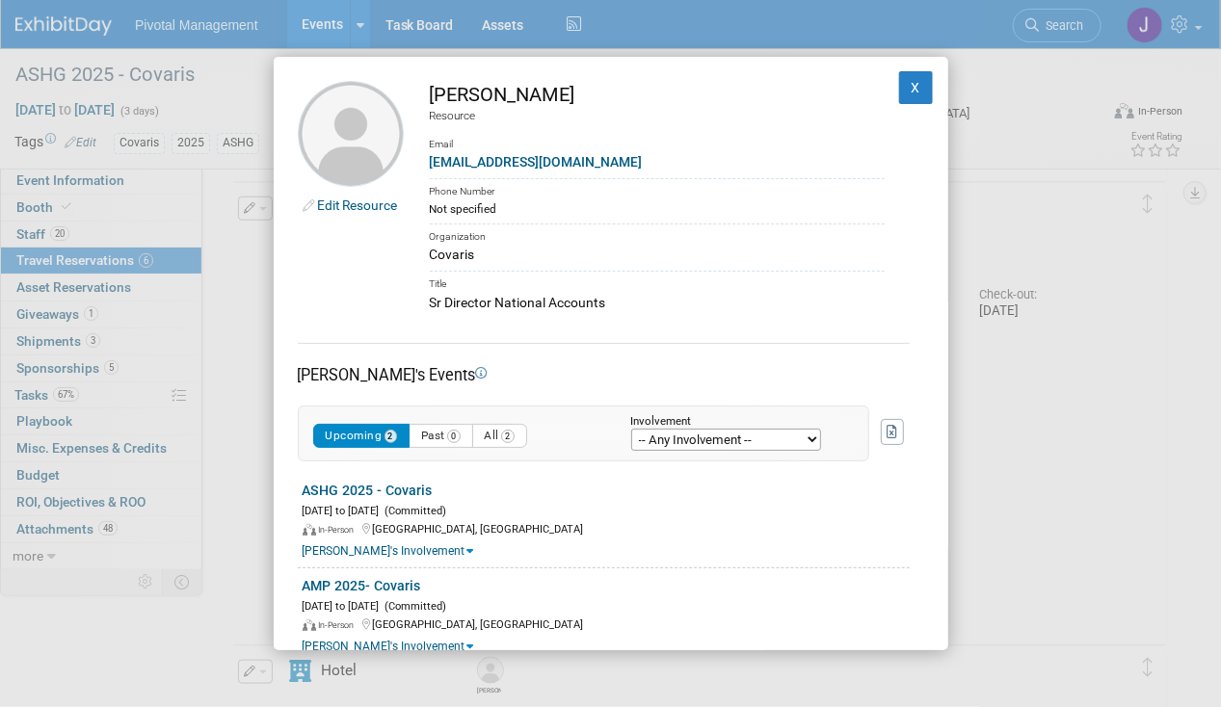
drag, startPoint x: 552, startPoint y: 99, endPoint x: 441, endPoint y: 97, distance: 110.8
click at [441, 97] on div "[PERSON_NAME]" at bounding box center [657, 95] width 455 height 28
click at [570, 92] on div "[PERSON_NAME]" at bounding box center [657, 95] width 455 height 28
drag, startPoint x: 553, startPoint y: 94, endPoint x: 428, endPoint y: 93, distance: 125.2
click at [428, 93] on td "[PERSON_NAME] Resource Email [EMAIL_ADDRESS][DOMAIN_NAME] Phone Number Not spec…" at bounding box center [644, 197] width 481 height 232
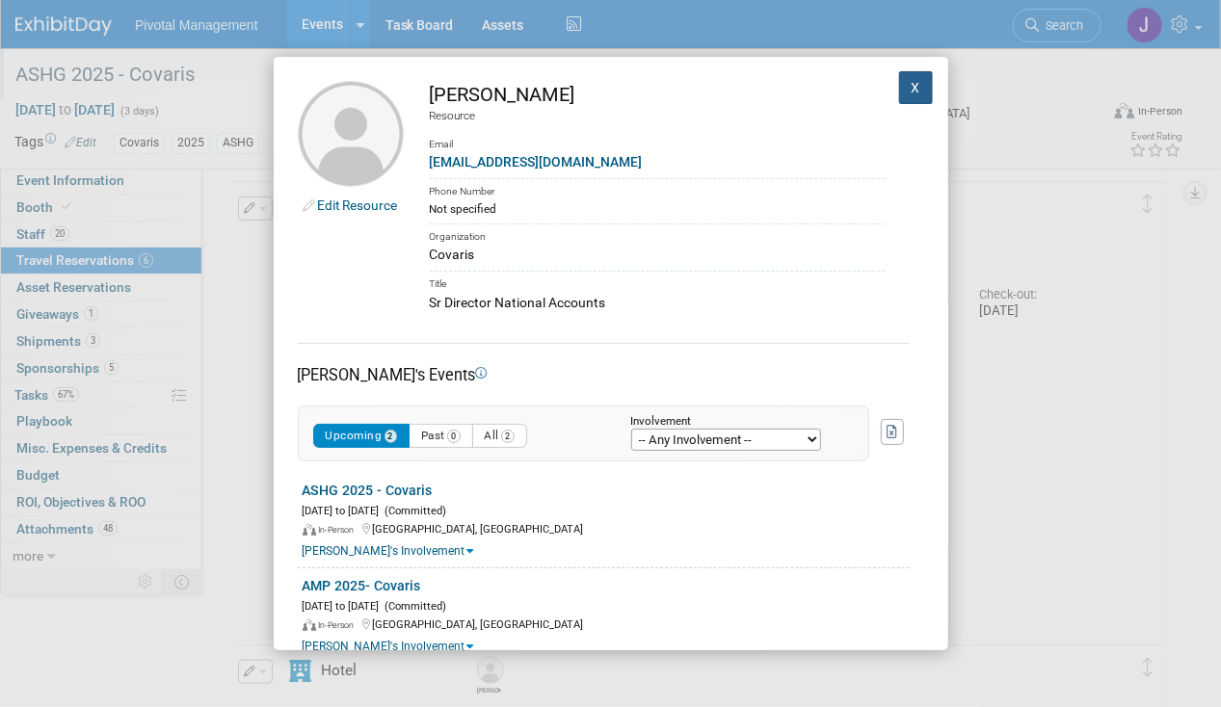
click at [912, 77] on button "X" at bounding box center [916, 87] width 35 height 33
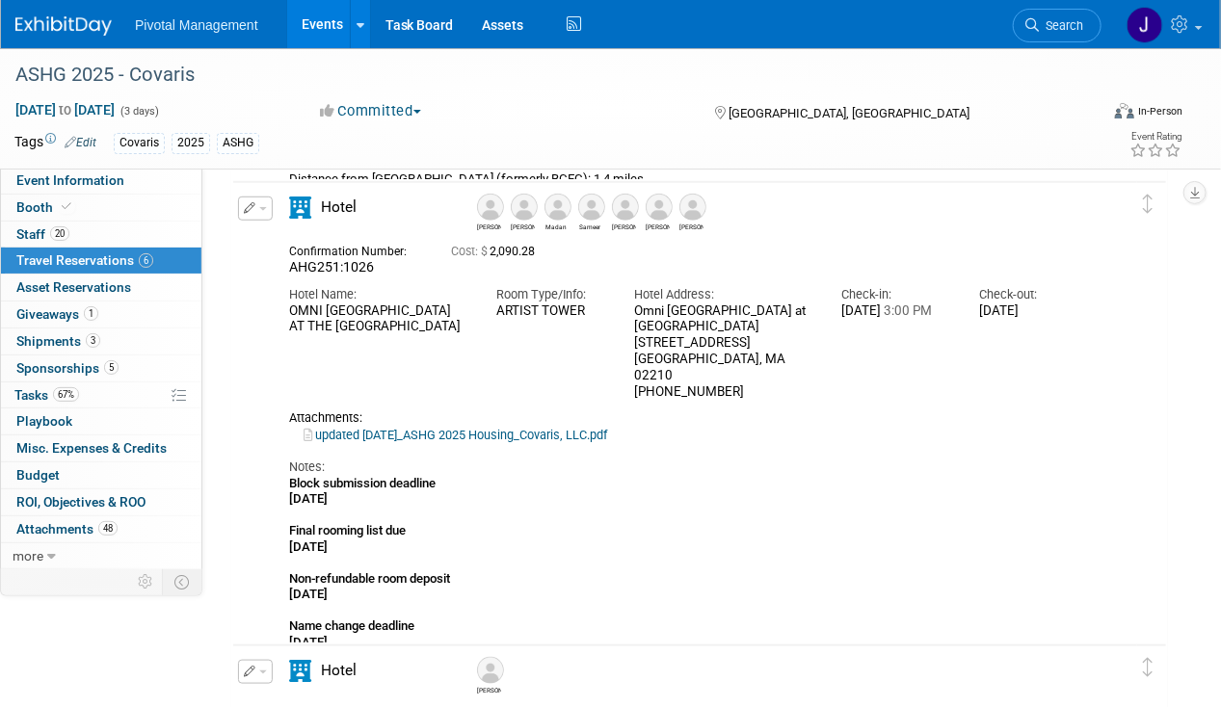
click at [659, 199] on img at bounding box center [658, 207] width 27 height 27
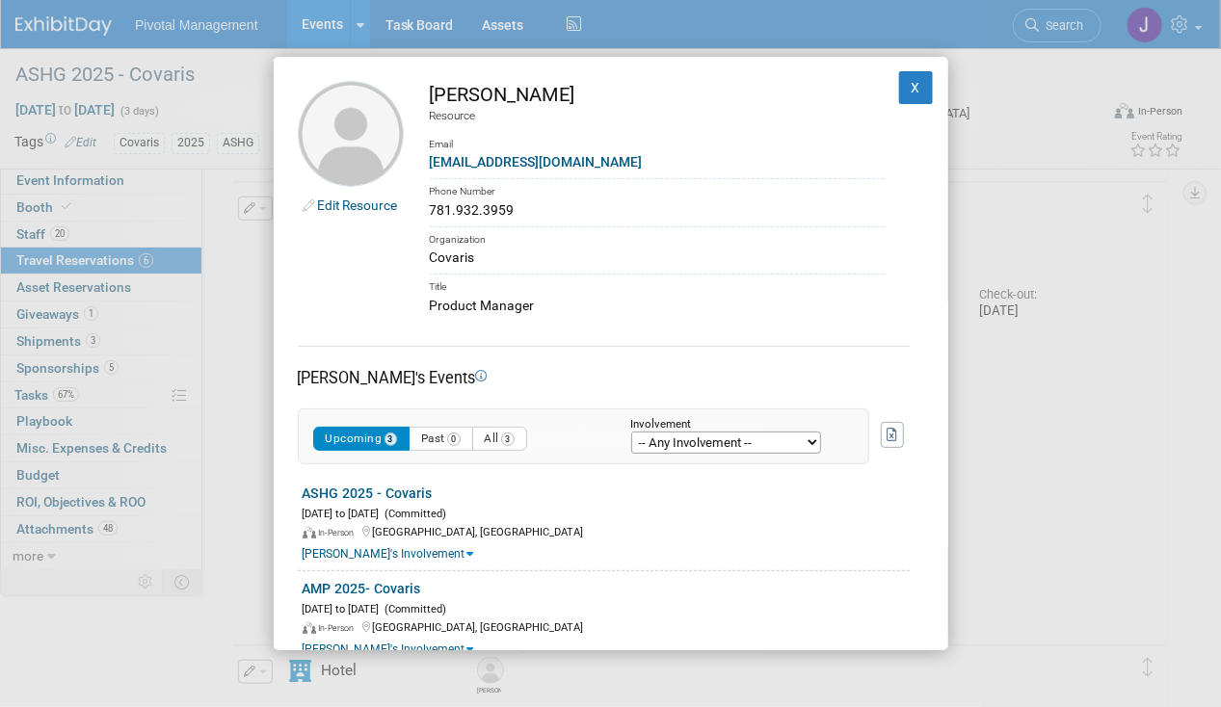
drag, startPoint x: 567, startPoint y: 91, endPoint x: 412, endPoint y: 92, distance: 155.1
click at [412, 92] on td "[PERSON_NAME] Resource Email [EMAIL_ADDRESS][DOMAIN_NAME] Phone Number 781.932.…" at bounding box center [644, 198] width 481 height 235
click at [922, 76] on div "Edit Resource [PERSON_NAME] Resource Email [EMAIL_ADDRESS][DOMAIN_NAME] Phone N…" at bounding box center [611, 354] width 674 height 594
click at [899, 83] on button "X" at bounding box center [916, 87] width 35 height 33
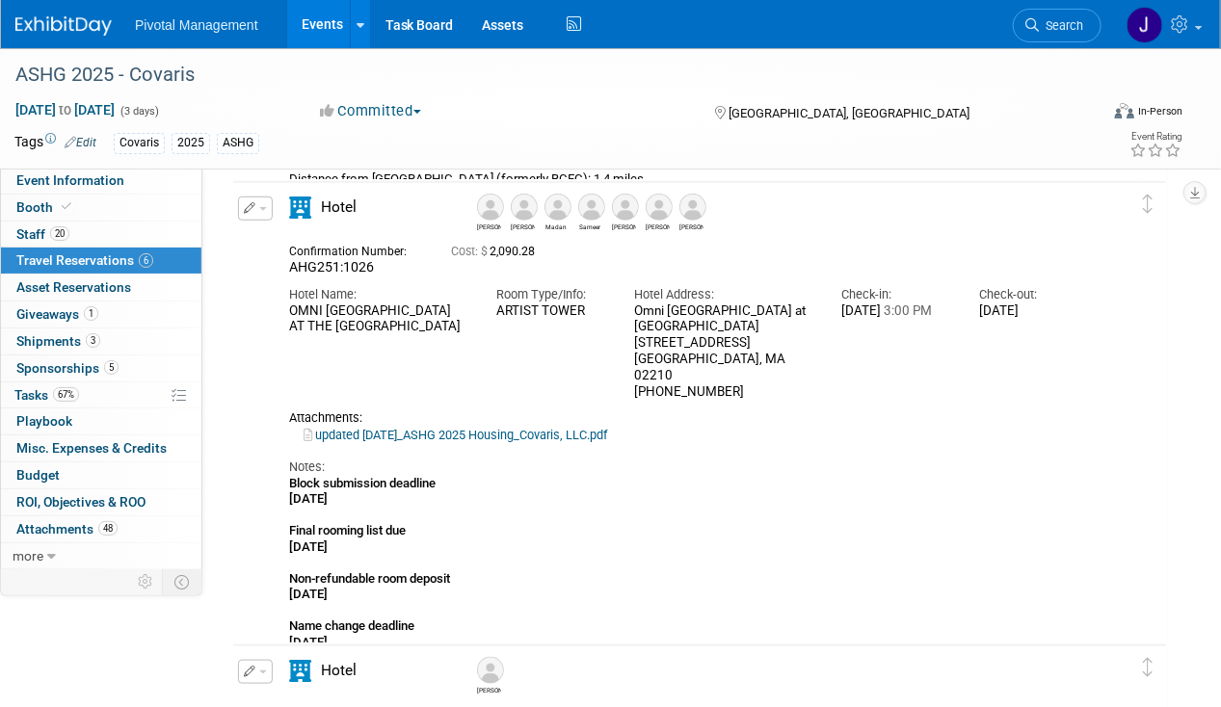
click at [697, 210] on img at bounding box center [692, 207] width 27 height 27
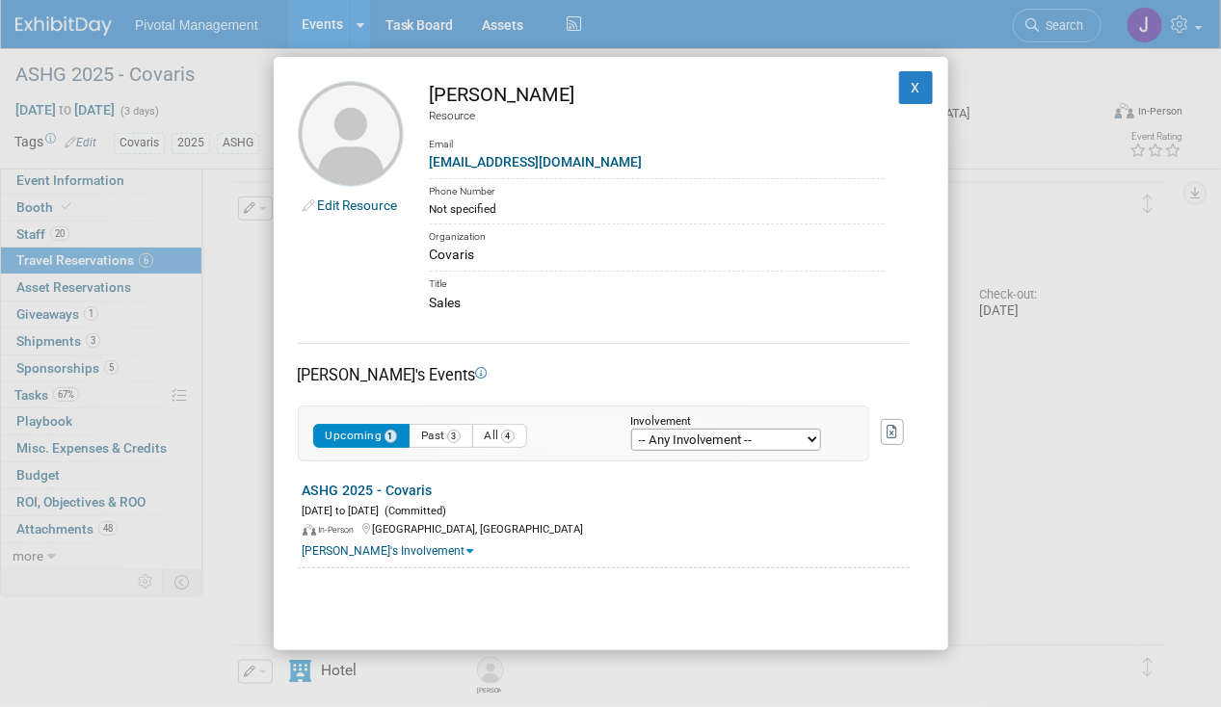
drag, startPoint x: 506, startPoint y: 92, endPoint x: 428, endPoint y: 92, distance: 78.0
click at [428, 92] on td "[PERSON_NAME] Resource Email [EMAIL_ADDRESS][DOMAIN_NAME] Phone Number Not spec…" at bounding box center [644, 197] width 481 height 232
copy div "[PERSON_NAME]"
click at [899, 94] on button "X" at bounding box center [916, 87] width 35 height 33
